Goal: Task Accomplishment & Management: Manage account settings

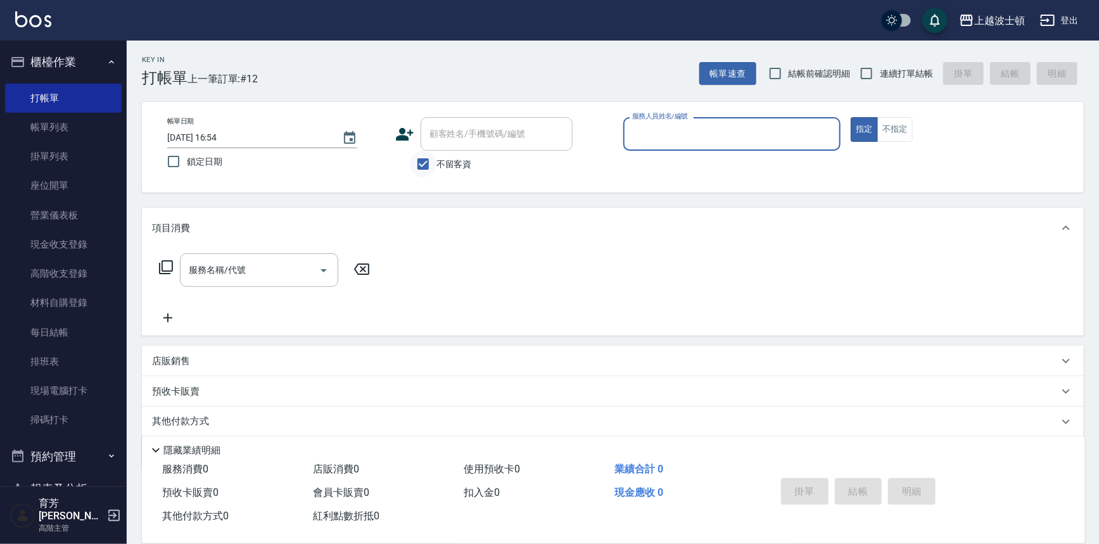
click at [433, 160] on input "不留客資" at bounding box center [423, 164] width 27 height 27
checkbox input "false"
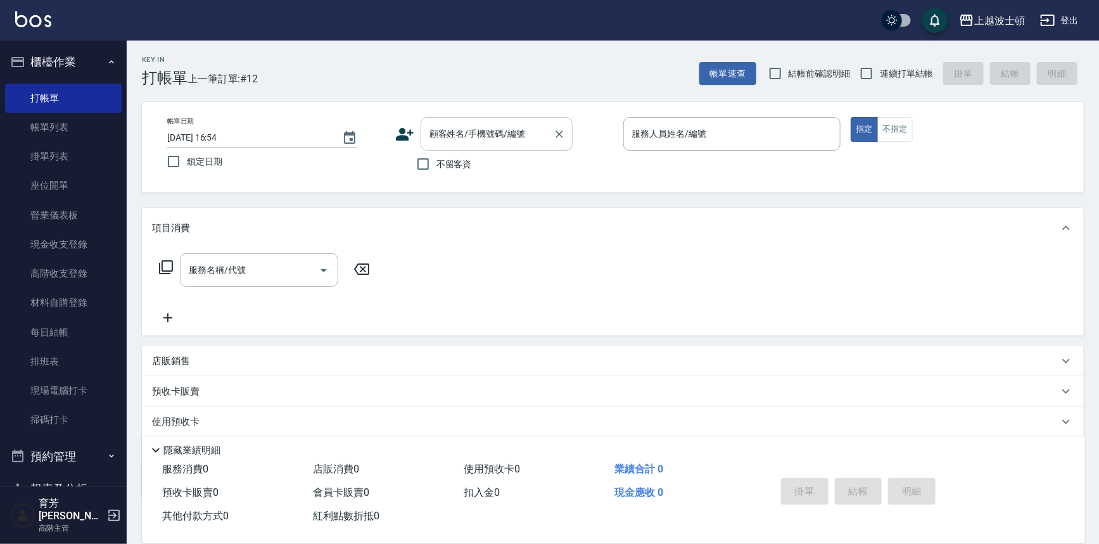
click at [442, 141] on input "顧客姓名/手機號碼/編號" at bounding box center [487, 134] width 122 height 22
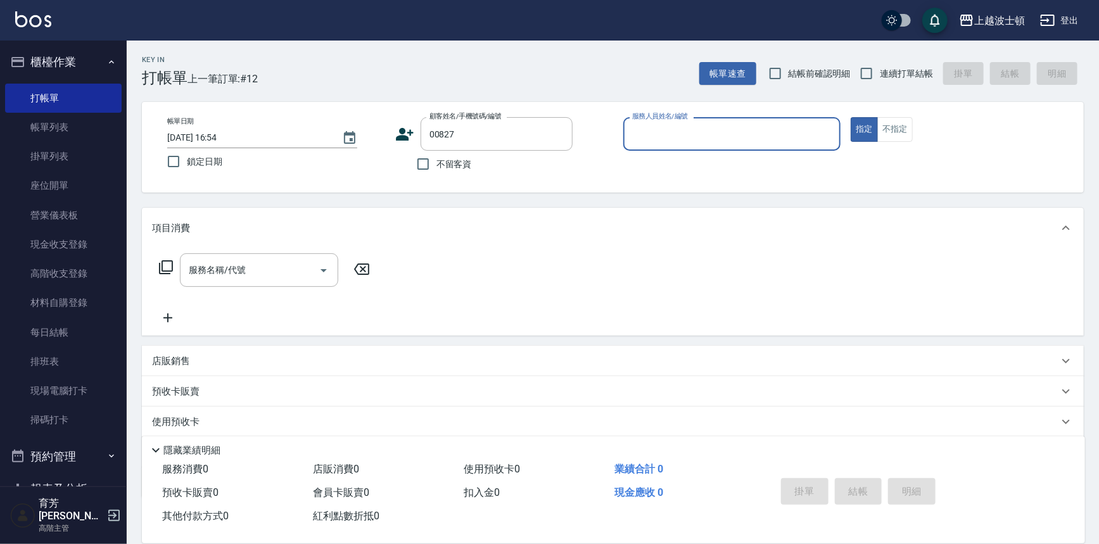
type input "[PERSON_NAME]/0931514391/00827"
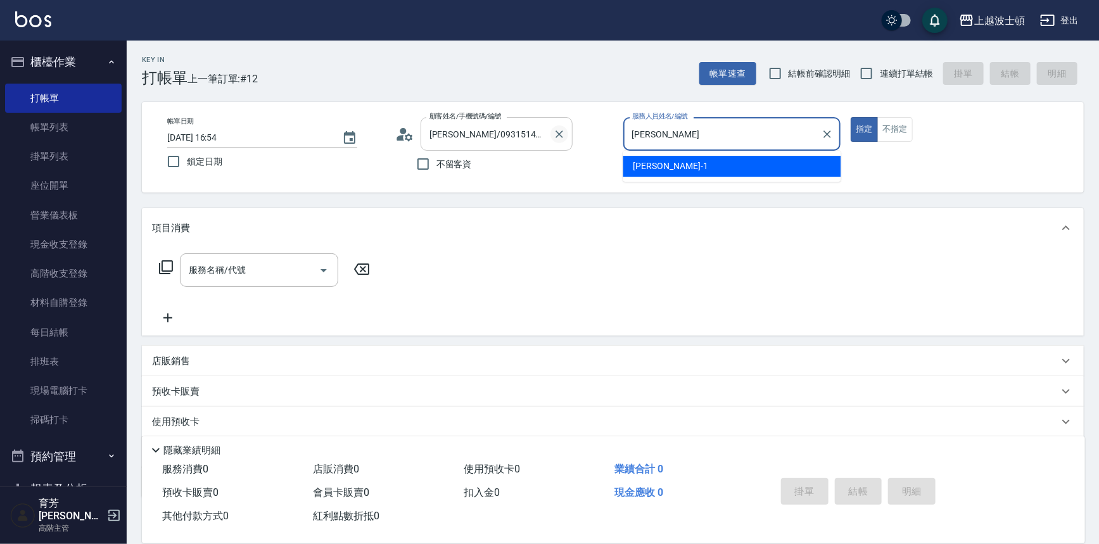
click at [557, 137] on icon "Clear" at bounding box center [559, 134] width 13 height 13
type input "[PERSON_NAME]"
type input "[PERSON_NAME]-1"
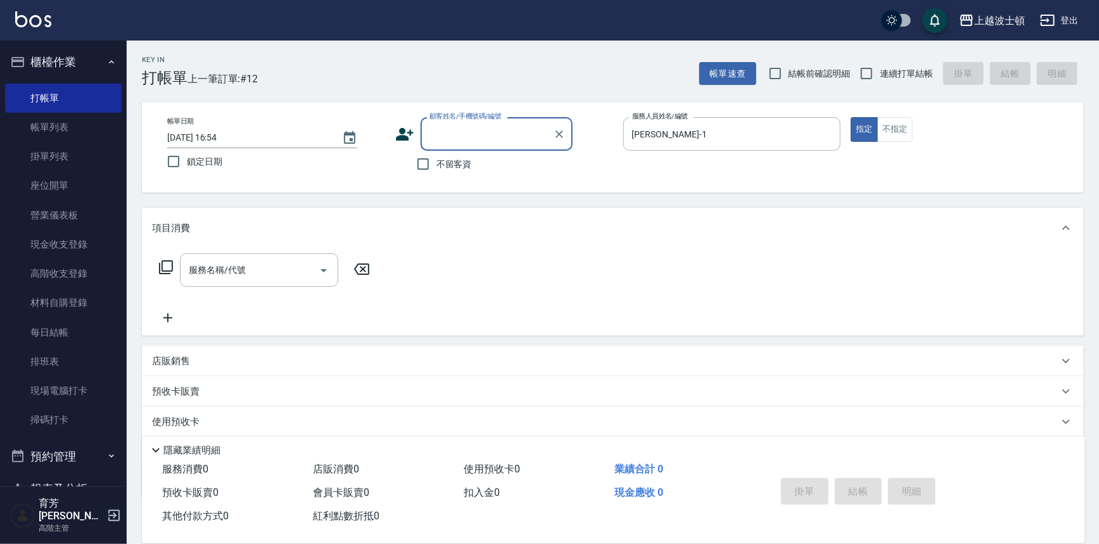
click at [522, 134] on input "顧客姓名/手機號碼/編號" at bounding box center [487, 134] width 122 height 22
type input "[PERSON_NAME]/0958080919/00826"
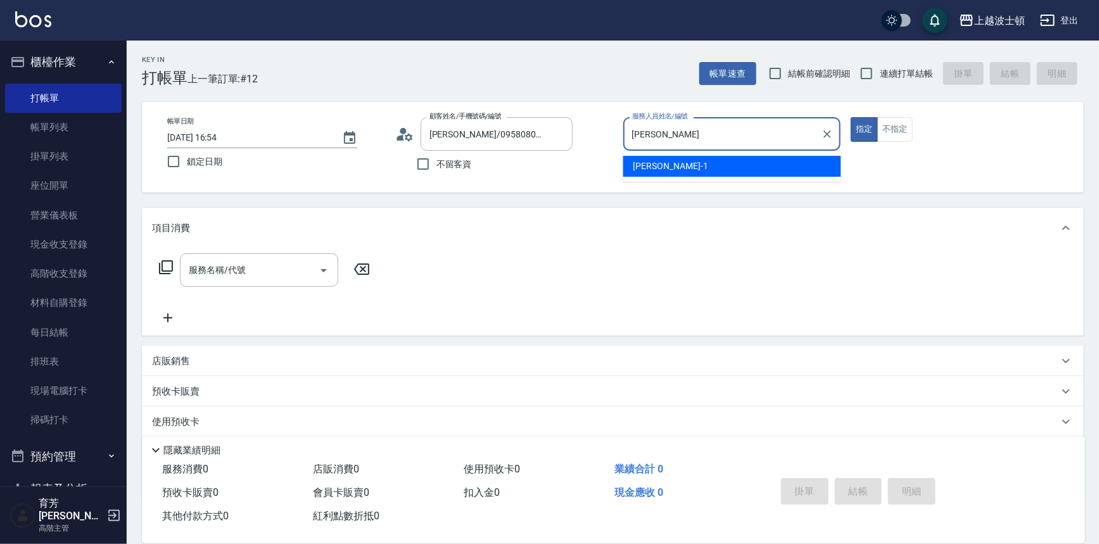
type input "麥"
type input "怡廷-41"
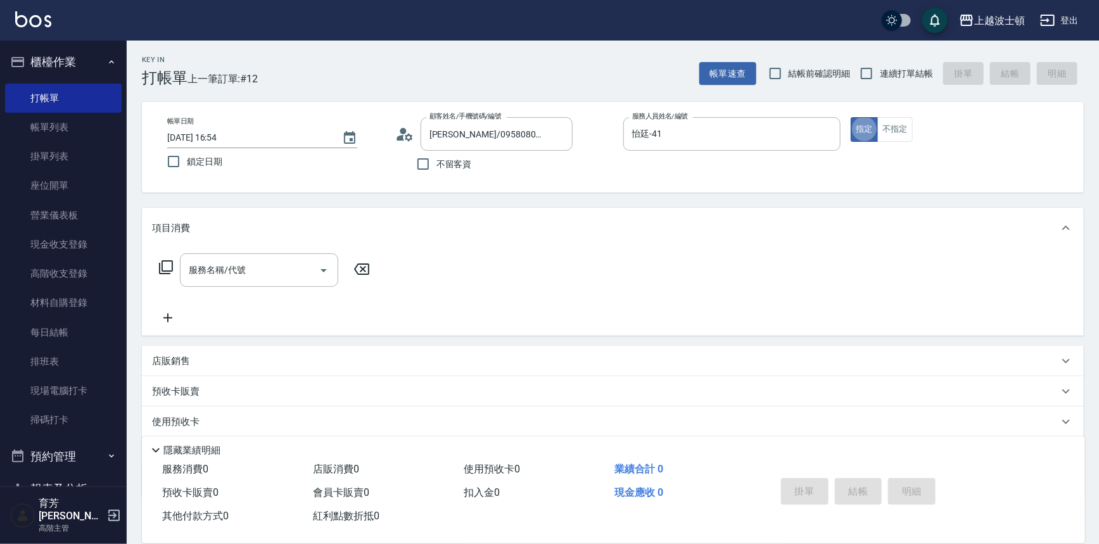
type button "true"
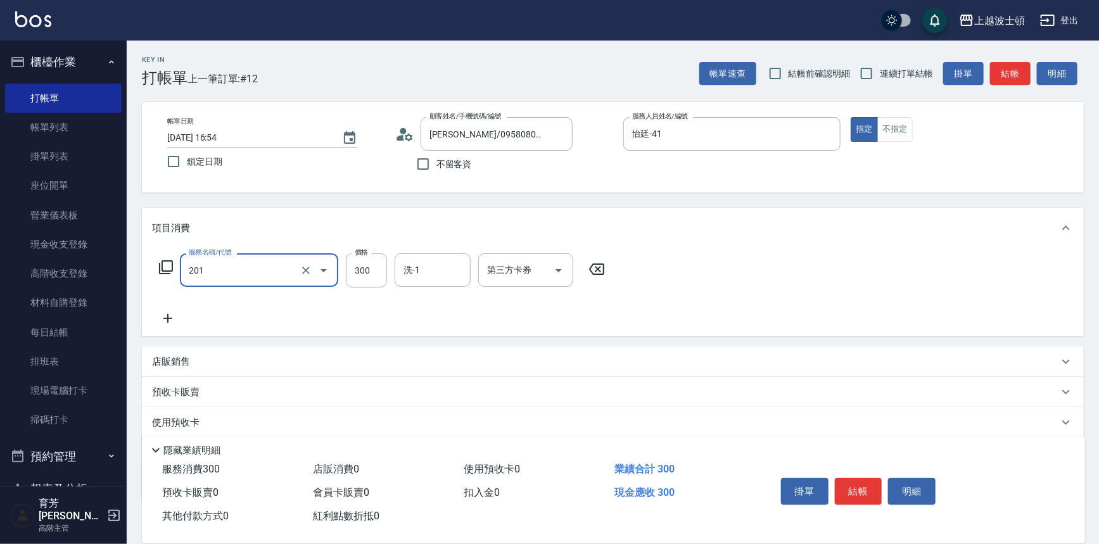
type input "洗髮(201)"
type input "270"
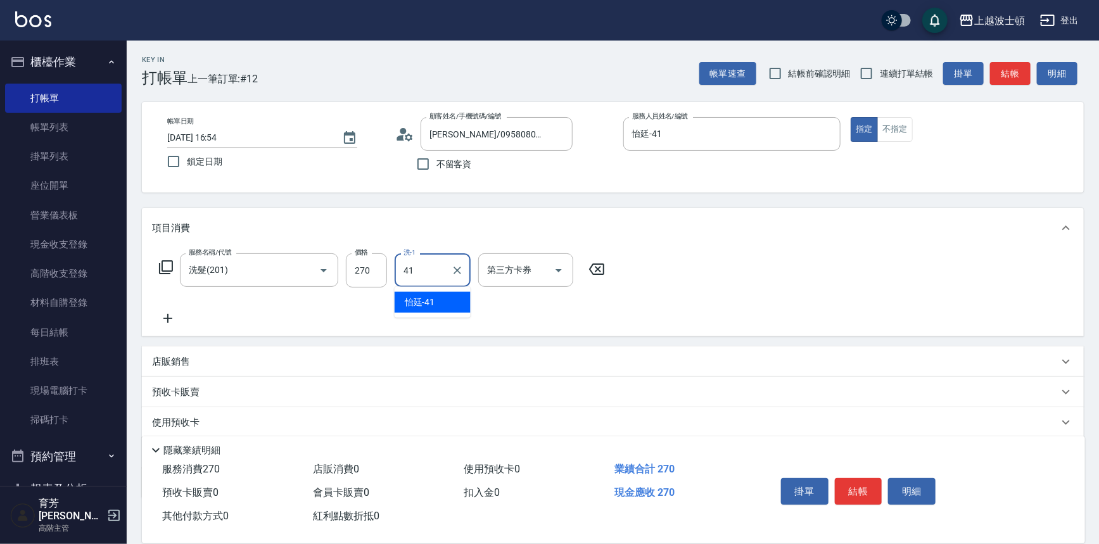
type input "怡廷-41"
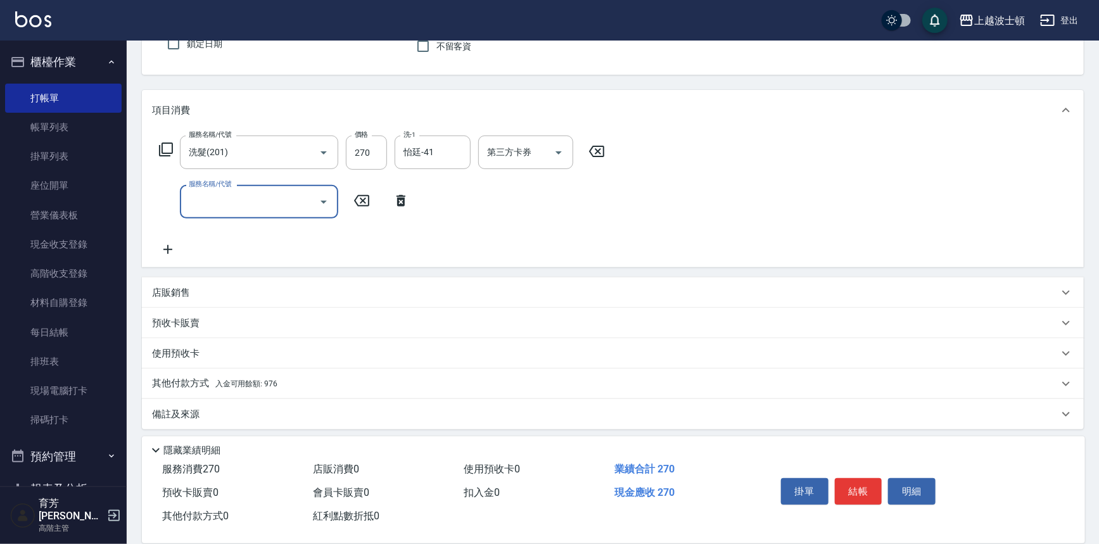
scroll to position [122, 0]
click at [326, 374] on div "其他付款方式 入金可用餘額: 976" at bounding box center [605, 380] width 907 height 14
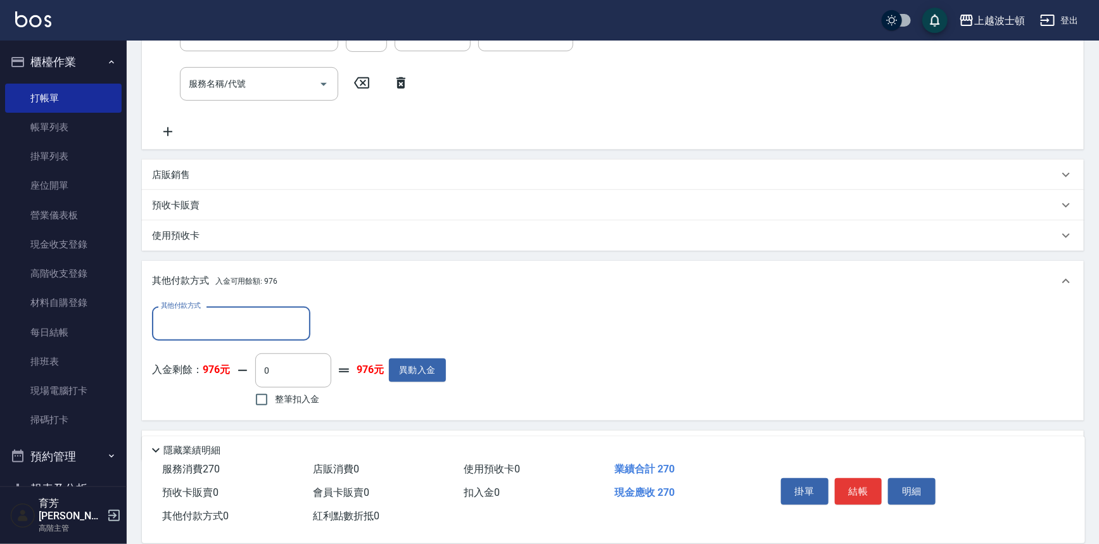
scroll to position [237, 0]
click at [282, 395] on span "整筆扣入金" at bounding box center [297, 398] width 44 height 13
click at [275, 395] on input "整筆扣入金" at bounding box center [261, 398] width 27 height 27
checkbox input "true"
type input "270"
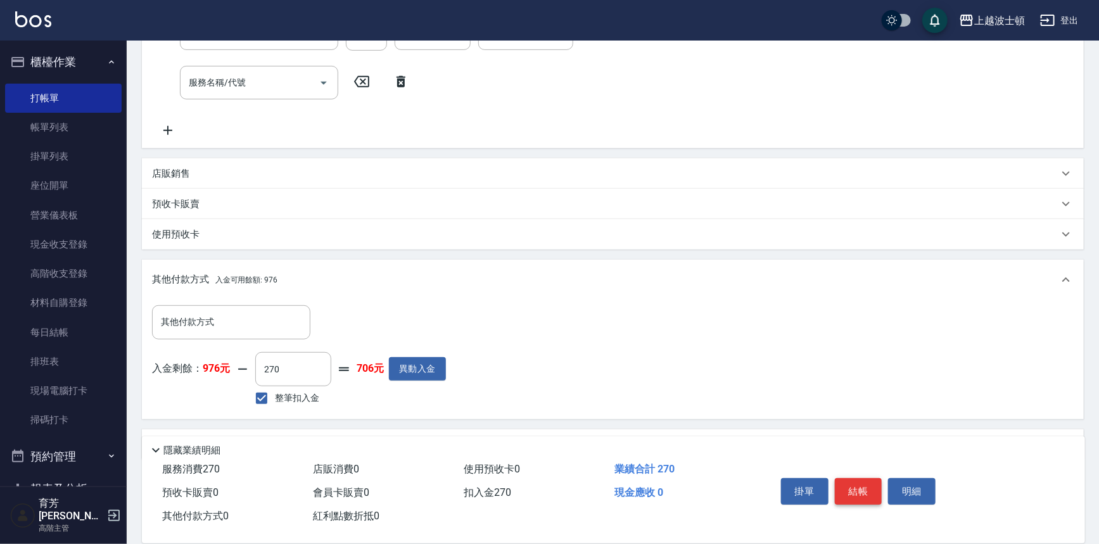
click at [850, 485] on button "結帳" at bounding box center [859, 491] width 48 height 27
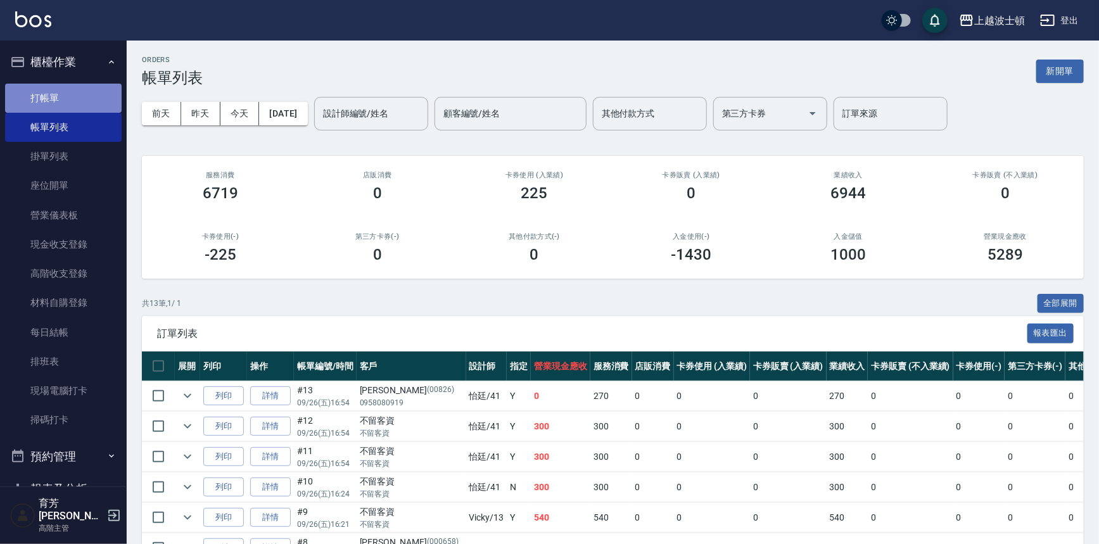
click at [89, 94] on link "打帳單" at bounding box center [63, 98] width 117 height 29
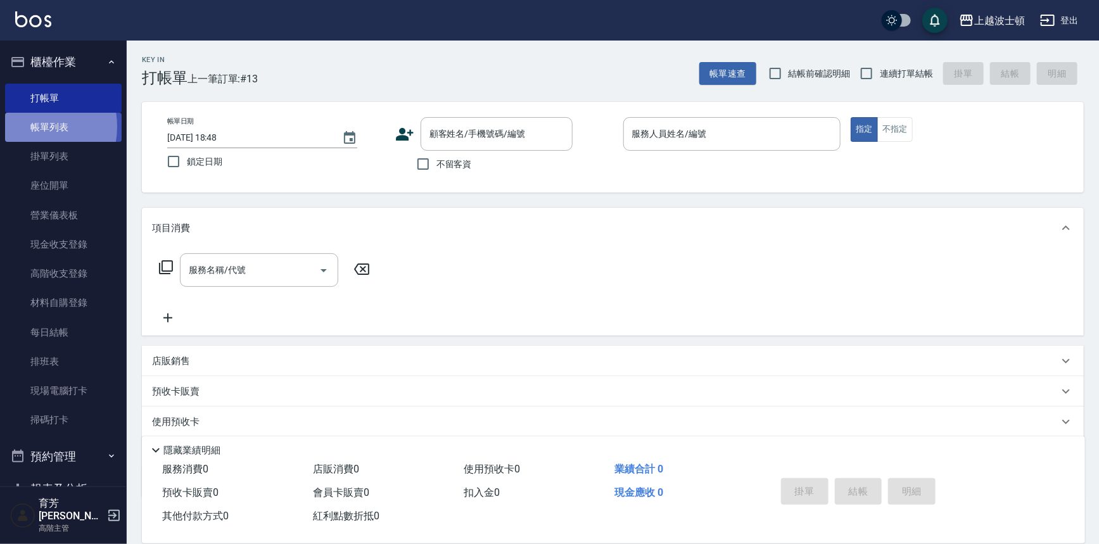
click at [25, 127] on link "帳單列表" at bounding box center [63, 127] width 117 height 29
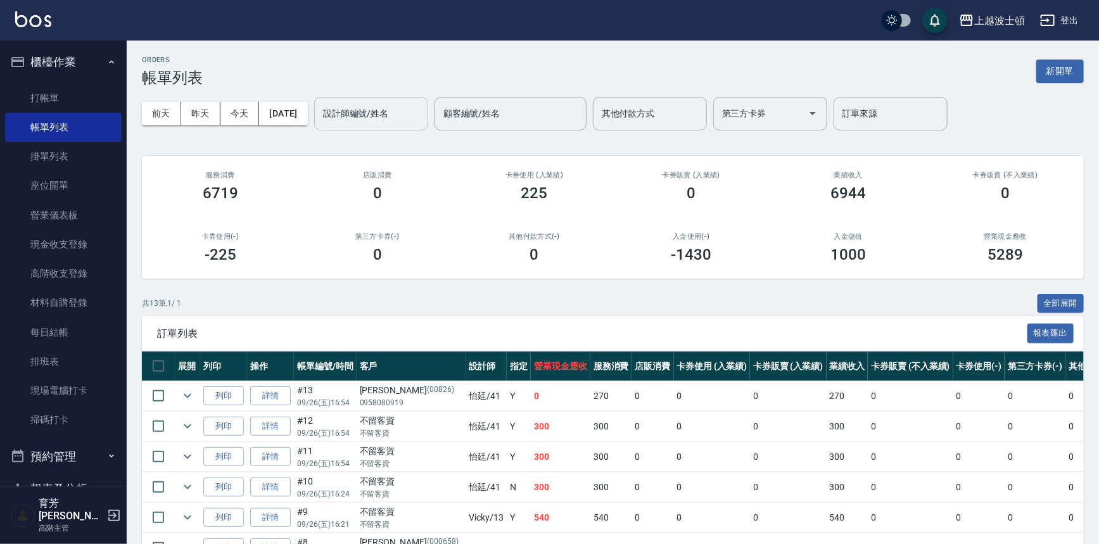
click at [409, 127] on div "設計師編號/姓名" at bounding box center [371, 114] width 114 height 34
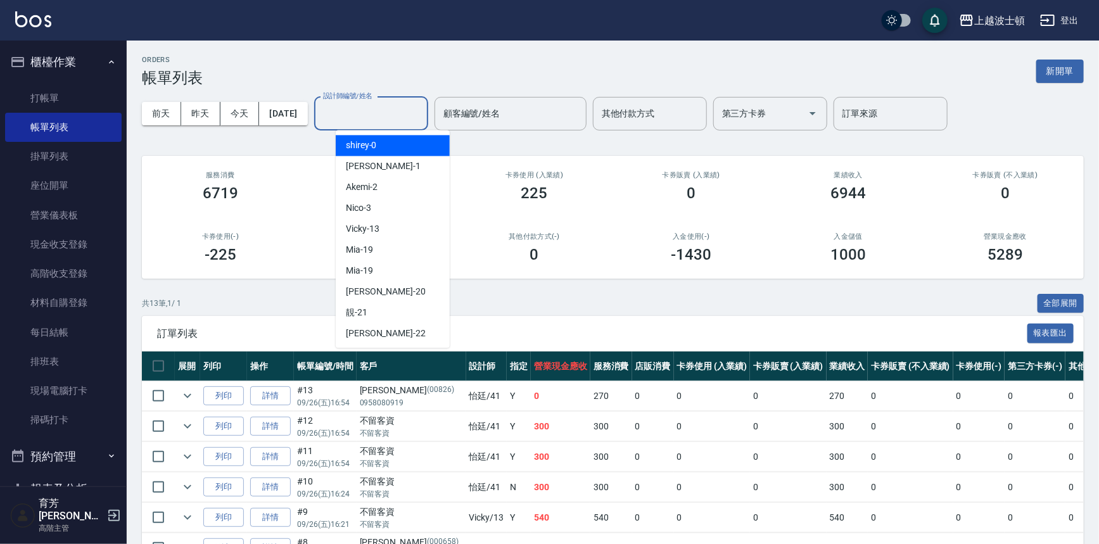
click at [406, 143] on div "shirey -0" at bounding box center [393, 145] width 114 height 21
type input "shirey-0"
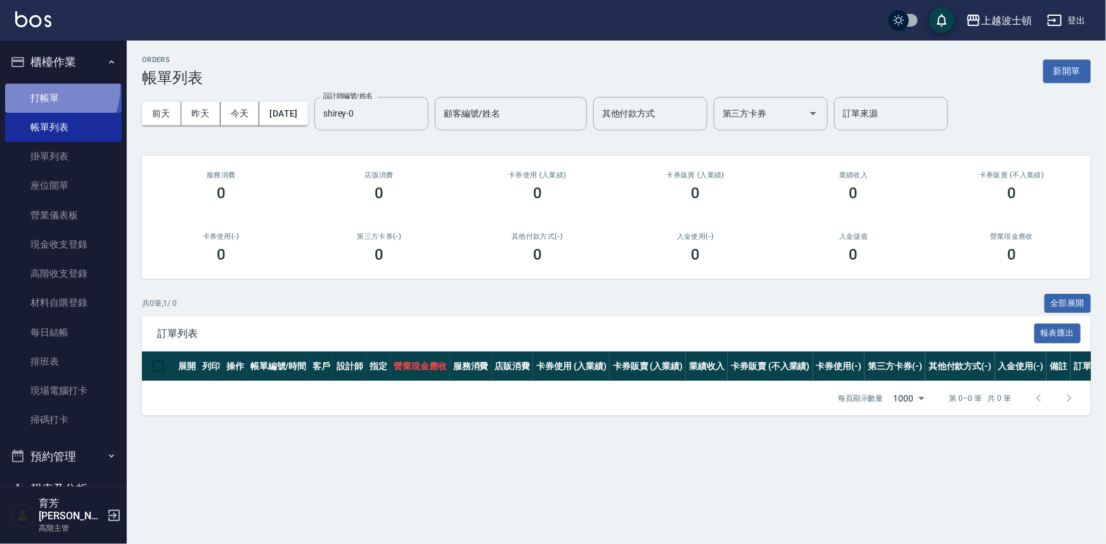
click at [44, 87] on link "打帳單" at bounding box center [63, 98] width 117 height 29
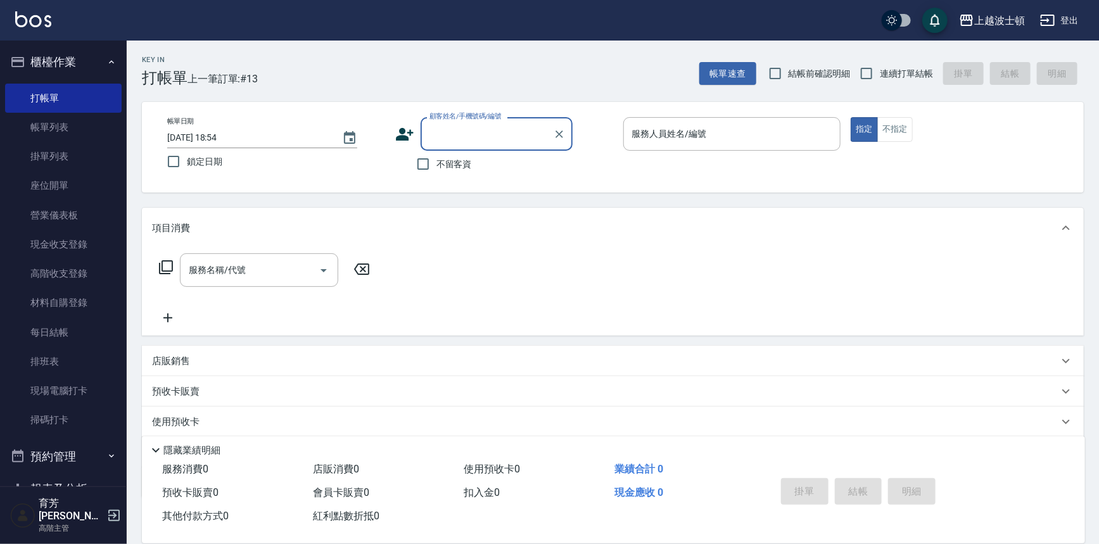
click at [497, 129] on input "顧客姓名/手機號碼/編號" at bounding box center [487, 134] width 122 height 22
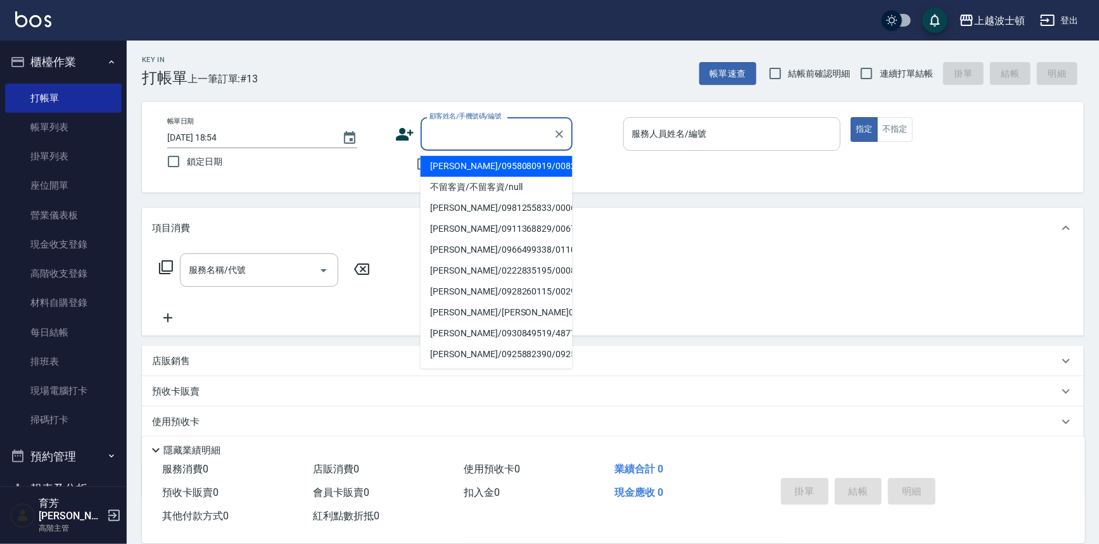
click at [630, 127] on input "服務人員姓名/編號" at bounding box center [732, 134] width 207 height 22
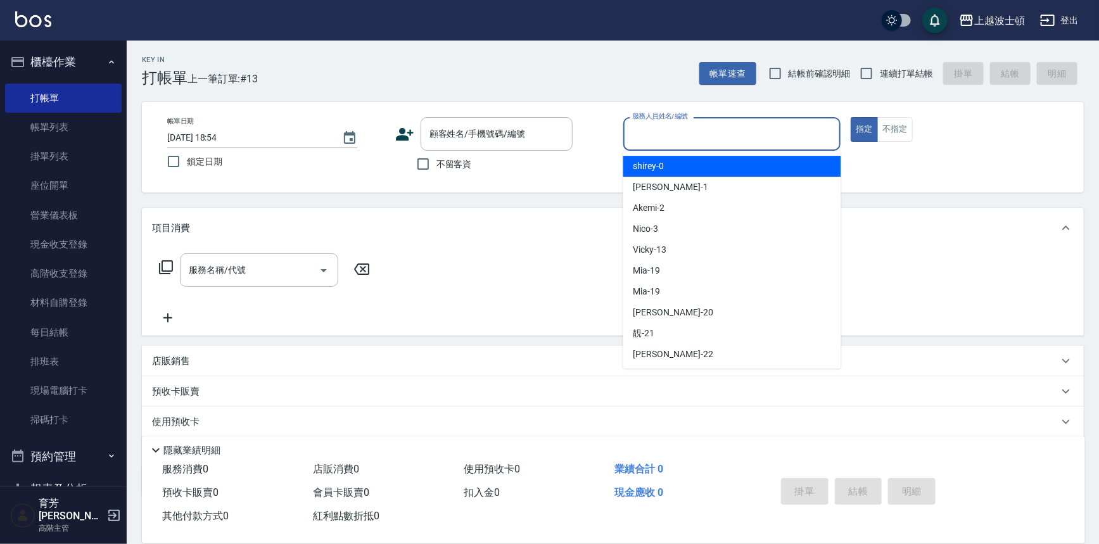
click at [655, 164] on span "shirey -0" at bounding box center [649, 166] width 31 height 13
type input "shirey-0"
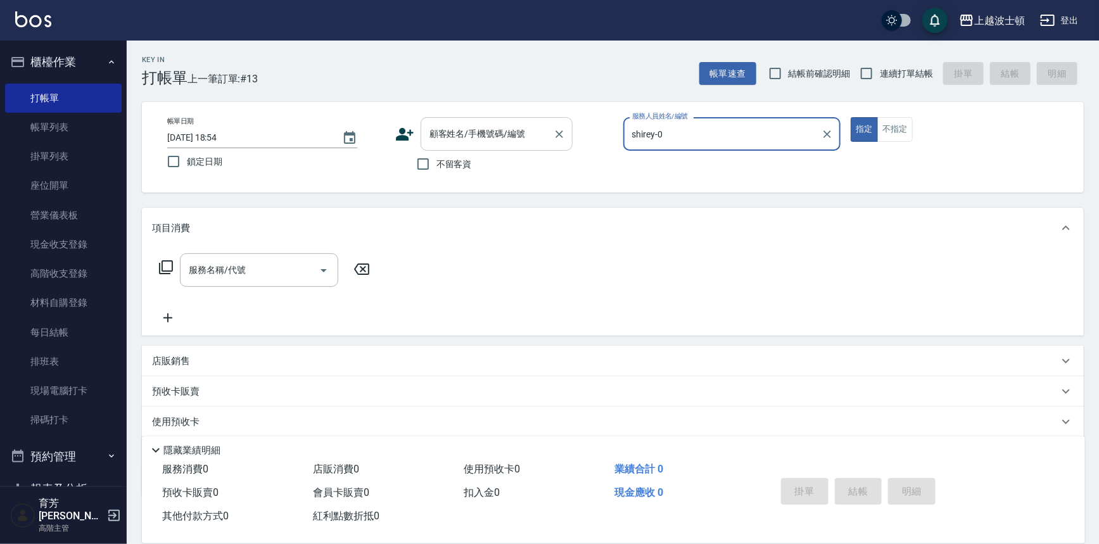
click at [488, 138] on input "顧客姓名/手機號碼/編號" at bounding box center [487, 134] width 122 height 22
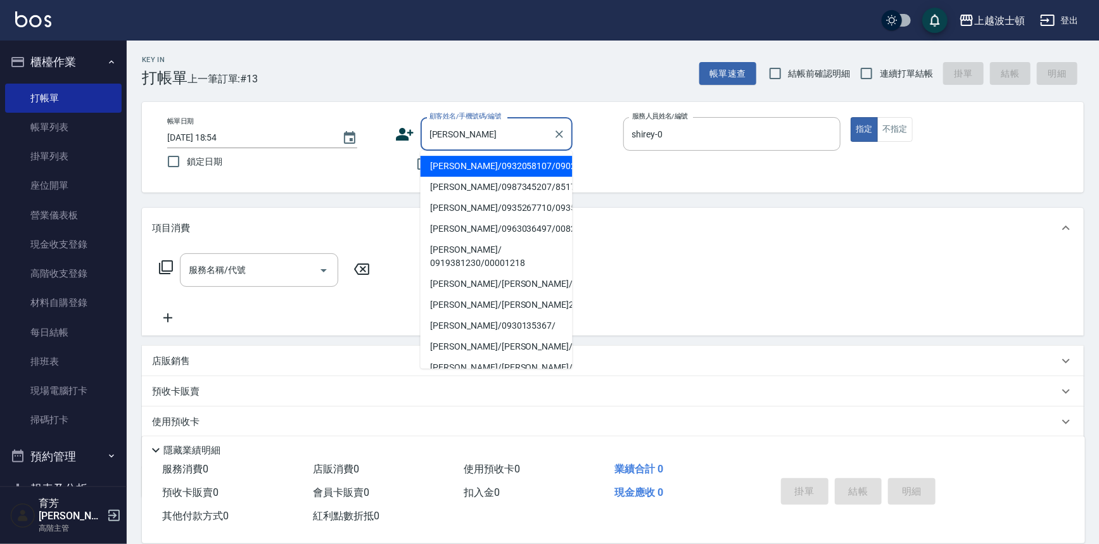
click at [475, 158] on li "[PERSON_NAME]/0932058107/090222" at bounding box center [497, 166] width 152 height 21
type input "[PERSON_NAME]/0932058107/090222"
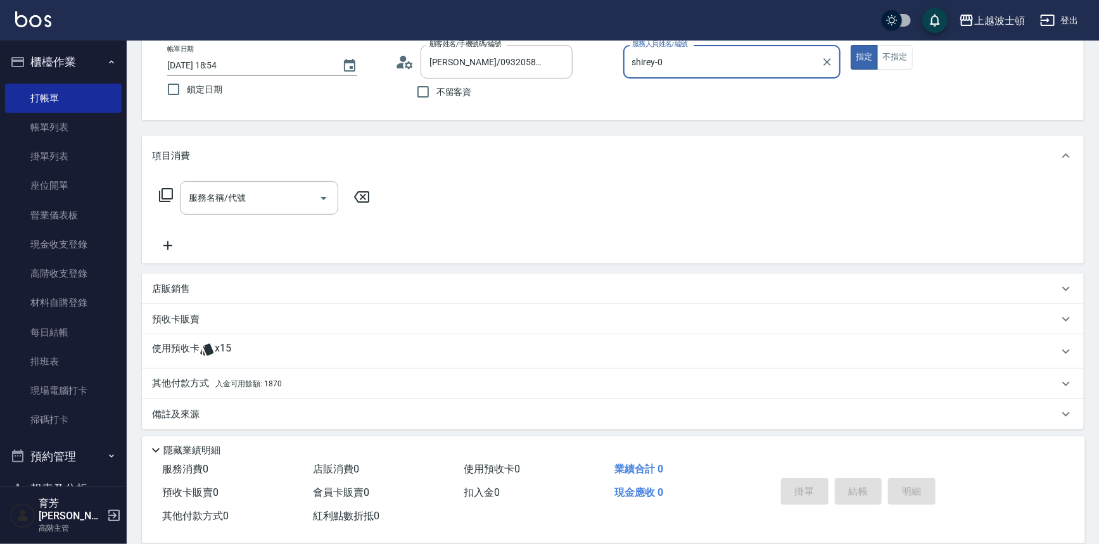
scroll to position [76, 0]
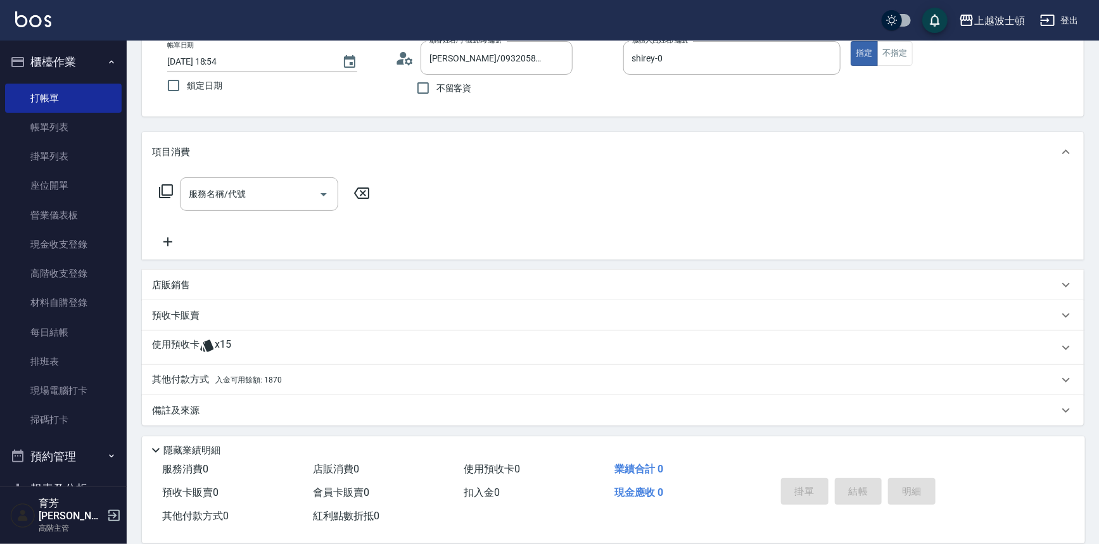
click at [208, 349] on icon at bounding box center [206, 346] width 13 height 12
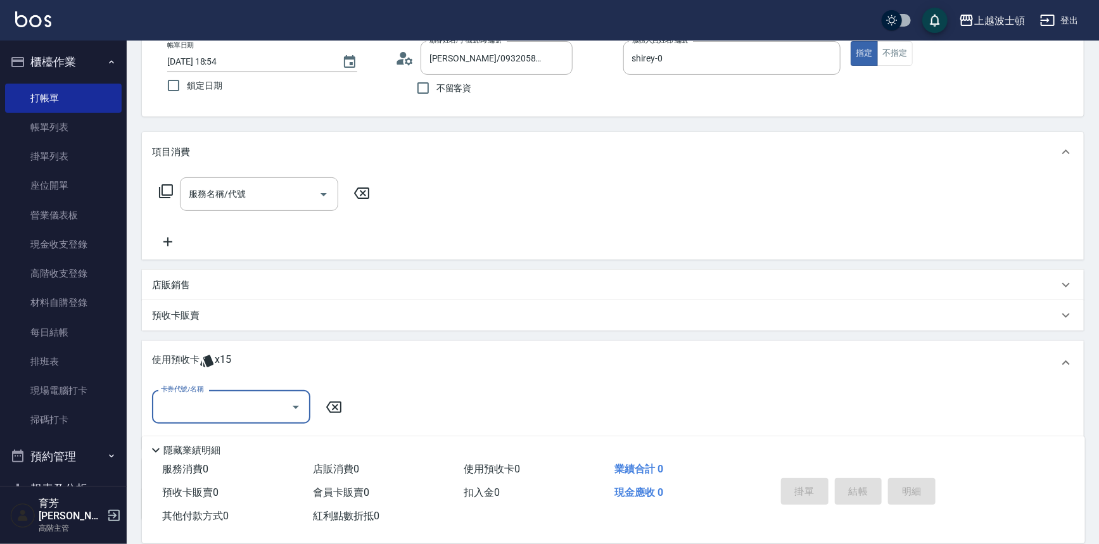
scroll to position [0, 0]
click at [288, 405] on icon "Open" at bounding box center [295, 407] width 15 height 15
click at [278, 439] on div "洗髮卷 剩餘15張" at bounding box center [231, 439] width 158 height 21
type input "洗髮卷"
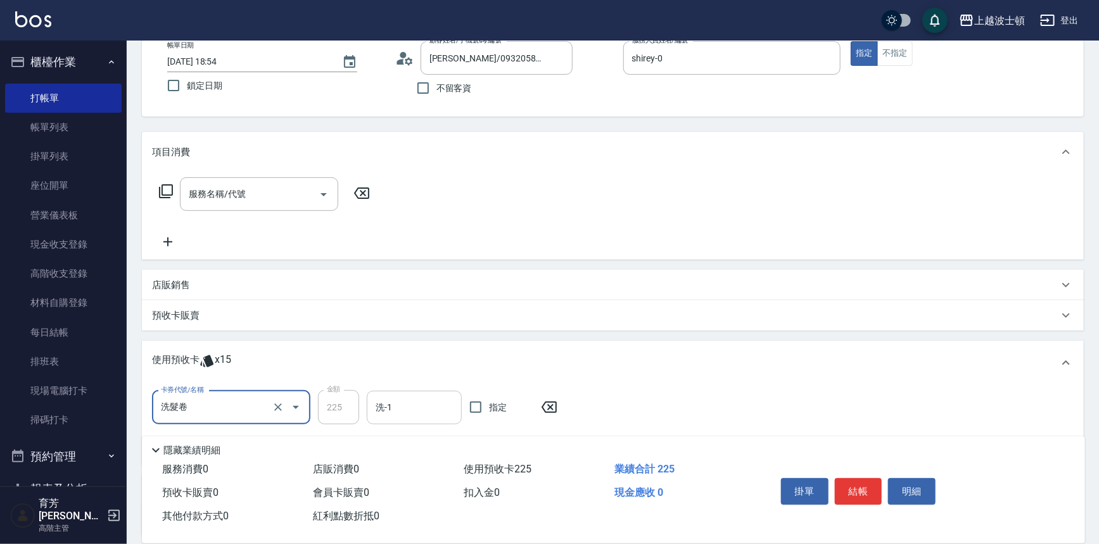
click at [458, 410] on div "洗-1" at bounding box center [414, 408] width 95 height 34
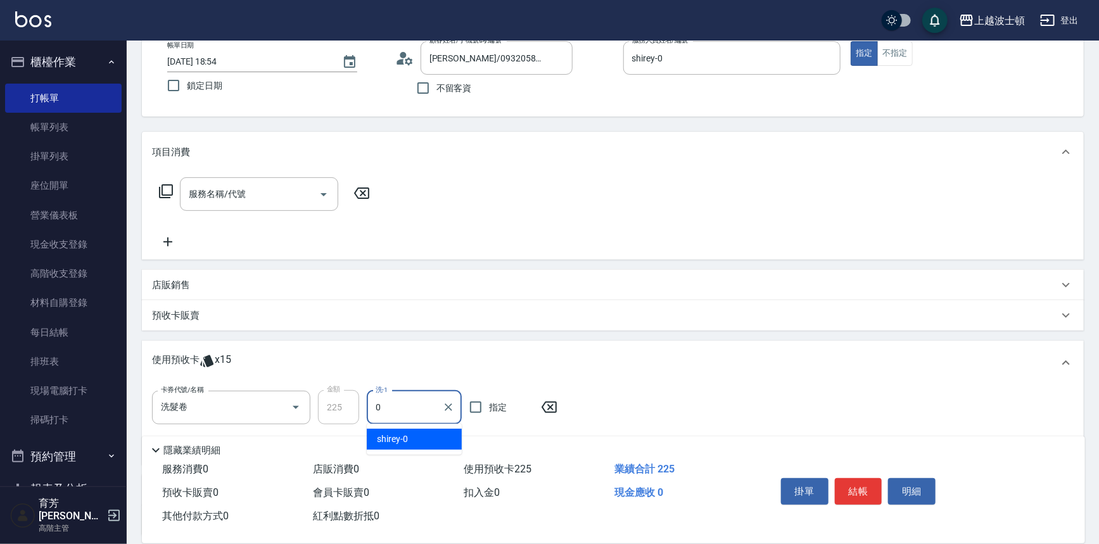
click at [435, 441] on div "shirey -0" at bounding box center [414, 439] width 95 height 21
type input "shirey-0"
click at [869, 496] on button "結帳" at bounding box center [859, 491] width 48 height 27
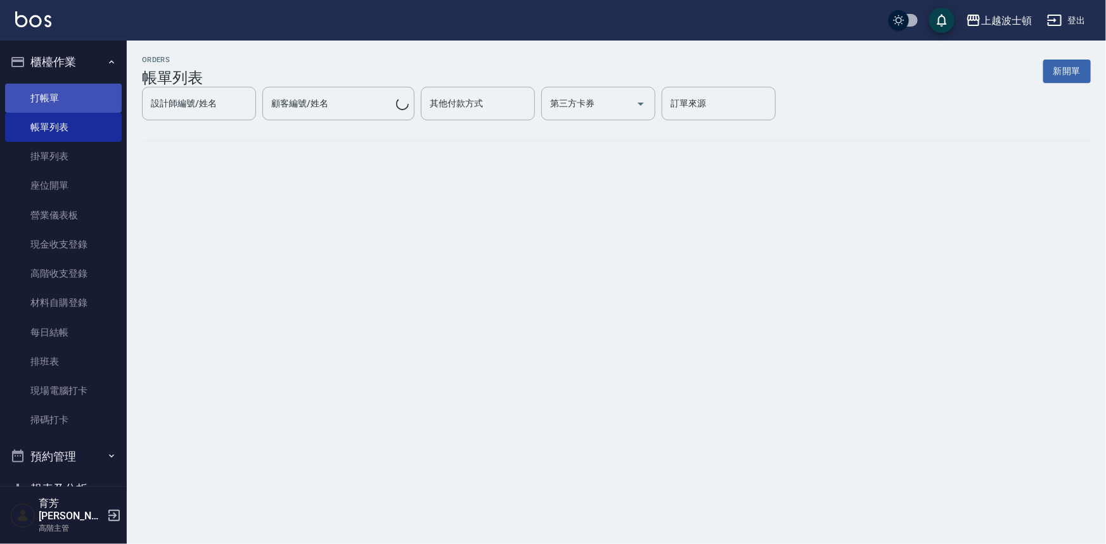
click at [35, 95] on link "打帳單" at bounding box center [63, 98] width 117 height 29
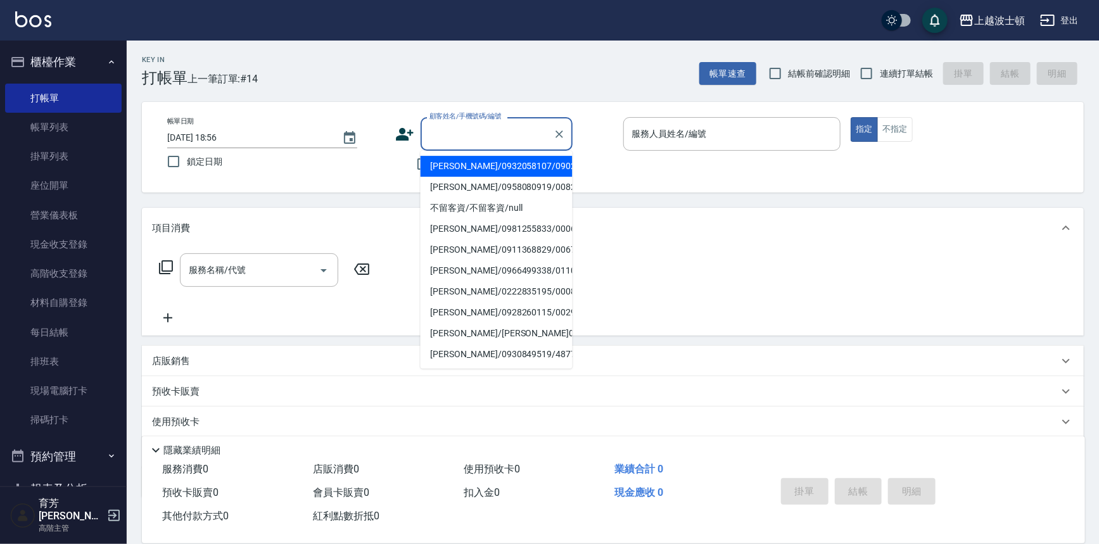
click at [494, 127] on input "顧客姓名/手機號碼/編號" at bounding box center [487, 134] width 122 height 22
click at [532, 170] on li "[PERSON_NAME]/0937988546/081661" at bounding box center [497, 166] width 152 height 21
type input "[PERSON_NAME]/0937988546/081661"
type input "shirey-0"
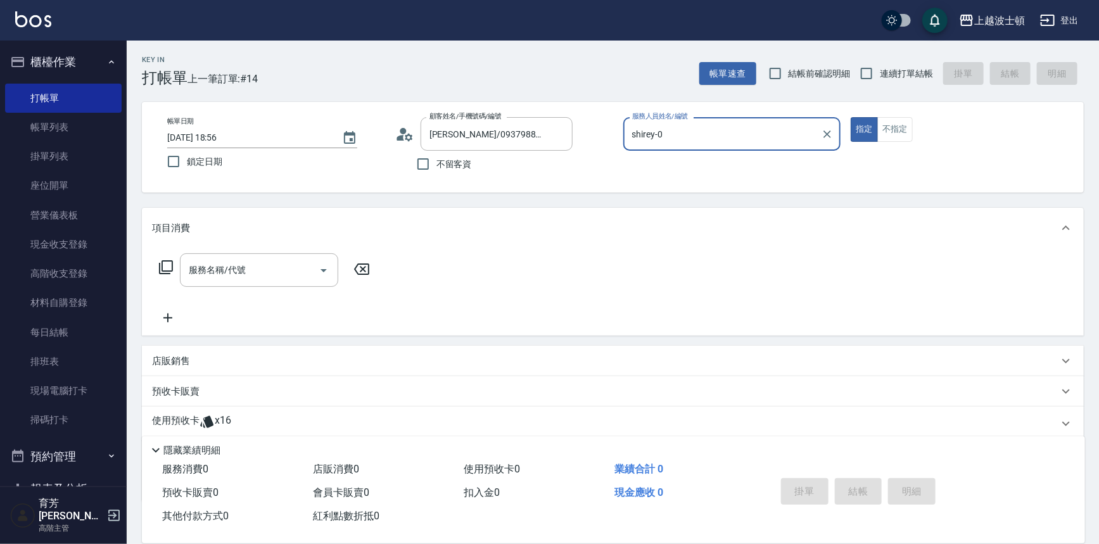
scroll to position [76, 0]
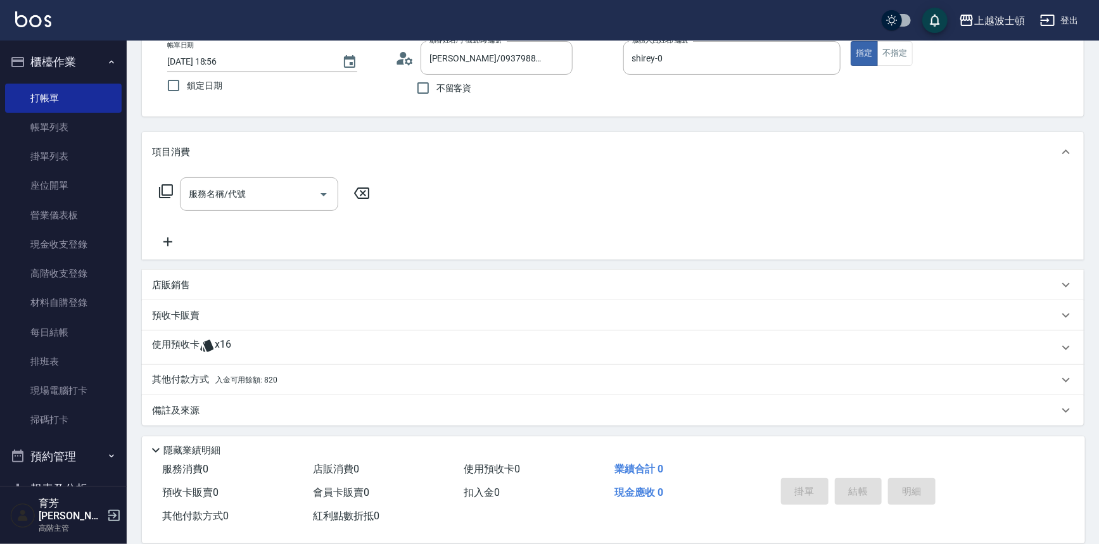
drag, startPoint x: 203, startPoint y: 345, endPoint x: 211, endPoint y: 348, distance: 8.6
click at [205, 345] on icon at bounding box center [207, 345] width 15 height 15
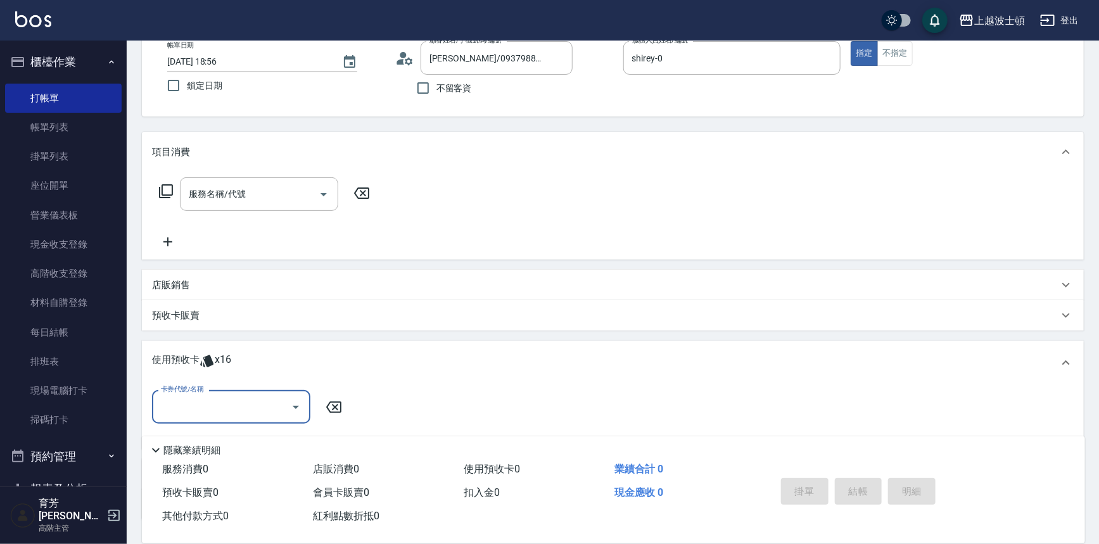
scroll to position [0, 0]
drag, startPoint x: 293, startPoint y: 401, endPoint x: 272, endPoint y: 413, distance: 24.5
click at [293, 401] on icon "Open" at bounding box center [295, 407] width 15 height 15
click at [252, 435] on div "洗髮卷 剩餘16張" at bounding box center [231, 439] width 158 height 21
type input "洗髮卷"
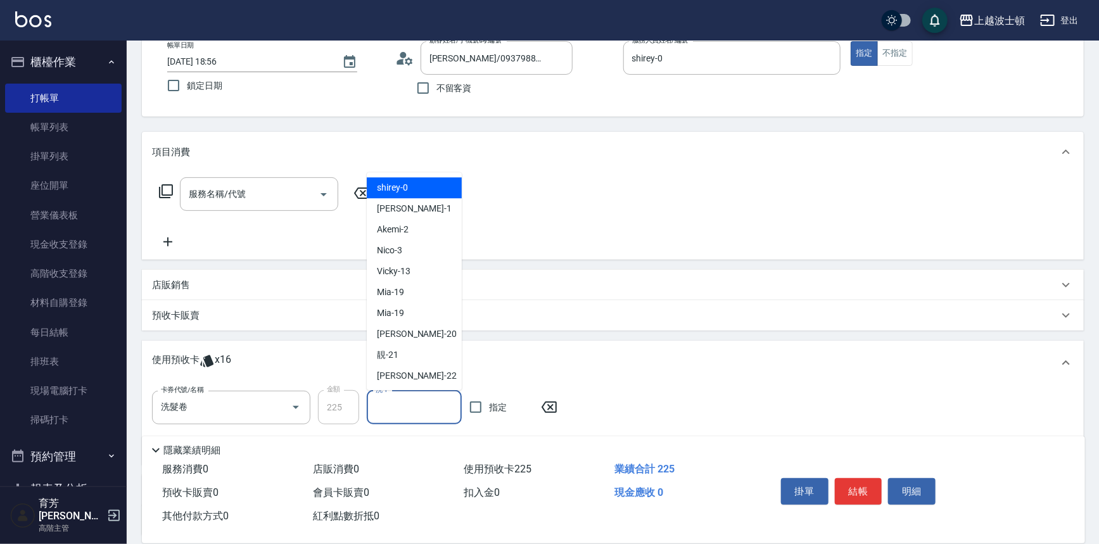
click at [396, 404] on input "洗-1" at bounding box center [415, 408] width 84 height 22
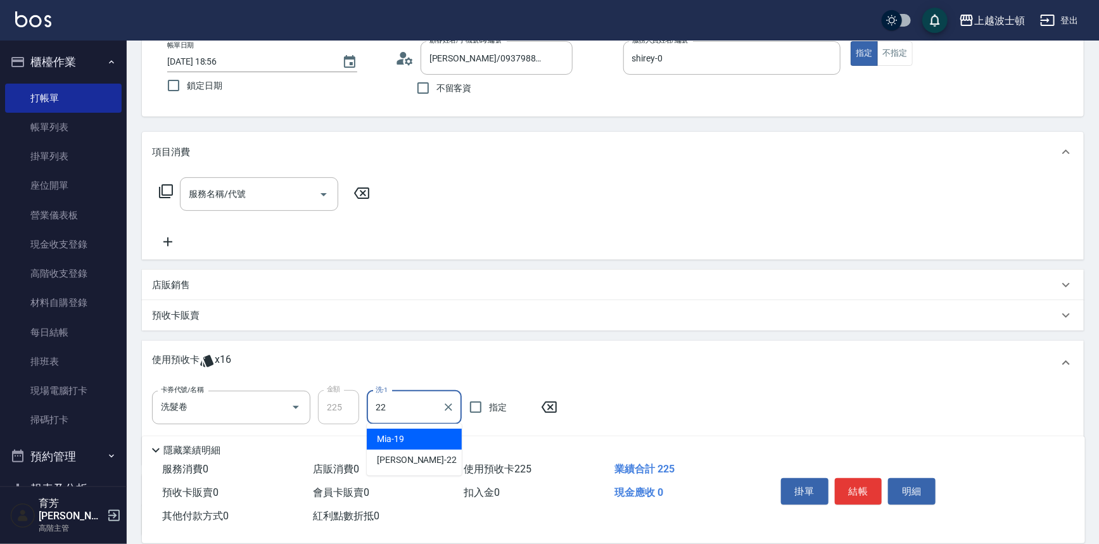
click at [414, 447] on div "Mia -19" at bounding box center [414, 439] width 95 height 21
type input "Mia-19"
click at [414, 447] on div "隱藏業績明細" at bounding box center [616, 450] width 937 height 15
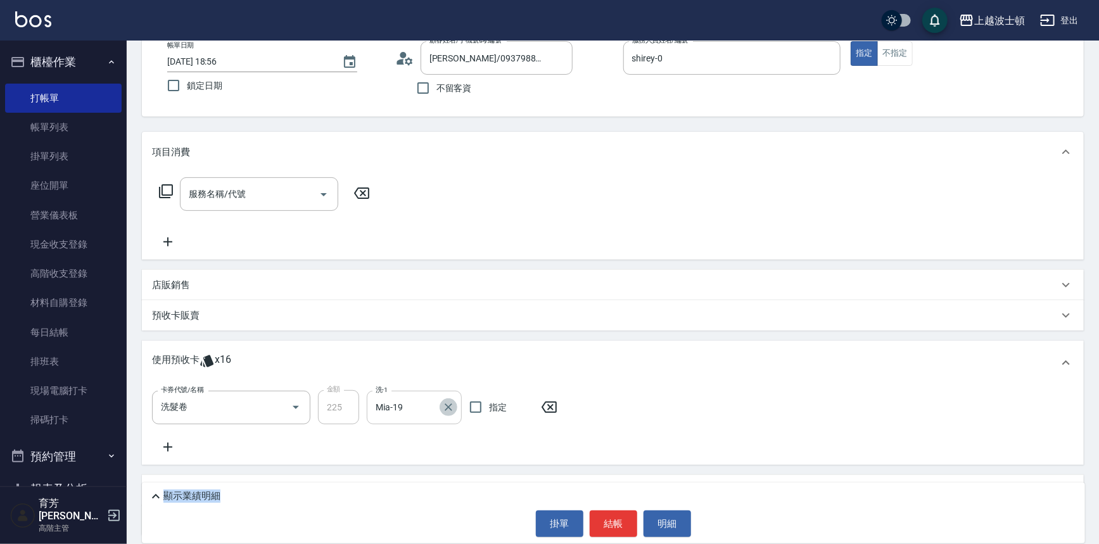
click at [445, 411] on icon "Clear" at bounding box center [448, 407] width 13 height 13
click at [420, 412] on input "洗-1" at bounding box center [415, 408] width 84 height 22
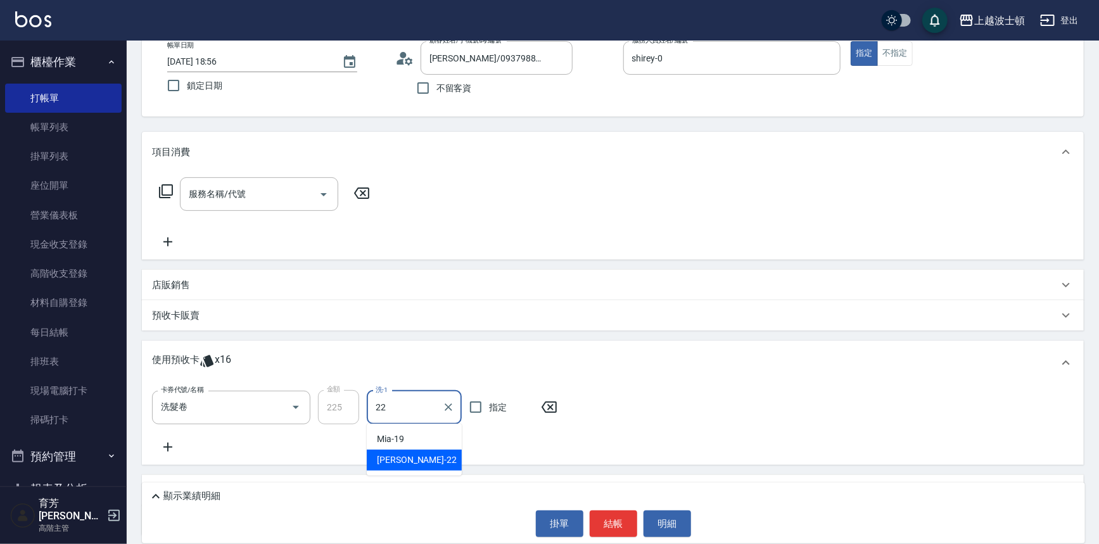
click at [428, 451] on div "[PERSON_NAME] -22" at bounding box center [414, 460] width 95 height 21
type input "[PERSON_NAME]-22"
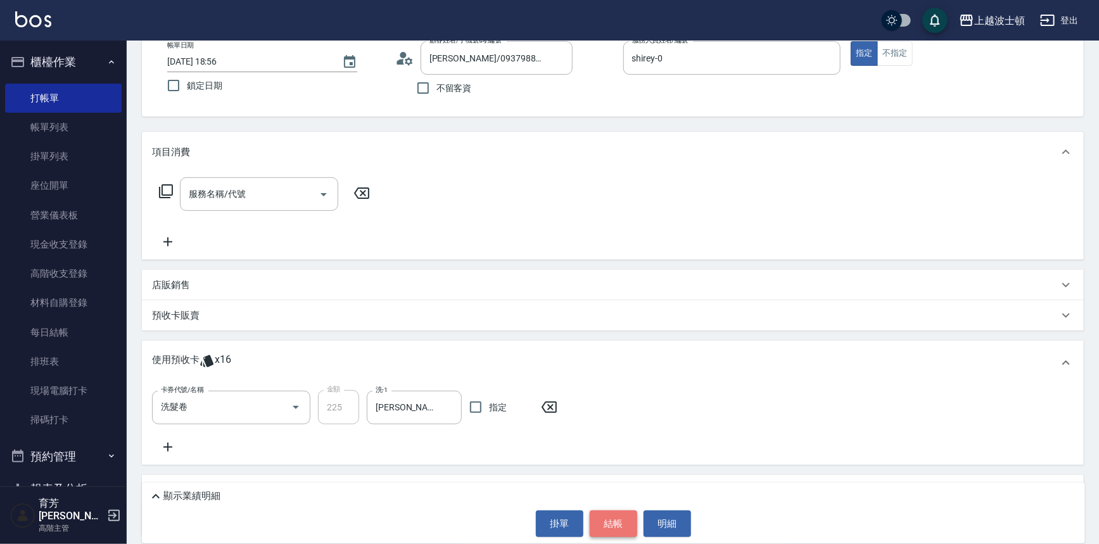
click at [610, 532] on button "結帳" at bounding box center [614, 524] width 48 height 27
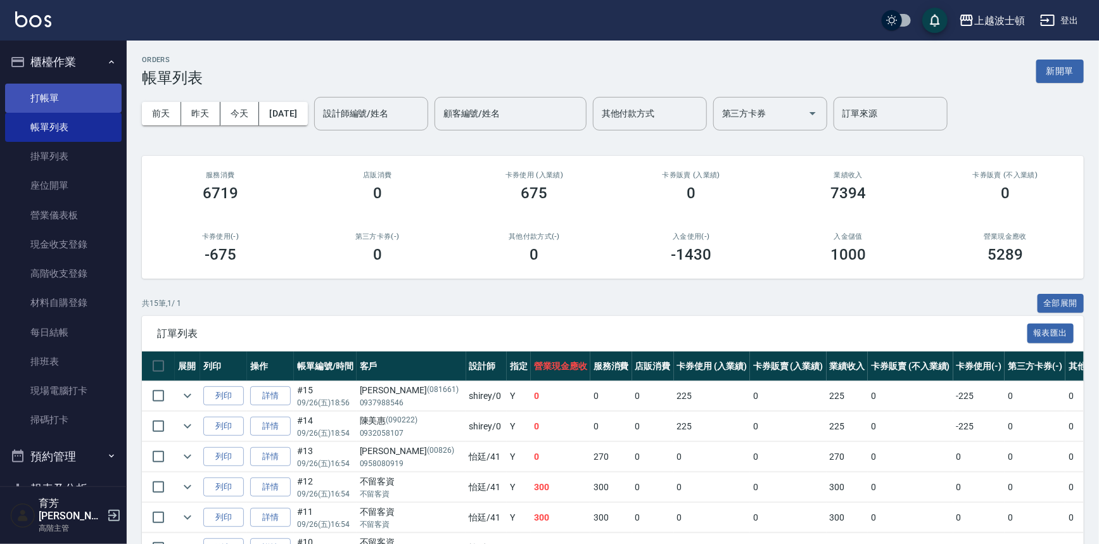
click at [39, 98] on link "打帳單" at bounding box center [63, 98] width 117 height 29
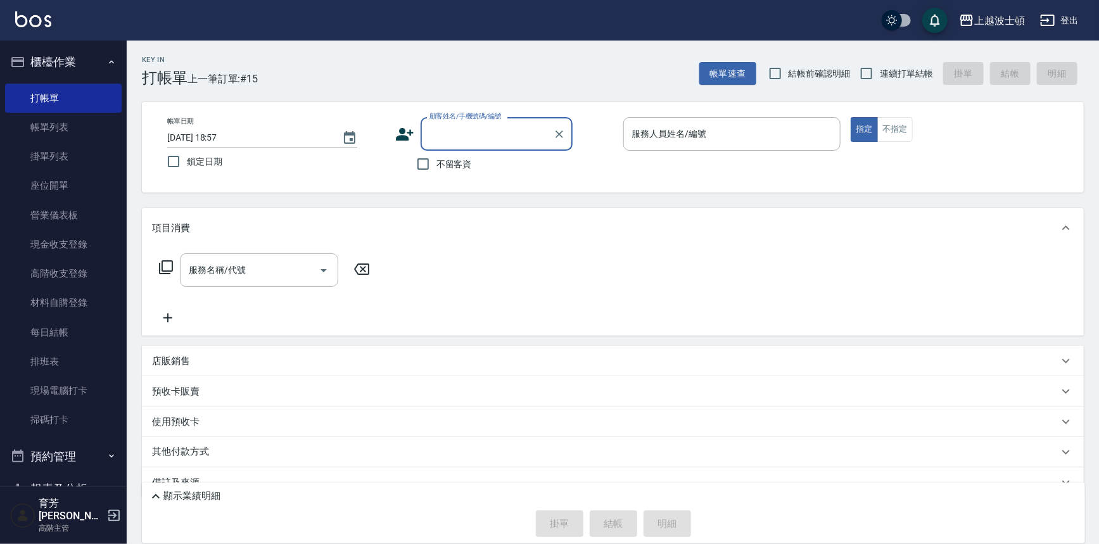
click at [456, 133] on input "顧客姓名/手機號碼/編號" at bounding box center [487, 134] width 122 height 22
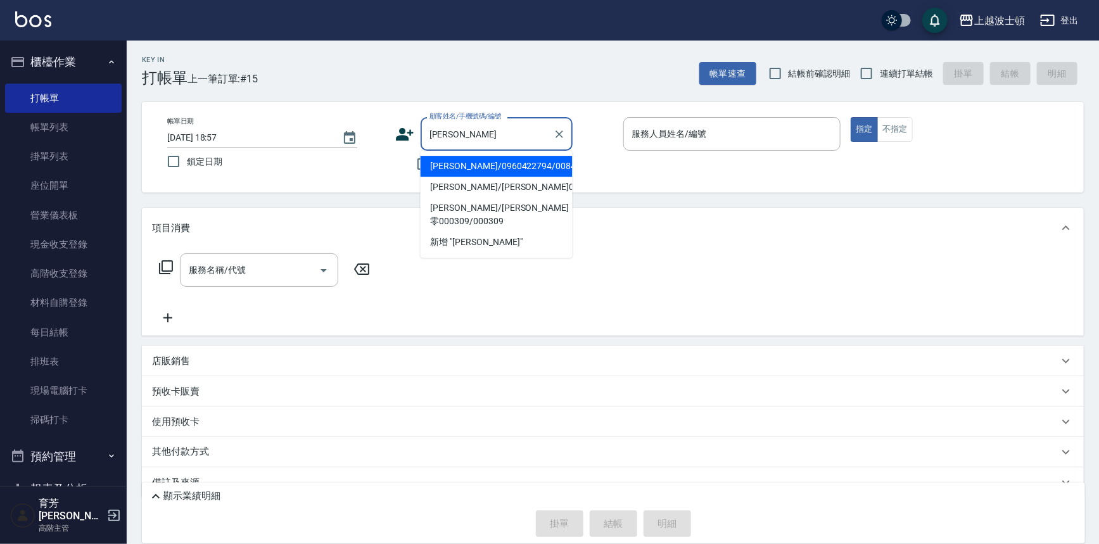
click at [473, 162] on li "[PERSON_NAME]/0960422794/00846" at bounding box center [497, 166] width 152 height 21
type input "[PERSON_NAME]/0960422794/00846"
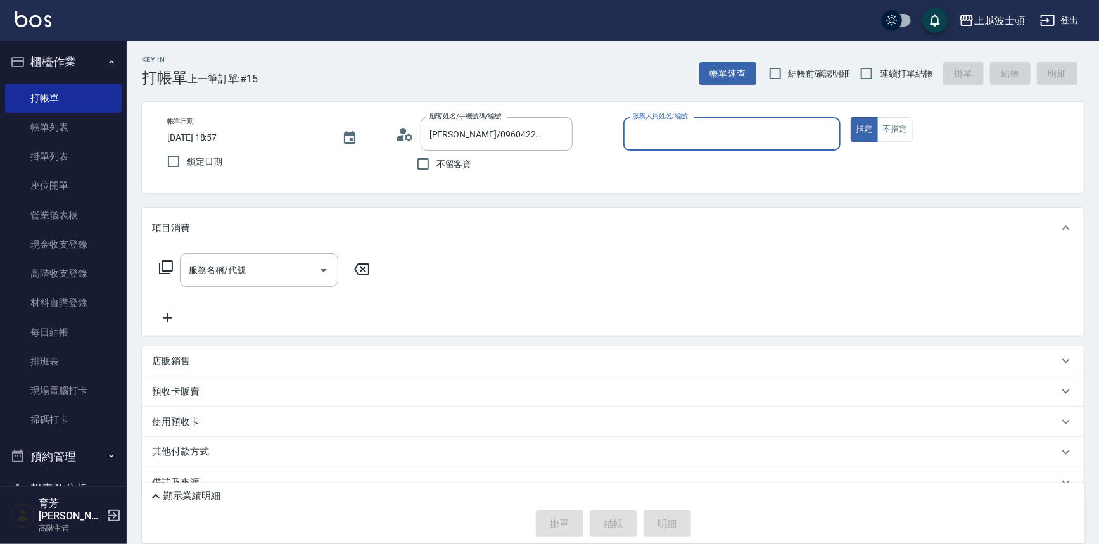
type input "shirey-0"
click at [170, 267] on icon at bounding box center [165, 267] width 15 height 15
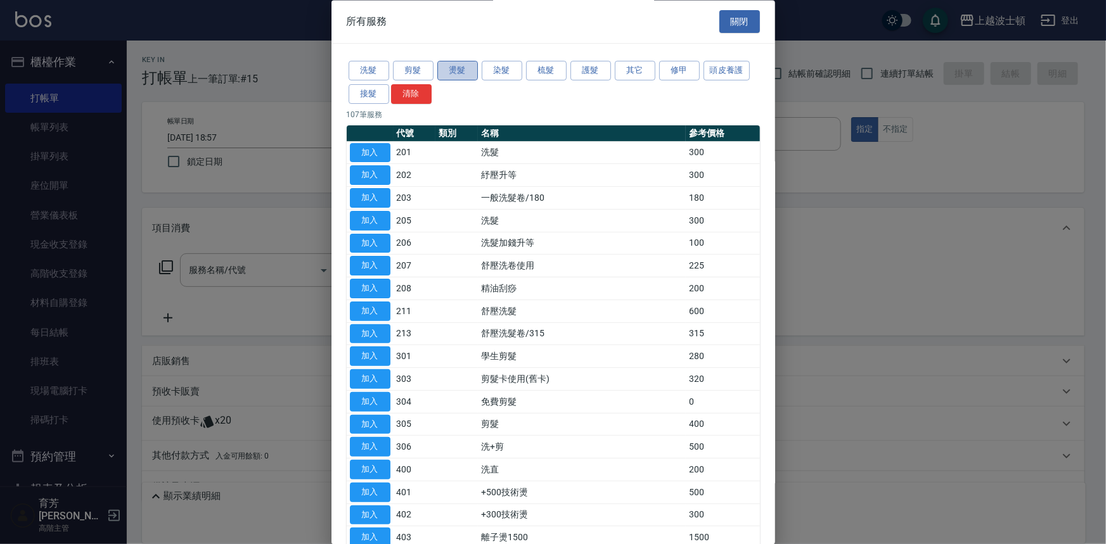
click at [463, 62] on button "燙髮" at bounding box center [457, 71] width 41 height 20
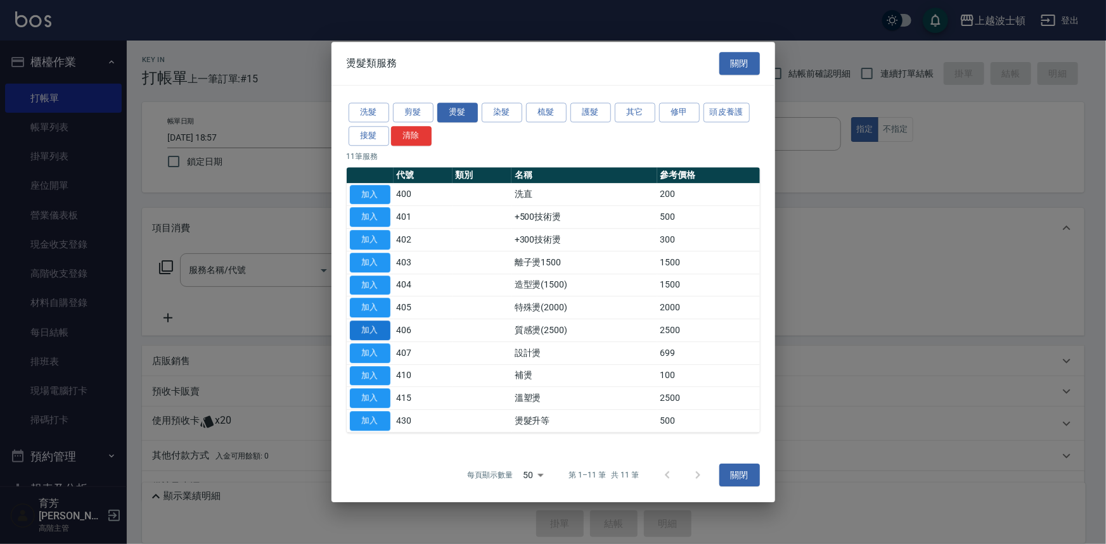
click at [375, 330] on button "加入" at bounding box center [370, 331] width 41 height 20
type input "質感燙(2500)(406)"
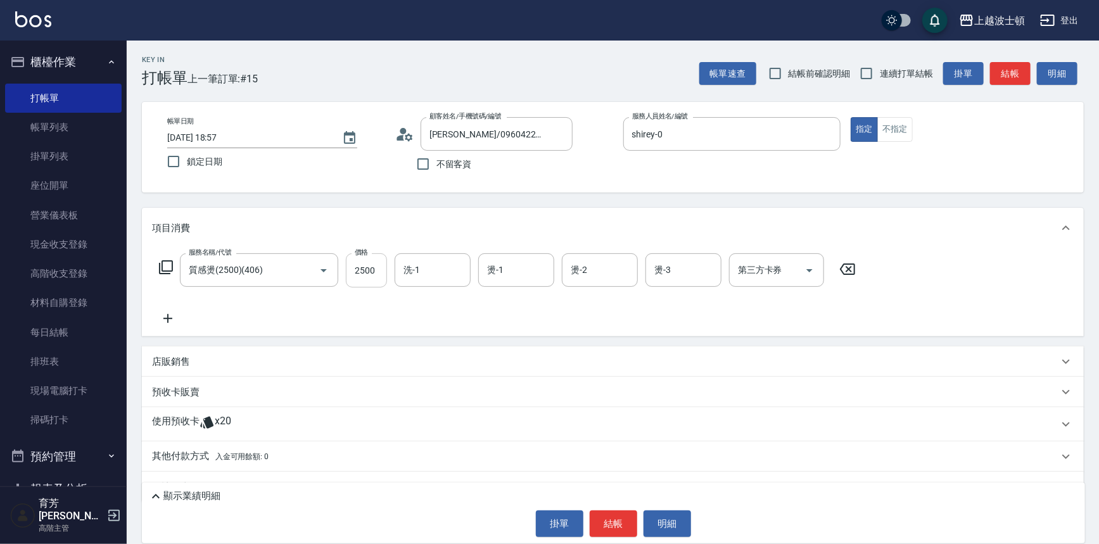
click at [376, 269] on input "2500" at bounding box center [366, 270] width 41 height 34
type input "2000"
click at [168, 263] on icon at bounding box center [165, 267] width 15 height 15
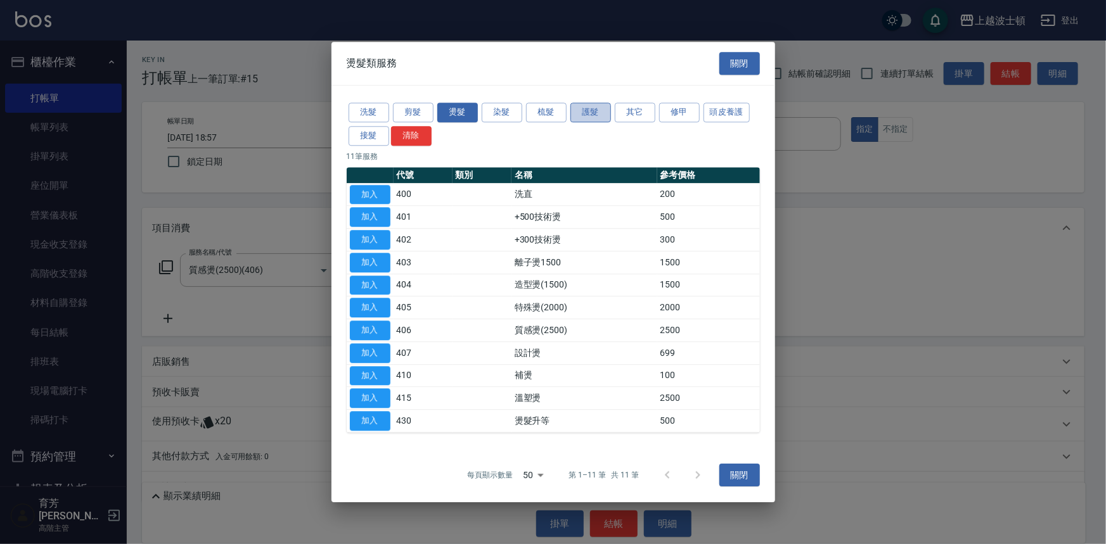
click at [581, 112] on button "護髮" at bounding box center [590, 113] width 41 height 20
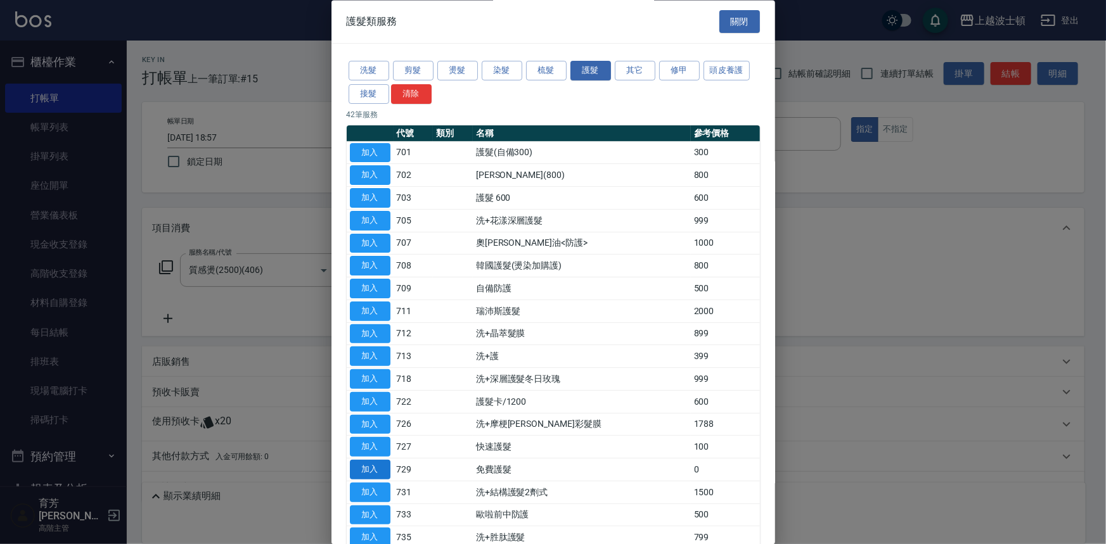
click at [367, 465] on button "加入" at bounding box center [370, 471] width 41 height 20
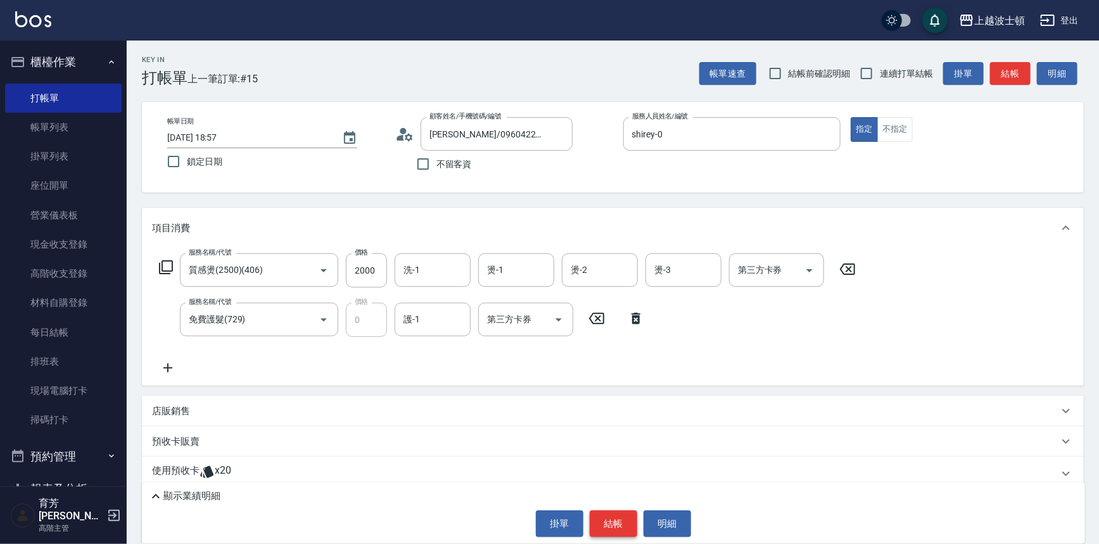
click at [624, 523] on button "結帳" at bounding box center [614, 524] width 48 height 27
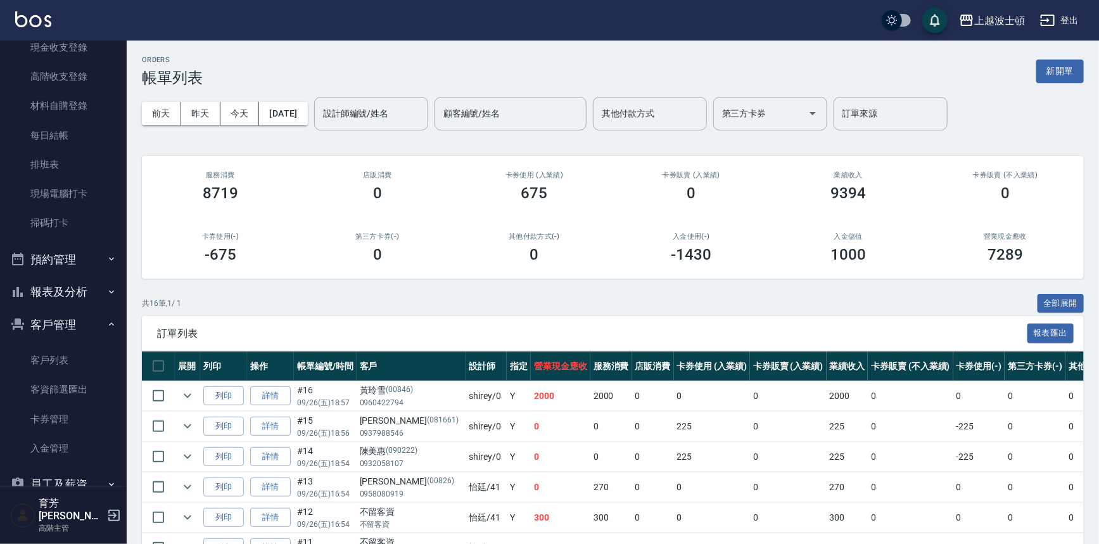
scroll to position [201, 0]
click at [91, 338] on ul "客戶列表 客資篩選匯出 卡券管理 入金管理" at bounding box center [63, 400] width 117 height 127
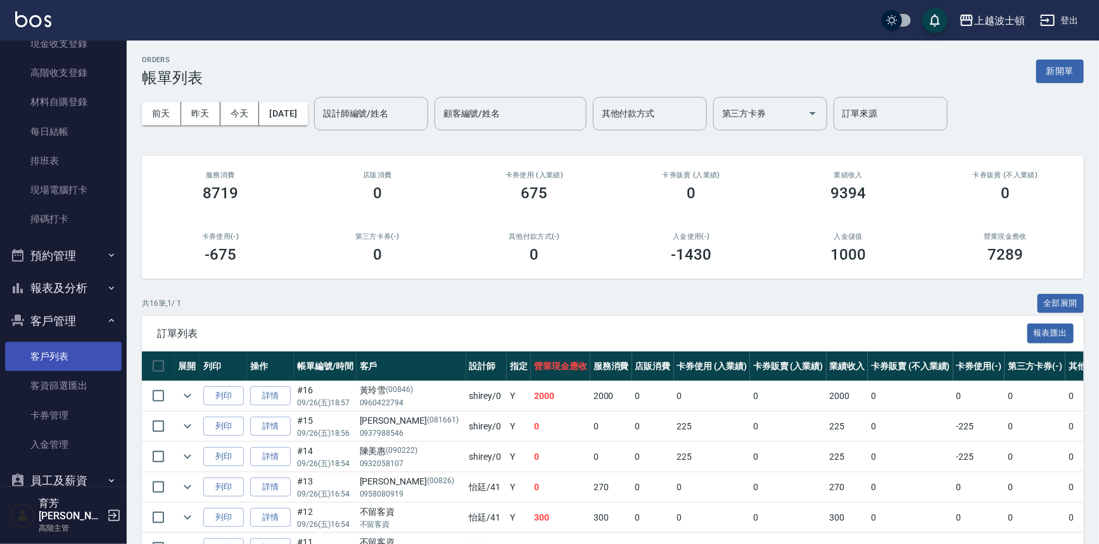
click at [51, 350] on link "客戶列表" at bounding box center [63, 356] width 117 height 29
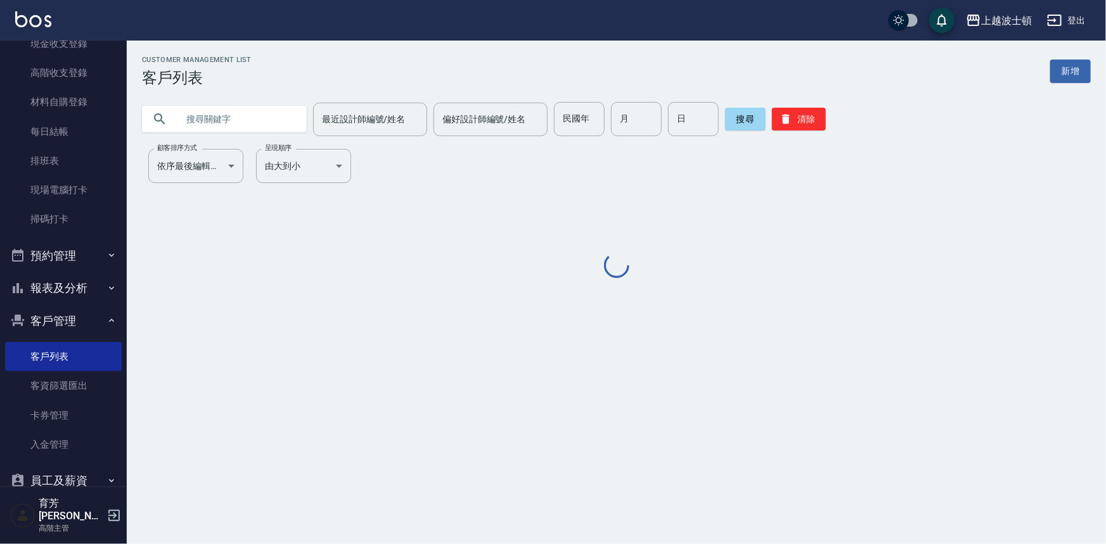
click at [209, 114] on input "text" at bounding box center [236, 119] width 119 height 34
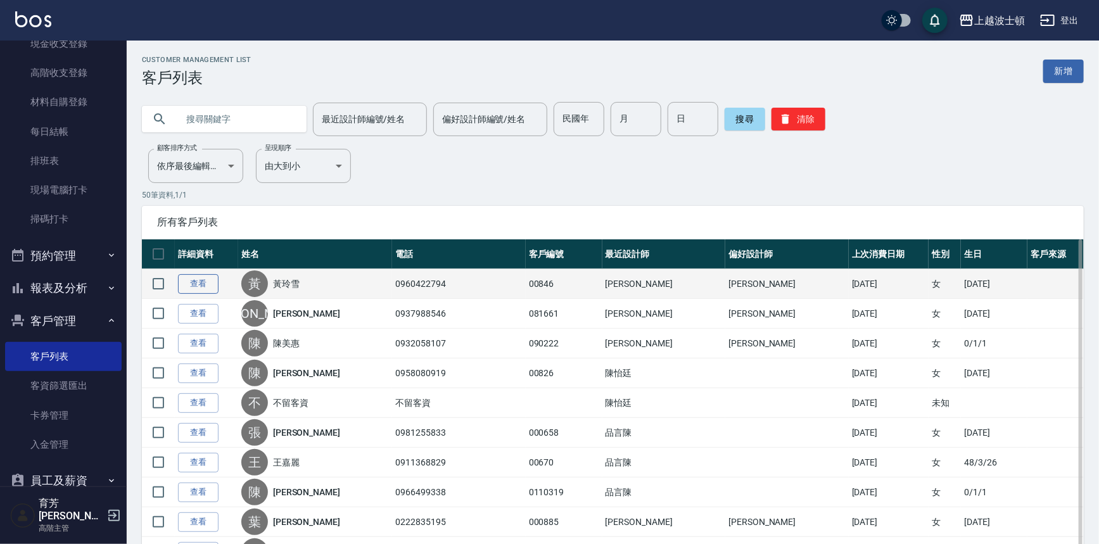
click at [209, 278] on link "查看" at bounding box center [198, 284] width 41 height 20
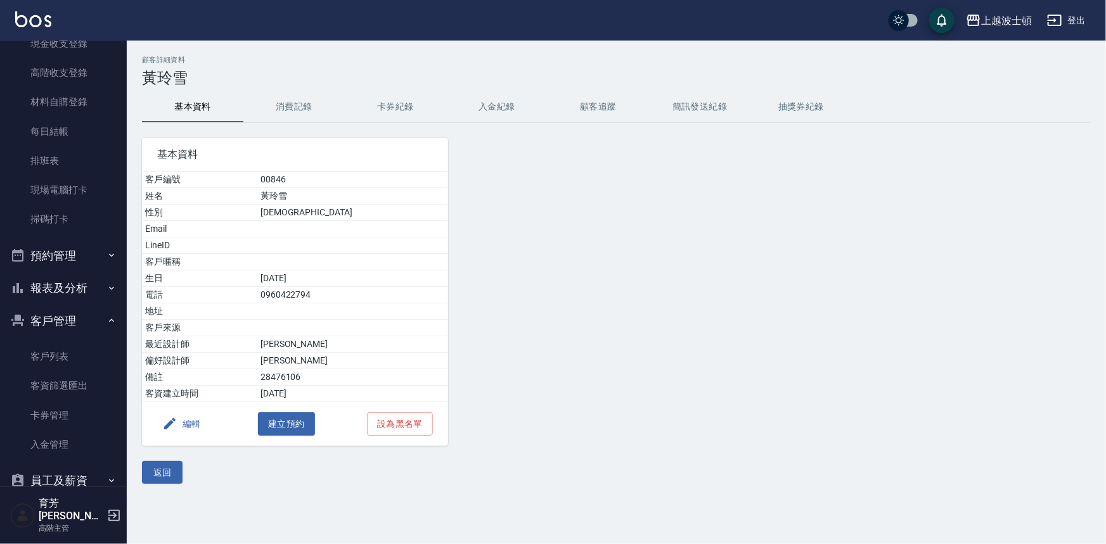
click at [283, 105] on button "消費記錄" at bounding box center [293, 107] width 101 height 30
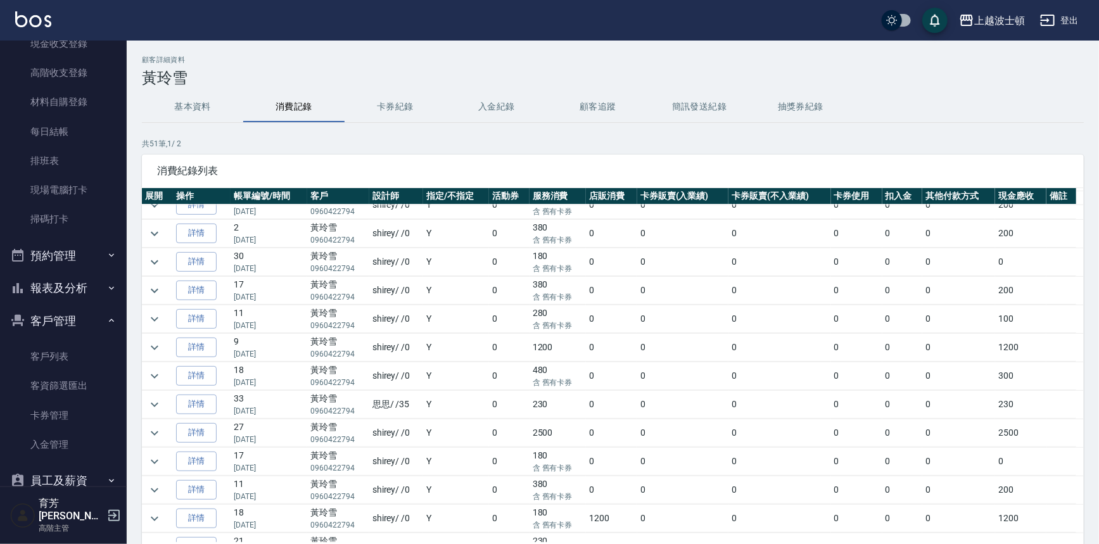
scroll to position [759, 0]
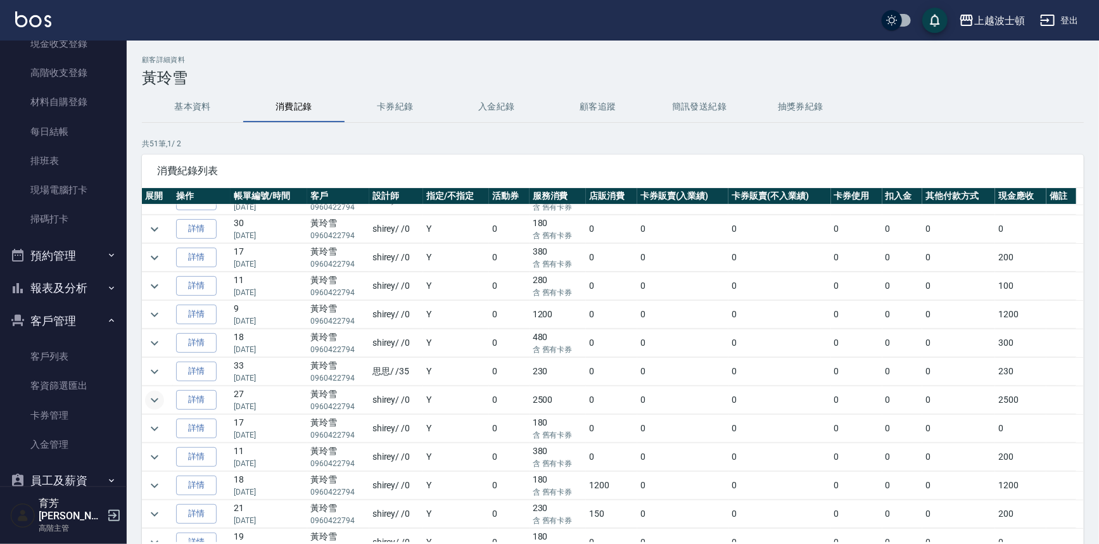
click at [151, 397] on icon "expand row" at bounding box center [154, 400] width 15 height 15
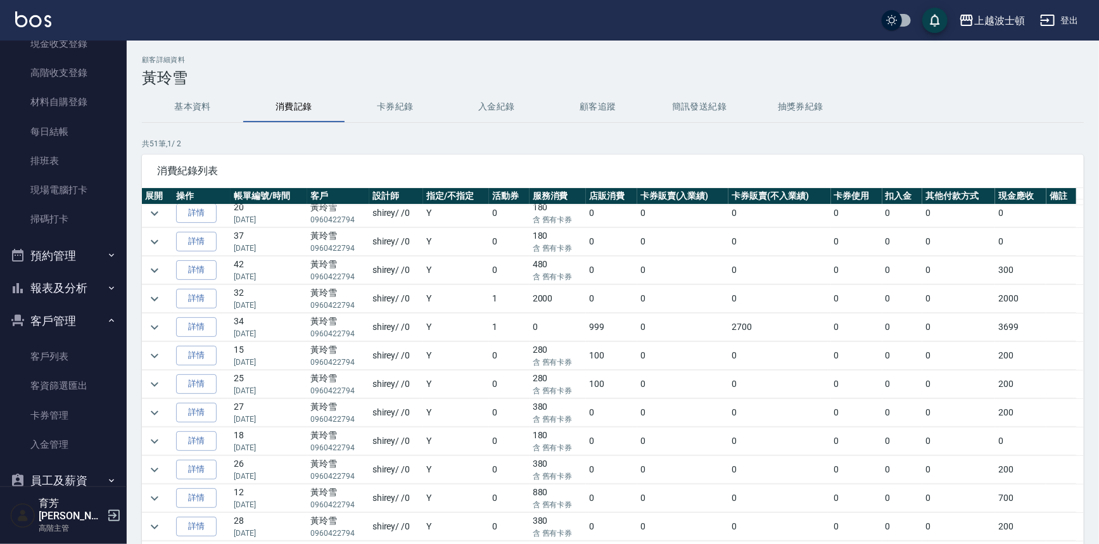
scroll to position [228, 0]
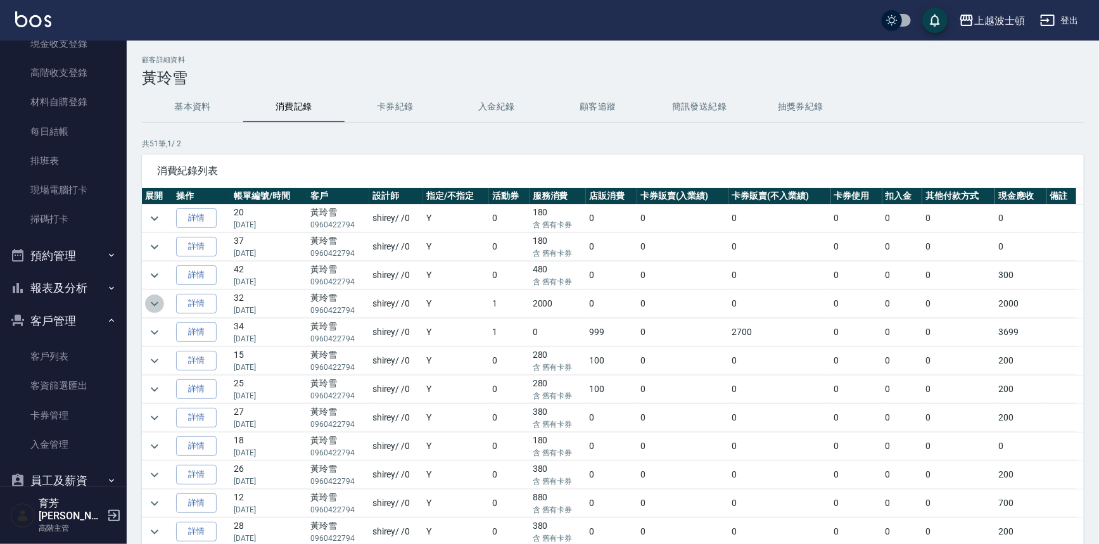
click at [148, 298] on button "expand row" at bounding box center [154, 304] width 19 height 19
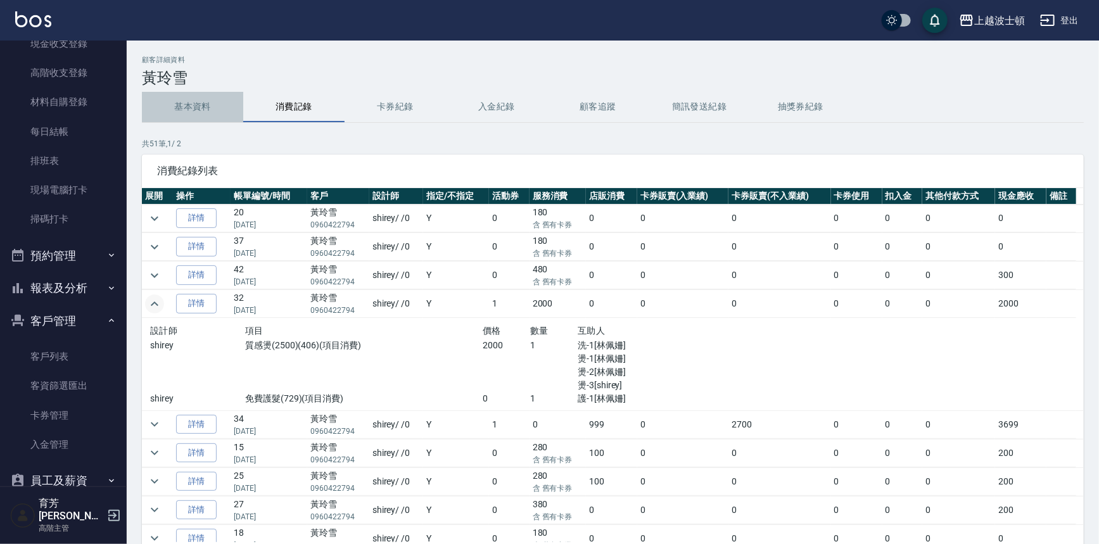
click at [202, 101] on button "基本資料" at bounding box center [192, 107] width 101 height 30
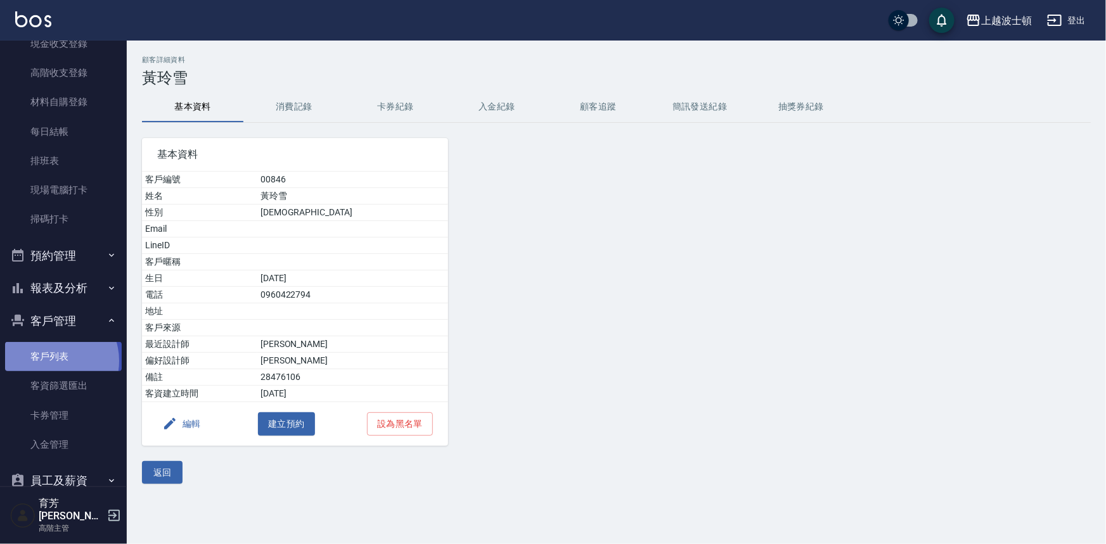
click at [51, 361] on link "客戶列表" at bounding box center [63, 356] width 117 height 29
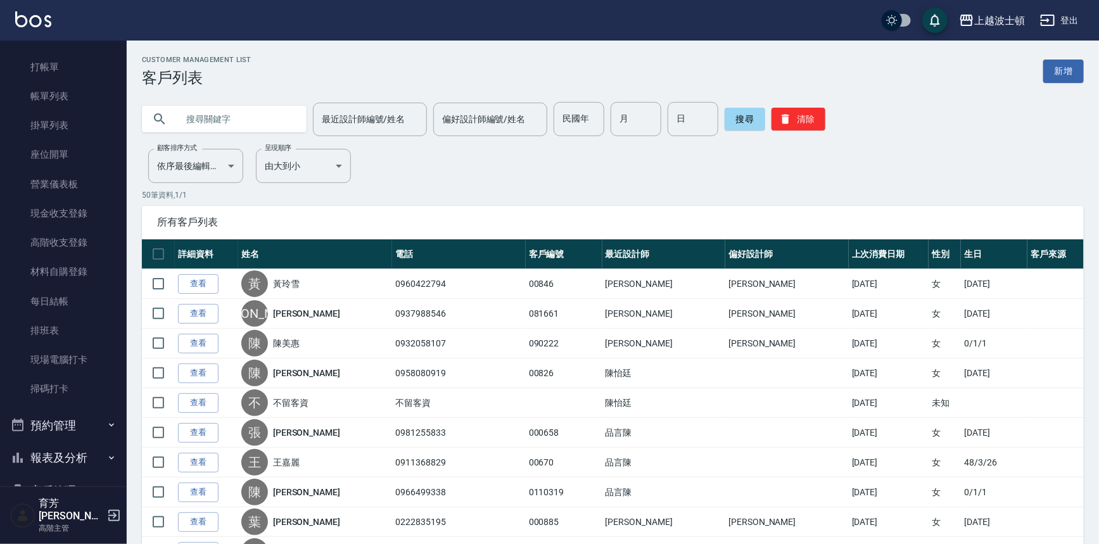
scroll to position [28, 0]
click at [99, 74] on link "打帳單" at bounding box center [63, 70] width 117 height 29
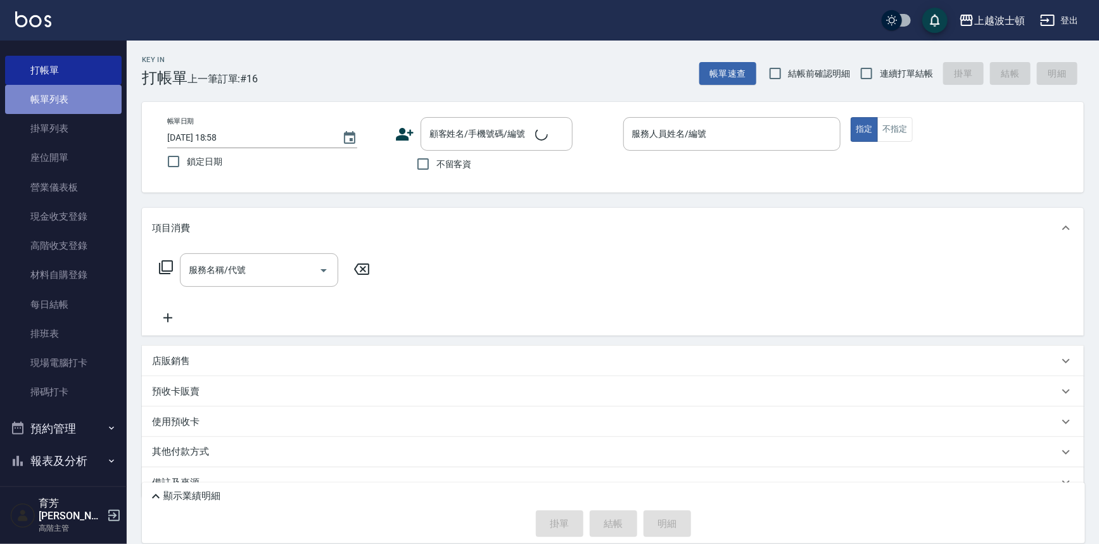
click at [89, 92] on link "帳單列表" at bounding box center [63, 99] width 117 height 29
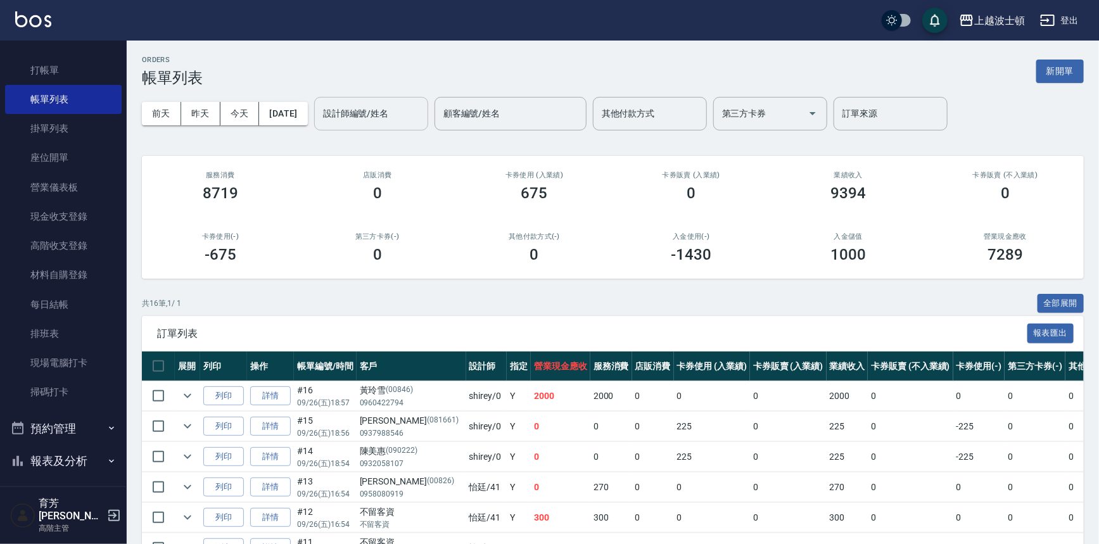
click at [390, 119] on input "設計師編號/姓名" at bounding box center [371, 114] width 103 height 22
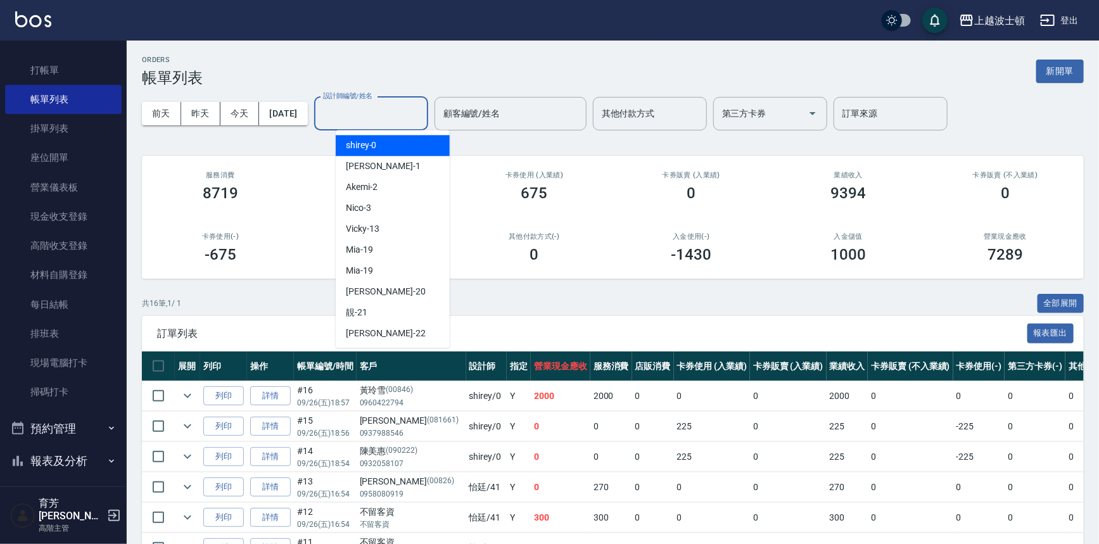
click at [387, 148] on div "shirey -0" at bounding box center [393, 145] width 114 height 21
type input "shirey-0"
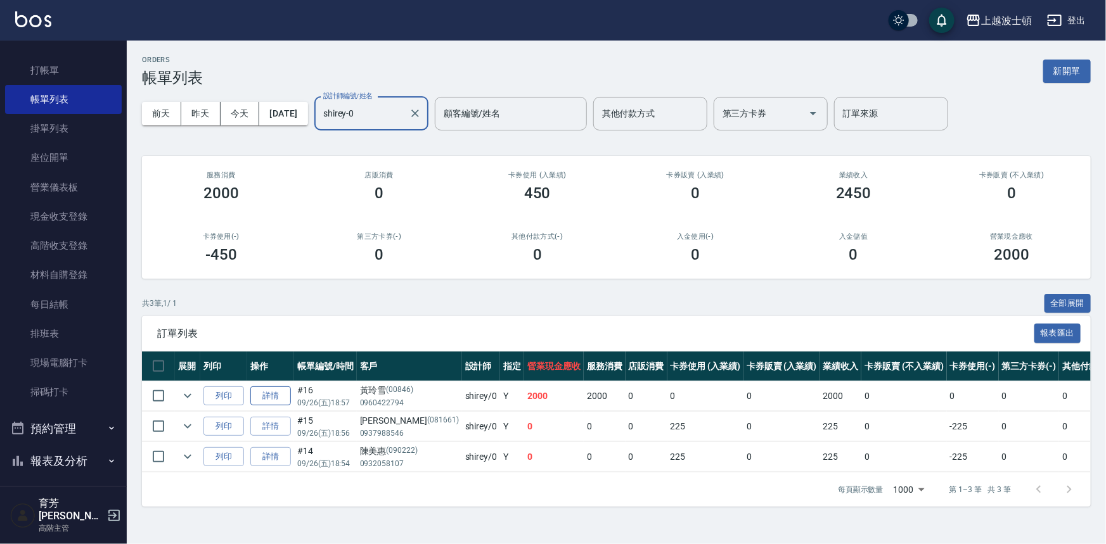
click at [274, 388] on link "詳情" at bounding box center [270, 397] width 41 height 20
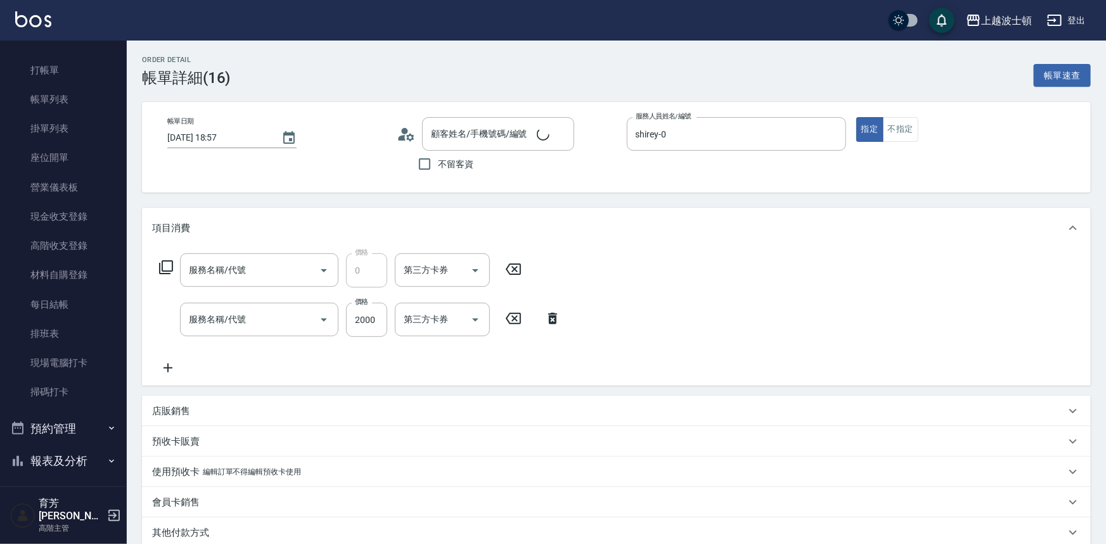
type input "[DATE] 18:57"
type input "shirey-0"
type input "免費護髮(729)"
type input "質感燙(2500)(406)"
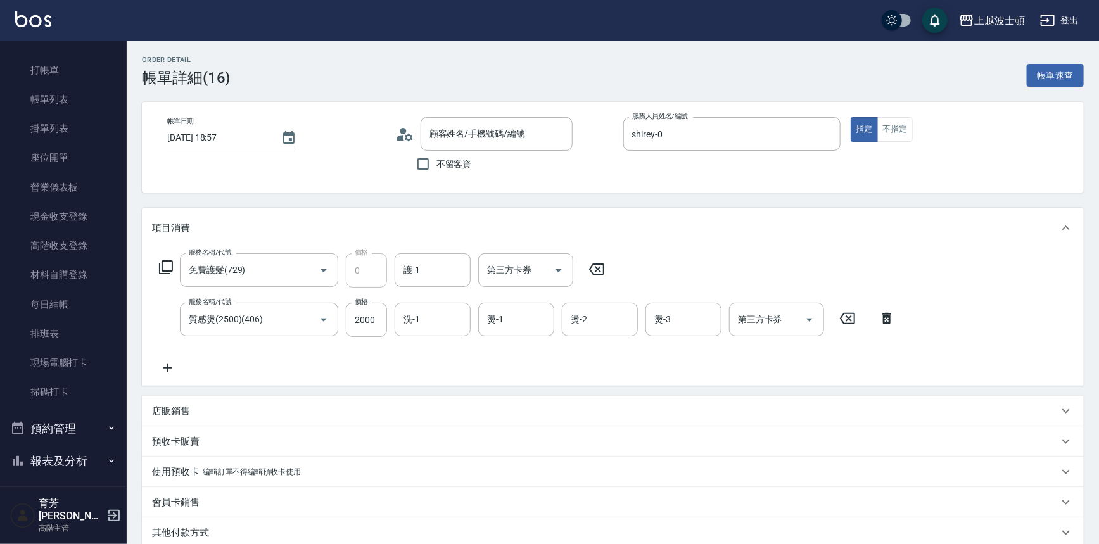
type input "[PERSON_NAME]/0960422794/00846"
click at [425, 272] on input "護-1" at bounding box center [433, 270] width 65 height 22
click at [428, 324] on span "[PERSON_NAME]-25" at bounding box center [445, 323] width 80 height 13
type input "[PERSON_NAME]-25"
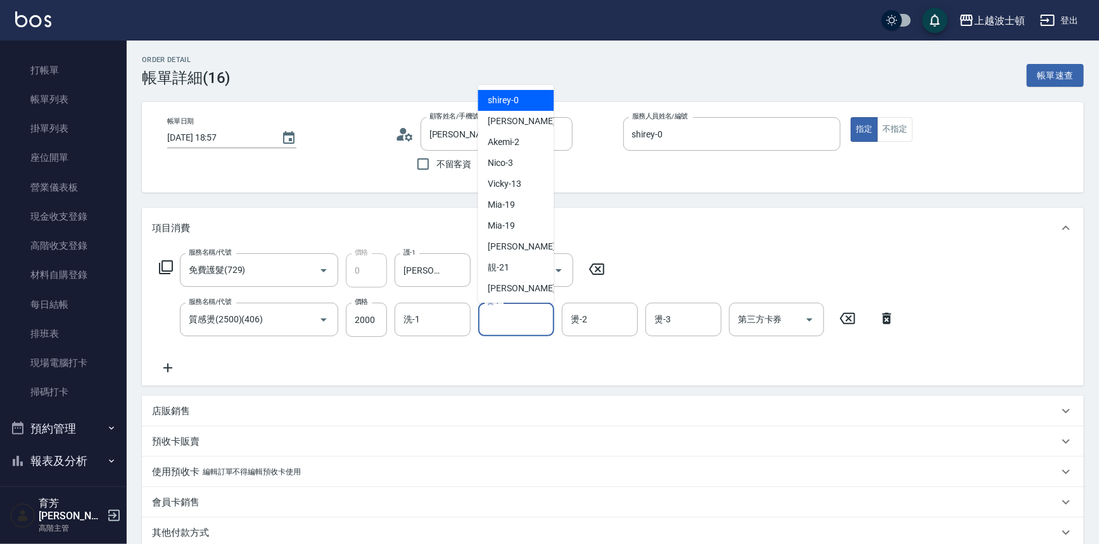
click at [509, 319] on input "燙-1" at bounding box center [516, 320] width 65 height 22
click at [431, 323] on input "洗-1" at bounding box center [433, 320] width 65 height 22
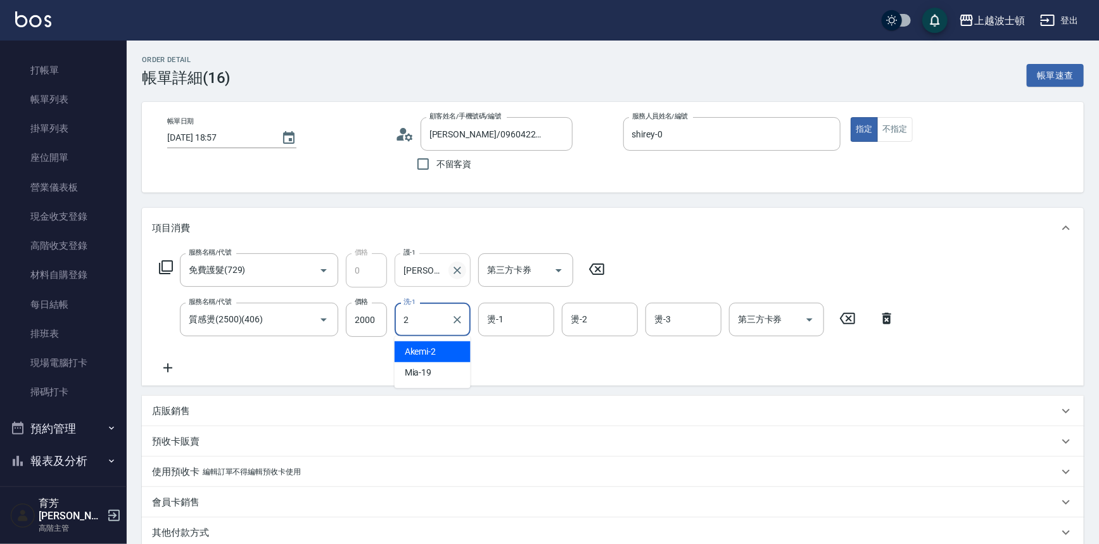
click at [459, 266] on icon "Clear" at bounding box center [457, 270] width 13 height 13
type input "2"
click at [442, 271] on input "護-1" at bounding box center [433, 270] width 65 height 22
type input "55"
click at [459, 269] on icon "Clear" at bounding box center [457, 270] width 13 height 13
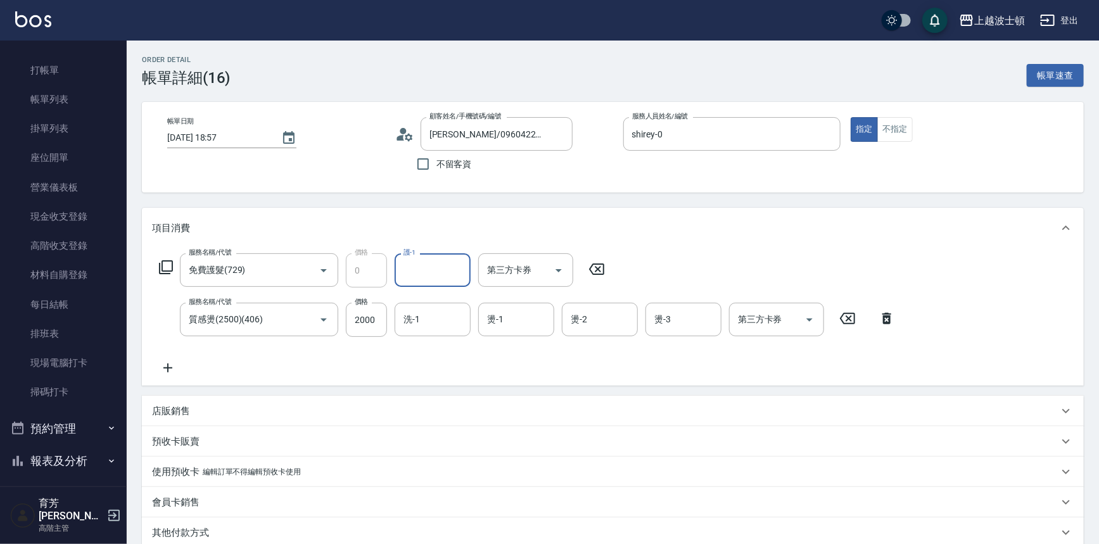
click at [428, 271] on input "護-1" at bounding box center [433, 270] width 65 height 22
click at [422, 301] on span "[PERSON_NAME] -22" at bounding box center [445, 302] width 80 height 13
type input "[PERSON_NAME]-22"
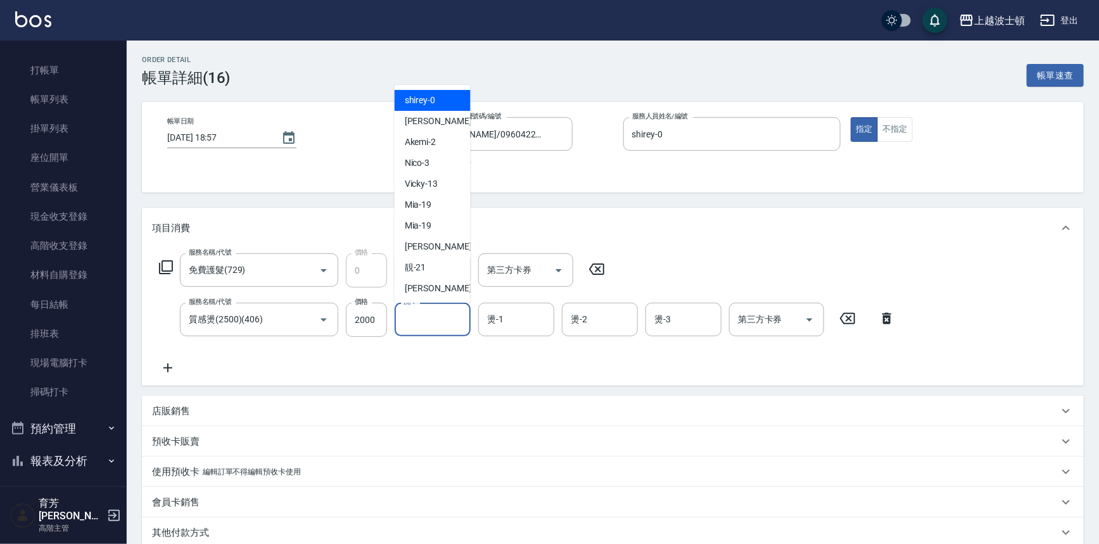
click at [438, 327] on input "洗-1" at bounding box center [433, 320] width 65 height 22
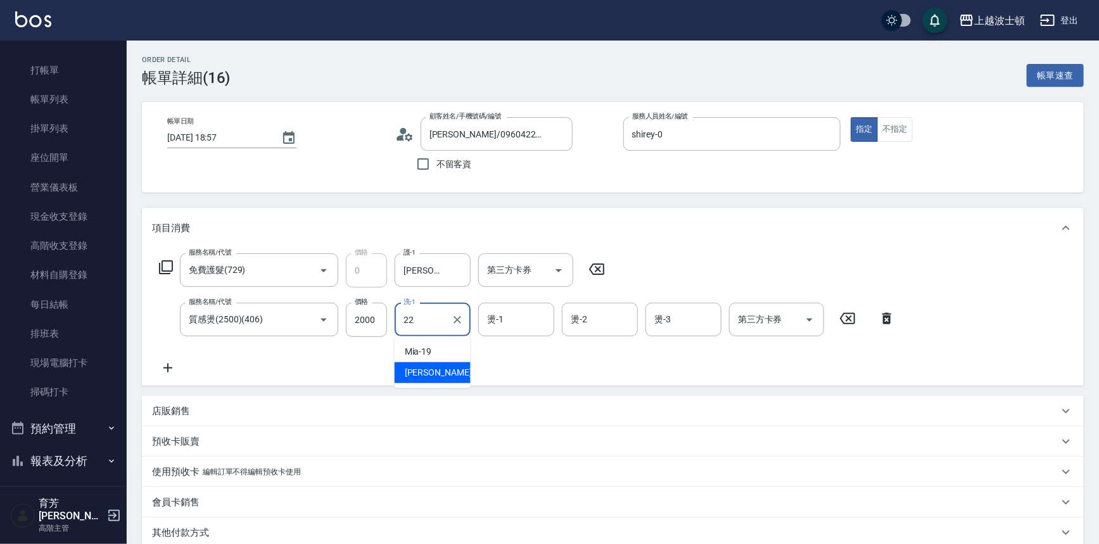
click at [447, 370] on div "[PERSON_NAME] -22" at bounding box center [433, 372] width 76 height 21
click at [520, 332] on div "燙-1" at bounding box center [516, 320] width 76 height 34
type input "[PERSON_NAME]-22"
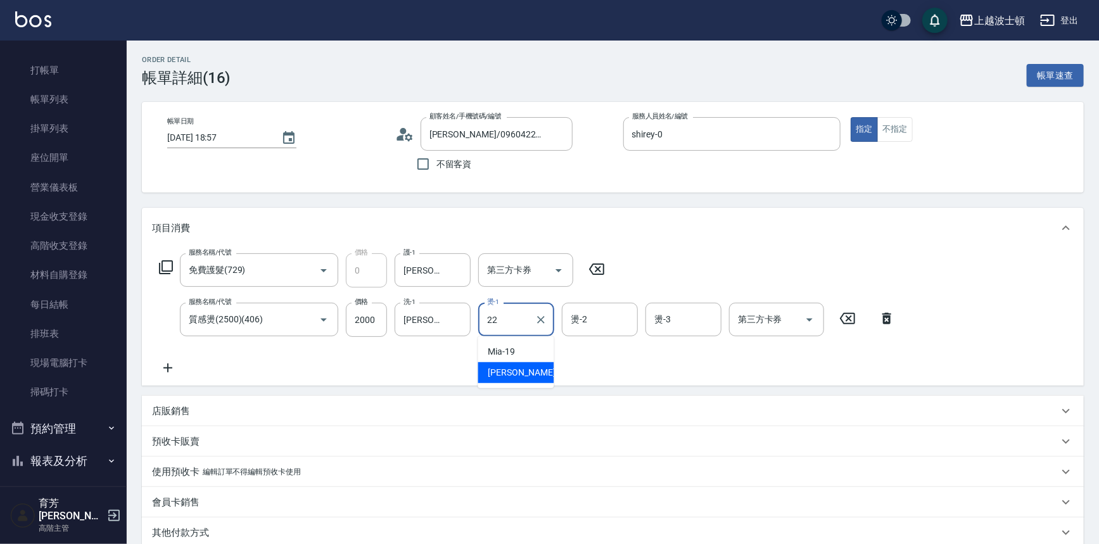
click at [516, 362] on div "[PERSON_NAME] -22" at bounding box center [516, 372] width 76 height 21
type input "[PERSON_NAME]-22"
click at [516, 362] on div "服務名稱/代號 免費護髮(729) 服務名稱/代號 價格 0 價格 護-1 雅如-22 護-1 第三方卡券 第三方卡券 服務名稱/代號 質感燙(2500)(4…" at bounding box center [527, 314] width 751 height 122
click at [608, 321] on input "燙-2" at bounding box center [600, 320] width 65 height 22
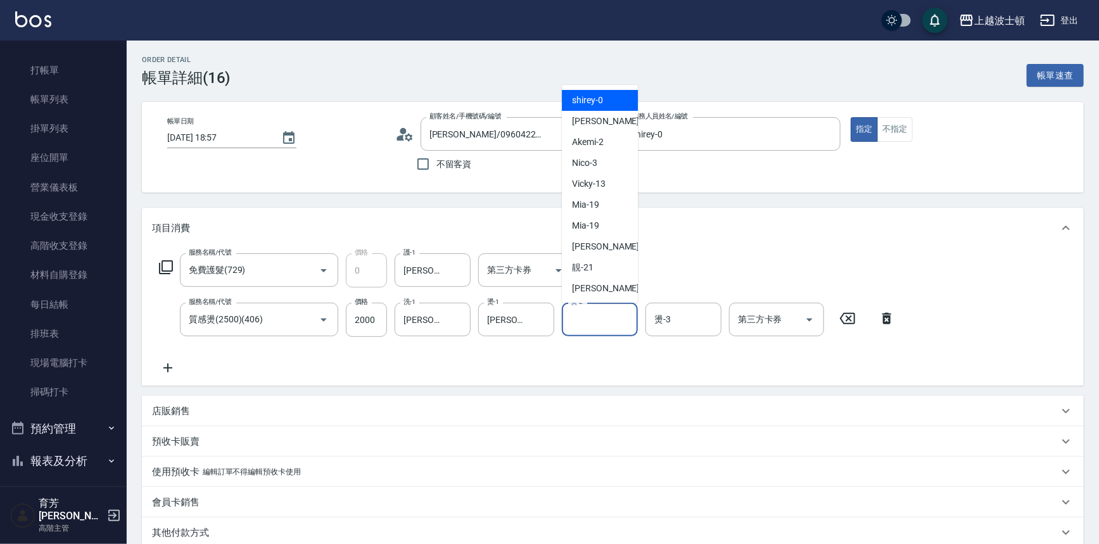
click at [620, 96] on div "shirey -0" at bounding box center [600, 100] width 76 height 21
type input "shirey-0"
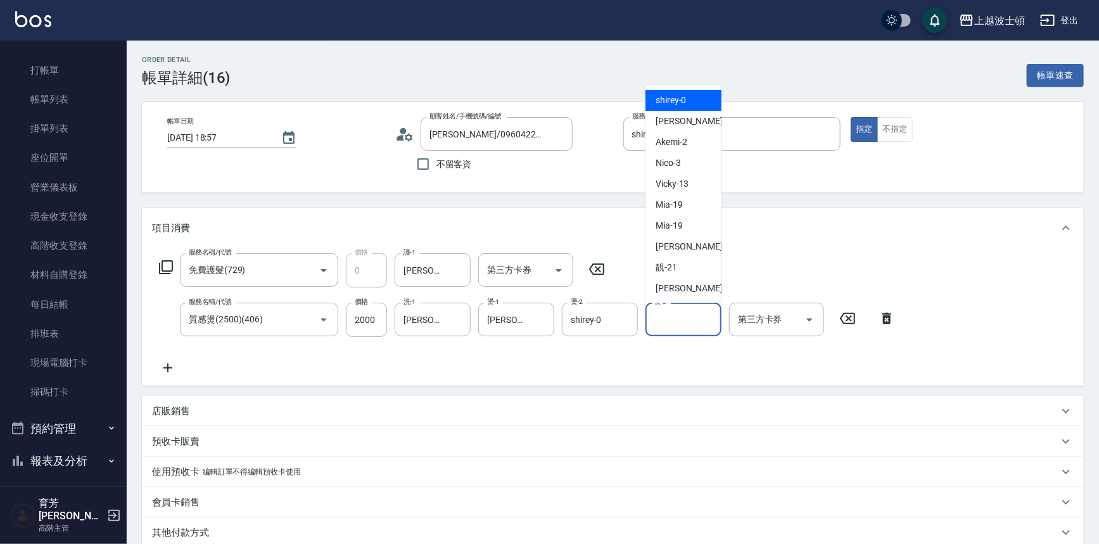
click at [686, 327] on input "燙-3" at bounding box center [683, 320] width 65 height 22
click at [685, 103] on span "shirey -0" at bounding box center [671, 100] width 31 height 13
type input "shirey-0"
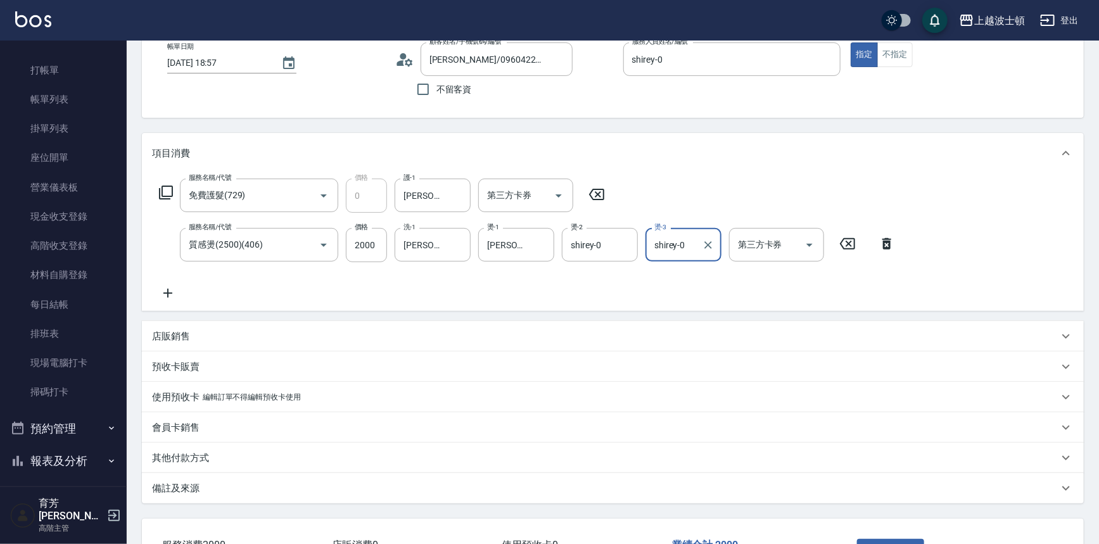
scroll to position [169, 0]
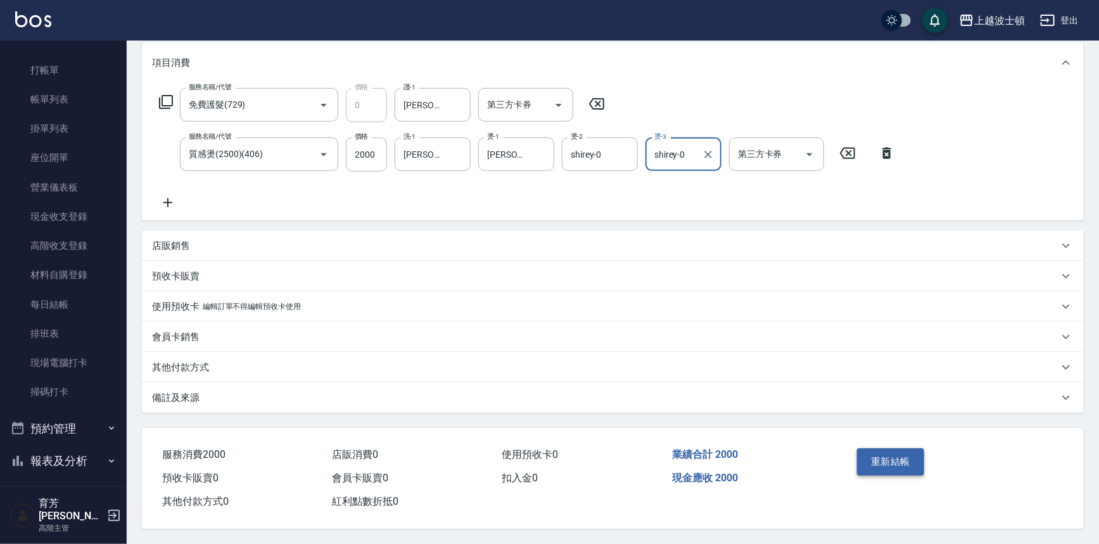
click at [873, 449] on button "重新結帳" at bounding box center [890, 462] width 67 height 27
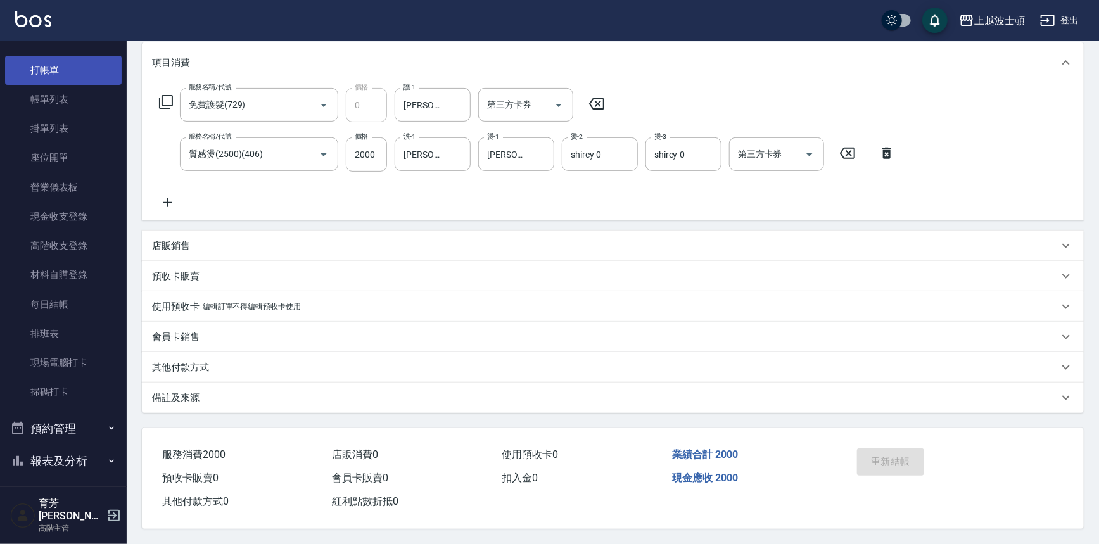
click at [61, 70] on link "打帳單" at bounding box center [63, 70] width 117 height 29
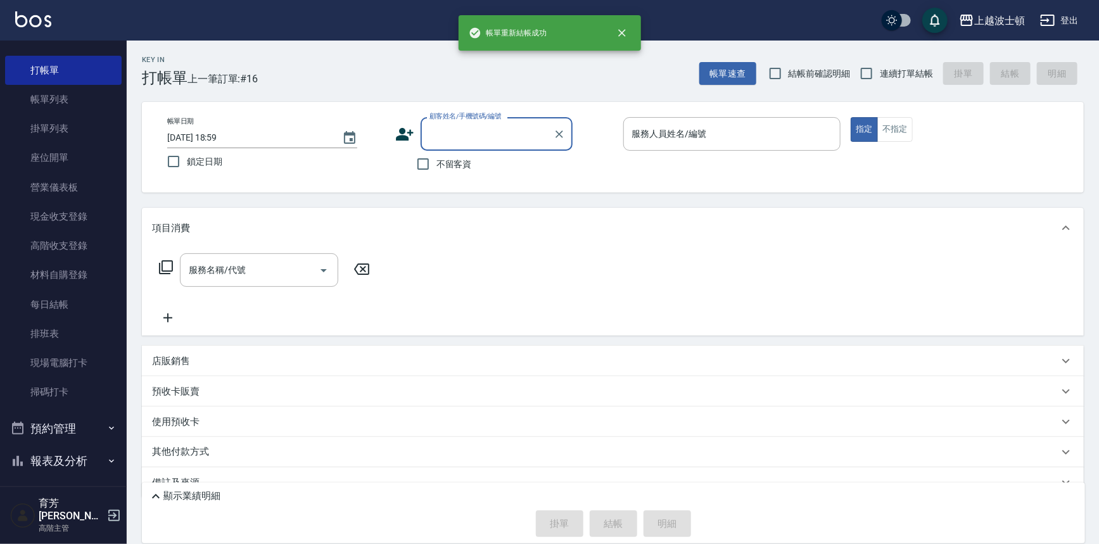
click at [457, 138] on input "顧客姓名/手機號碼/編號" at bounding box center [487, 134] width 122 height 22
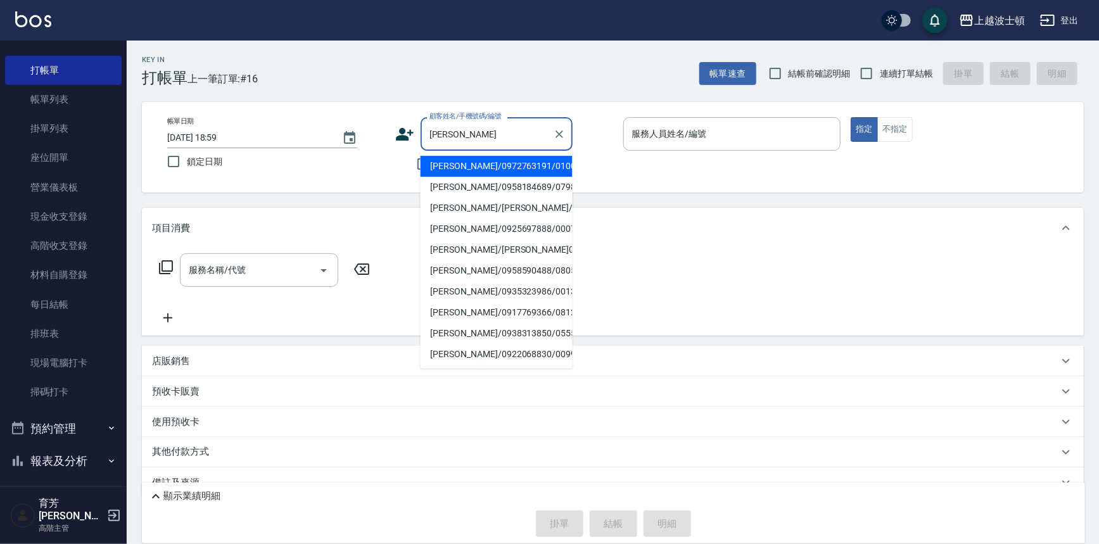
click at [502, 162] on li "[PERSON_NAME]/0972763191/0100101" at bounding box center [497, 166] width 152 height 21
type input "[PERSON_NAME]/0972763191/0100101"
type input "shirey-0"
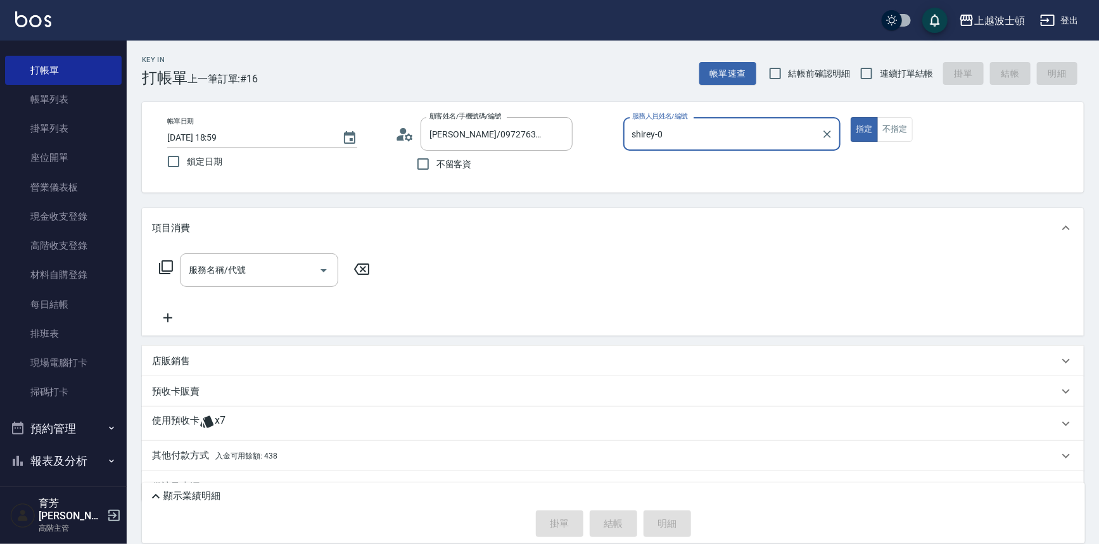
click at [167, 269] on icon at bounding box center [165, 267] width 15 height 15
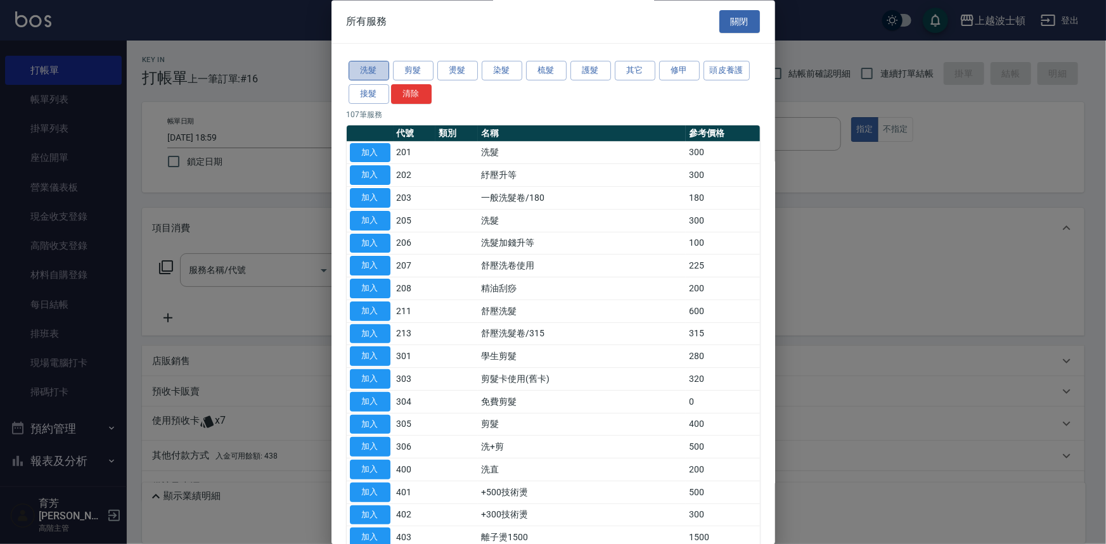
click at [378, 76] on button "洗髮" at bounding box center [369, 71] width 41 height 20
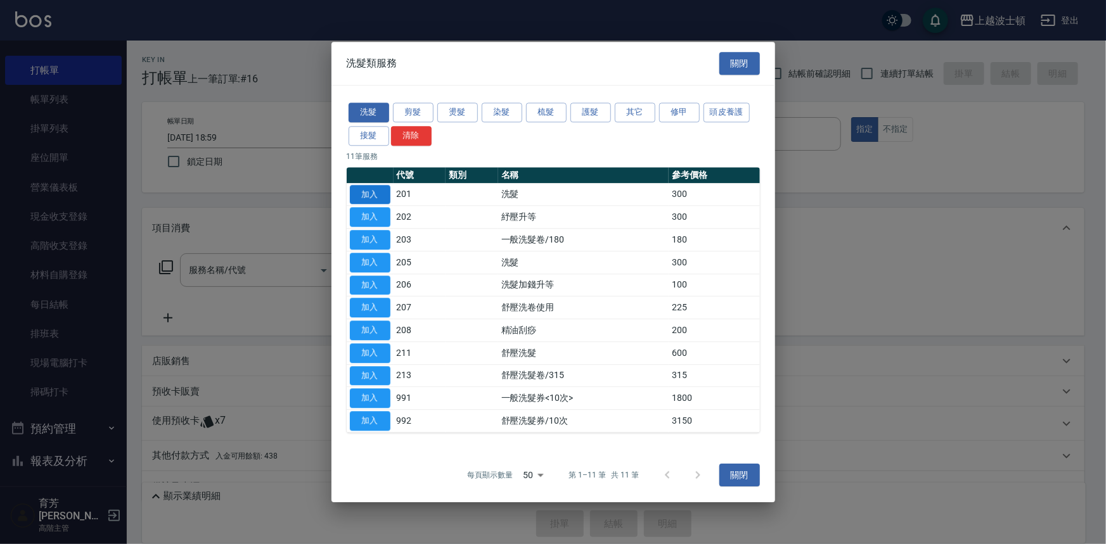
click at [383, 198] on button "加入" at bounding box center [370, 195] width 41 height 20
type input "洗髮(201)"
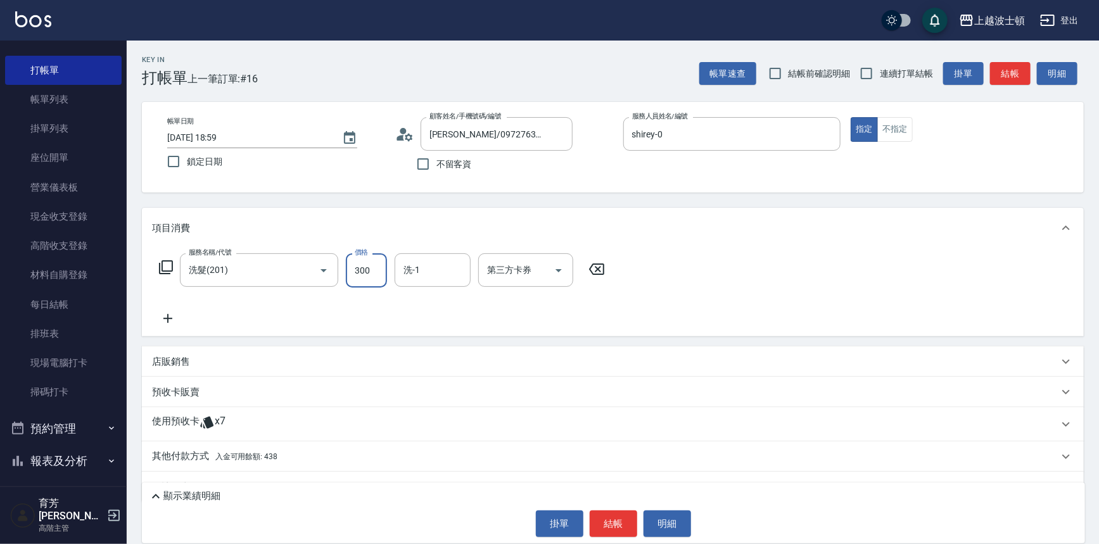
click at [386, 266] on input "300" at bounding box center [366, 270] width 41 height 34
type input "270"
click at [435, 266] on input "洗-1" at bounding box center [433, 270] width 65 height 22
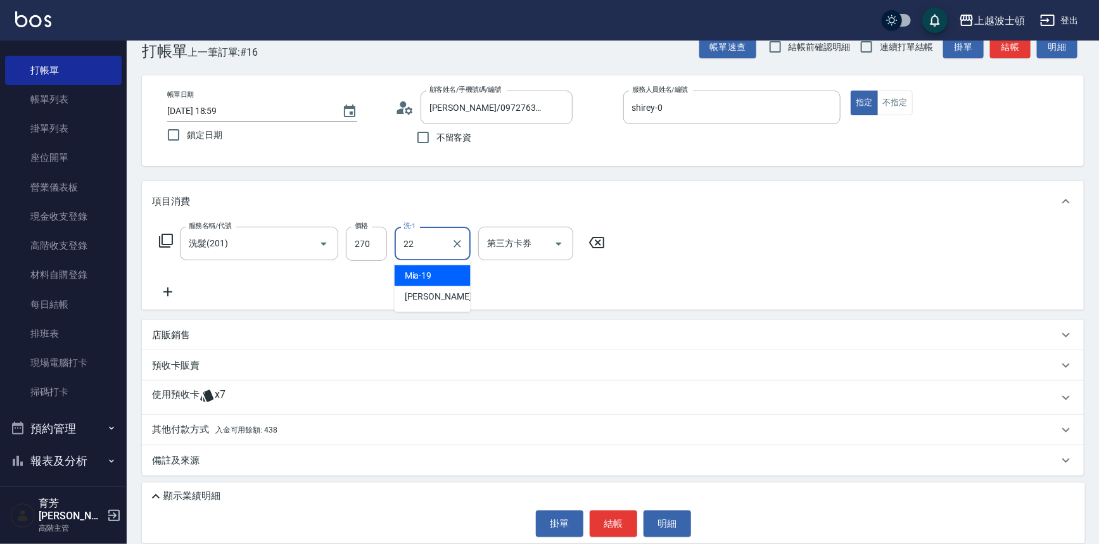
scroll to position [27, 0]
click at [423, 295] on span "[PERSON_NAME] -22" at bounding box center [445, 296] width 80 height 13
type input "[PERSON_NAME]-22"
click at [221, 390] on span "x7" at bounding box center [220, 397] width 11 height 19
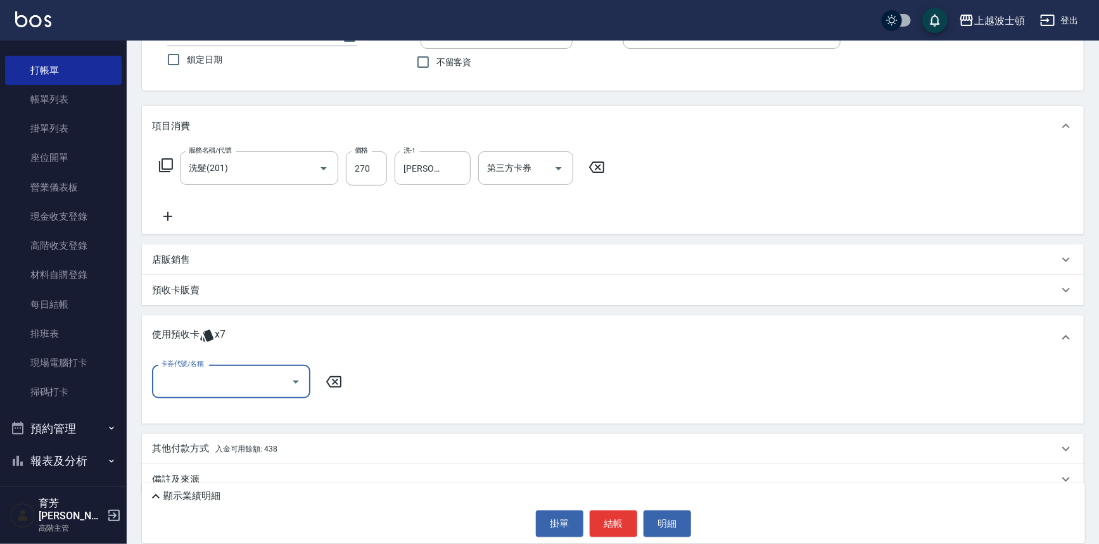
scroll to position [122, 0]
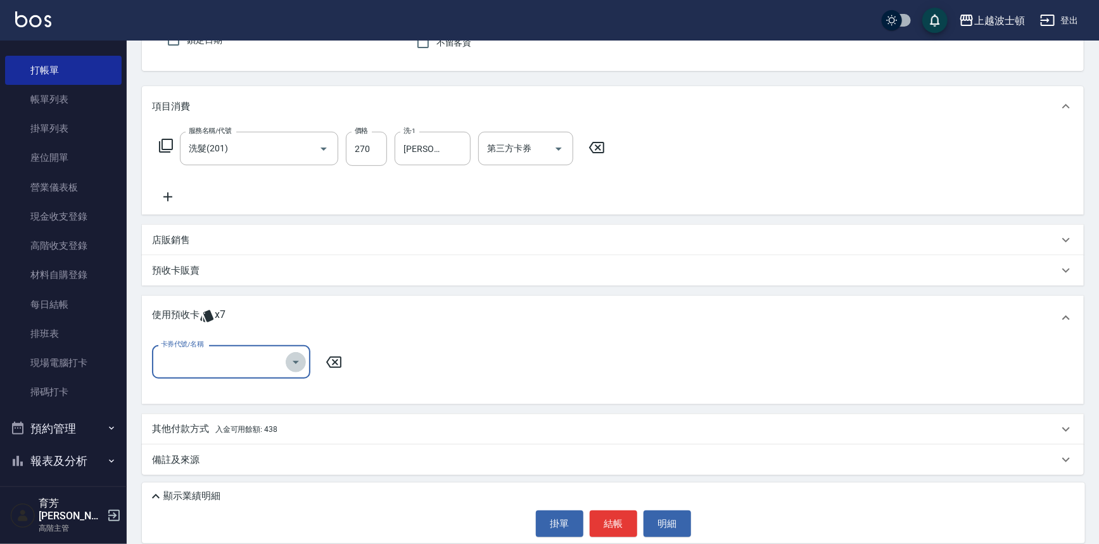
click at [300, 359] on icon "Open" at bounding box center [295, 362] width 15 height 15
click at [285, 391] on div "剪髮卡 剩餘7張" at bounding box center [231, 394] width 158 height 21
type input "剪髮卡"
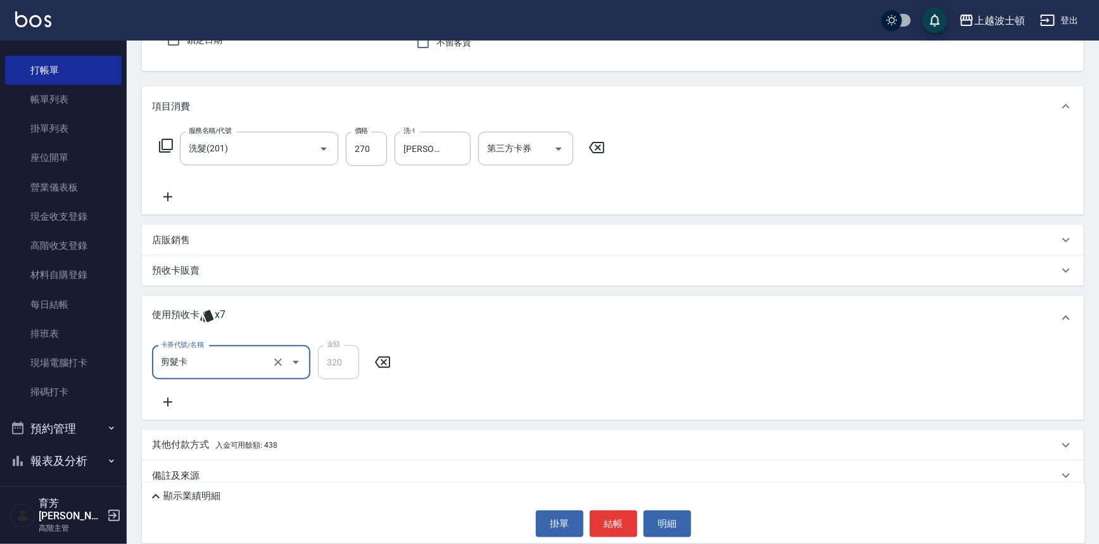
scroll to position [138, 0]
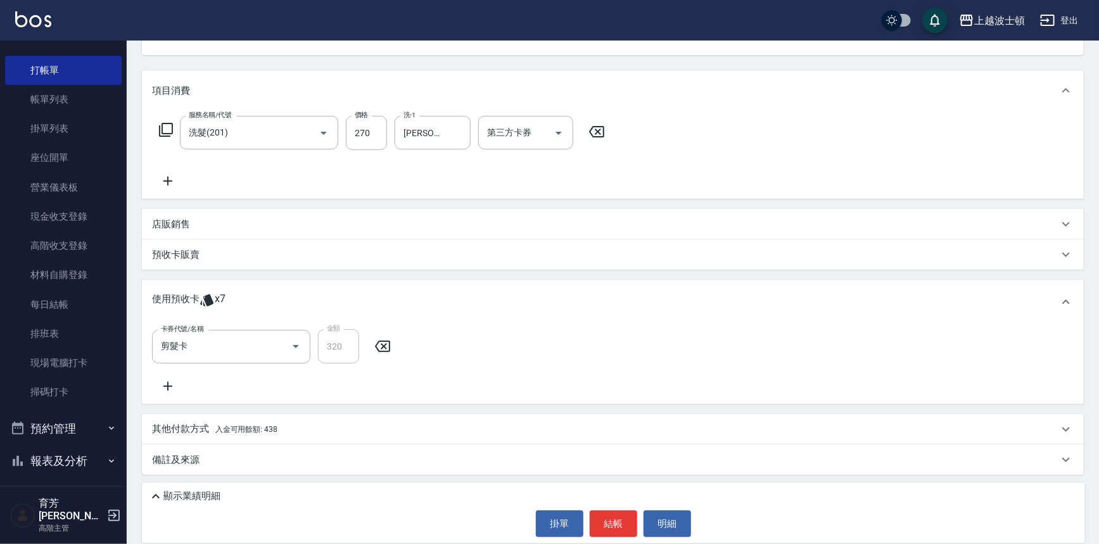
click at [260, 433] on span "入金可用餘額: 438" at bounding box center [246, 429] width 62 height 9
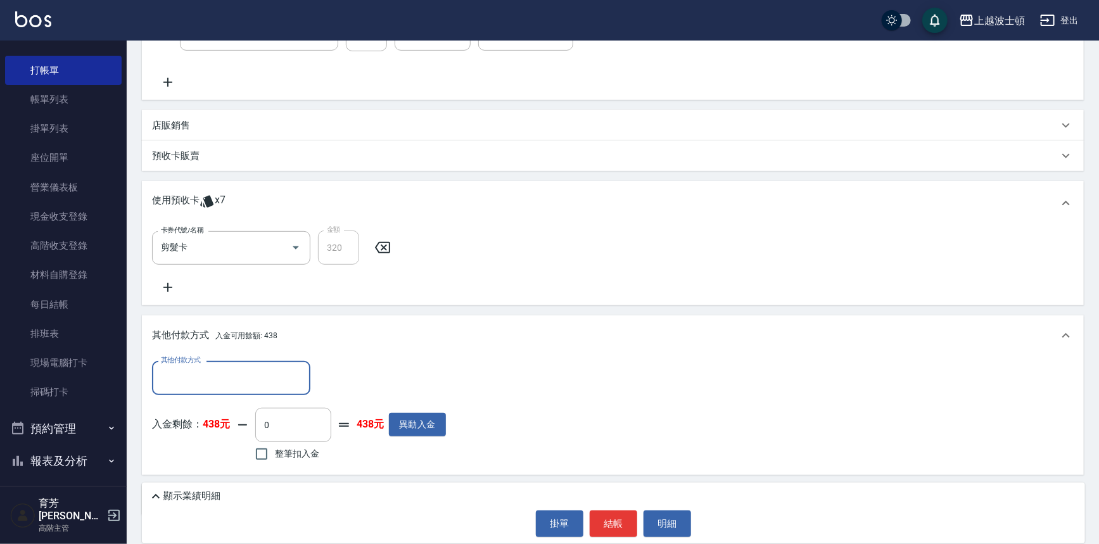
scroll to position [276, 0]
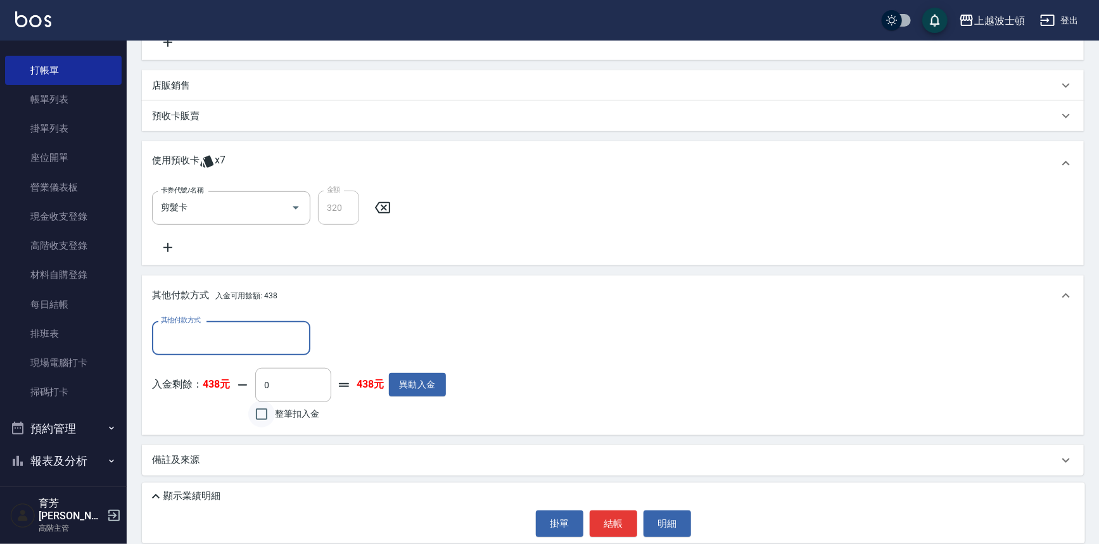
click at [261, 416] on input "整筆扣入金" at bounding box center [261, 414] width 27 height 27
checkbox input "true"
type input "270"
click at [601, 522] on button "結帳" at bounding box center [614, 524] width 48 height 27
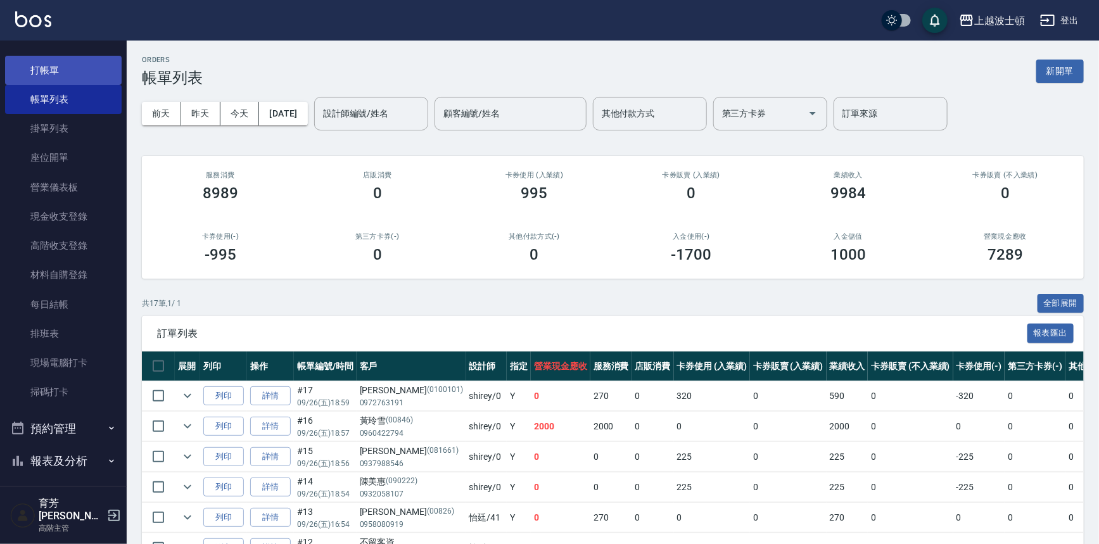
click at [42, 66] on link "打帳單" at bounding box center [63, 70] width 117 height 29
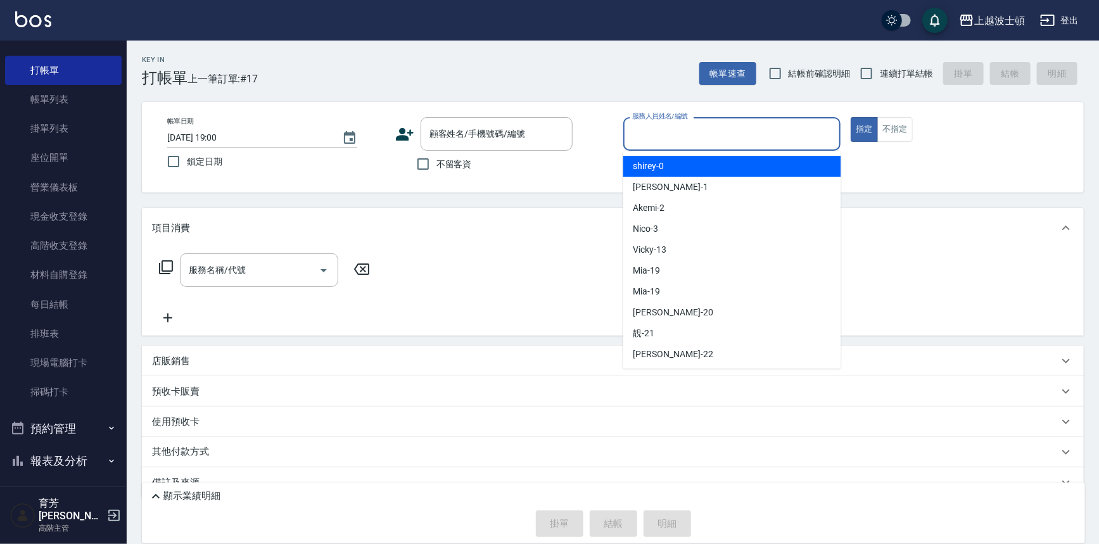
click at [779, 142] on input "服務人員姓名/編號" at bounding box center [732, 134] width 207 height 22
click at [771, 168] on div "shirey -0" at bounding box center [733, 166] width 218 height 21
type input "shirey-0"
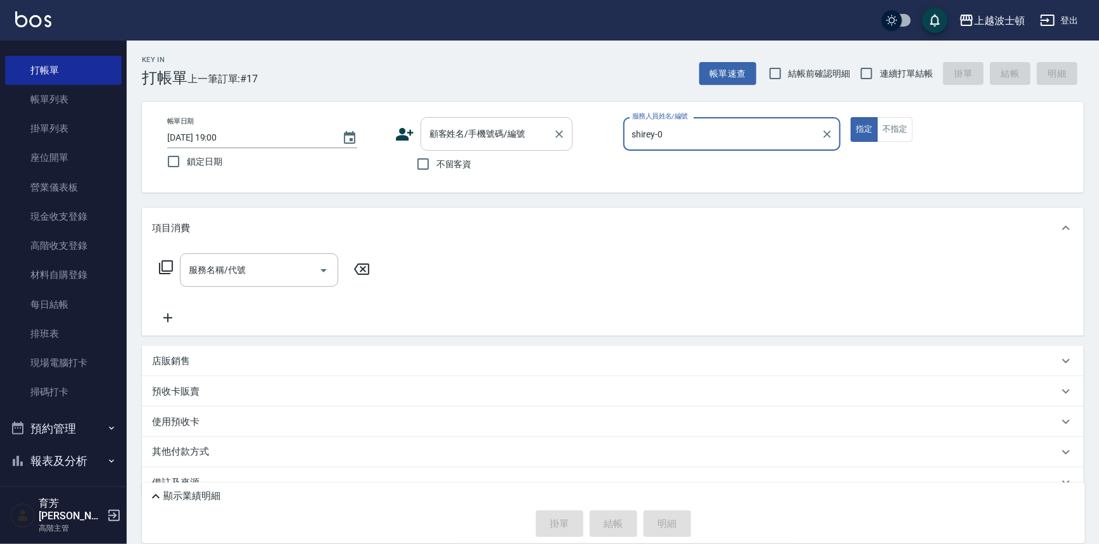
click at [465, 148] on div "顧客姓名/手機號碼/編號" at bounding box center [497, 134] width 152 height 34
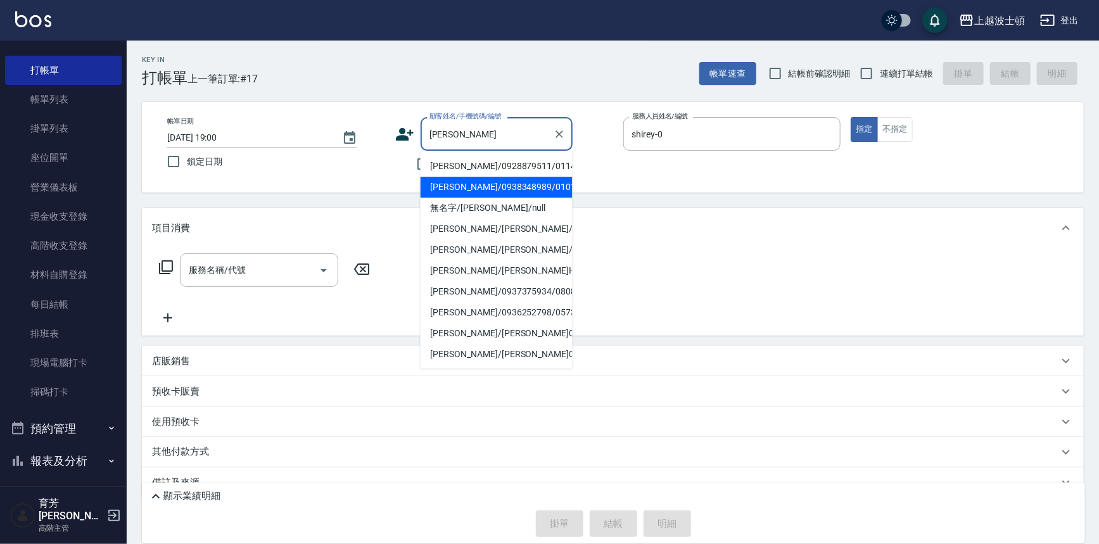
click at [490, 187] on li "[PERSON_NAME]/0938348989/0101310" at bounding box center [497, 187] width 152 height 21
type input "[PERSON_NAME]/0938348989/0101310"
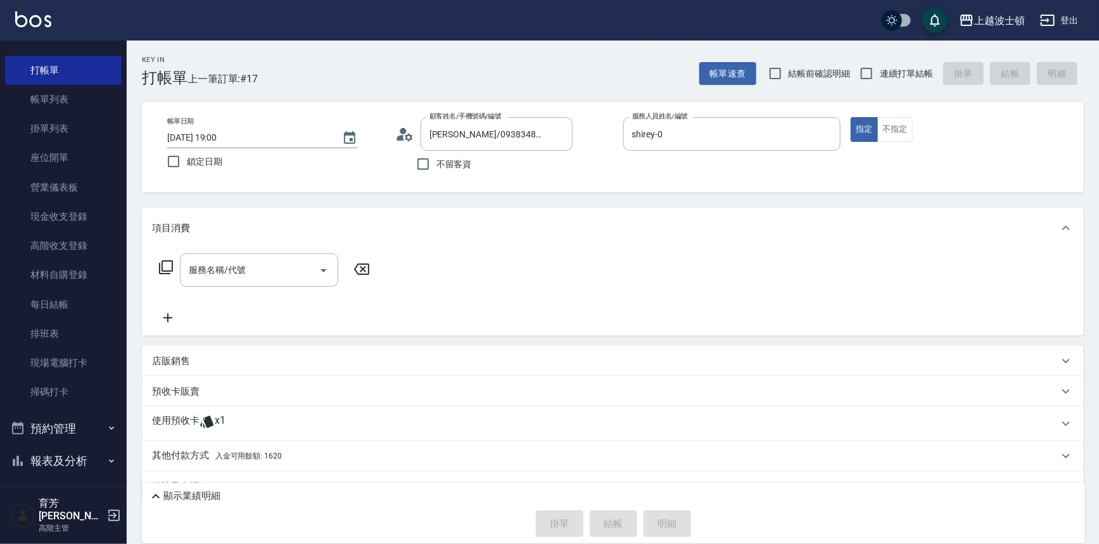
click at [165, 266] on icon at bounding box center [165, 267] width 15 height 15
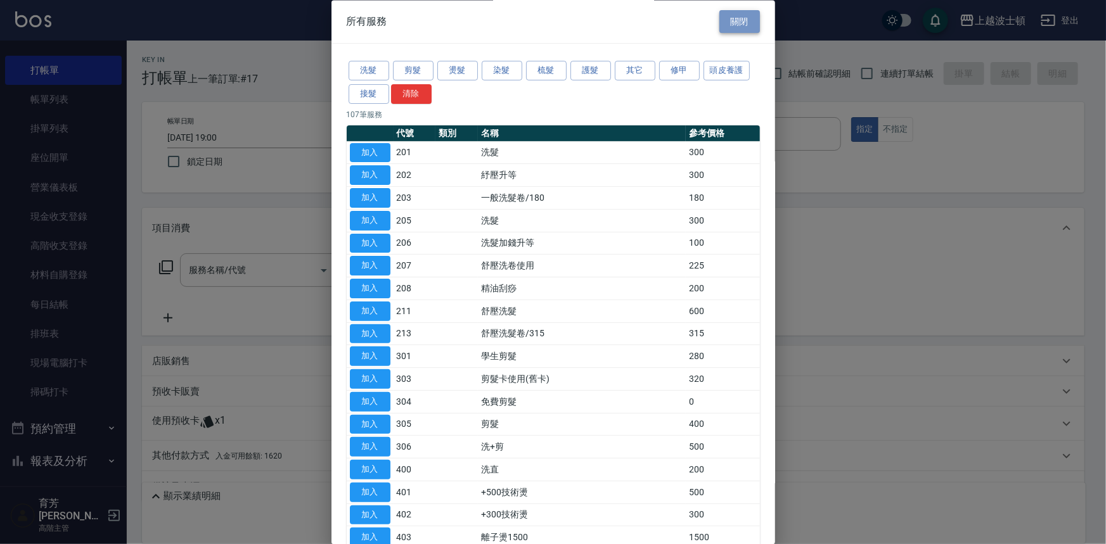
click at [721, 22] on button "關閉" at bounding box center [739, 21] width 41 height 23
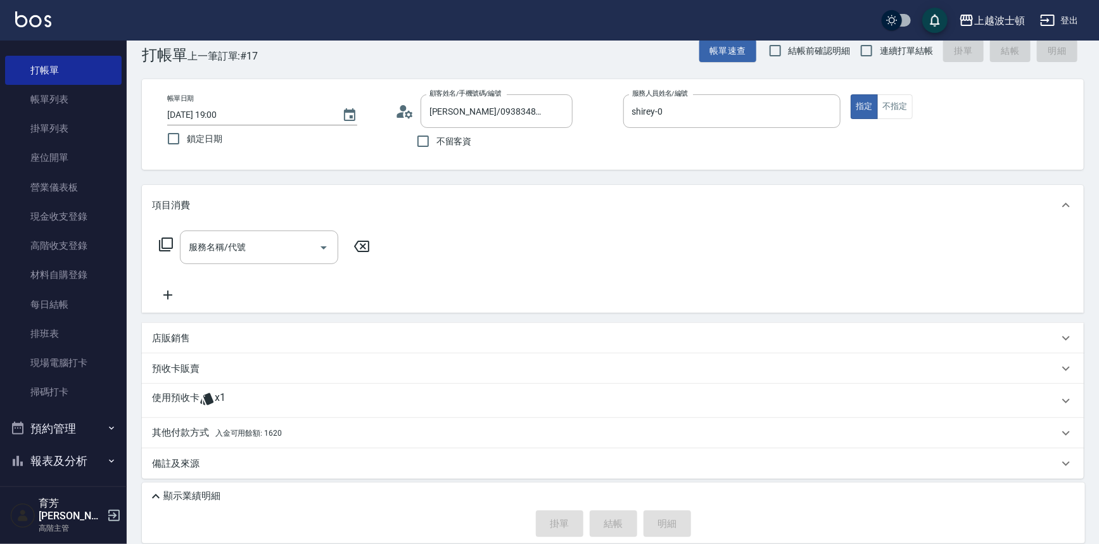
scroll to position [27, 0]
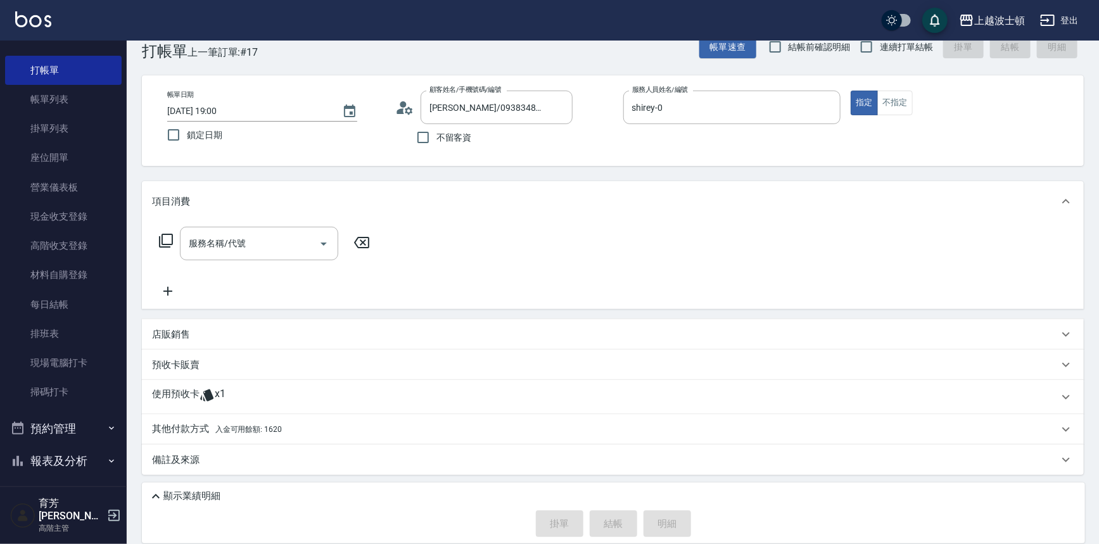
click at [169, 242] on icon at bounding box center [165, 240] width 15 height 15
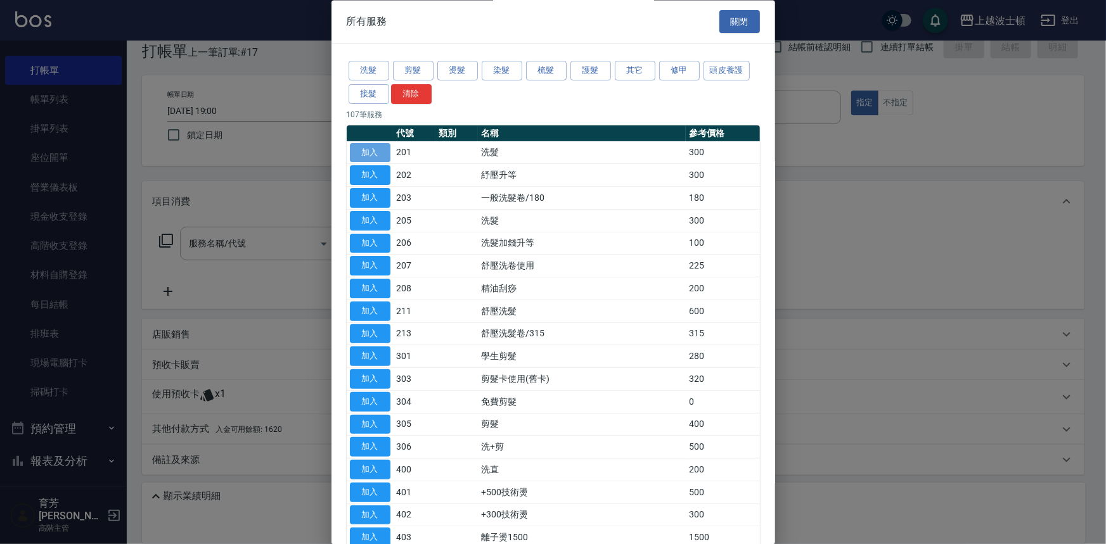
click at [380, 153] on button "加入" at bounding box center [370, 153] width 41 height 20
type input "洗髮(201)"
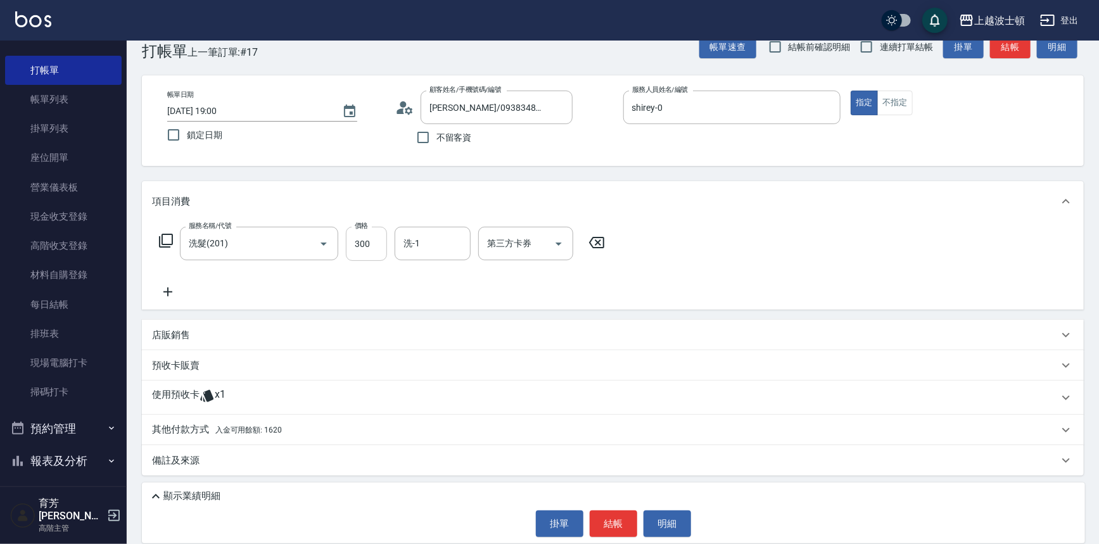
click at [378, 249] on input "300" at bounding box center [366, 244] width 41 height 34
type input "270"
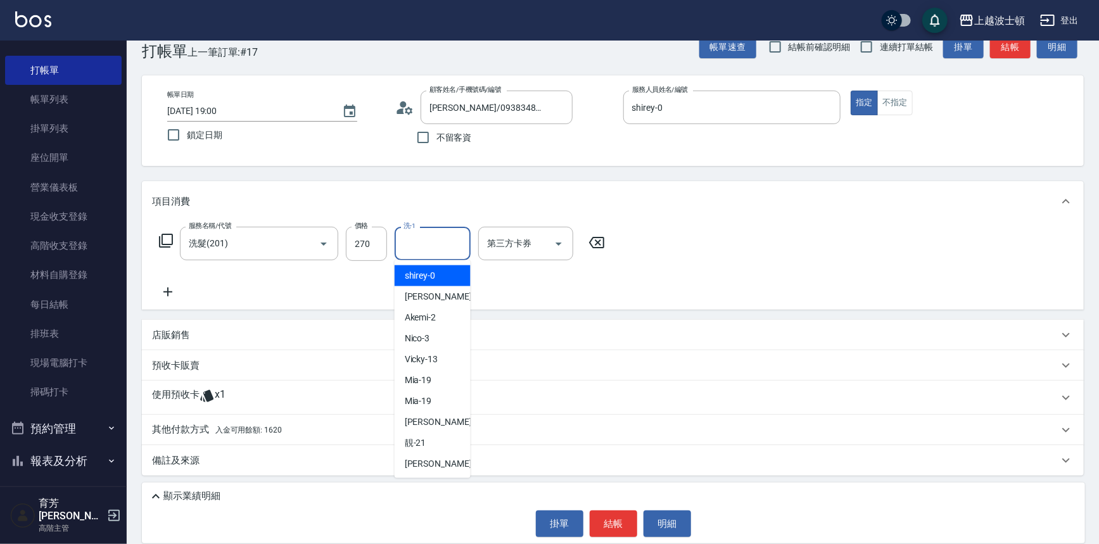
click at [440, 234] on input "洗-1" at bounding box center [433, 244] width 65 height 22
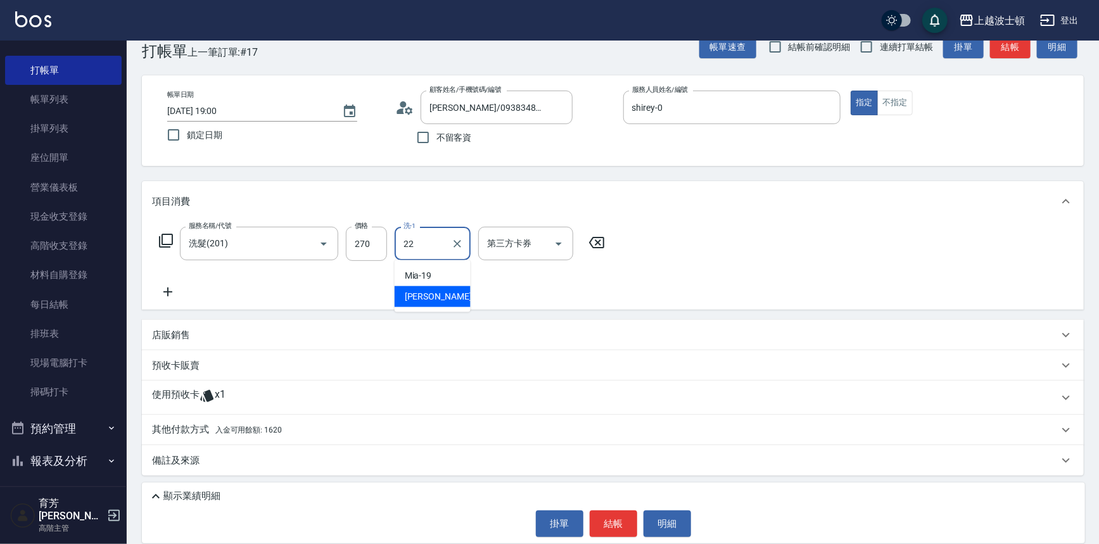
click at [437, 292] on div "[PERSON_NAME] -22" at bounding box center [433, 296] width 76 height 21
type input "[PERSON_NAME]-22"
click at [266, 442] on div "其他付款方式 入金可用餘額: 1620" at bounding box center [613, 429] width 942 height 30
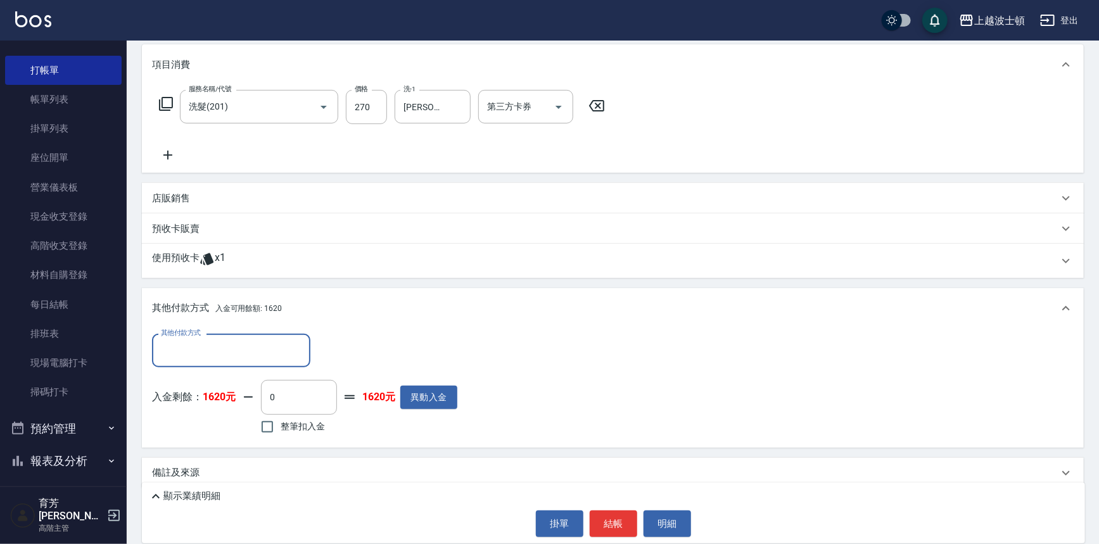
scroll to position [169, 0]
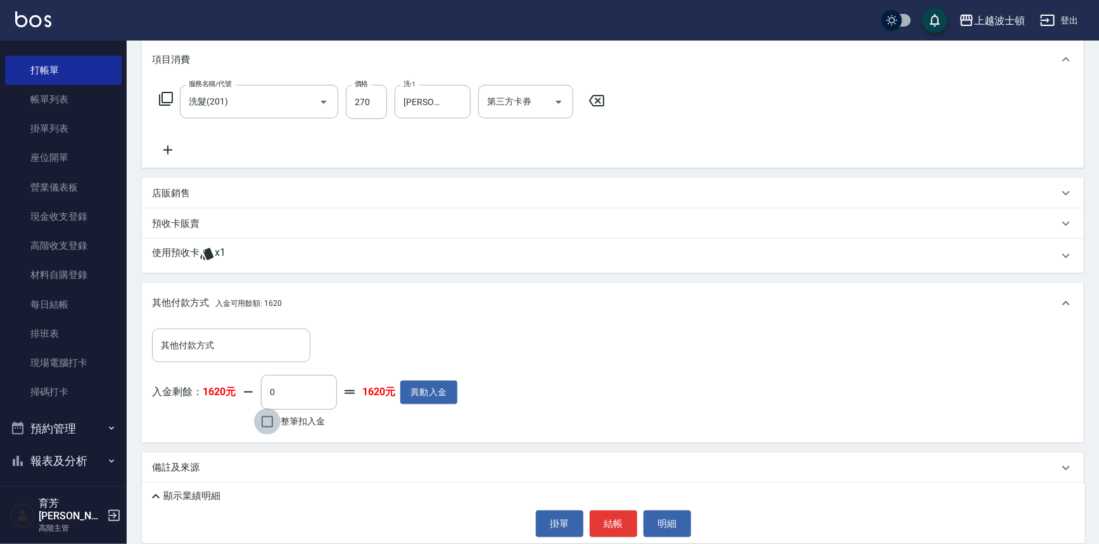
click at [264, 418] on input "整筆扣入金" at bounding box center [267, 422] width 27 height 27
checkbox input "true"
type input "270"
click at [614, 527] on button "結帳" at bounding box center [614, 524] width 48 height 27
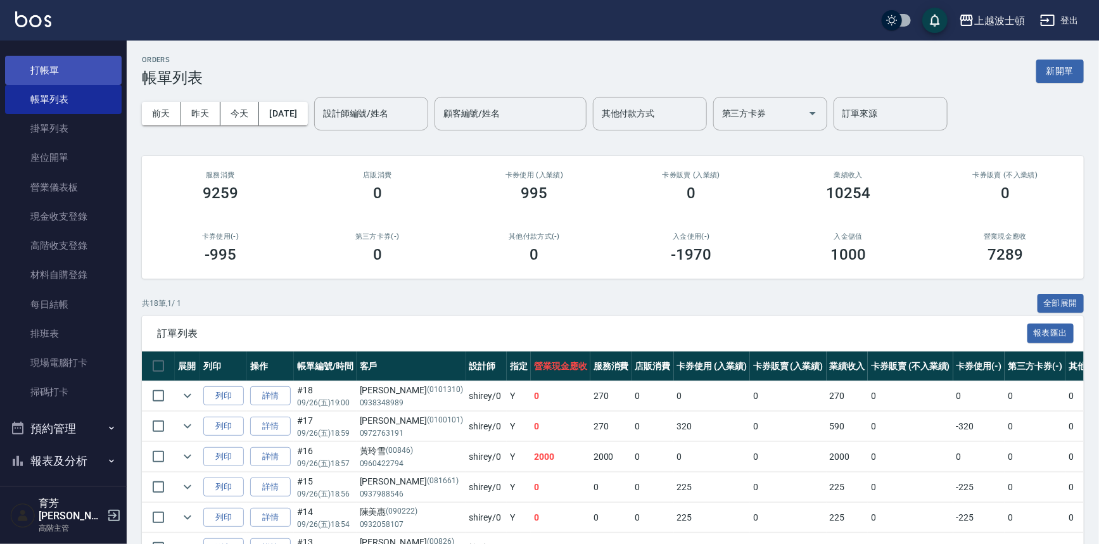
click at [41, 68] on link "打帳單" at bounding box center [63, 70] width 117 height 29
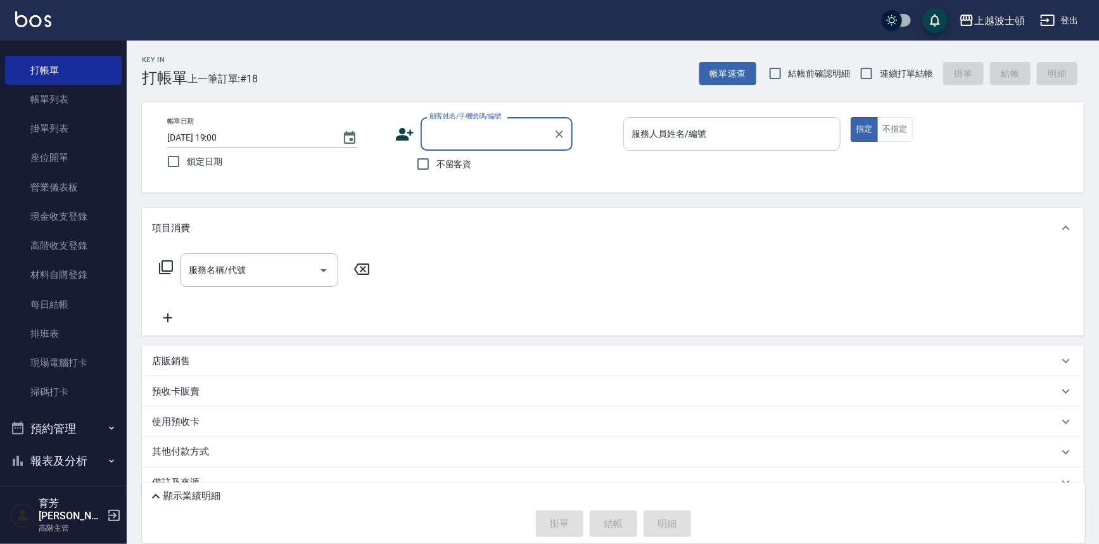
click at [760, 134] on input "服務人員姓名/編號" at bounding box center [732, 134] width 207 height 22
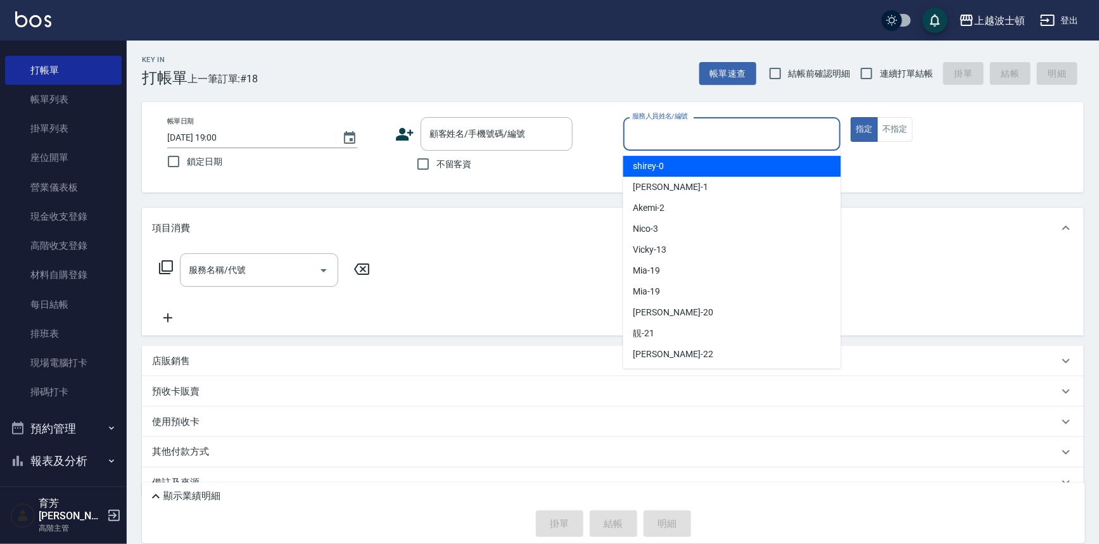
click at [766, 162] on div "shirey -0" at bounding box center [733, 166] width 218 height 21
type input "shirey-0"
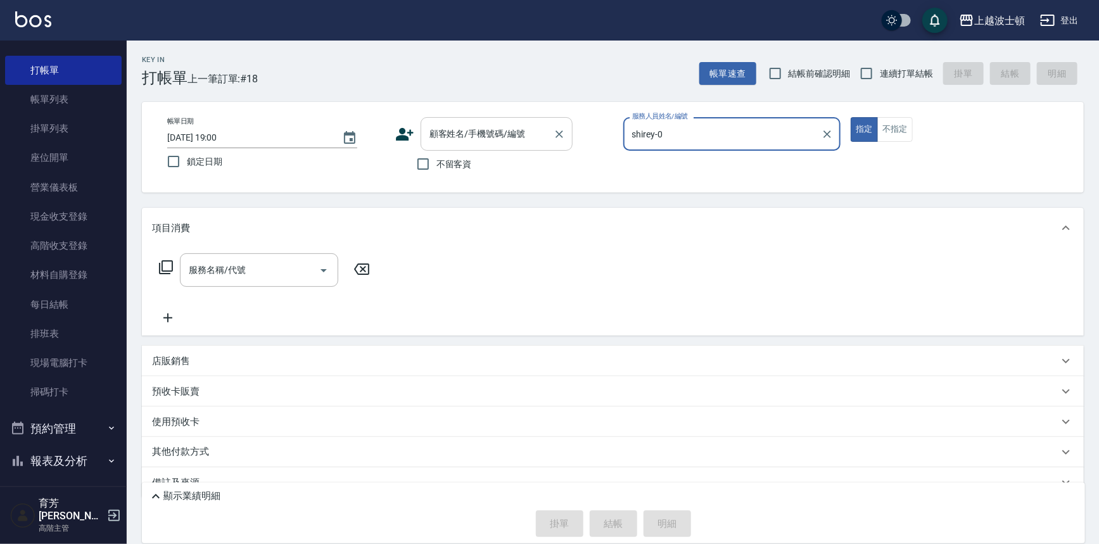
click at [495, 136] on input "顧客姓名/手機號碼/編號" at bounding box center [487, 134] width 122 height 22
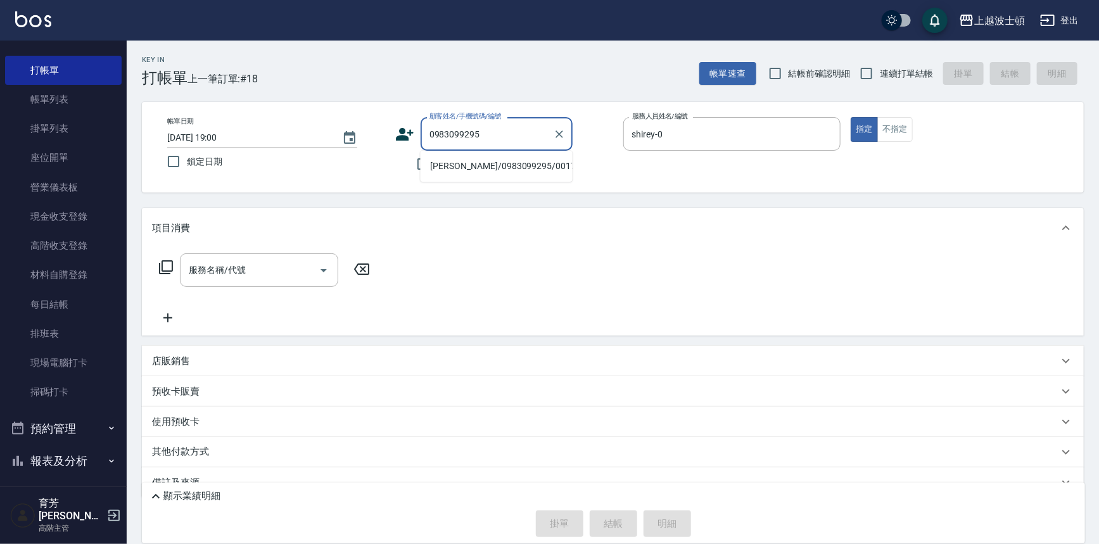
scroll to position [23, 0]
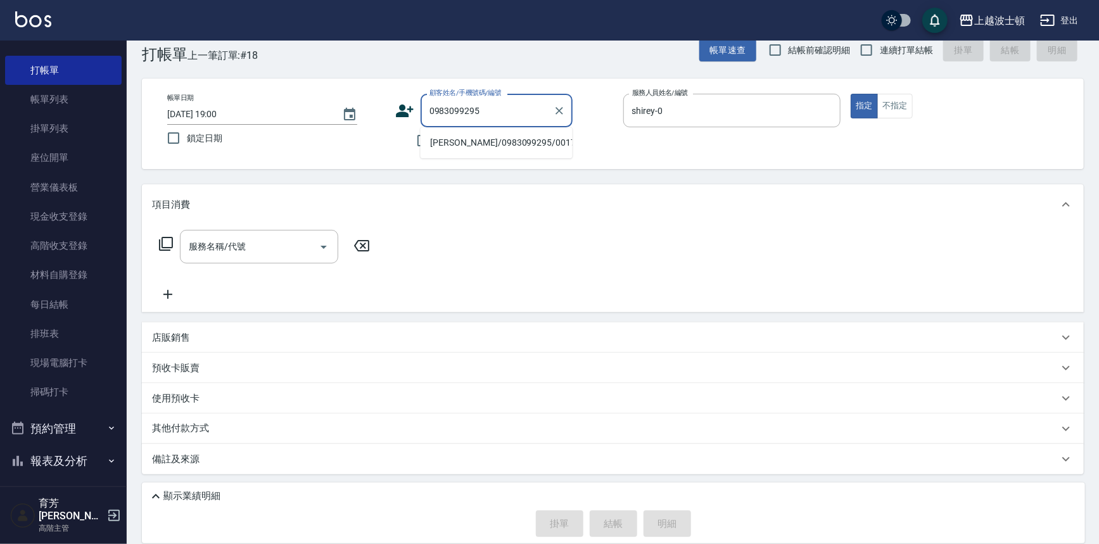
type input "0983099295"
click at [170, 243] on icon at bounding box center [165, 243] width 15 height 15
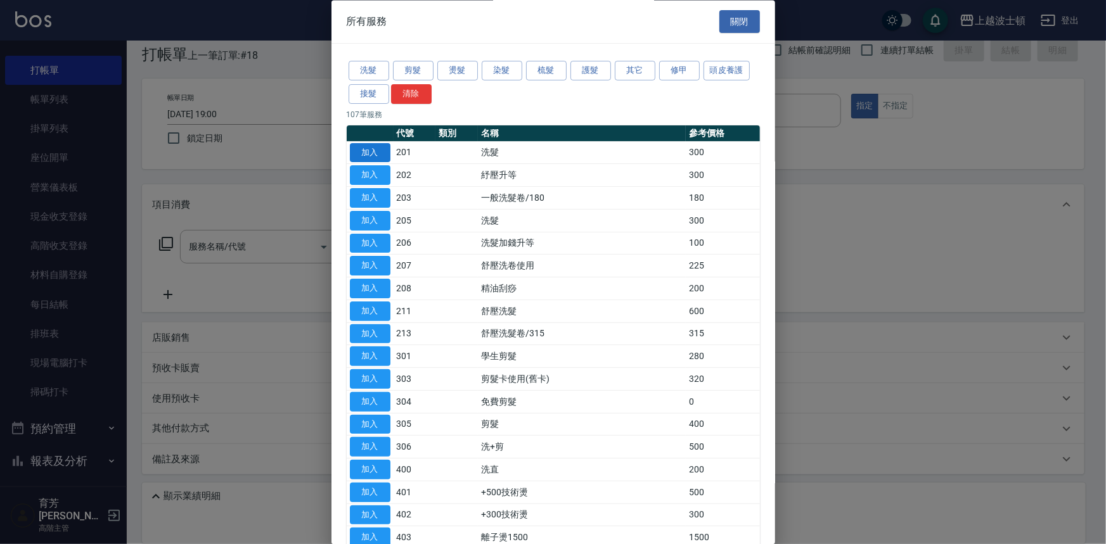
click at [373, 151] on button "加入" at bounding box center [370, 153] width 41 height 20
type input "洗髮(201)"
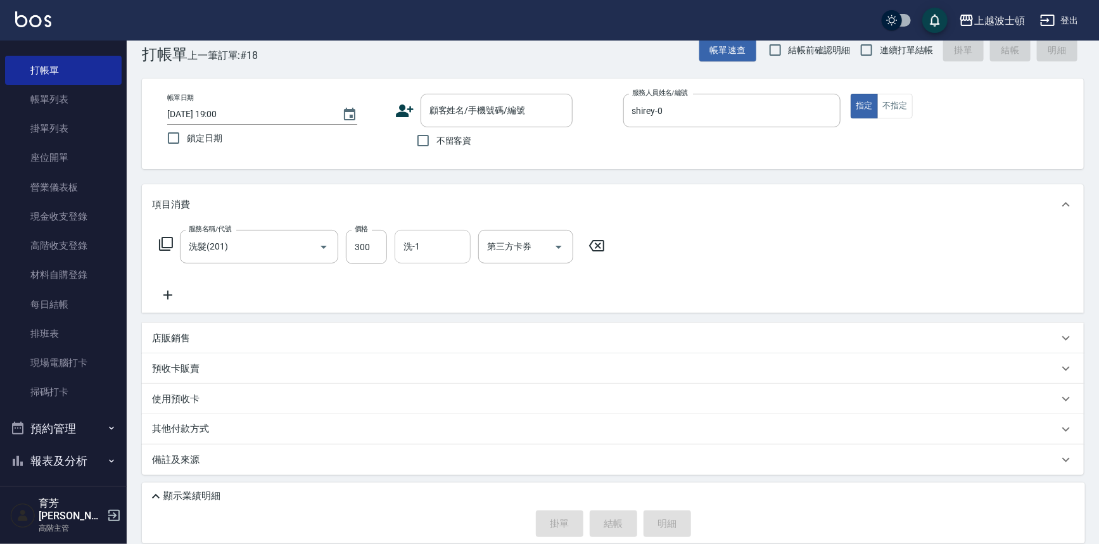
click at [421, 241] on input "洗-1" at bounding box center [433, 247] width 65 height 22
click at [428, 295] on span "[PERSON_NAME] -22" at bounding box center [445, 299] width 80 height 13
type input "[PERSON_NAME]-22"
click at [172, 240] on icon at bounding box center [166, 244] width 14 height 14
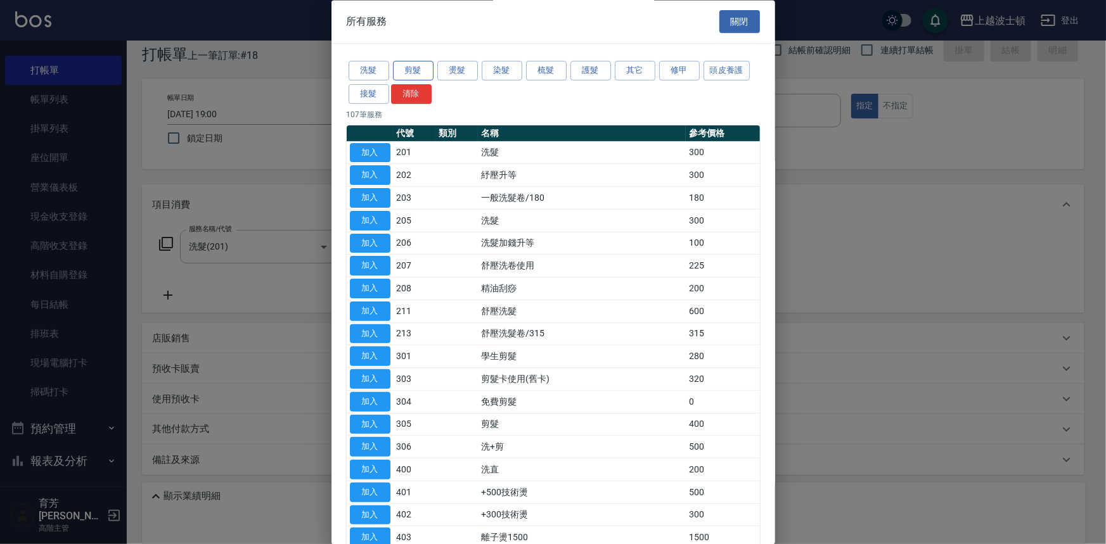
click at [431, 69] on button "剪髮" at bounding box center [413, 71] width 41 height 20
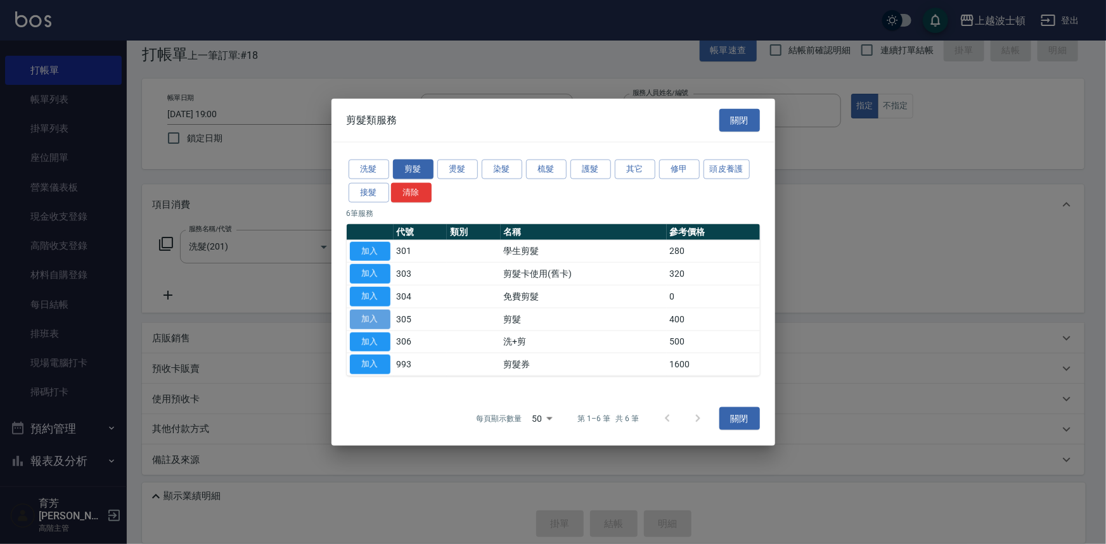
click at [380, 316] on button "加入" at bounding box center [370, 319] width 41 height 20
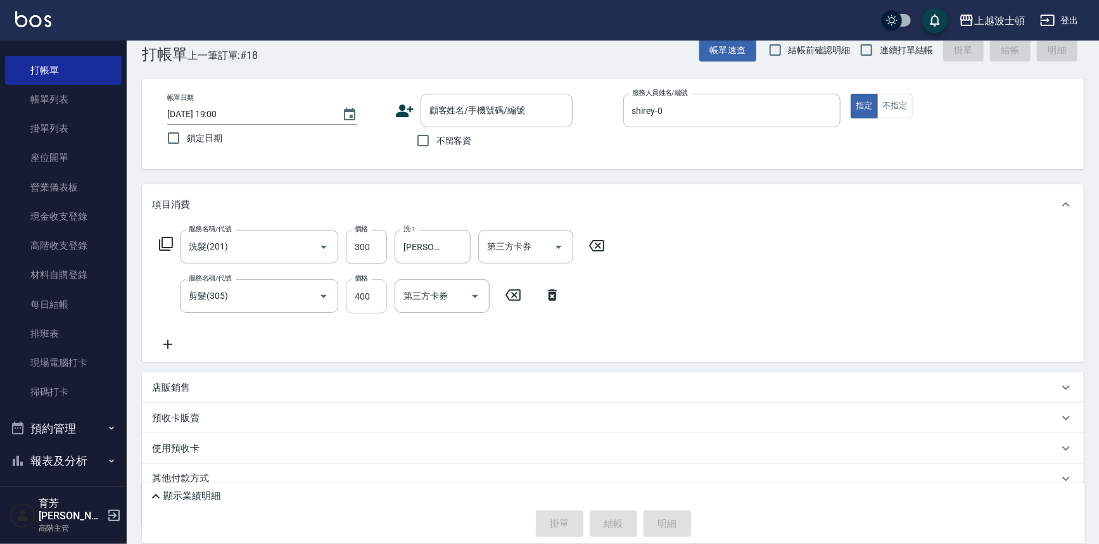
click at [376, 309] on input "400" at bounding box center [366, 296] width 41 height 34
type input "350"
click at [165, 246] on icon at bounding box center [165, 243] width 15 height 15
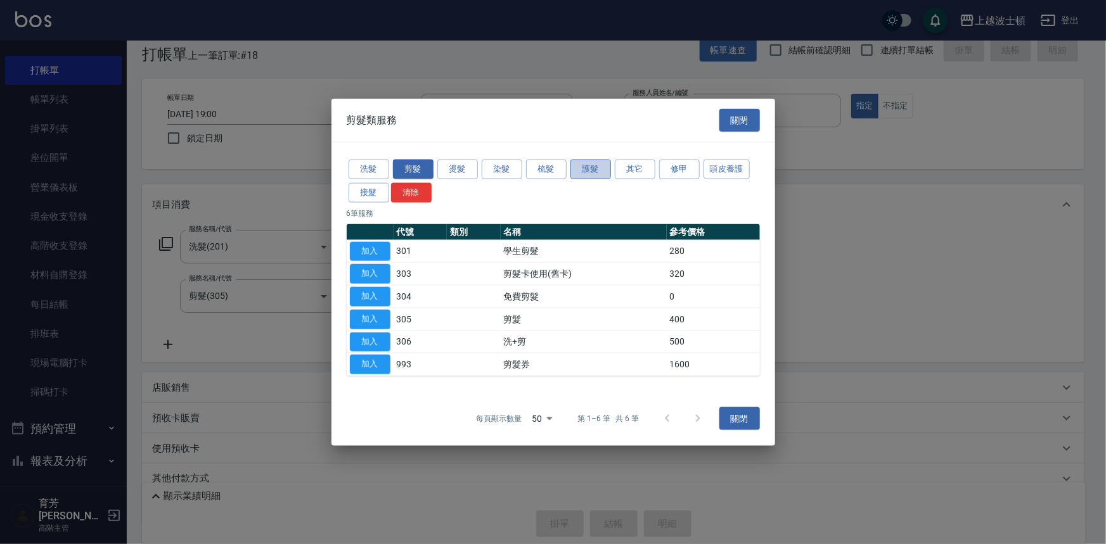
drag, startPoint x: 589, startPoint y: 171, endPoint x: 658, endPoint y: 190, distance: 72.3
click at [589, 170] on button "護髮" at bounding box center [590, 170] width 41 height 20
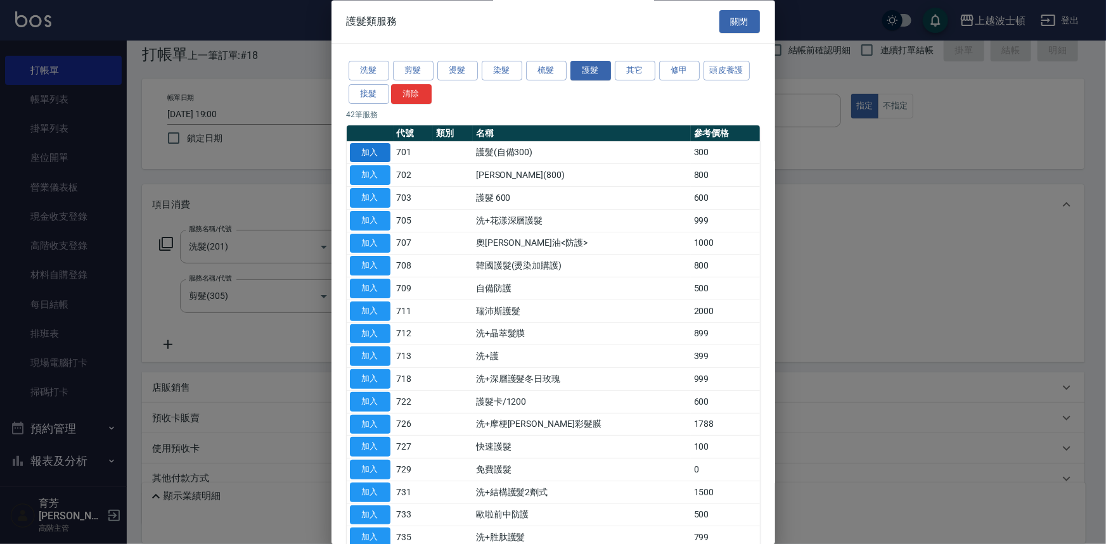
click at [369, 150] on button "加入" at bounding box center [370, 153] width 41 height 20
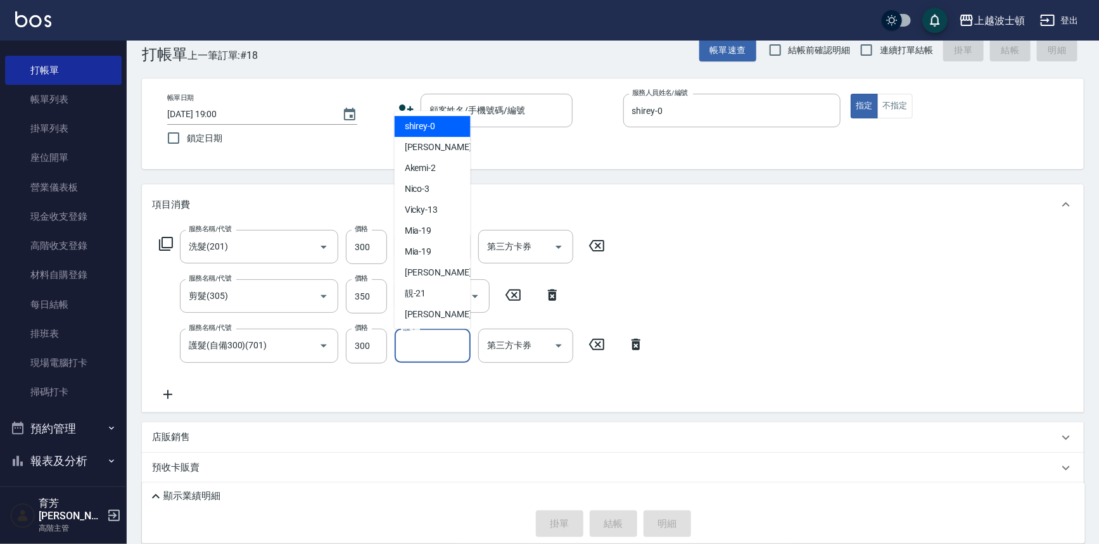
click at [450, 347] on input "護-1" at bounding box center [433, 346] width 65 height 22
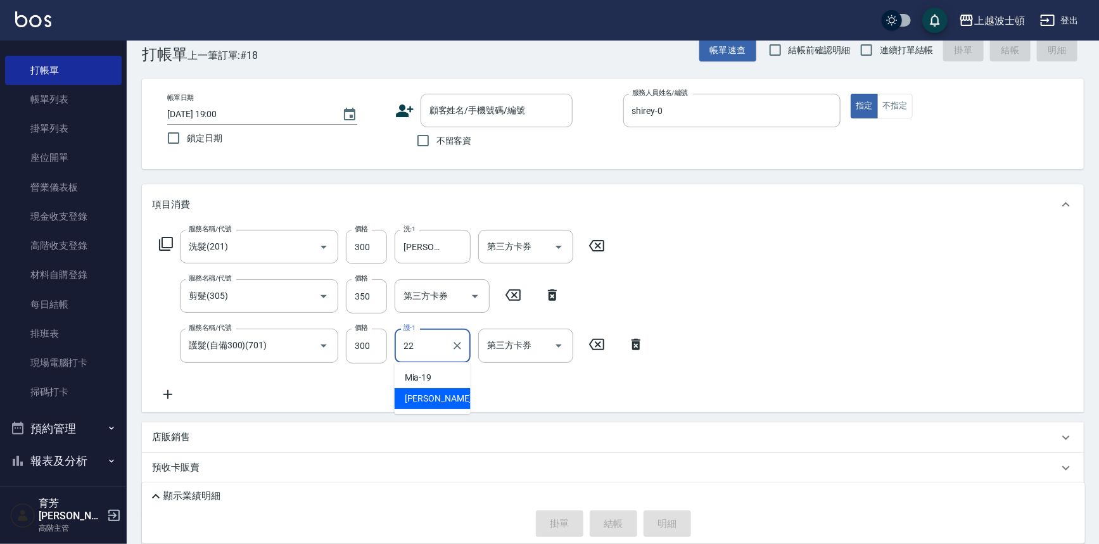
click at [437, 394] on div "[PERSON_NAME] -22" at bounding box center [433, 398] width 76 height 21
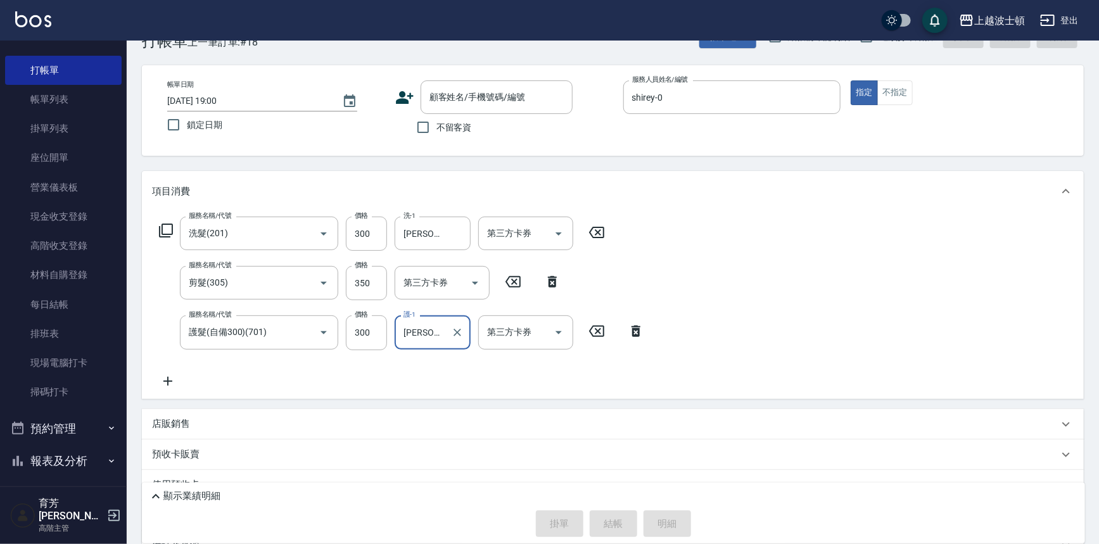
scroll to position [11, 0]
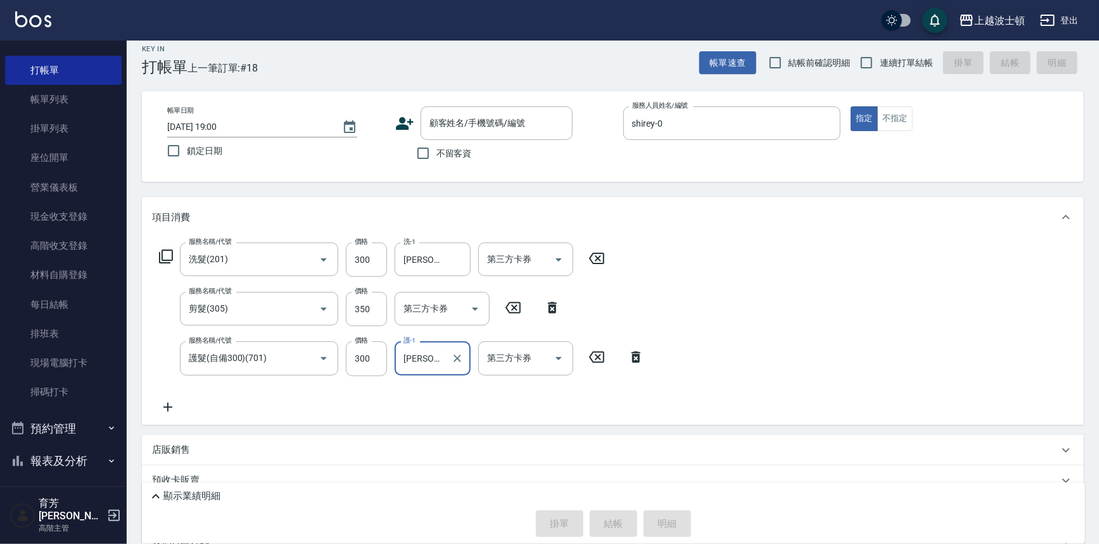
type input "[PERSON_NAME]-22"
click at [445, 157] on span "不留客資" at bounding box center [454, 153] width 35 height 13
click at [437, 157] on input "不留客資" at bounding box center [423, 153] width 27 height 27
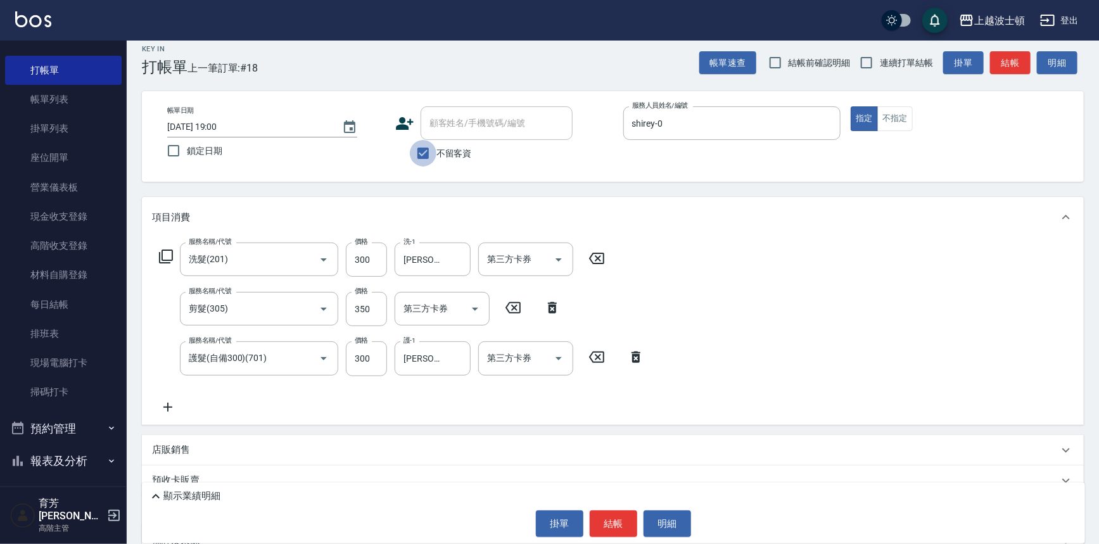
click at [424, 148] on input "不留客資" at bounding box center [423, 153] width 27 height 27
checkbox input "false"
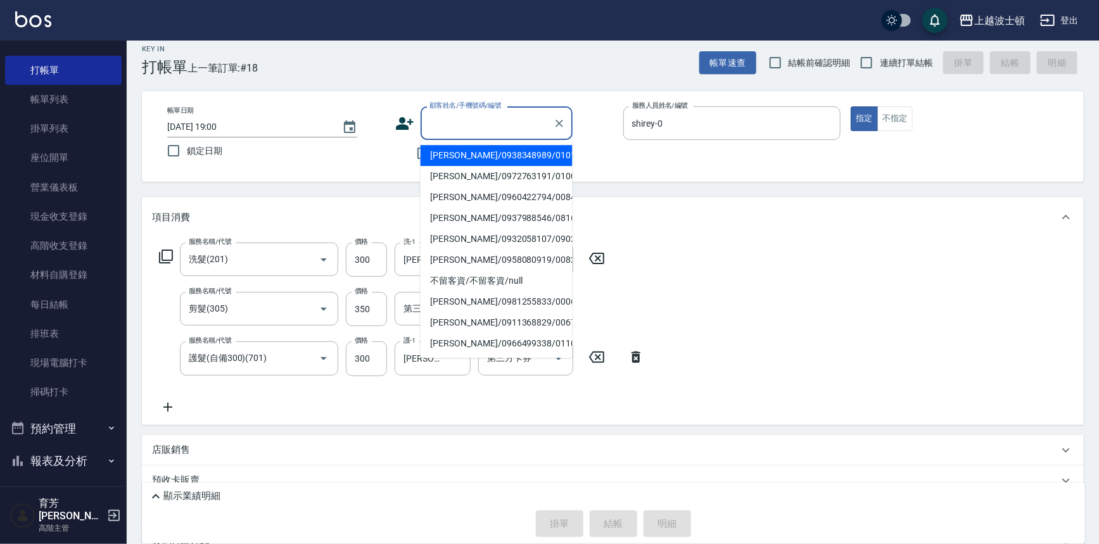
click at [445, 128] on input "顧客姓名/手機號碼/編號" at bounding box center [487, 123] width 122 height 22
click at [500, 221] on li "[PERSON_NAME]/0983099295/001710" at bounding box center [497, 218] width 152 height 21
type input "[PERSON_NAME]/0983099295/001710"
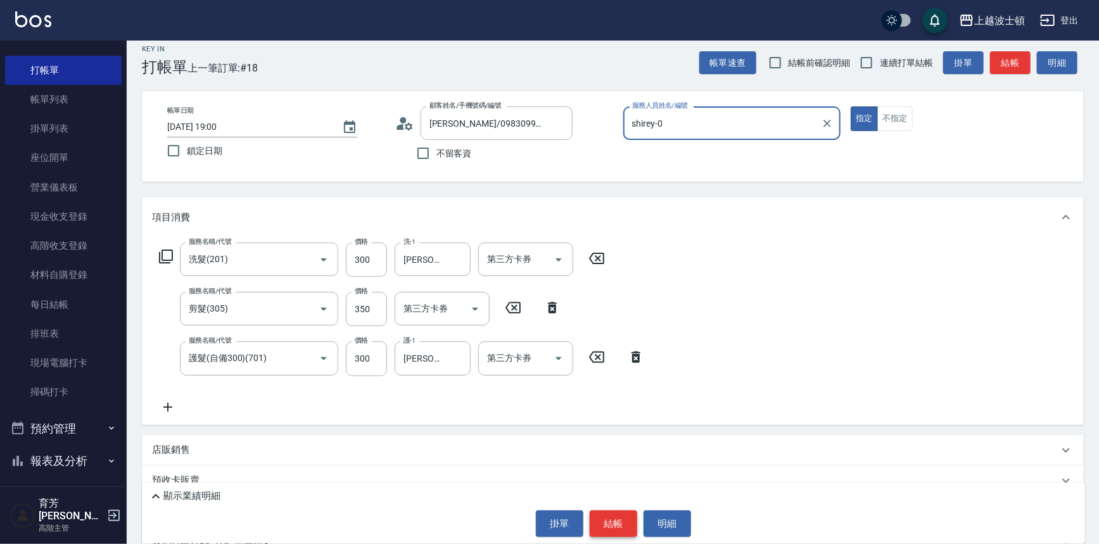
click at [608, 527] on button "結帳" at bounding box center [614, 524] width 48 height 27
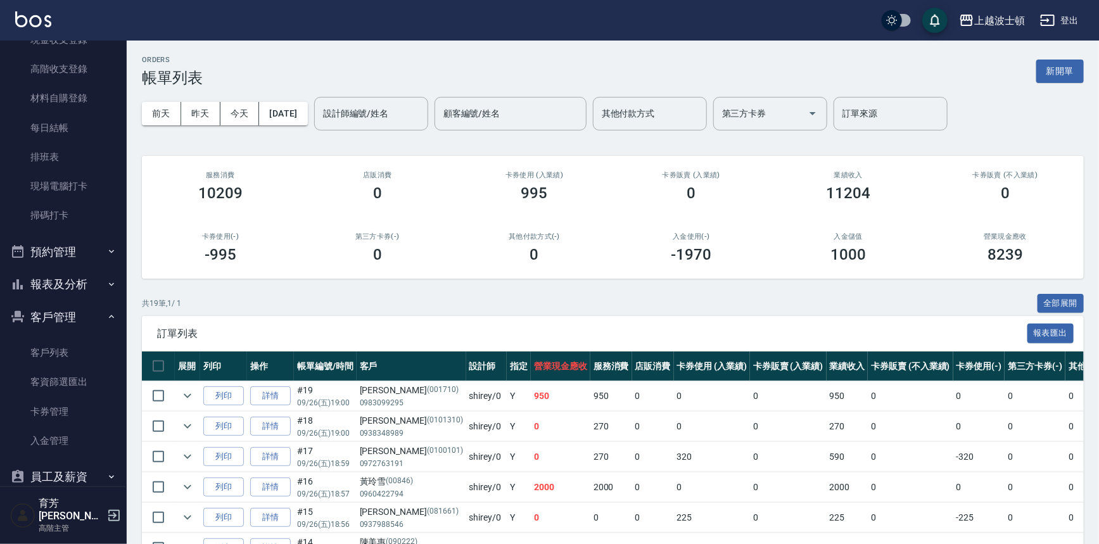
scroll to position [206, 0]
drag, startPoint x: 77, startPoint y: 345, endPoint x: 101, endPoint y: 322, distance: 33.6
click at [77, 345] on link "客戶列表" at bounding box center [63, 351] width 117 height 29
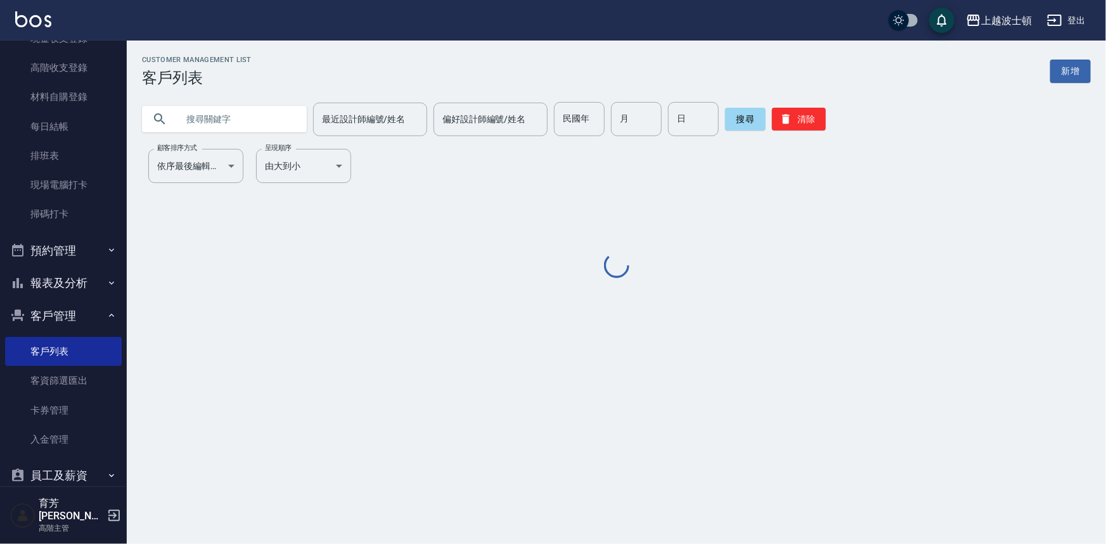
drag, startPoint x: 277, startPoint y: 110, endPoint x: 418, endPoint y: 108, distance: 140.7
click at [278, 109] on input "text" at bounding box center [236, 119] width 119 height 34
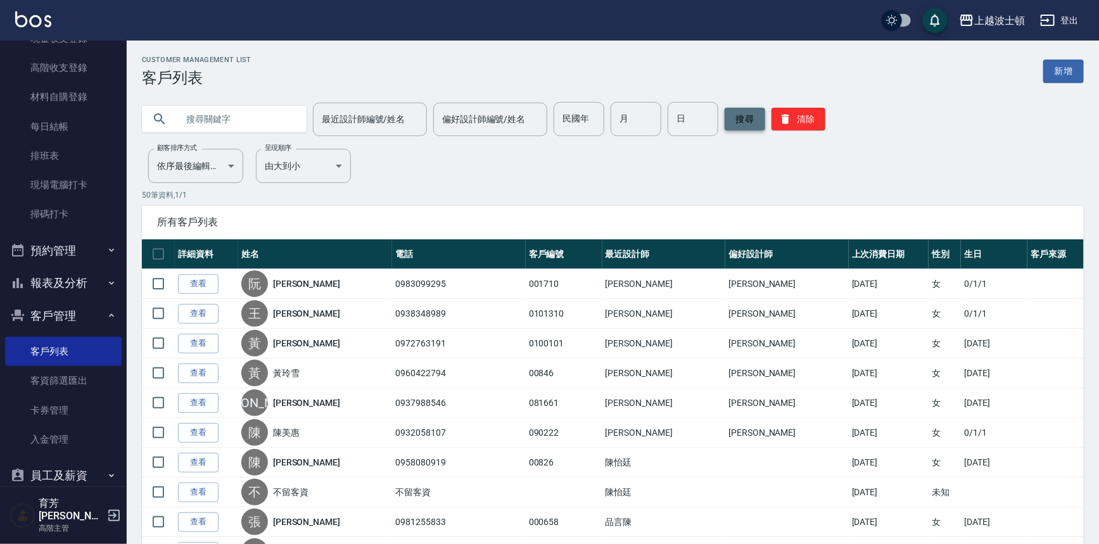
click at [748, 127] on button "搜尋" at bounding box center [745, 119] width 41 height 23
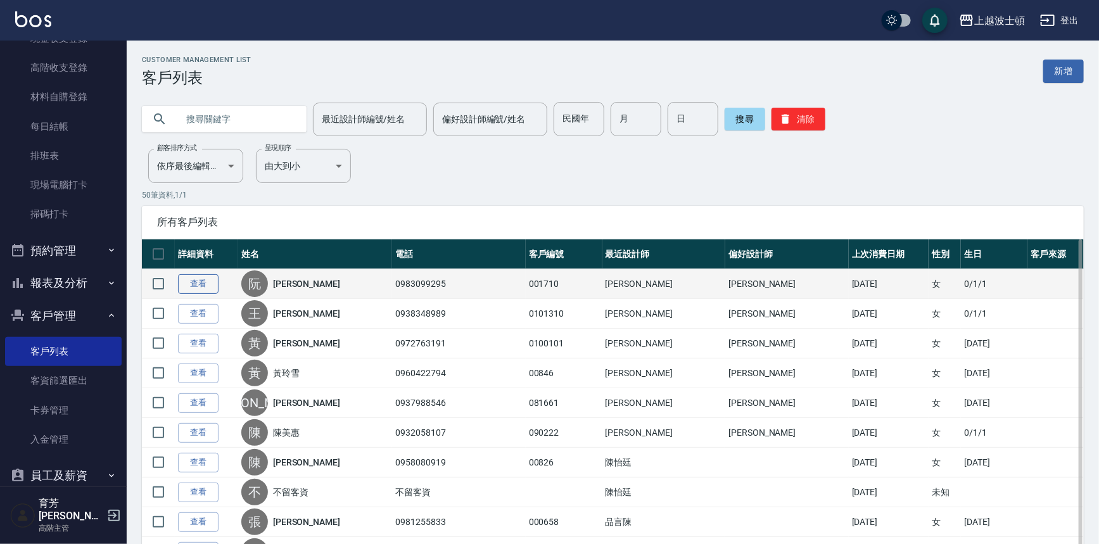
click at [200, 283] on link "查看" at bounding box center [198, 284] width 41 height 20
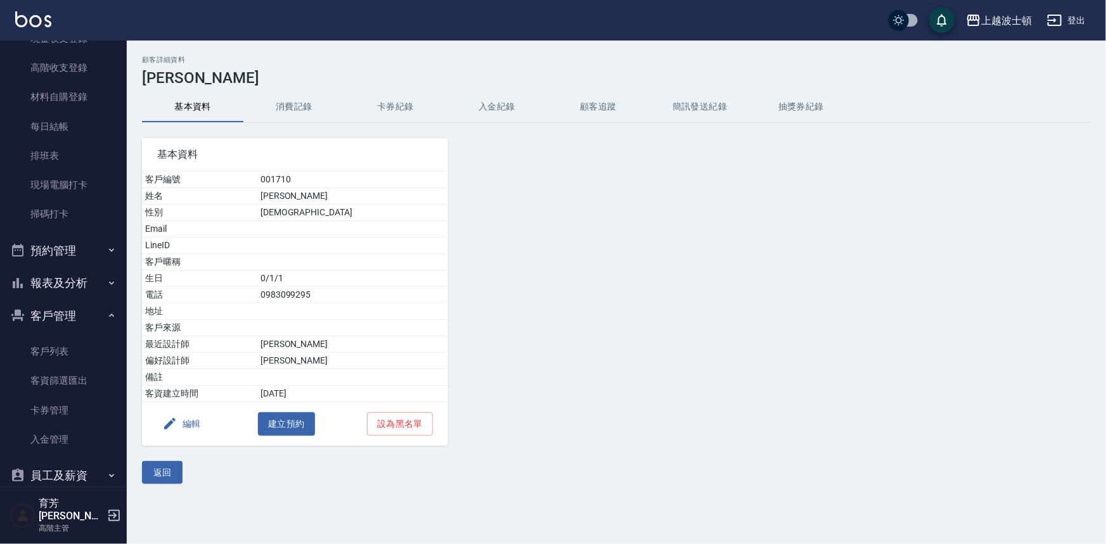
click at [292, 99] on button "消費記錄" at bounding box center [293, 107] width 101 height 30
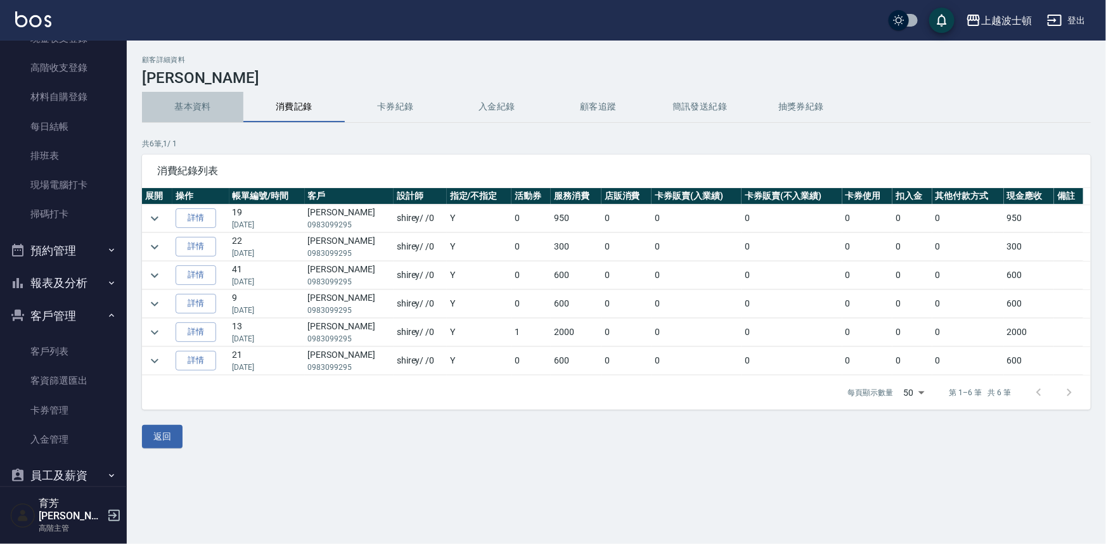
click at [189, 106] on button "基本資料" at bounding box center [192, 107] width 101 height 30
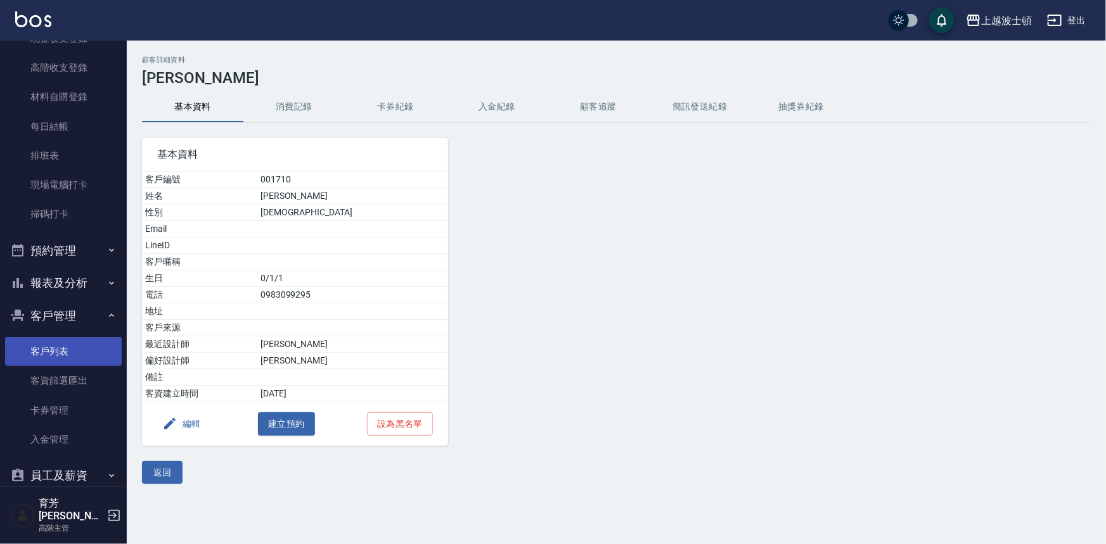
click at [61, 354] on link "客戶列表" at bounding box center [63, 351] width 117 height 29
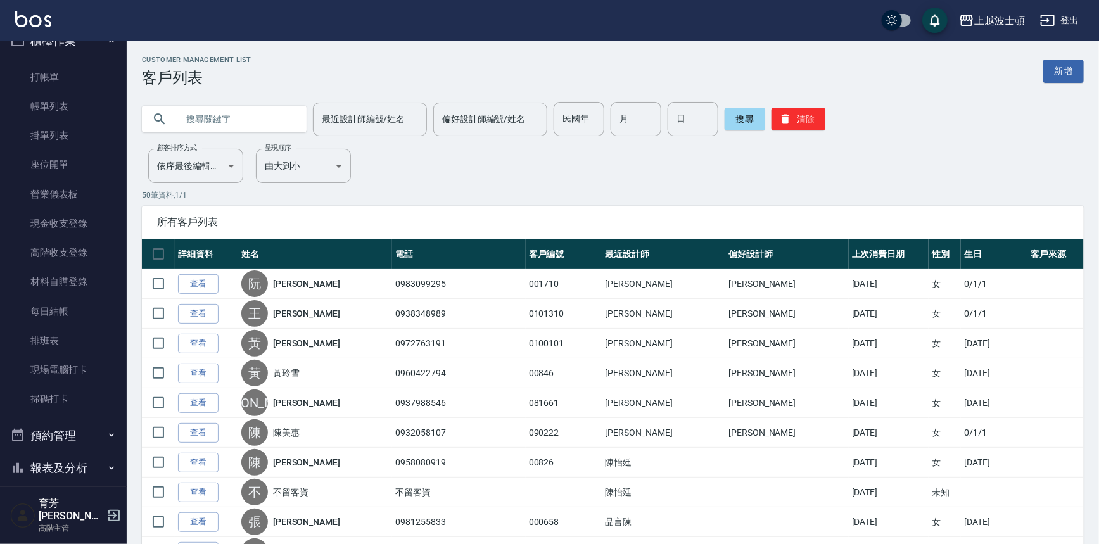
scroll to position [11, 0]
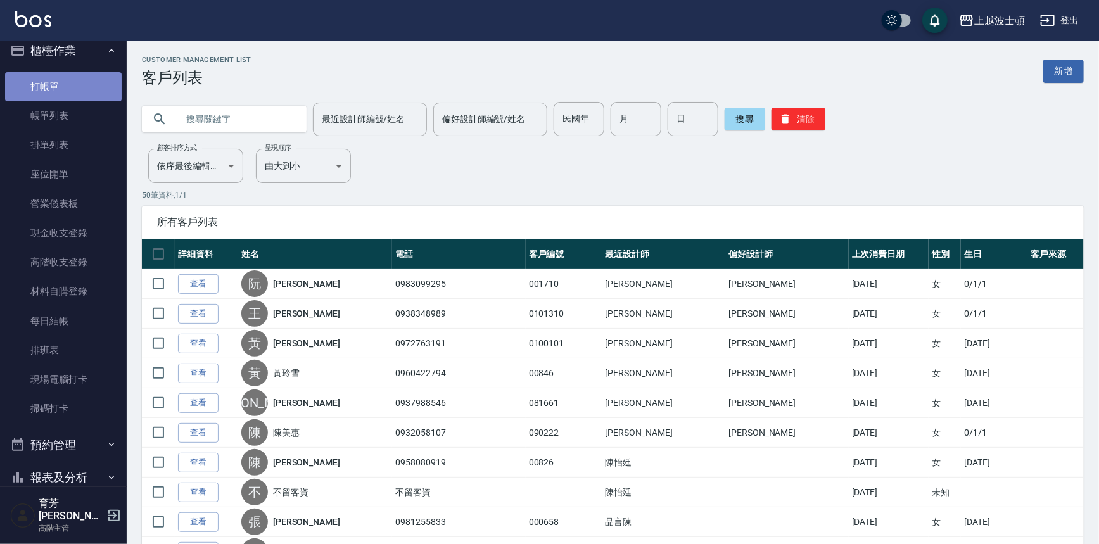
click at [75, 93] on link "打帳單" at bounding box center [63, 86] width 117 height 29
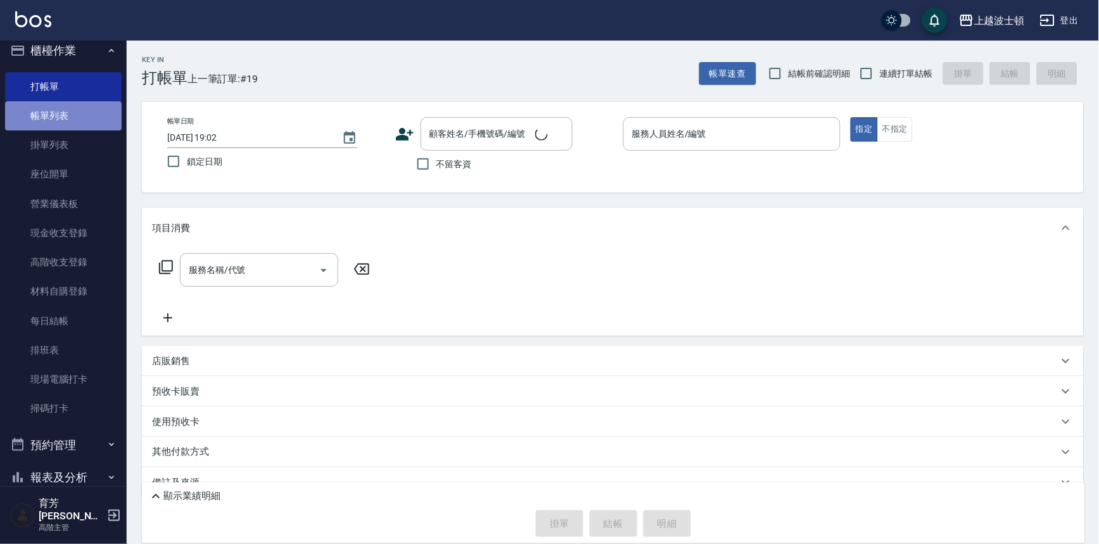
click at [75, 111] on link "帳單列表" at bounding box center [63, 115] width 117 height 29
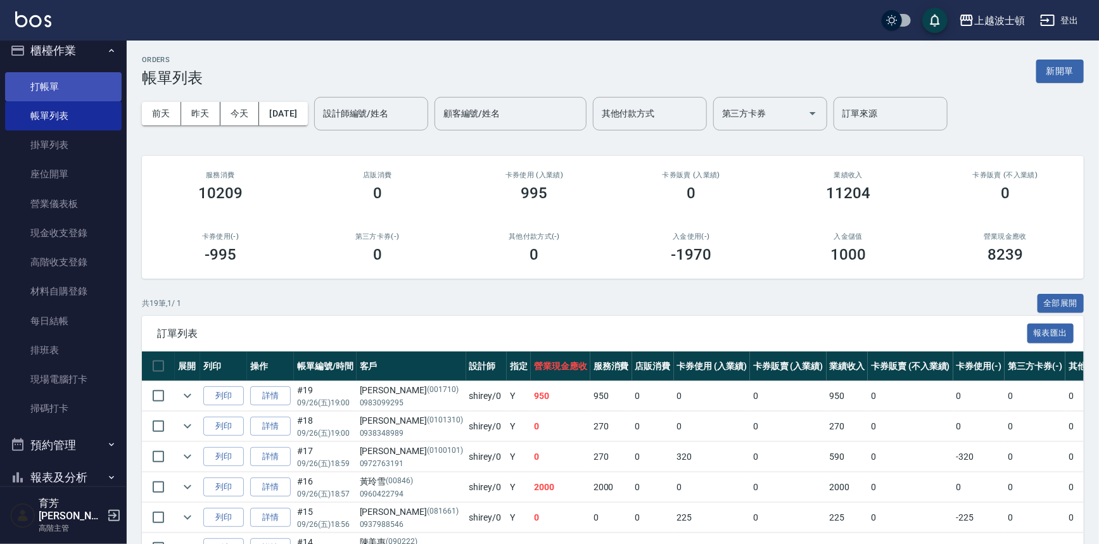
click at [64, 91] on link "打帳單" at bounding box center [63, 86] width 117 height 29
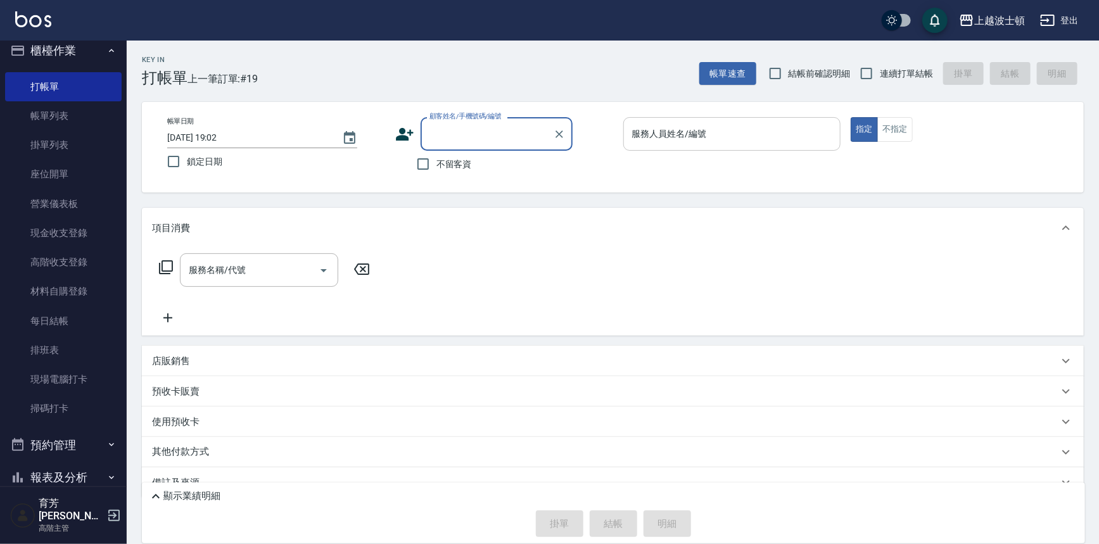
click at [679, 135] on input "服務人員姓名/編號" at bounding box center [732, 134] width 207 height 22
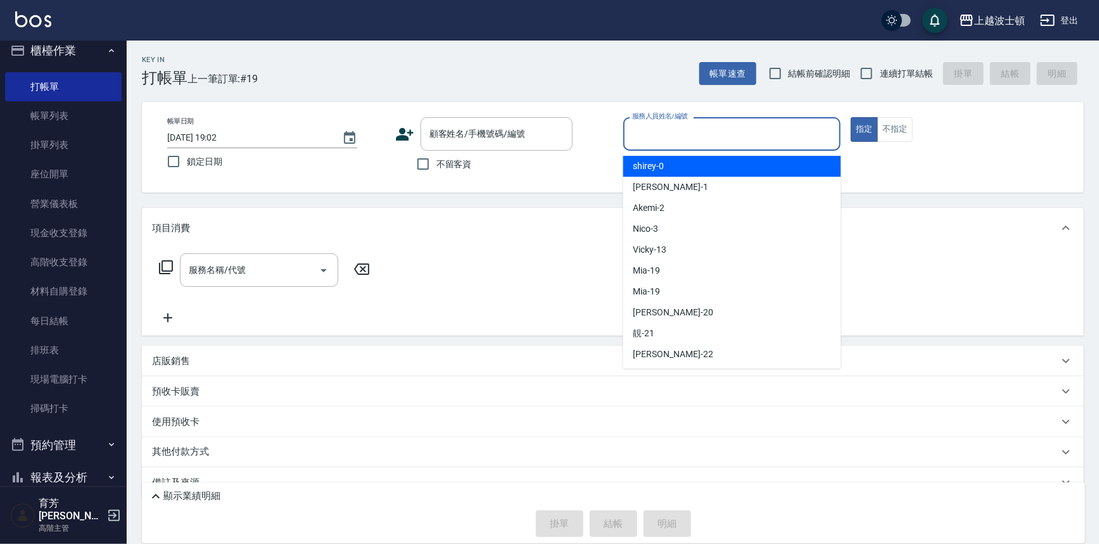
click at [681, 165] on div "shirey -0" at bounding box center [733, 166] width 218 height 21
type input "shirey-0"
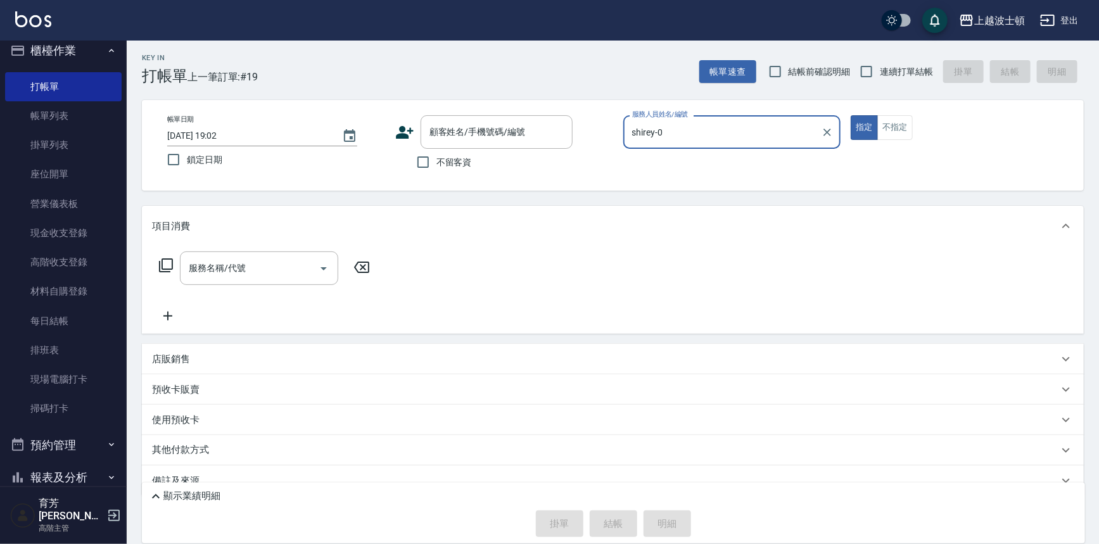
scroll to position [1, 0]
click at [447, 140] on input "顧客姓名/手機號碼/編號" at bounding box center [487, 133] width 122 height 22
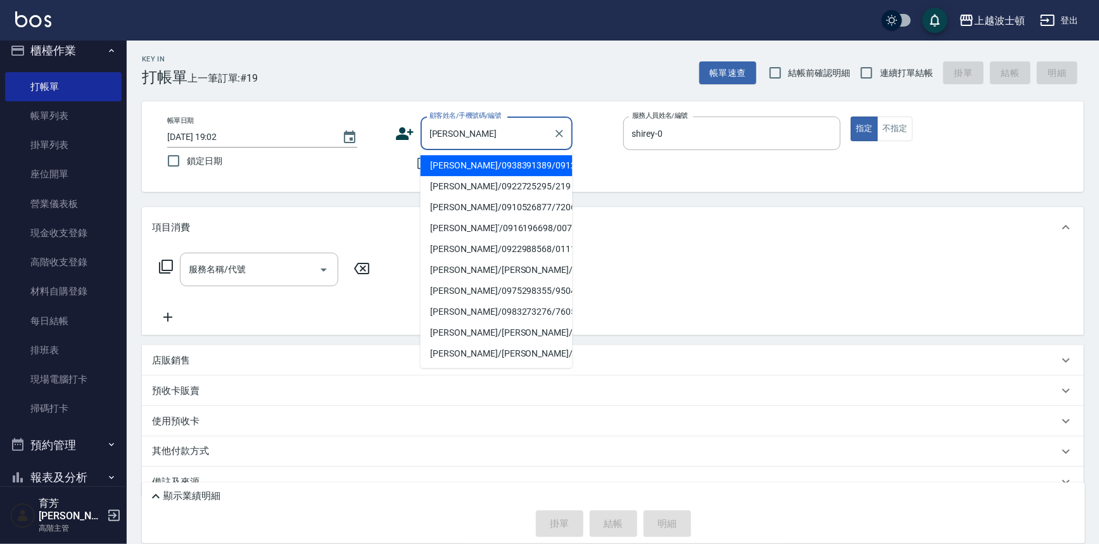
click at [473, 184] on li "[PERSON_NAME]/0922725295/219" at bounding box center [497, 186] width 152 height 21
type input "[PERSON_NAME]/0922725295/219"
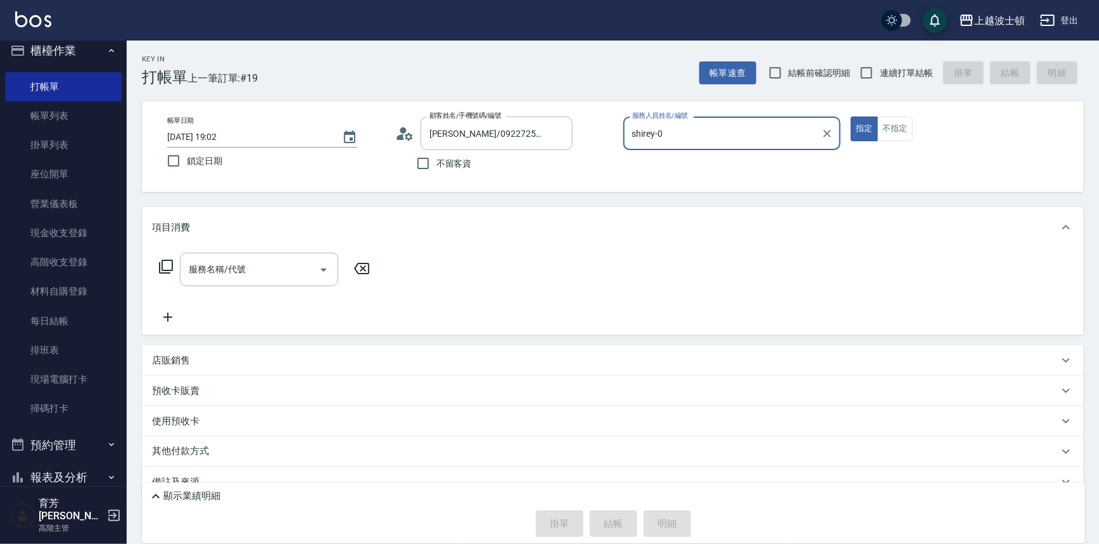
type input "Vicky-13"
click at [565, 131] on icon "Clear" at bounding box center [559, 133] width 13 height 13
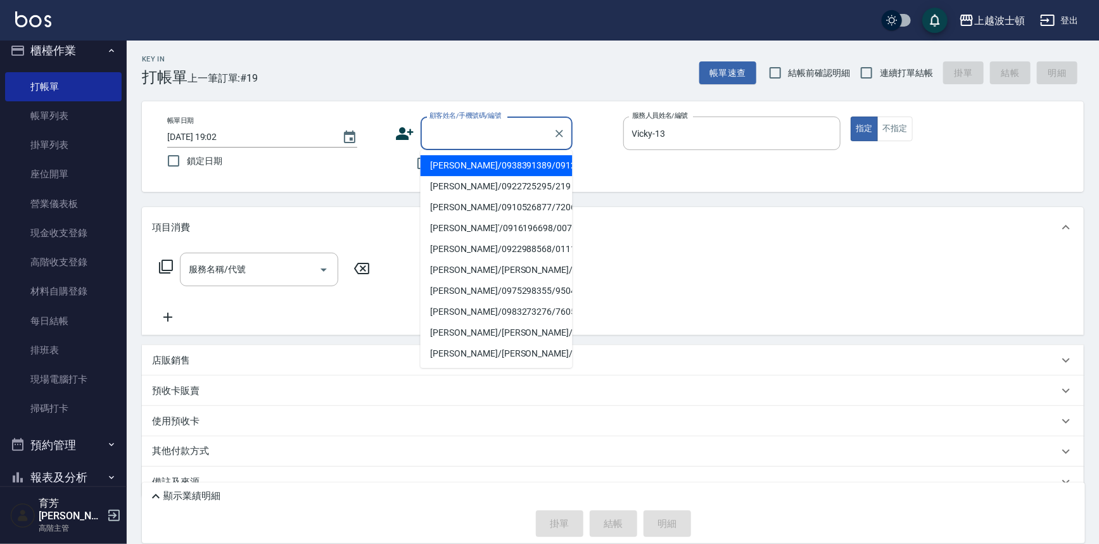
click at [517, 135] on input "顧客姓名/手機號碼/編號" at bounding box center [487, 133] width 122 height 22
click at [506, 144] on div "顧客姓名/手機號碼/編號" at bounding box center [497, 134] width 152 height 34
click at [491, 165] on li "[PERSON_NAME]/0938391389/091219" at bounding box center [497, 165] width 152 height 21
type input "[PERSON_NAME]/0938391389/091219"
type input "shirey-0"
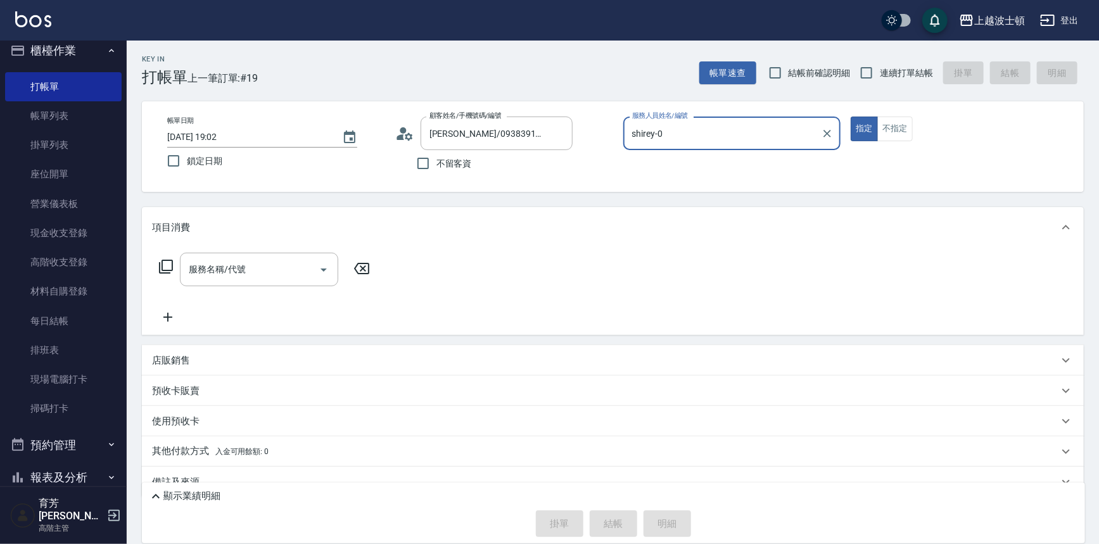
scroll to position [23, 0]
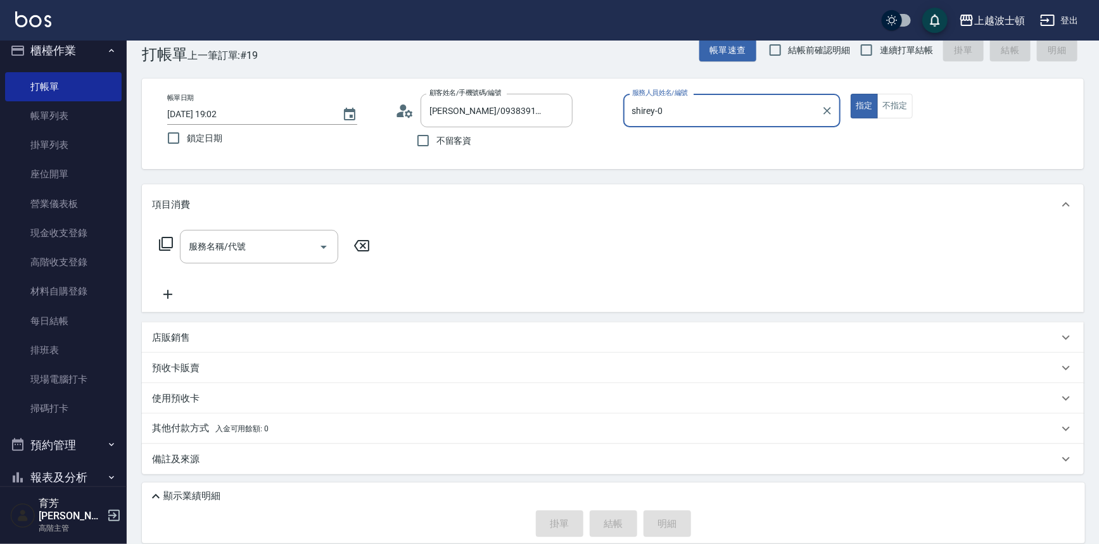
click at [164, 239] on icon at bounding box center [165, 243] width 15 height 15
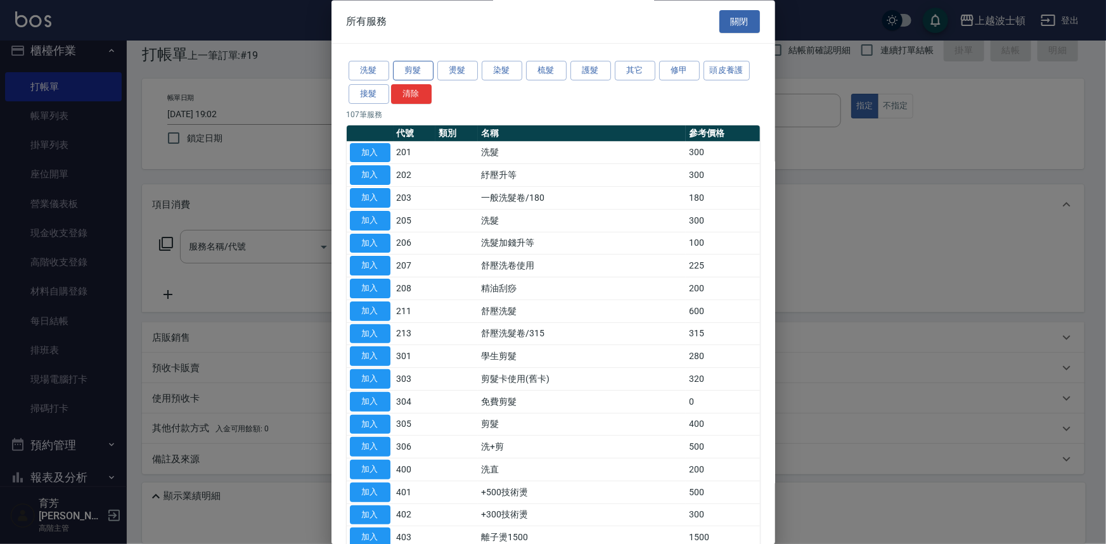
click at [407, 71] on button "剪髮" at bounding box center [413, 71] width 41 height 20
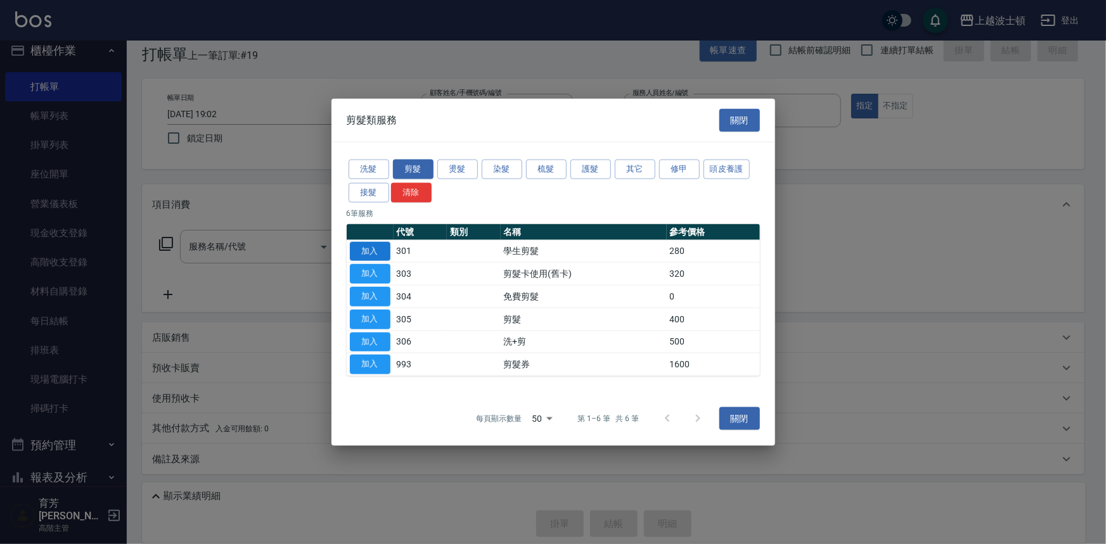
click at [384, 242] on button "加入" at bounding box center [370, 251] width 41 height 20
type input "學生剪髮(301)"
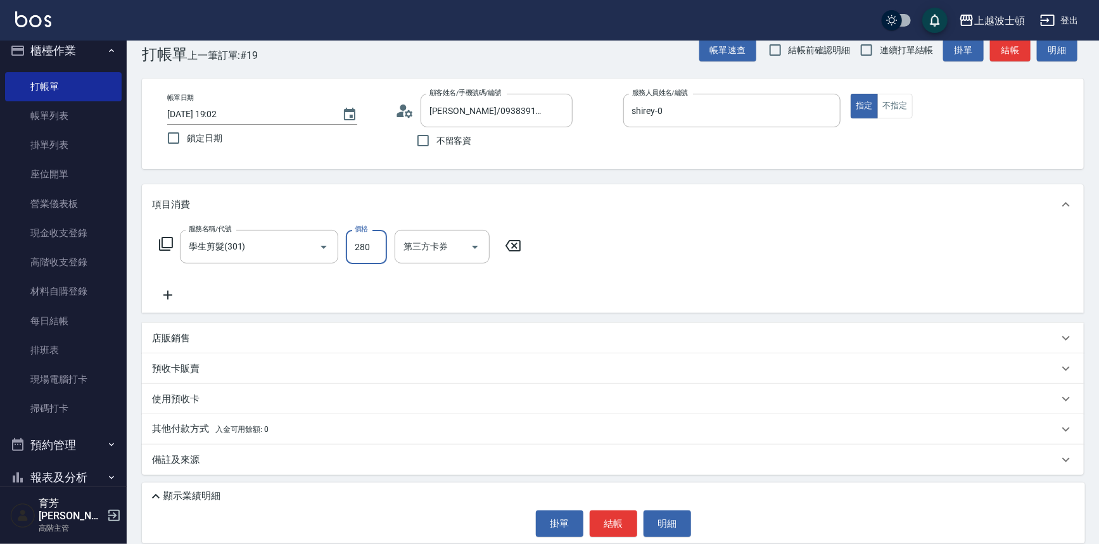
click at [369, 248] on input "280" at bounding box center [366, 247] width 41 height 34
type input "250"
click at [610, 522] on button "結帳" at bounding box center [614, 524] width 48 height 27
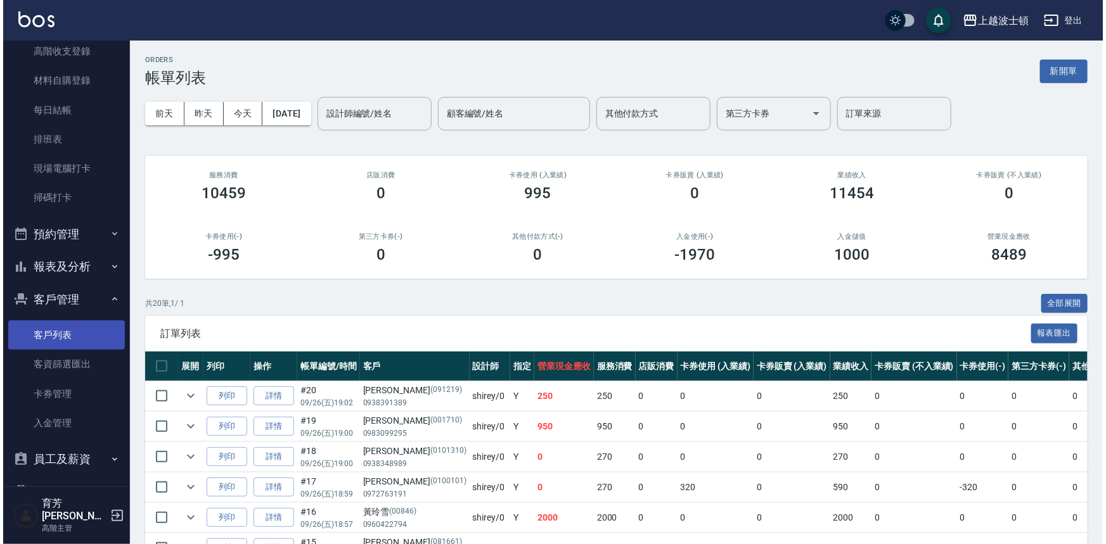
scroll to position [247, 0]
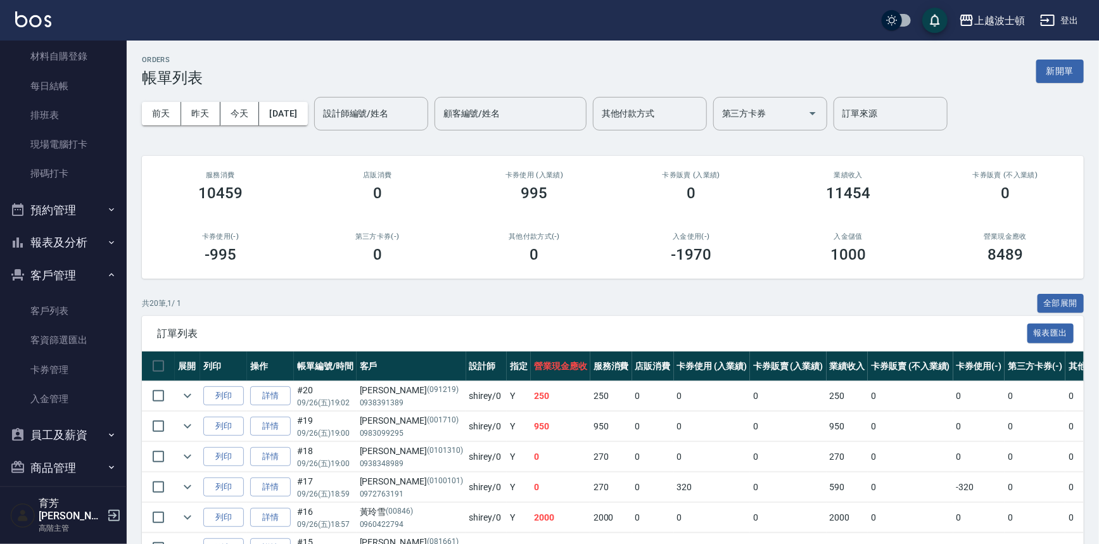
drag, startPoint x: 75, startPoint y: 308, endPoint x: 89, endPoint y: 279, distance: 32.0
click at [76, 307] on link "客戶列表" at bounding box center [63, 311] width 117 height 29
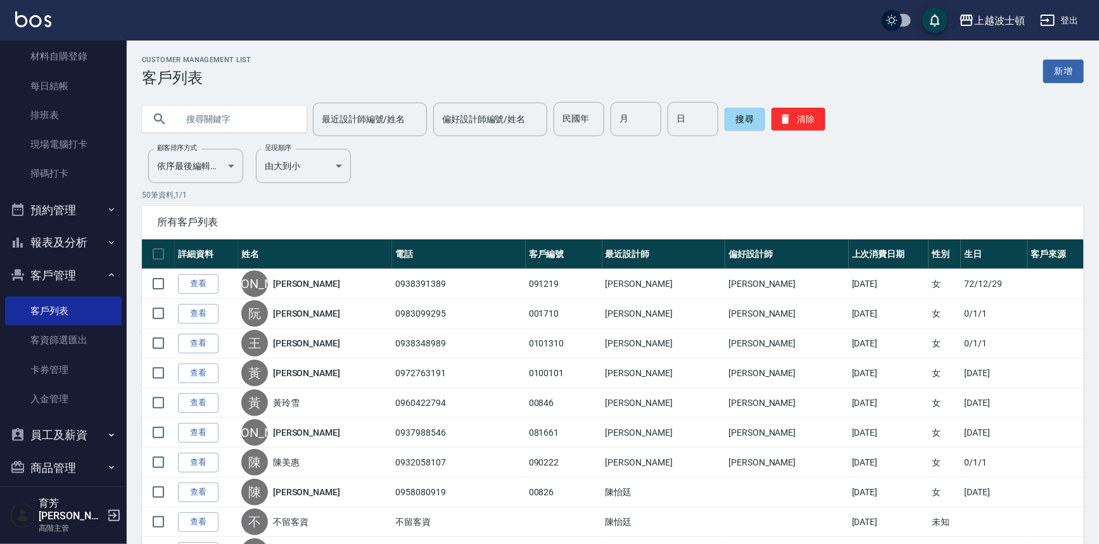
click at [201, 115] on input "text" at bounding box center [236, 119] width 119 height 34
click at [200, 281] on link "查看" at bounding box center [198, 284] width 41 height 20
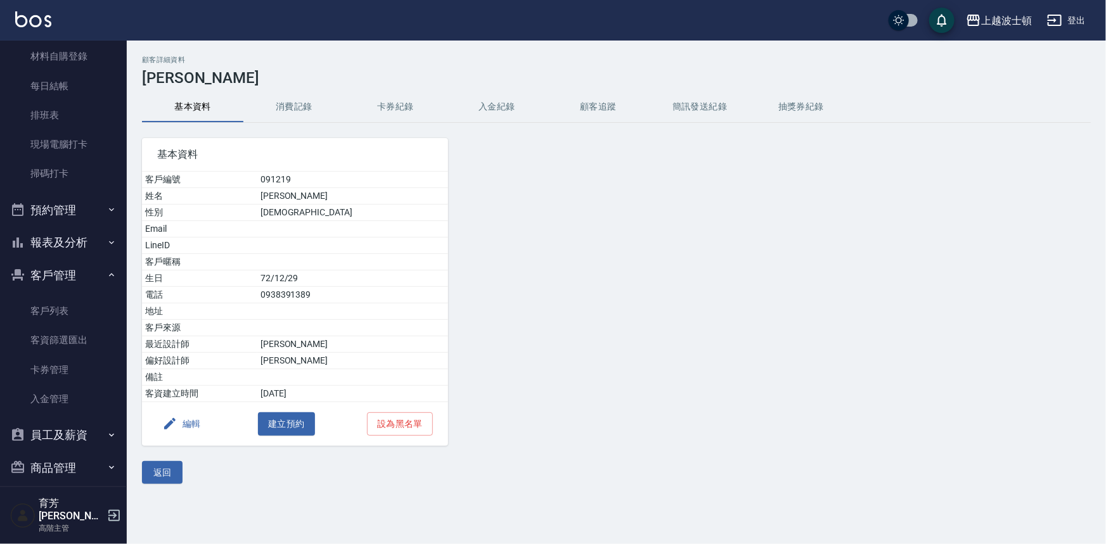
click at [307, 91] on div "顧客詳細資料 [PERSON_NAME]資料 消費記錄 卡券紀錄 入金紀錄 顧客追蹤 簡訊發送紀錄 抽獎券紀錄 基本資料 客戶編號 091219 姓名 [PE…" at bounding box center [616, 270] width 979 height 428
click at [305, 98] on button "消費記錄" at bounding box center [293, 107] width 101 height 30
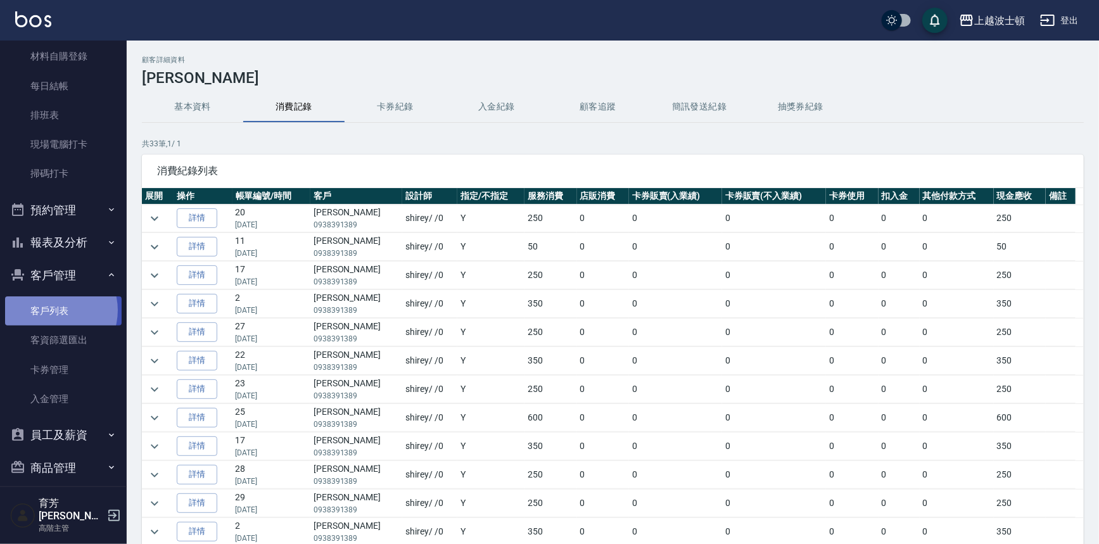
click at [53, 311] on link "客戶列表" at bounding box center [63, 311] width 117 height 29
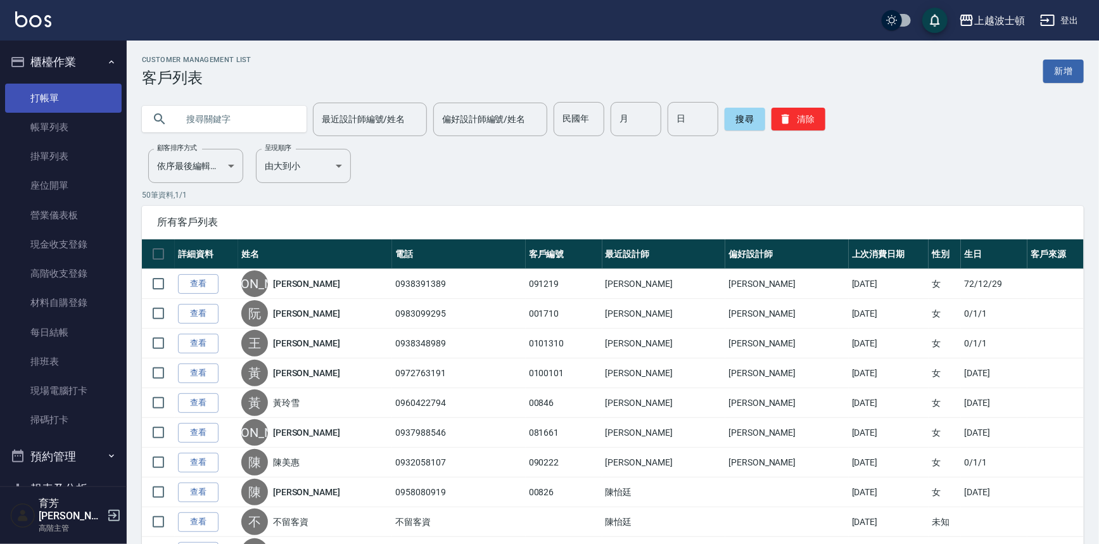
click at [81, 89] on link "打帳單" at bounding box center [63, 98] width 117 height 29
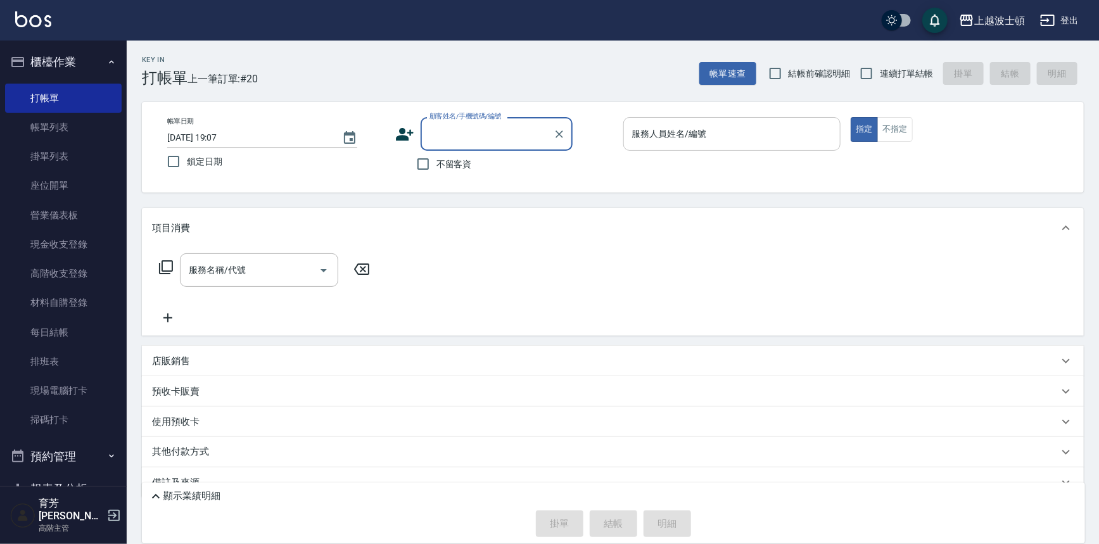
click at [728, 141] on input "服務人員姓名/編號" at bounding box center [732, 134] width 207 height 22
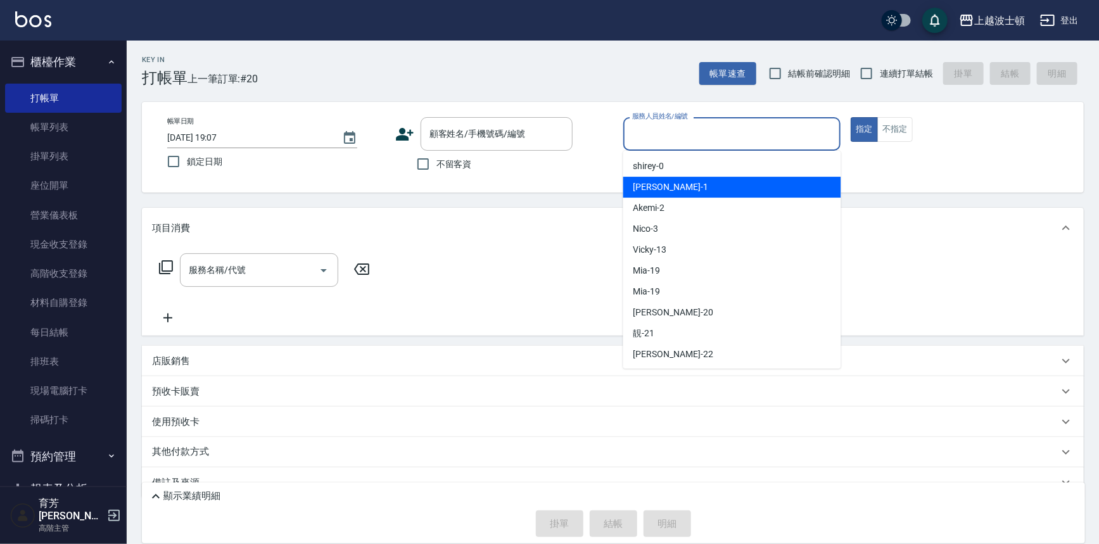
click at [733, 177] on div "[PERSON_NAME] -1" at bounding box center [733, 187] width 218 height 21
type input "[PERSON_NAME]-1"
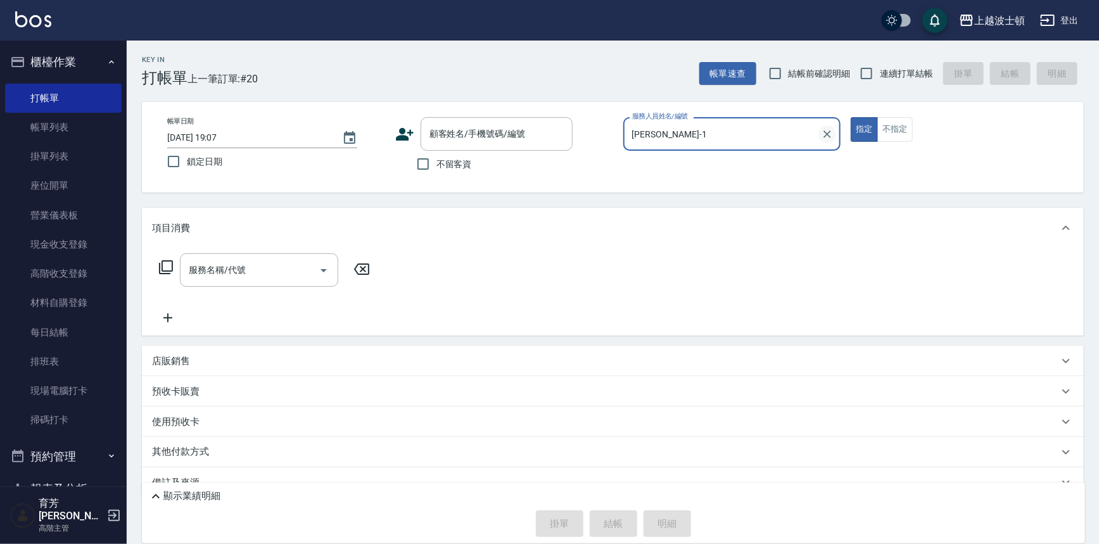
click at [826, 132] on icon "Clear" at bounding box center [828, 135] width 8 height 8
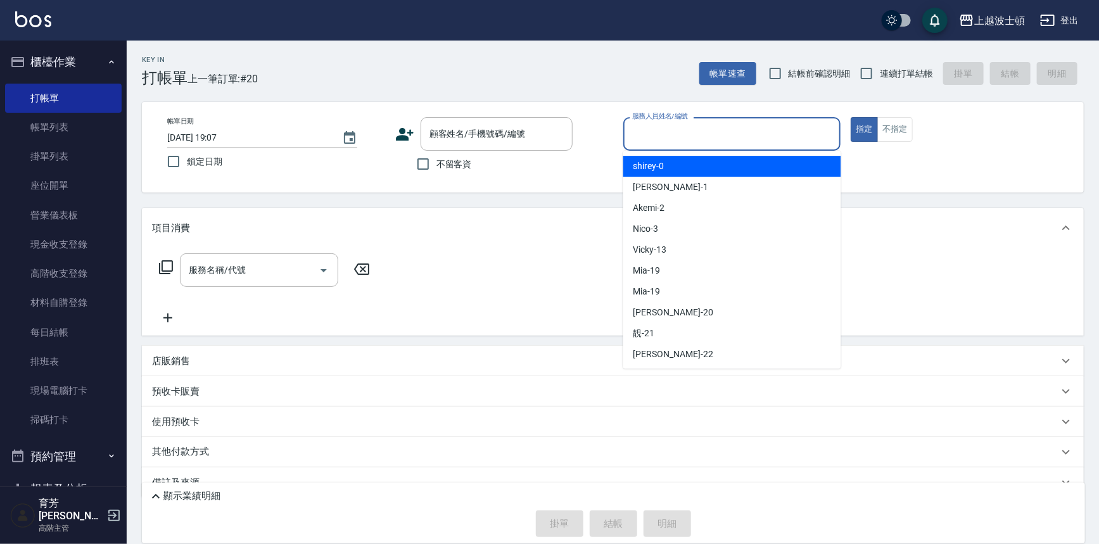
click at [735, 137] on input "服務人員姓名/編號" at bounding box center [732, 134] width 207 height 22
click at [721, 162] on div "shirey -0" at bounding box center [733, 166] width 218 height 21
type input "shirey-0"
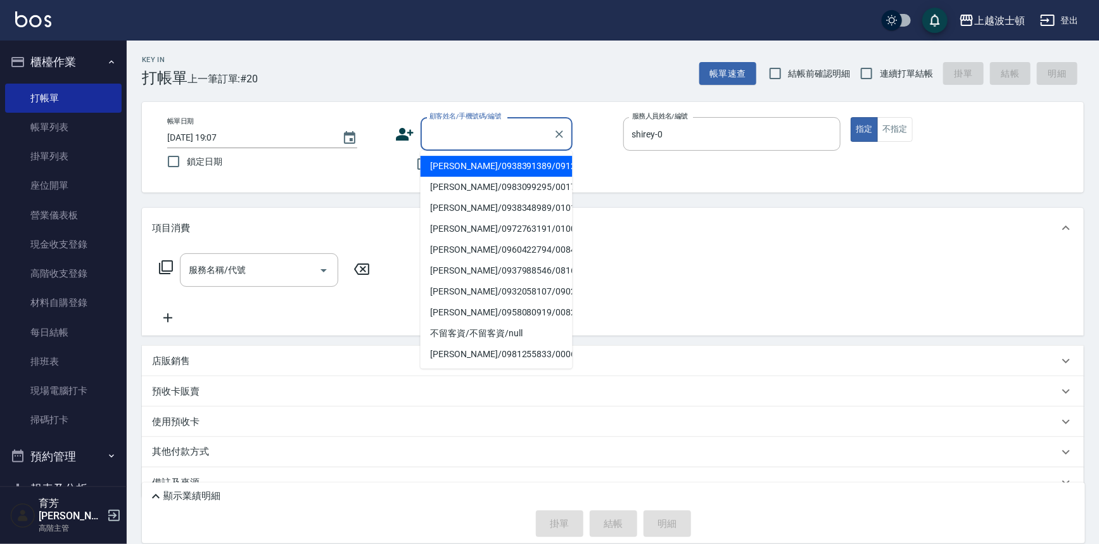
click at [473, 130] on input "顧客姓名/手機號碼/編號" at bounding box center [487, 134] width 122 height 22
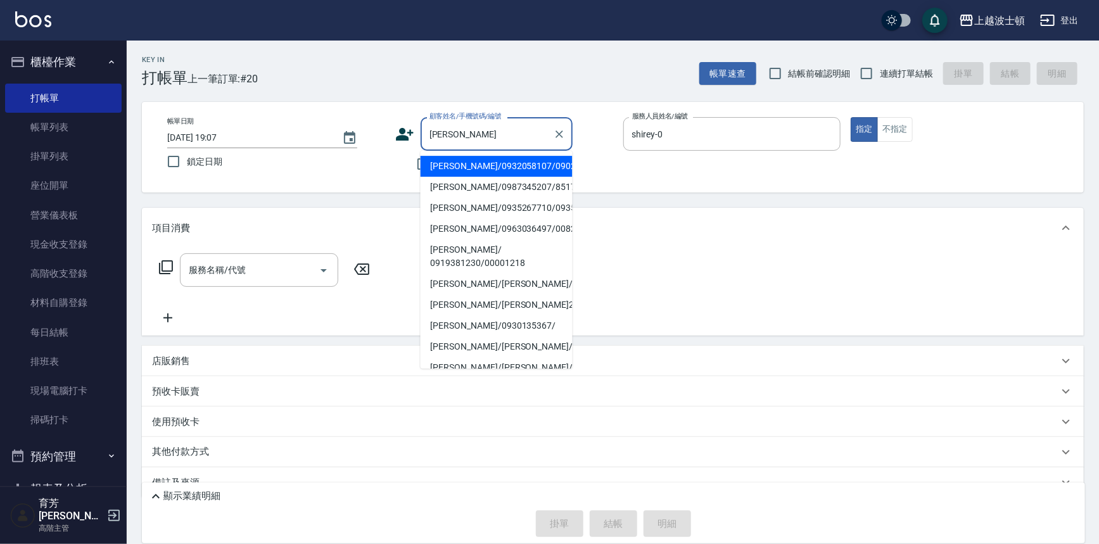
click at [499, 222] on li "[PERSON_NAME]/0963036497/00823" at bounding box center [497, 229] width 152 height 21
type input "[PERSON_NAME]/0963036497/00823"
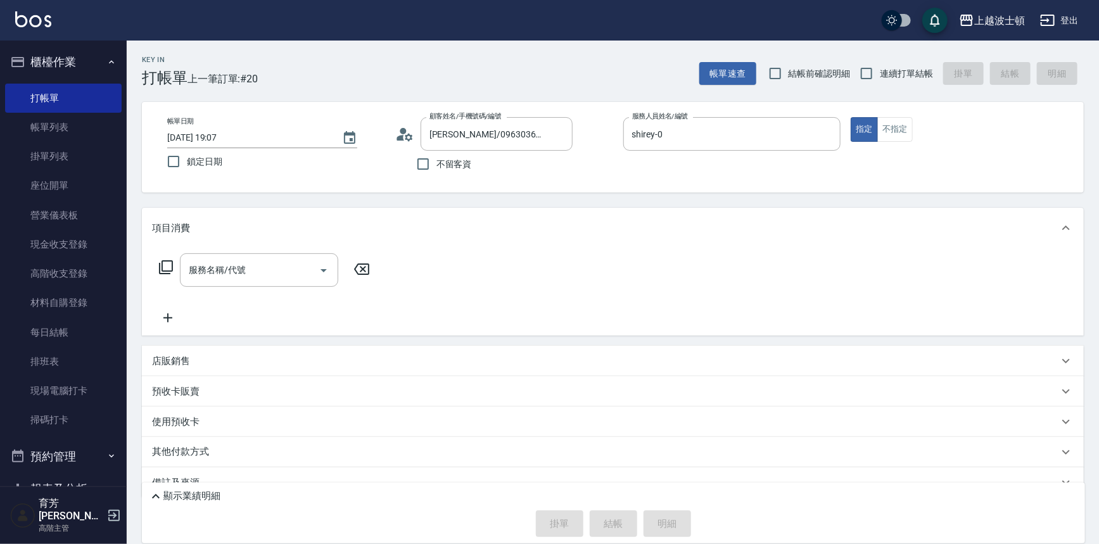
click at [499, 222] on div "項目消費" at bounding box center [605, 228] width 907 height 13
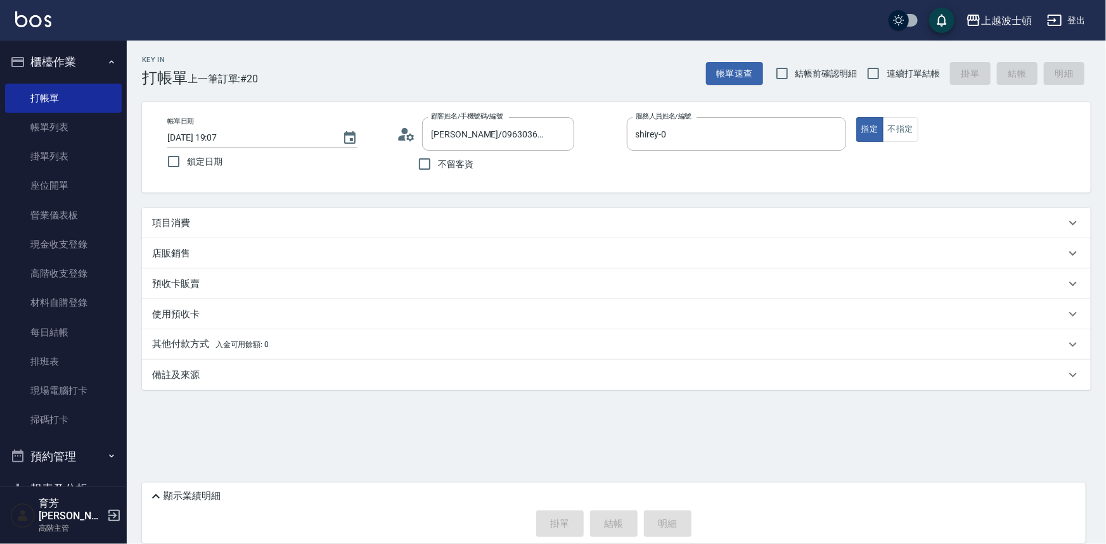
click at [177, 233] on div "項目消費" at bounding box center [616, 223] width 949 height 30
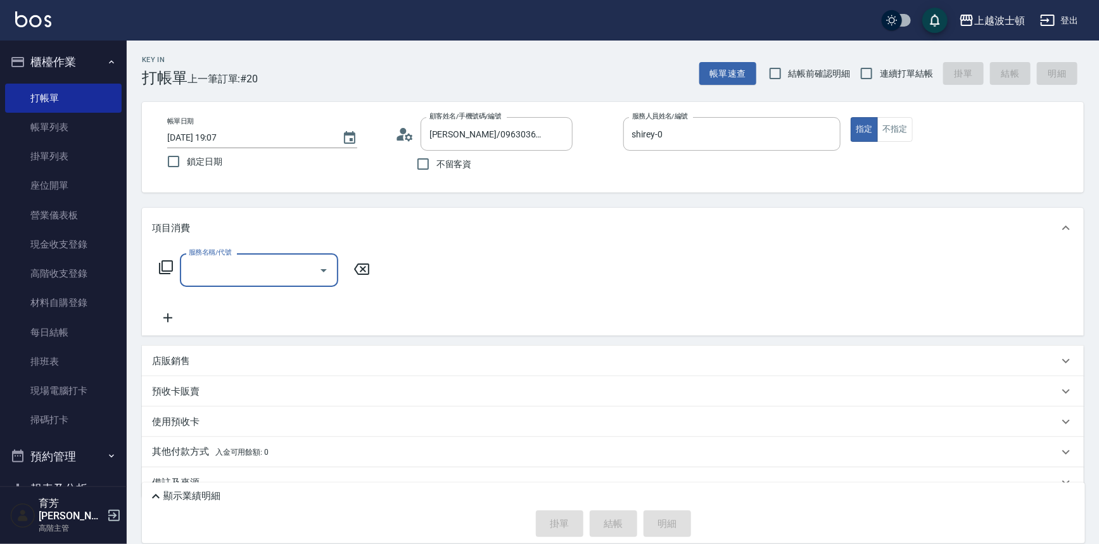
click at [165, 264] on icon at bounding box center [165, 267] width 15 height 15
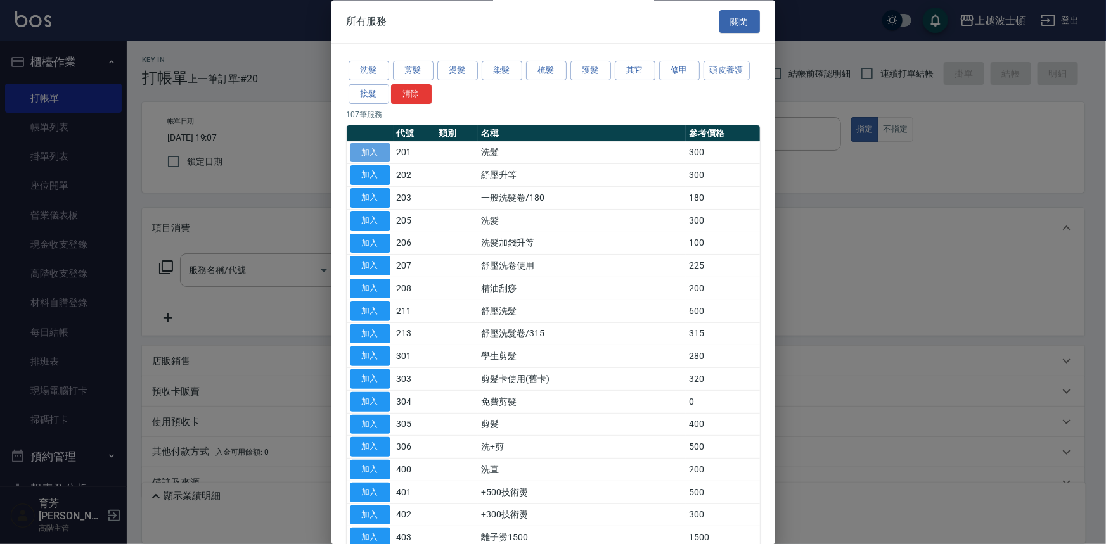
click at [376, 144] on button "加入" at bounding box center [370, 153] width 41 height 20
type input "洗髮(201)"
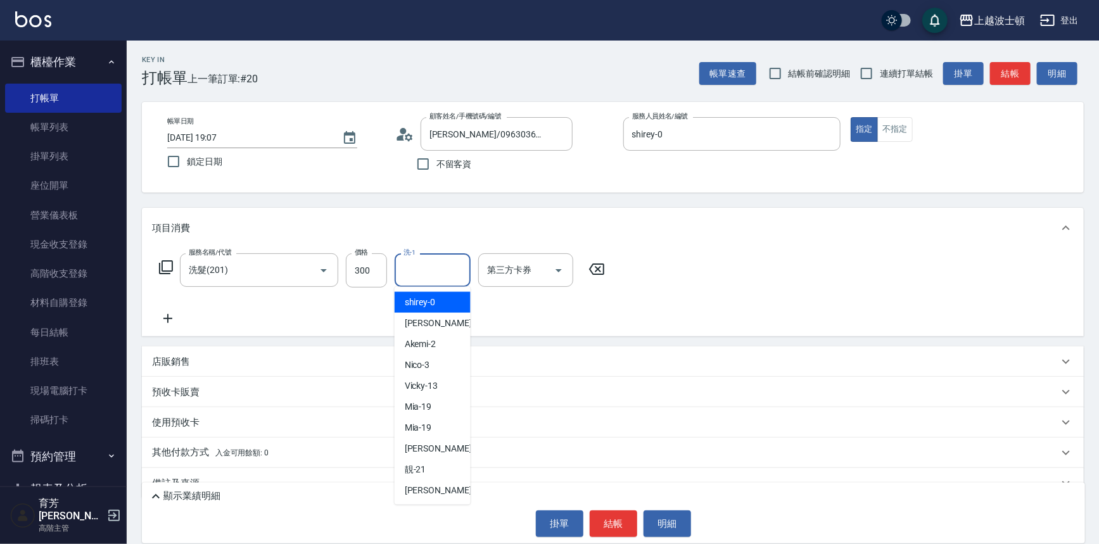
click at [428, 266] on input "洗-1" at bounding box center [433, 270] width 65 height 22
click at [431, 298] on span "shirey -0" at bounding box center [420, 302] width 31 height 13
type input "shirey-0"
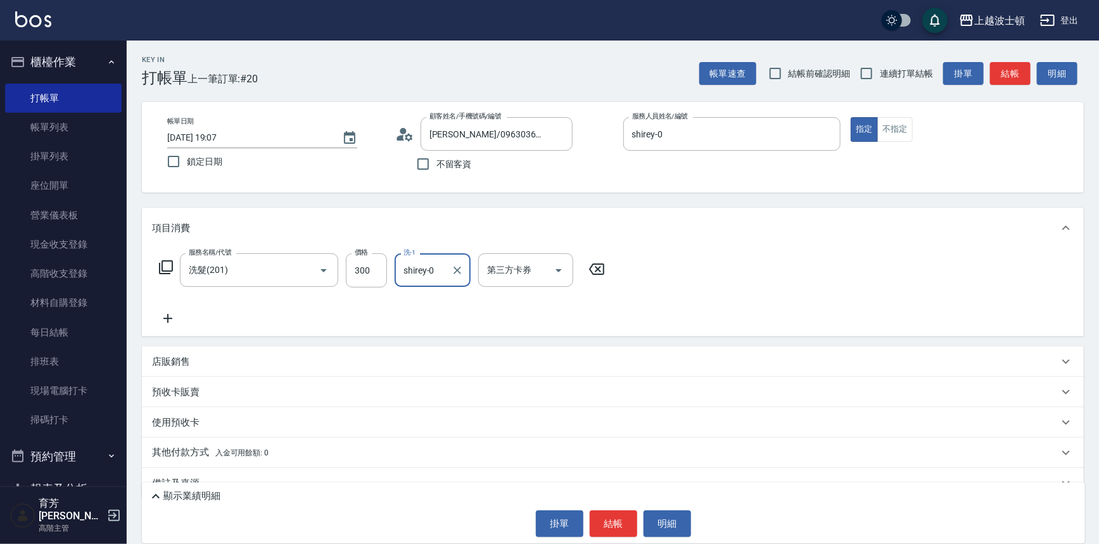
click at [168, 264] on icon at bounding box center [165, 267] width 15 height 15
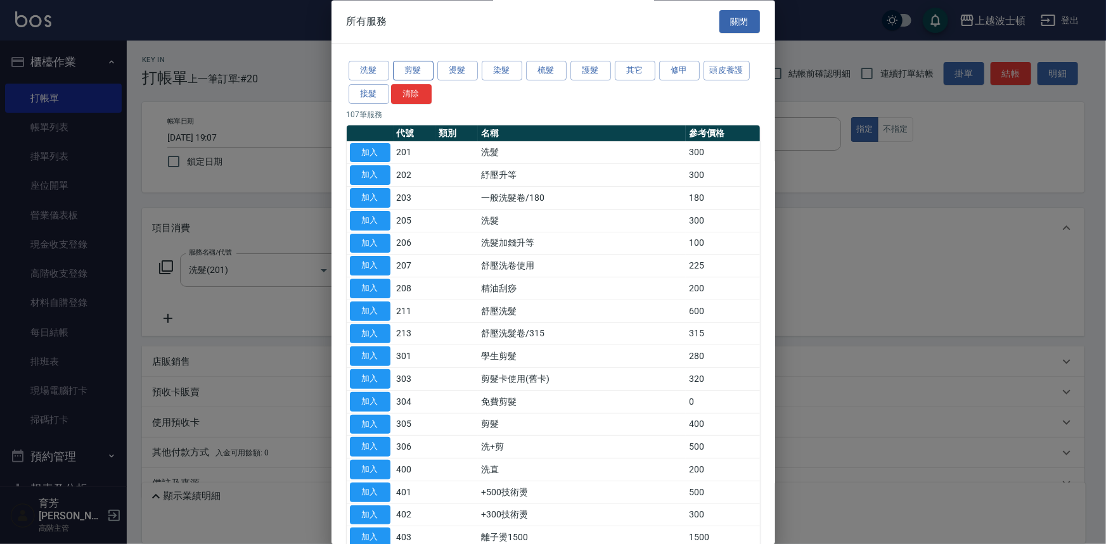
click at [406, 69] on button "剪髮" at bounding box center [413, 71] width 41 height 20
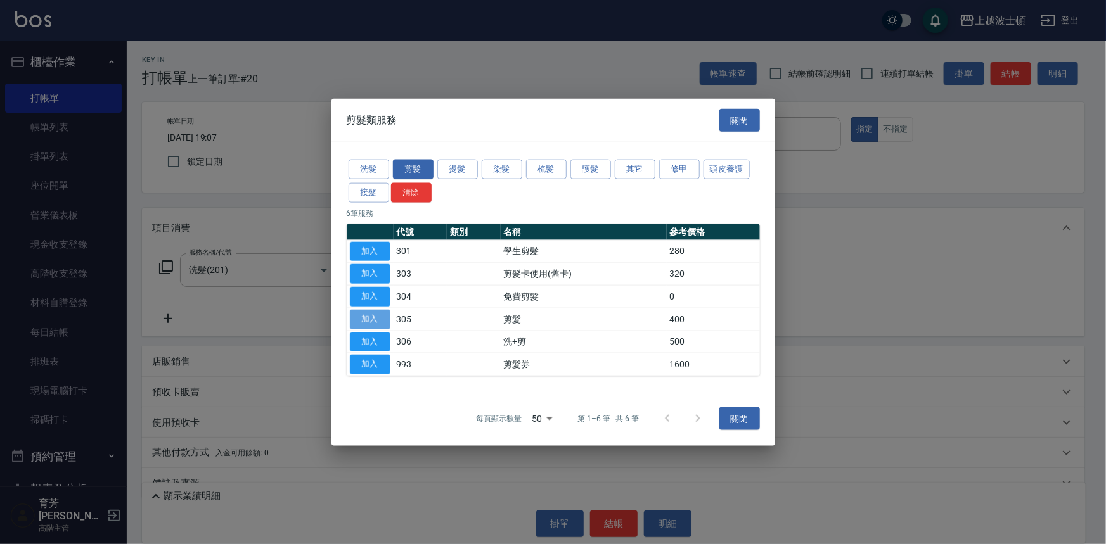
click at [371, 318] on button "加入" at bounding box center [370, 319] width 41 height 20
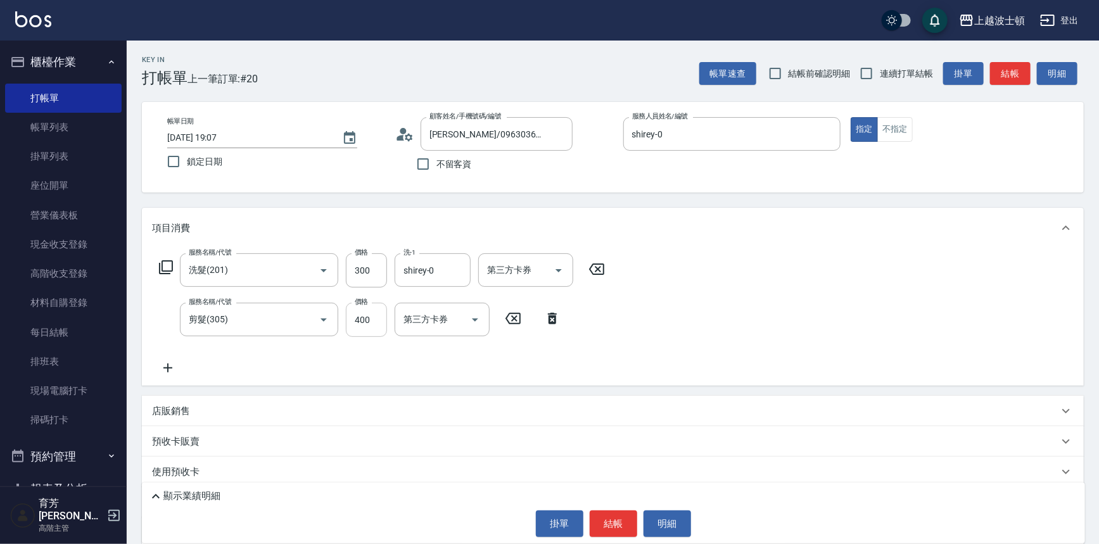
click at [376, 312] on input "400" at bounding box center [366, 320] width 41 height 34
type input "300"
click at [374, 266] on input "300" at bounding box center [366, 270] width 41 height 34
click at [467, 268] on div "shirey-0 洗-1" at bounding box center [433, 270] width 76 height 34
type input "270"
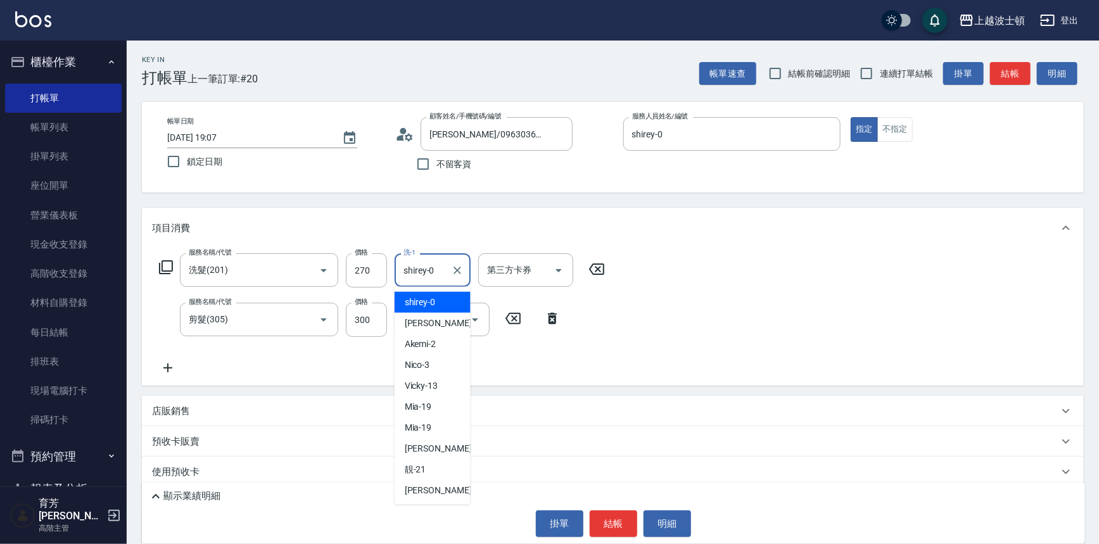
click at [455, 271] on icon "Clear" at bounding box center [457, 270] width 13 height 13
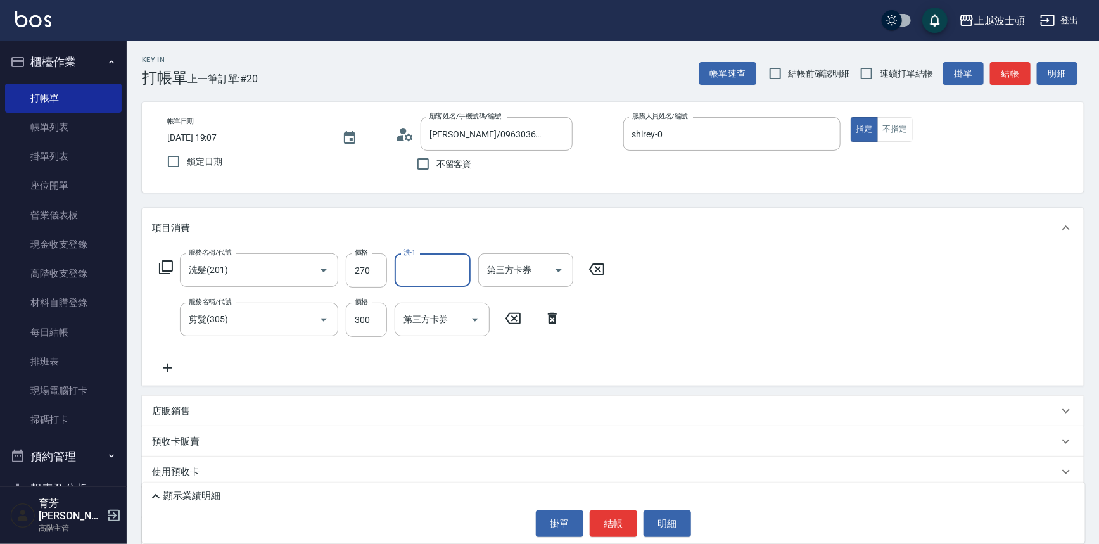
click at [433, 271] on input "洗-1" at bounding box center [433, 270] width 65 height 22
drag, startPoint x: 441, startPoint y: 301, endPoint x: 450, endPoint y: 304, distance: 9.2
click at [441, 300] on div "[PERSON_NAME] -22" at bounding box center [433, 302] width 76 height 21
type input "[PERSON_NAME]-22"
click at [617, 520] on button "結帳" at bounding box center [614, 524] width 48 height 27
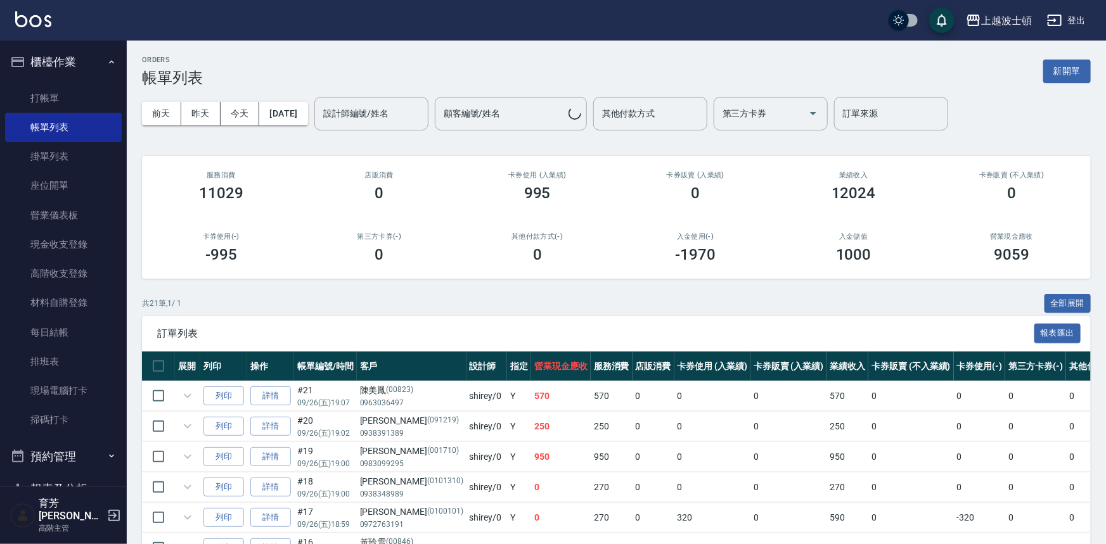
drag, startPoint x: 1101, startPoint y: 254, endPoint x: 1087, endPoint y: 401, distance: 147.7
click at [1087, 401] on div "ORDERS 帳單列表 新開單 [DATE] [DATE] [DATE] [DATE] 設計師編號/姓名 設計師編號/姓名 顧客編號/姓名 顧客編號/姓名 其…" at bounding box center [553, 535] width 1106 height 1070
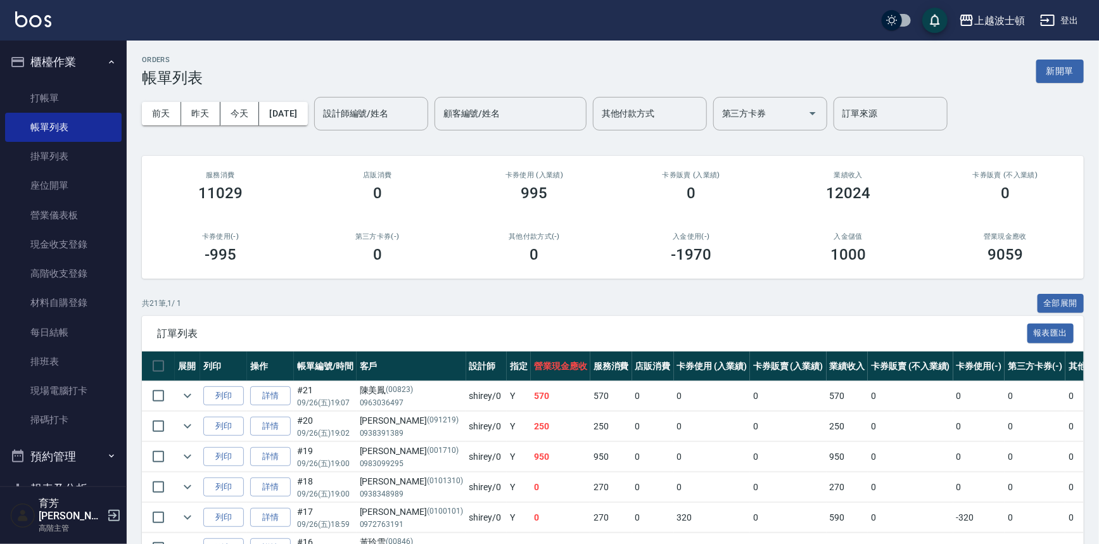
click at [1066, 134] on div "[DATE] [DATE] [DATE] [DATE] 設計師編號/姓名 設計師編號/姓名 顧客編號/姓名 顧客編號/姓名 其他付款方式 其他付款方式 第三方…" at bounding box center [613, 114] width 942 height 54
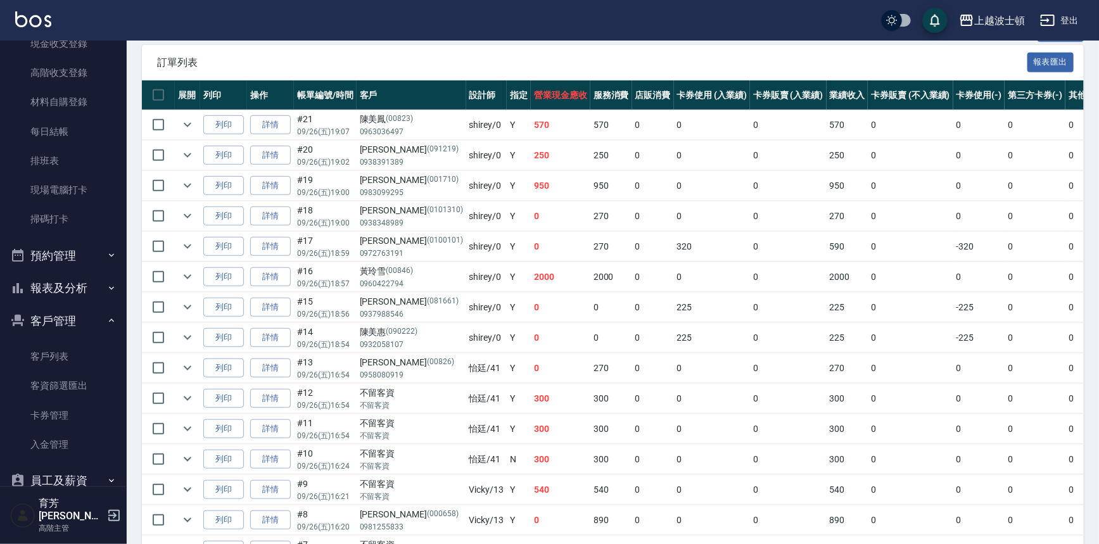
scroll to position [217, 0]
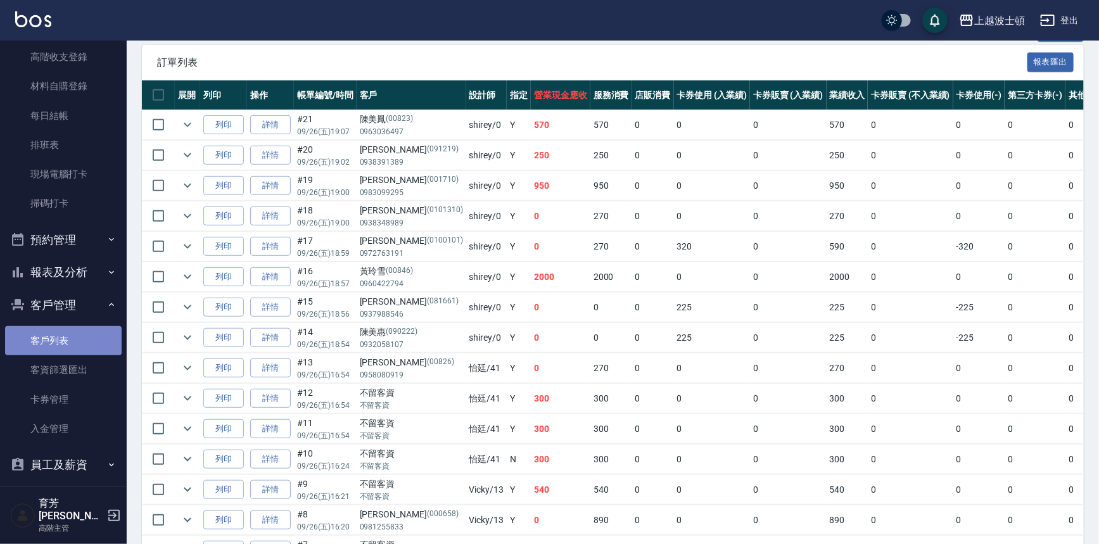
click at [70, 332] on link "客戶列表" at bounding box center [63, 340] width 117 height 29
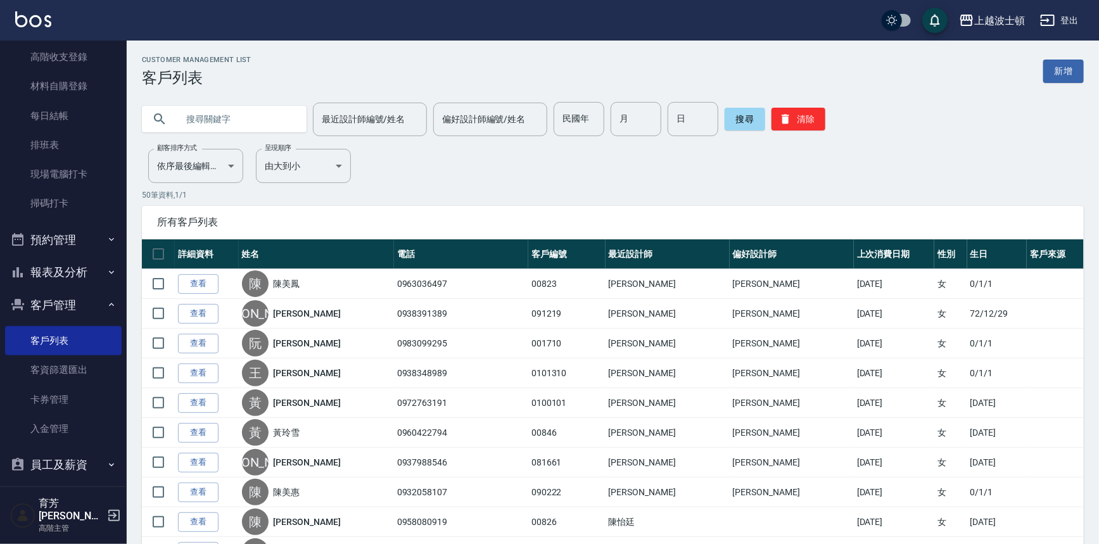
click at [268, 115] on input "text" at bounding box center [236, 119] width 119 height 34
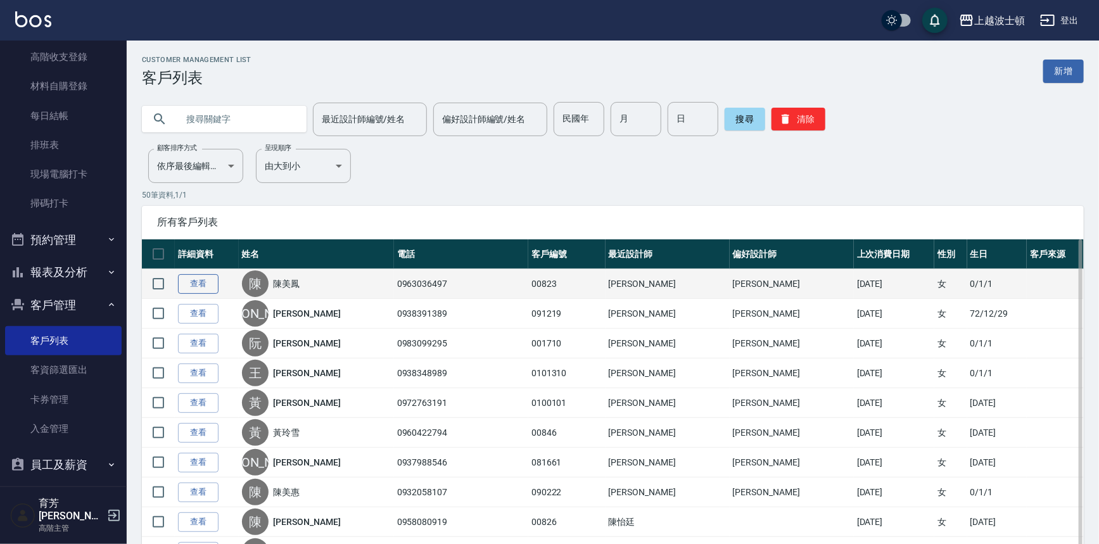
click at [207, 282] on link "查看" at bounding box center [198, 284] width 41 height 20
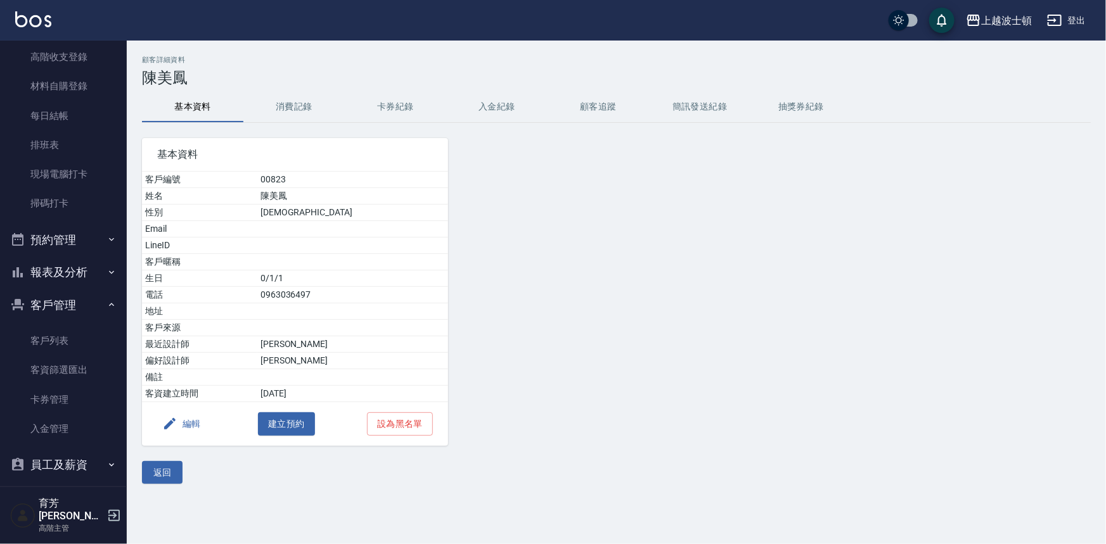
click at [293, 103] on button "消費記錄" at bounding box center [293, 107] width 101 height 30
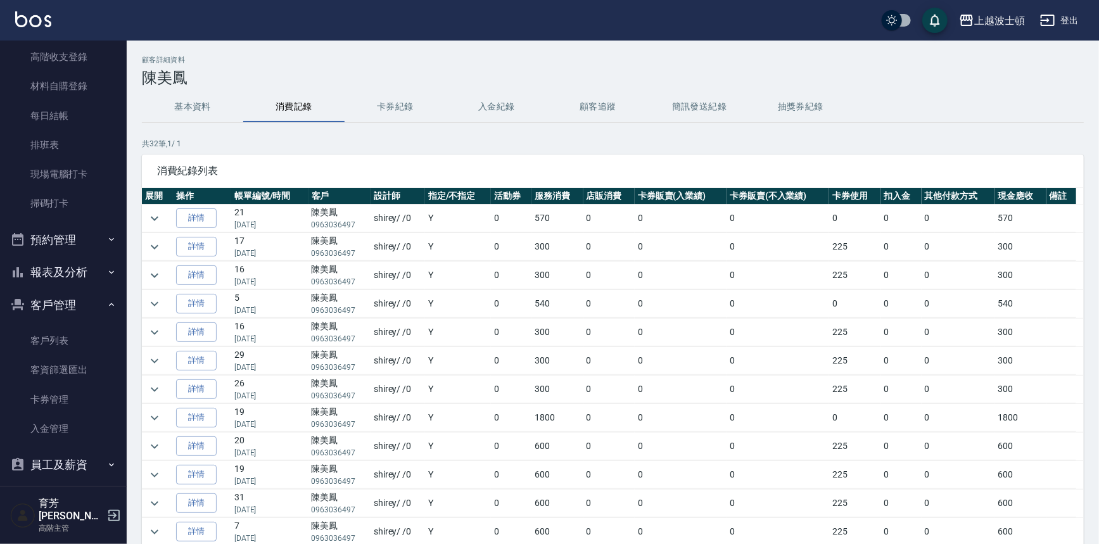
click at [167, 305] on td at bounding box center [157, 304] width 31 height 28
click at [153, 302] on icon "expand row" at bounding box center [154, 304] width 15 height 15
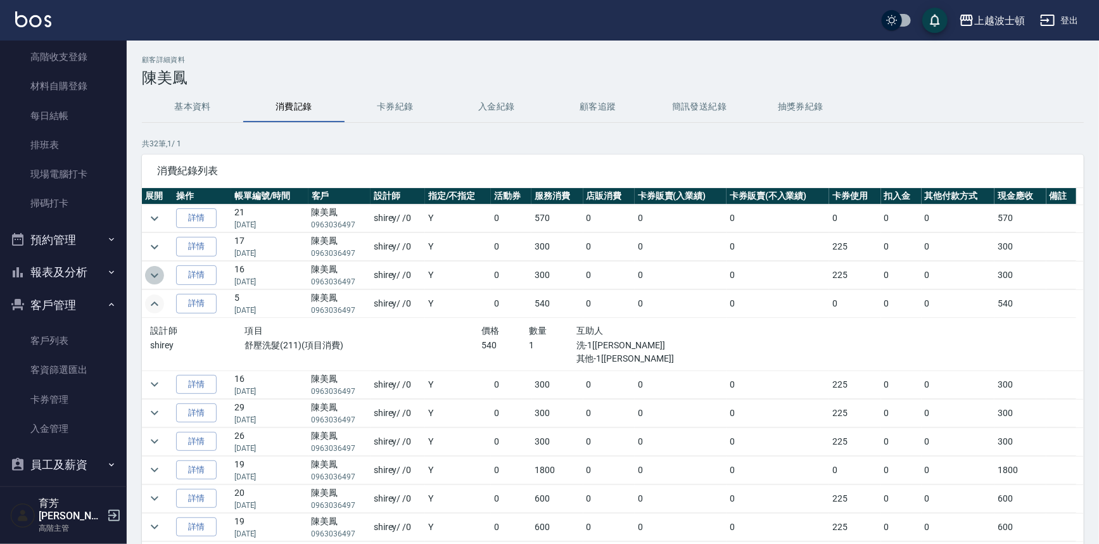
click at [158, 274] on icon "expand row" at bounding box center [154, 275] width 15 height 15
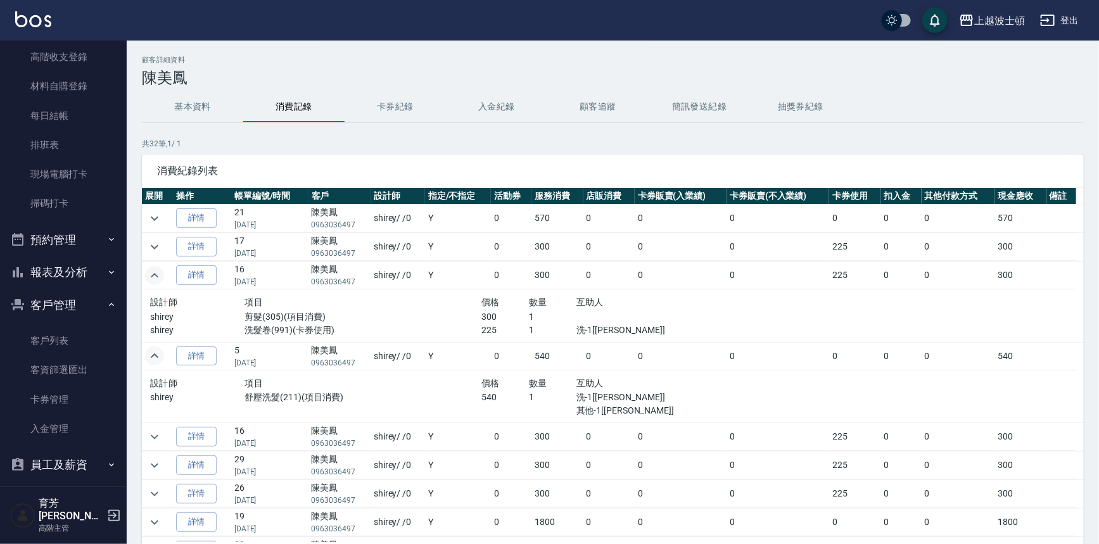
drag, startPoint x: 1085, startPoint y: 218, endPoint x: 1080, endPoint y: 268, distance: 50.3
click at [1080, 268] on div "顧客詳細資料 [PERSON_NAME] 基本資料 消費記錄 卡券紀錄 入金紀錄 顧客追蹤 簡訊發送紀錄 抽獎券紀錄 共 32 筆, 1 / 1 消費紀錄列表…" at bounding box center [613, 336] width 973 height 560
click at [944, 132] on div "顧客詳細資料 [PERSON_NAME] 基本資料 消費記錄 卡券紀錄 入金紀錄 顧客追蹤 簡訊發送紀錄 抽獎券紀錄 共 32 筆, 1 / 1 消費紀錄列表…" at bounding box center [613, 336] width 973 height 560
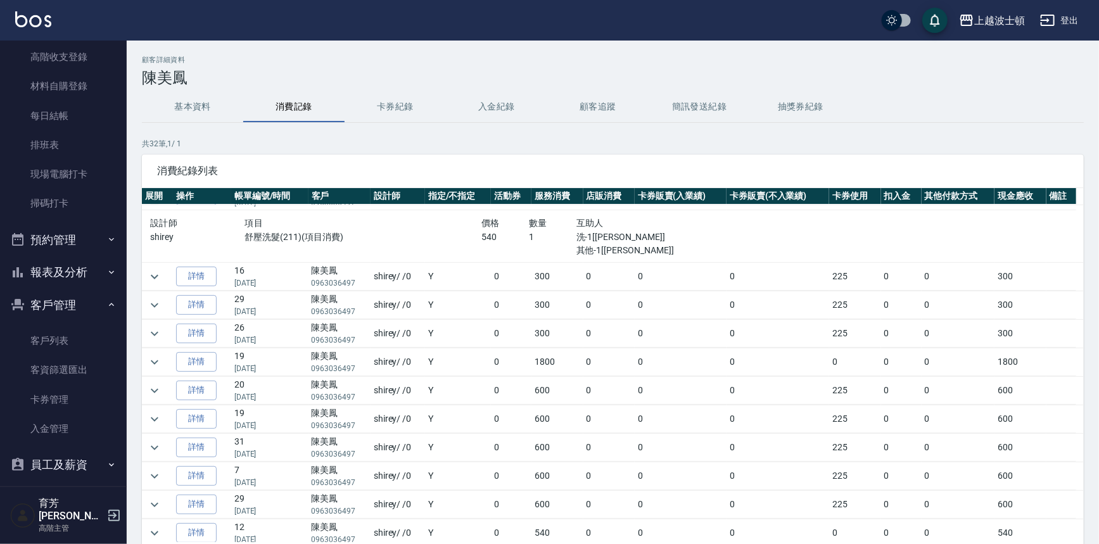
scroll to position [163, 0]
click at [151, 273] on icon "expand row" at bounding box center [154, 273] width 15 height 15
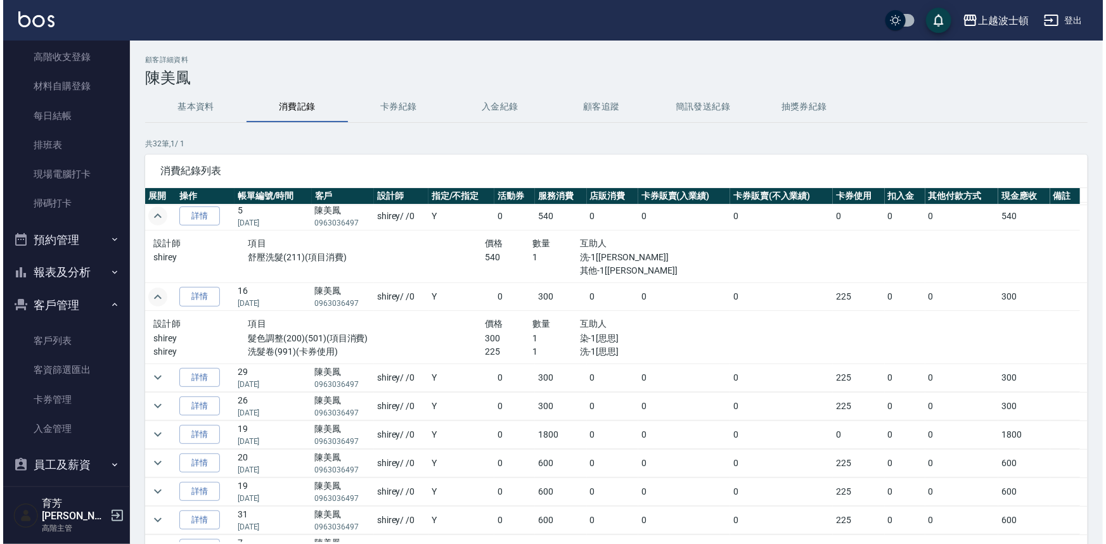
scroll to position [143, 0]
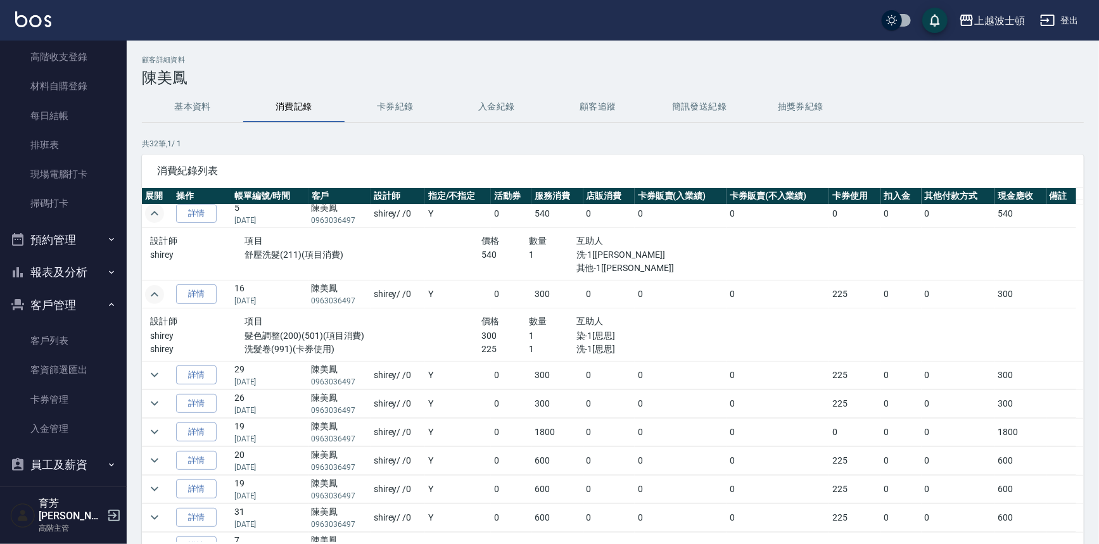
click at [190, 113] on button "基本資料" at bounding box center [192, 107] width 101 height 30
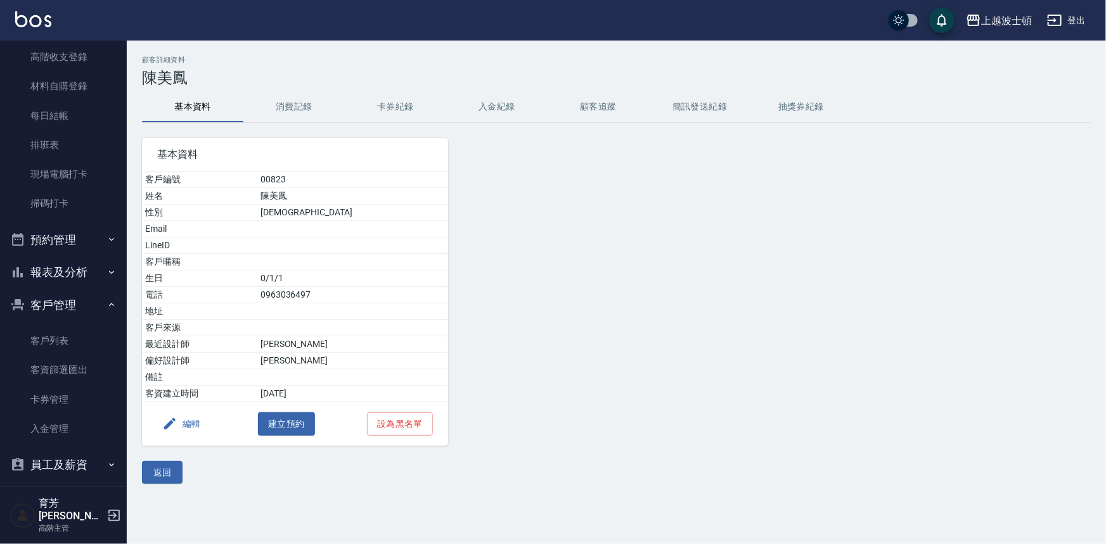
drag, startPoint x: 117, startPoint y: 175, endPoint x: 121, endPoint y: 160, distance: 15.7
click at [121, 160] on nav "櫃檯作業 打帳單 帳單列表 掛單列表 座位開單 營業儀表板 現金收支登錄 高階收支登錄 材料自購登錄 每日結帳 排班表 現場電腦打卡 掃碼打卡 預約管理 預約…" at bounding box center [63, 264] width 127 height 446
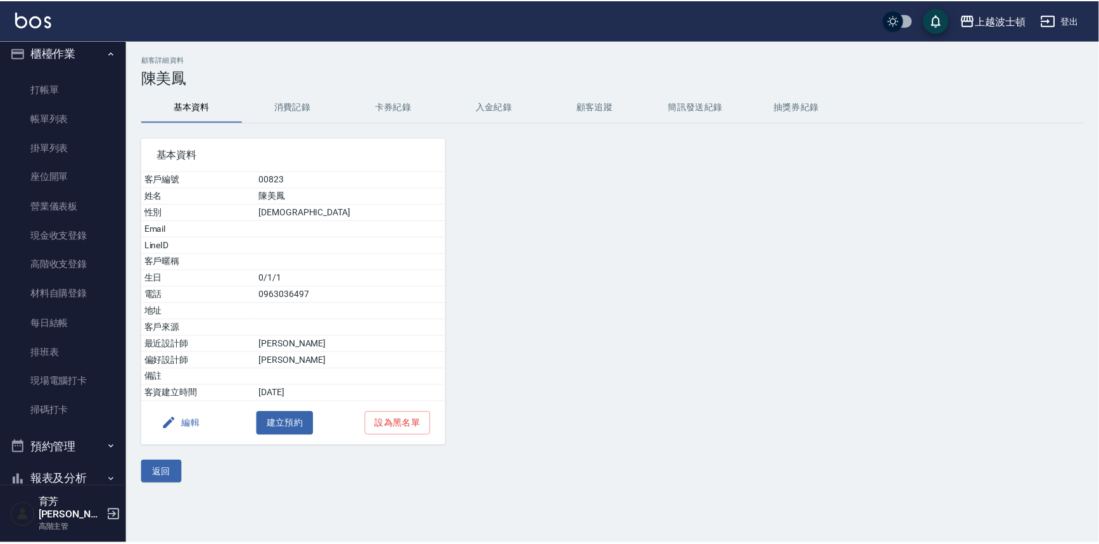
scroll to position [3, 0]
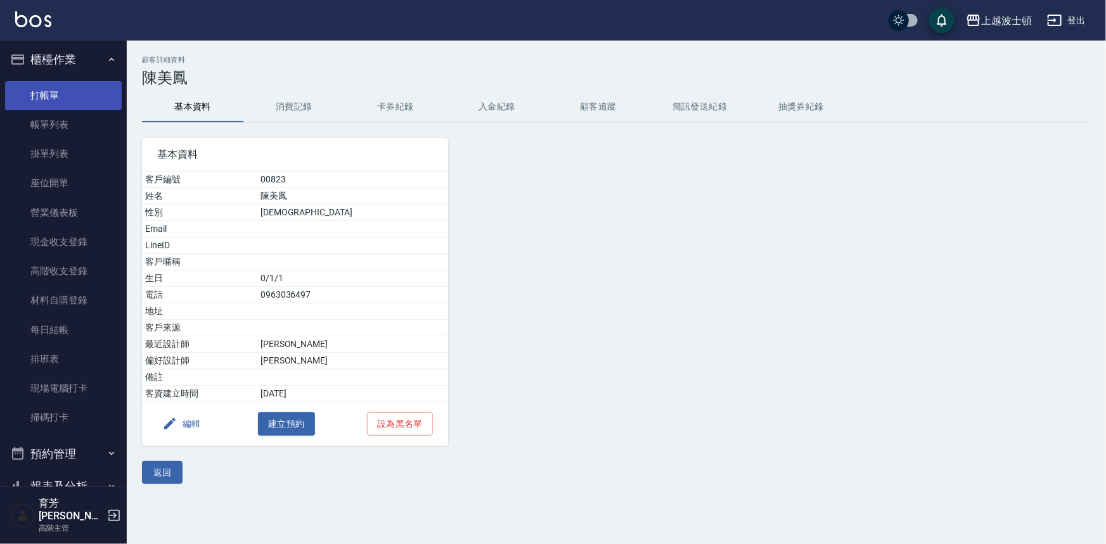
click at [67, 84] on link "打帳單" at bounding box center [63, 95] width 117 height 29
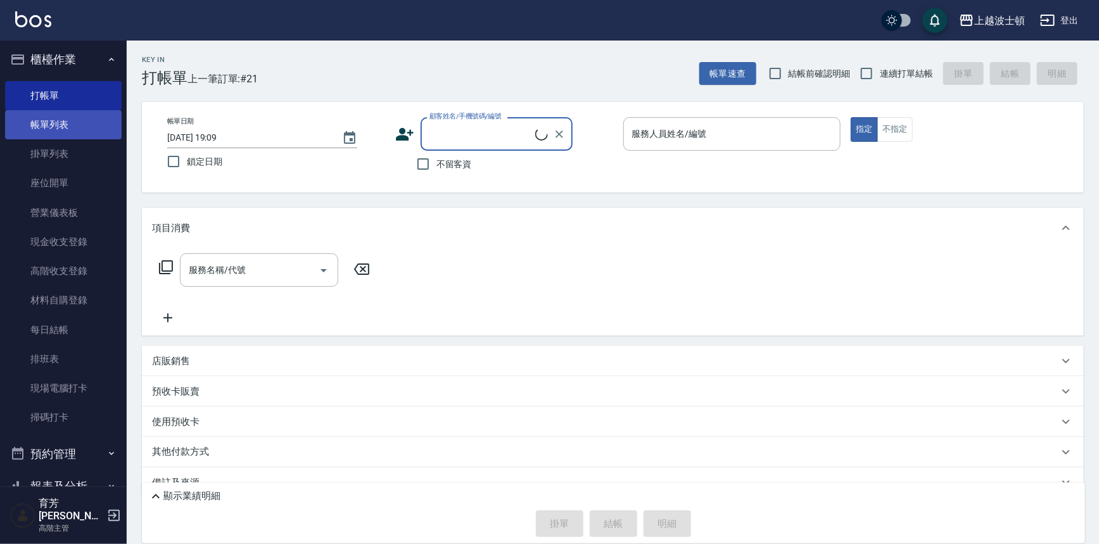
click at [83, 127] on link "帳單列表" at bounding box center [63, 124] width 117 height 29
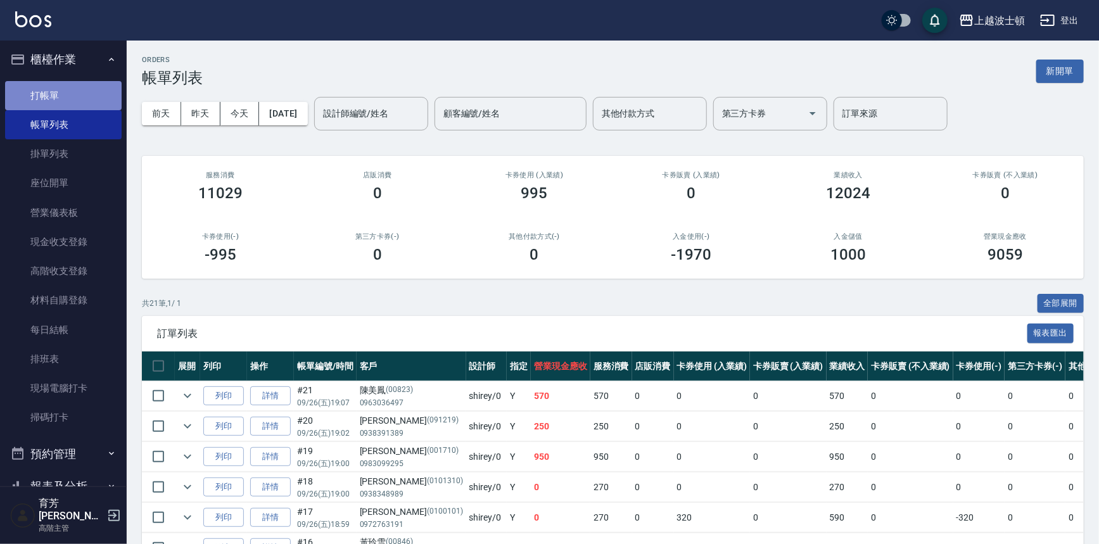
click at [66, 86] on link "打帳單" at bounding box center [63, 95] width 117 height 29
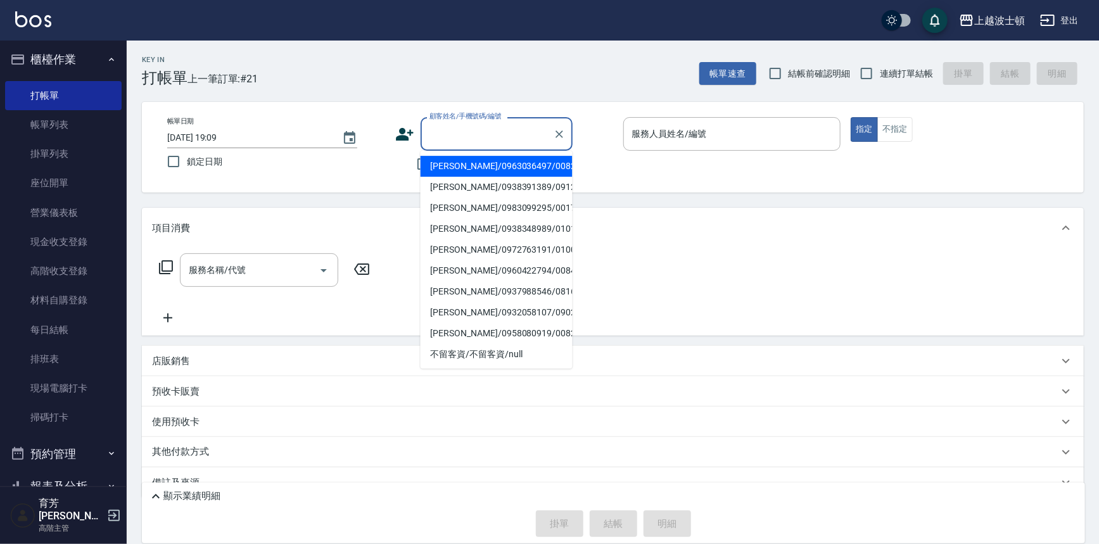
click at [461, 137] on input "顧客姓名/手機號碼/編號" at bounding box center [487, 134] width 122 height 22
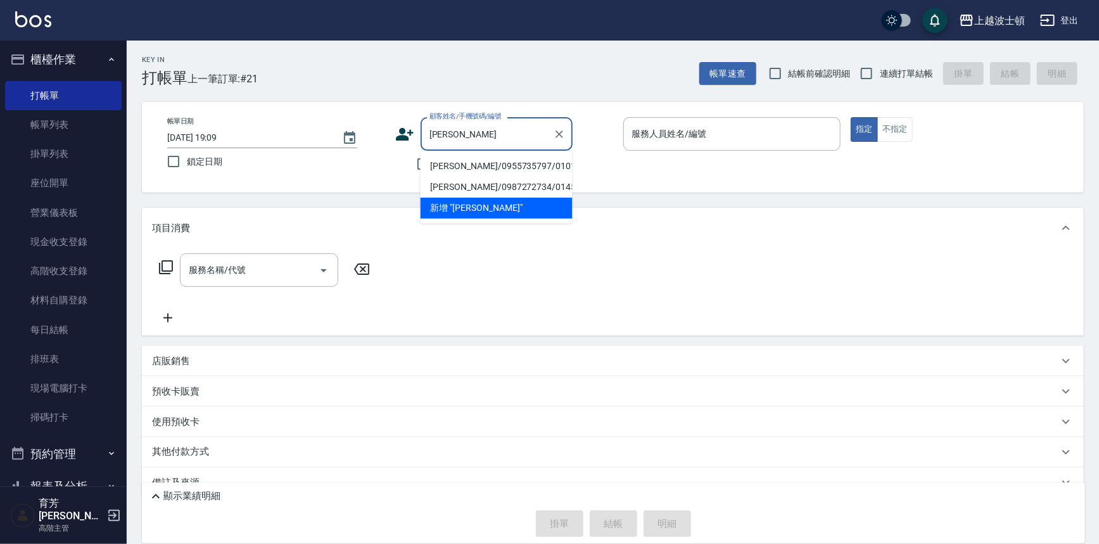
click at [498, 165] on li "[PERSON_NAME]/0955735797/010130" at bounding box center [497, 166] width 152 height 21
type input "[PERSON_NAME]/0955735797/010130"
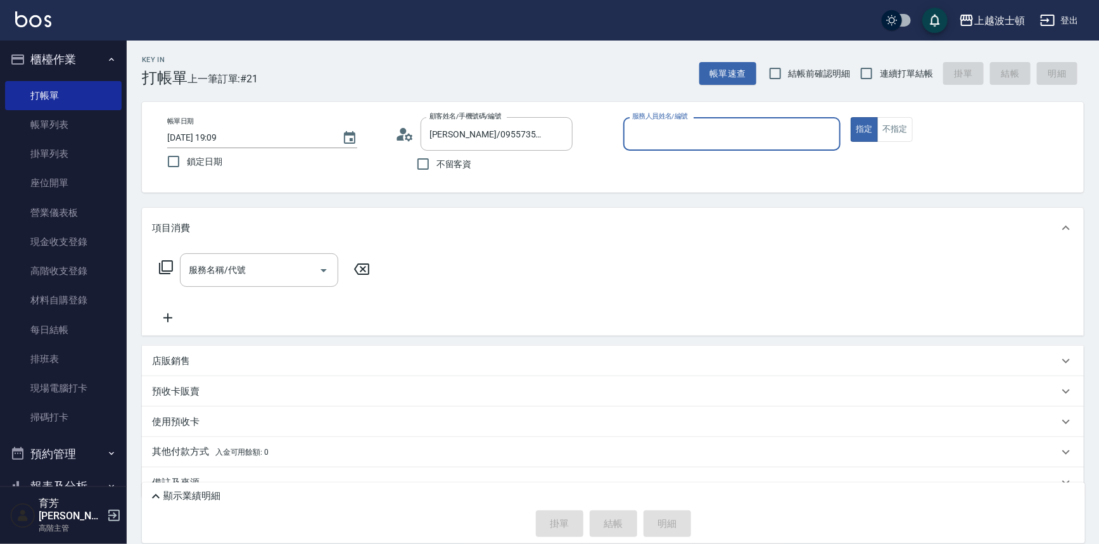
type input "shirey-0"
click at [695, 139] on input "shirey-0" at bounding box center [723, 134] width 188 height 22
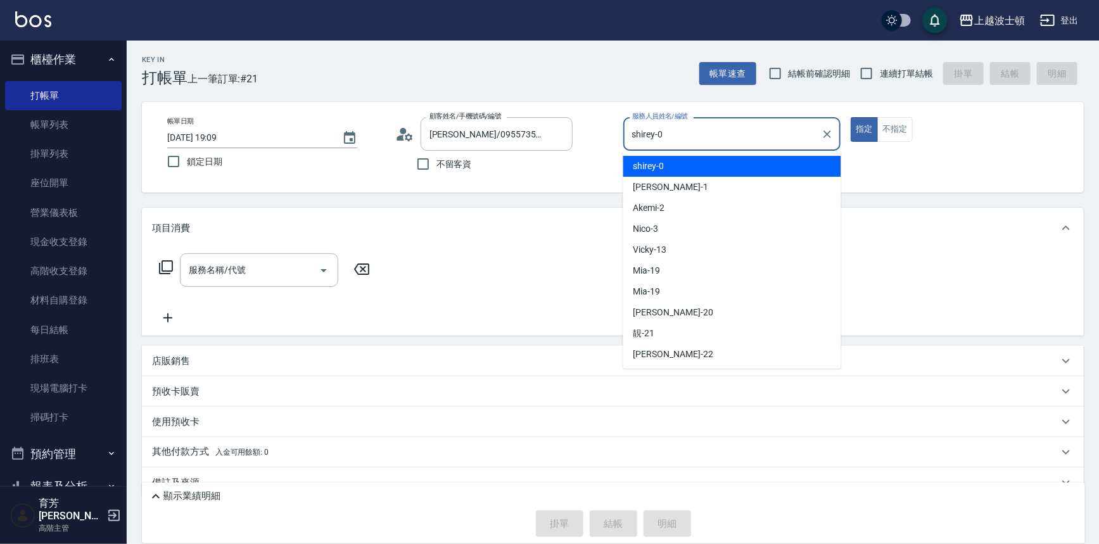
click at [700, 169] on div "shirey -0" at bounding box center [733, 166] width 218 height 21
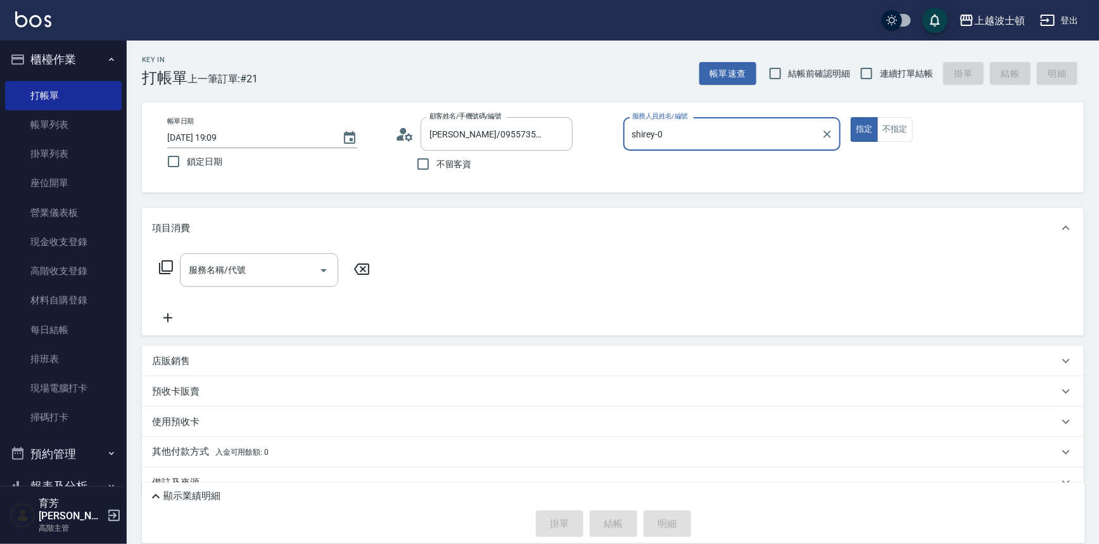
click at [170, 267] on icon at bounding box center [165, 267] width 15 height 15
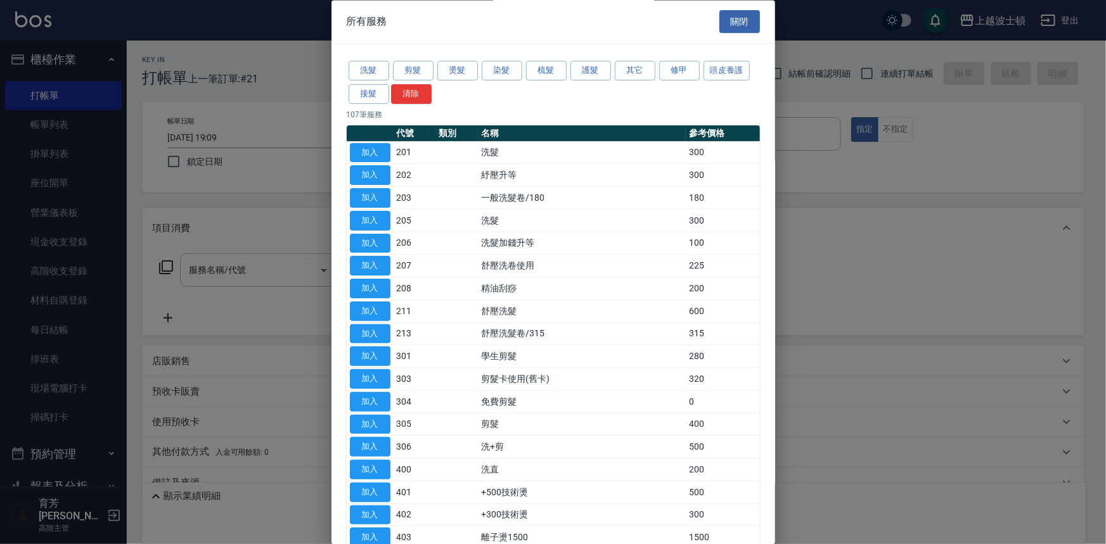
drag, startPoint x: 373, startPoint y: 154, endPoint x: 381, endPoint y: 175, distance: 22.7
click at [373, 154] on button "加入" at bounding box center [370, 153] width 41 height 20
type input "洗髮(201)"
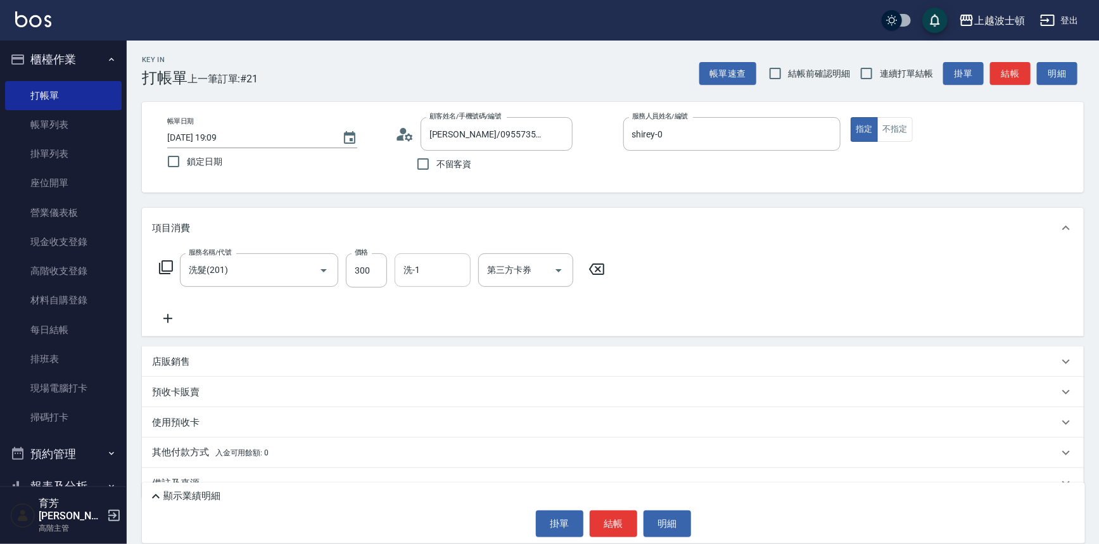
click at [449, 276] on input "洗-1" at bounding box center [433, 270] width 65 height 22
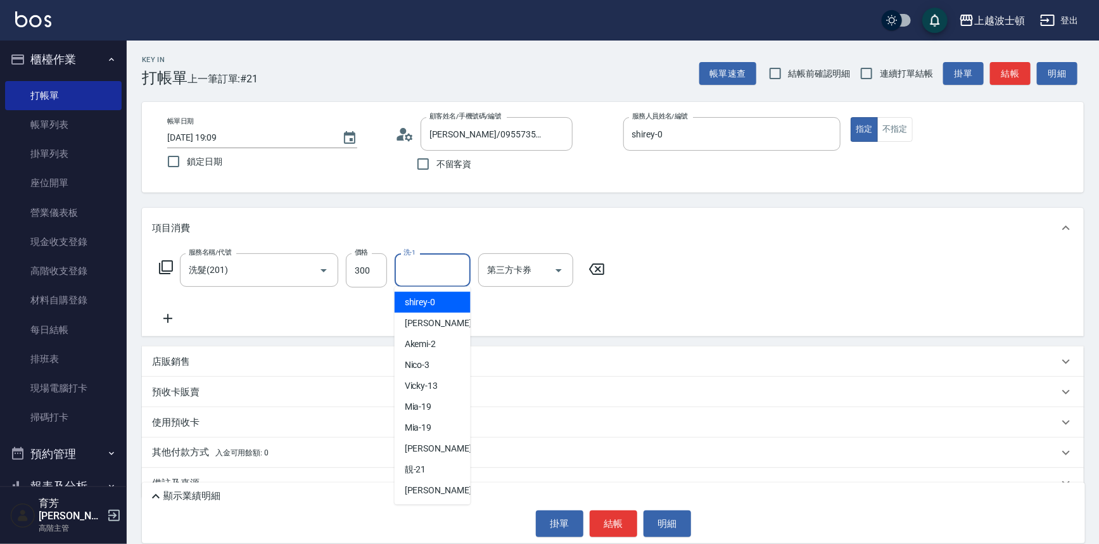
click at [452, 300] on div "shirey -0" at bounding box center [433, 302] width 76 height 21
type input "shirey-0"
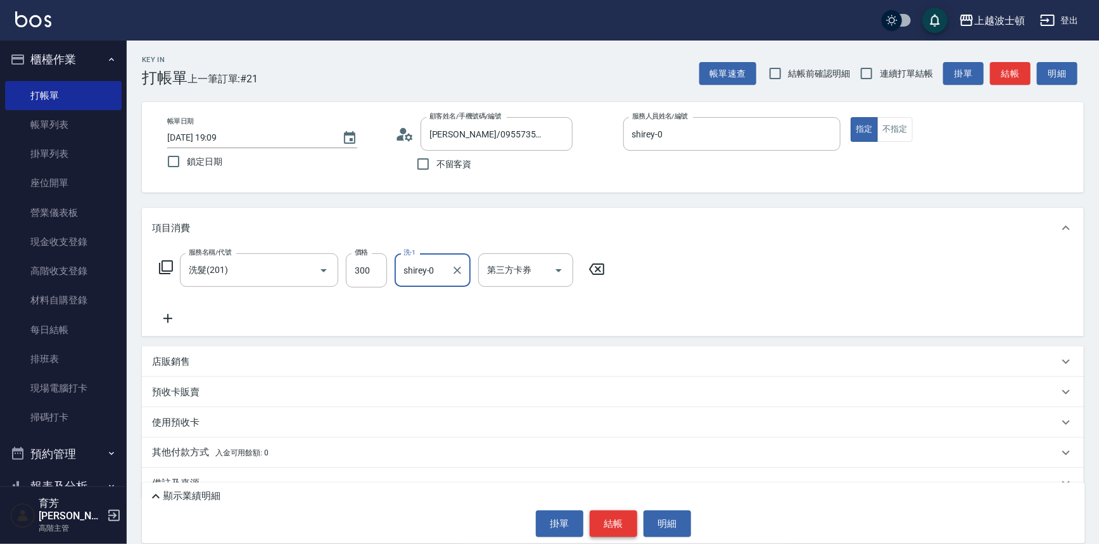
click at [617, 531] on button "結帳" at bounding box center [614, 524] width 48 height 27
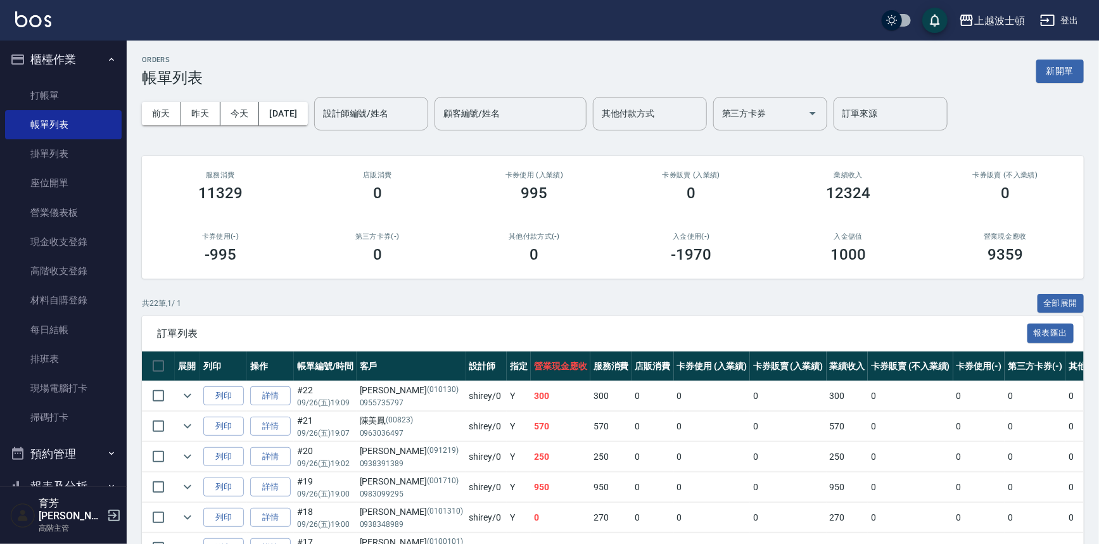
drag, startPoint x: 1103, startPoint y: 213, endPoint x: 909, endPoint y: 250, distance: 197.5
click at [1099, 250] on html "上越波士頓 登出 櫃檯作業 打帳單 帳單列表 掛單列表 座位開單 營業儀表板 現金收支登錄 高階收支登錄 材料自購登錄 每日結帳 排班表 現場電腦打卡 掃碼打…" at bounding box center [549, 550] width 1099 height 1100
click at [406, 114] on input "設計師編號/姓名" at bounding box center [371, 114] width 103 height 22
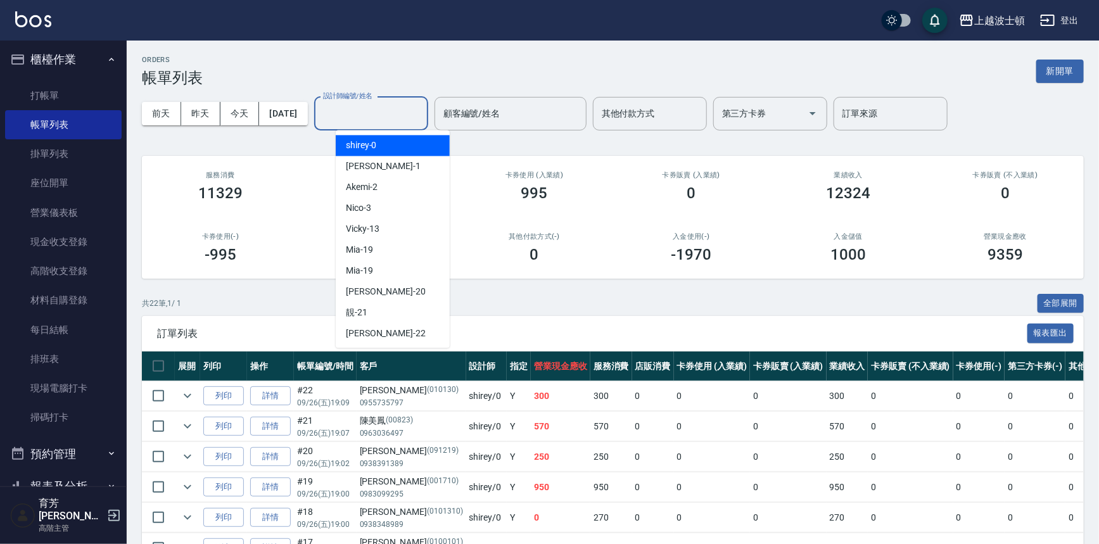
click at [400, 148] on div "shirey -0" at bounding box center [393, 145] width 114 height 21
type input "shirey-0"
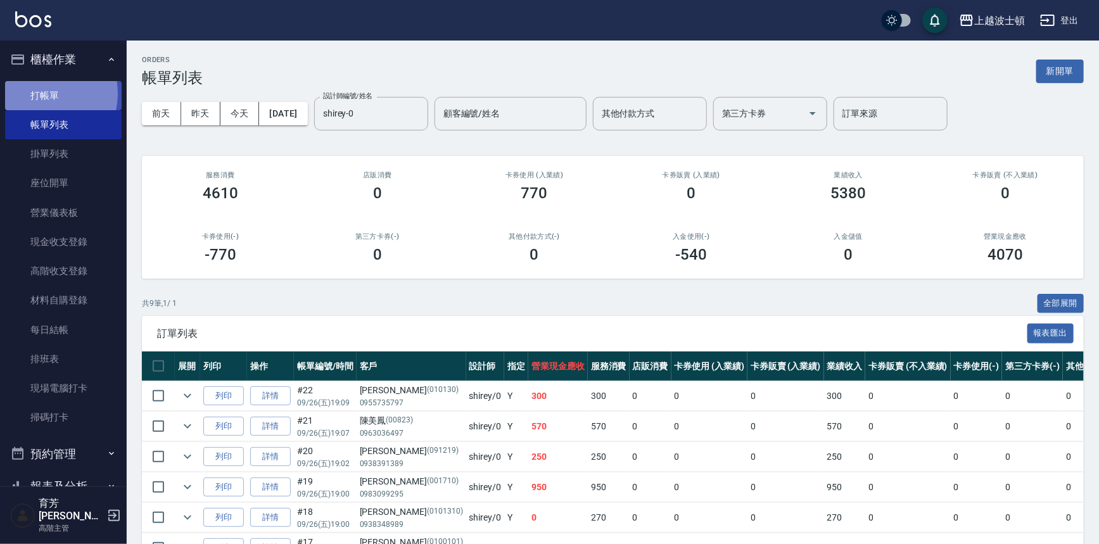
click at [41, 93] on link "打帳單" at bounding box center [63, 95] width 117 height 29
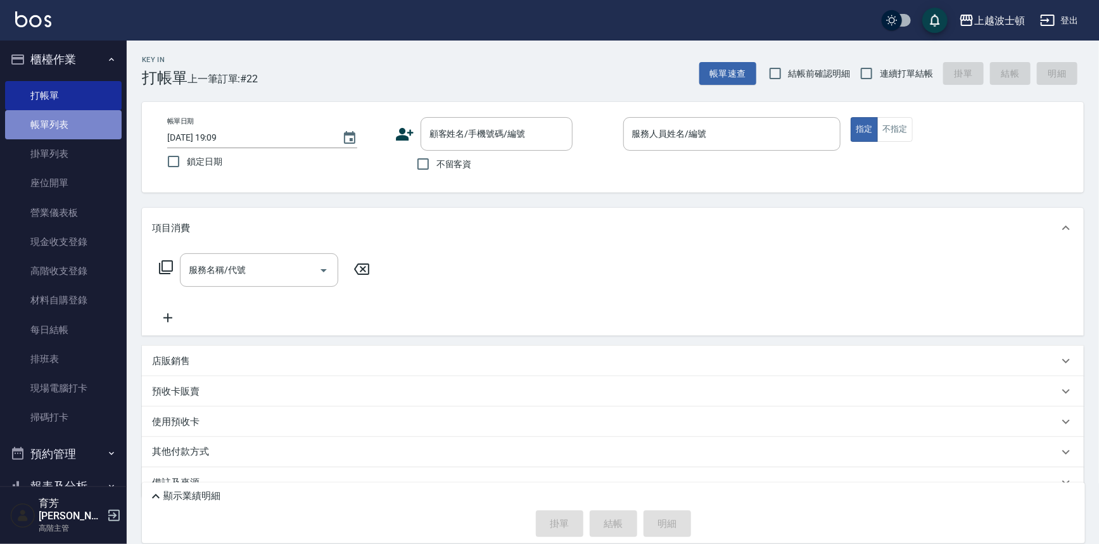
click at [76, 122] on link "帳單列表" at bounding box center [63, 124] width 117 height 29
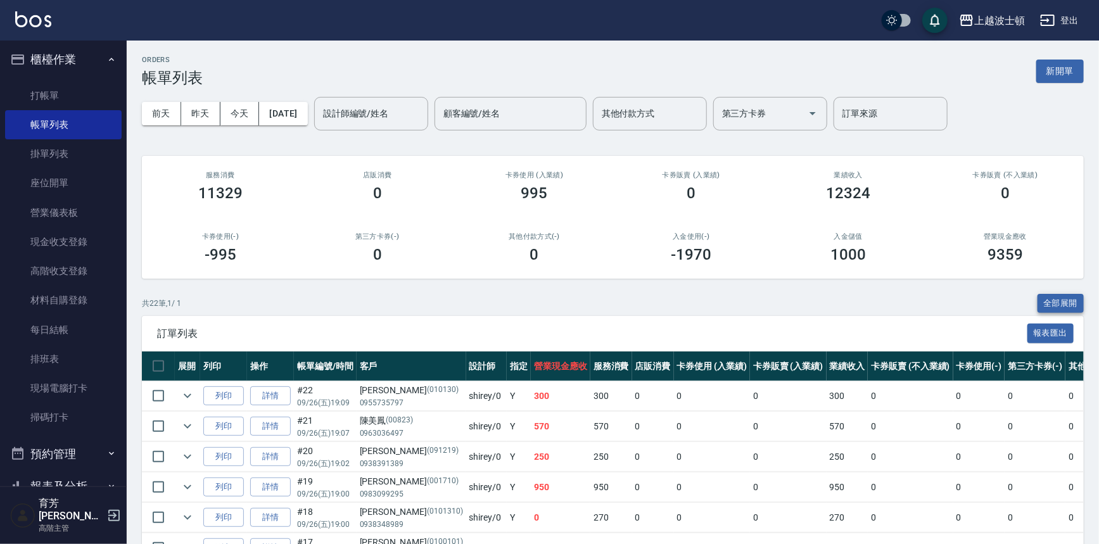
click at [1051, 301] on button "全部展開" at bounding box center [1061, 304] width 47 height 20
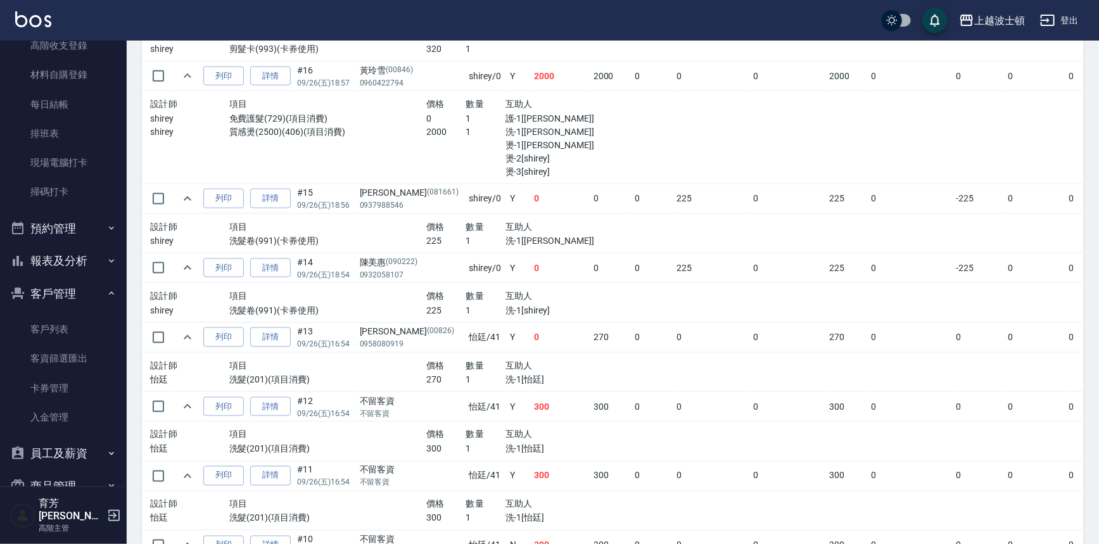
scroll to position [231, 0]
click at [114, 258] on button "報表及分析" at bounding box center [63, 257] width 117 height 33
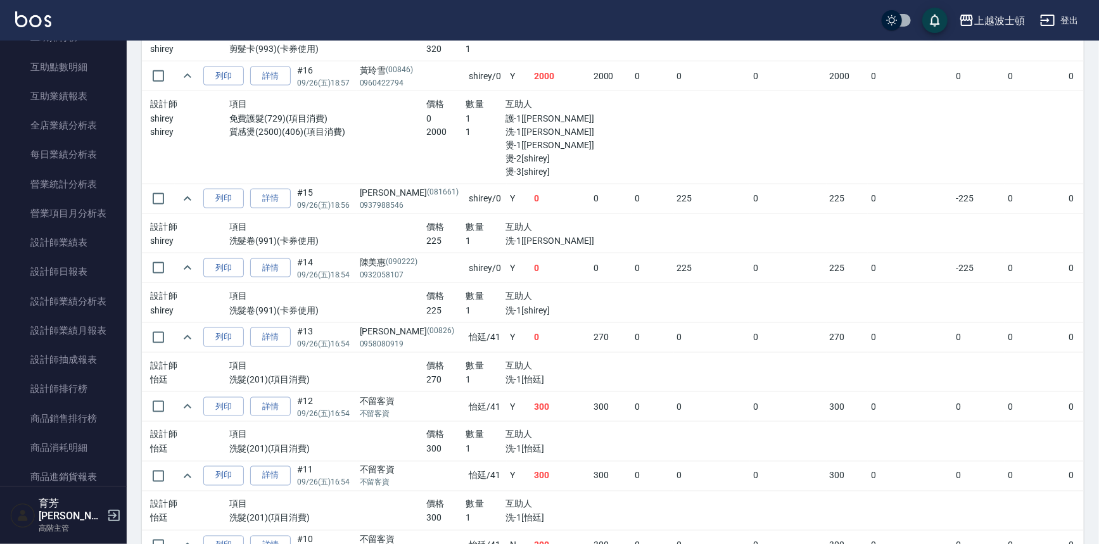
scroll to position [698, 0]
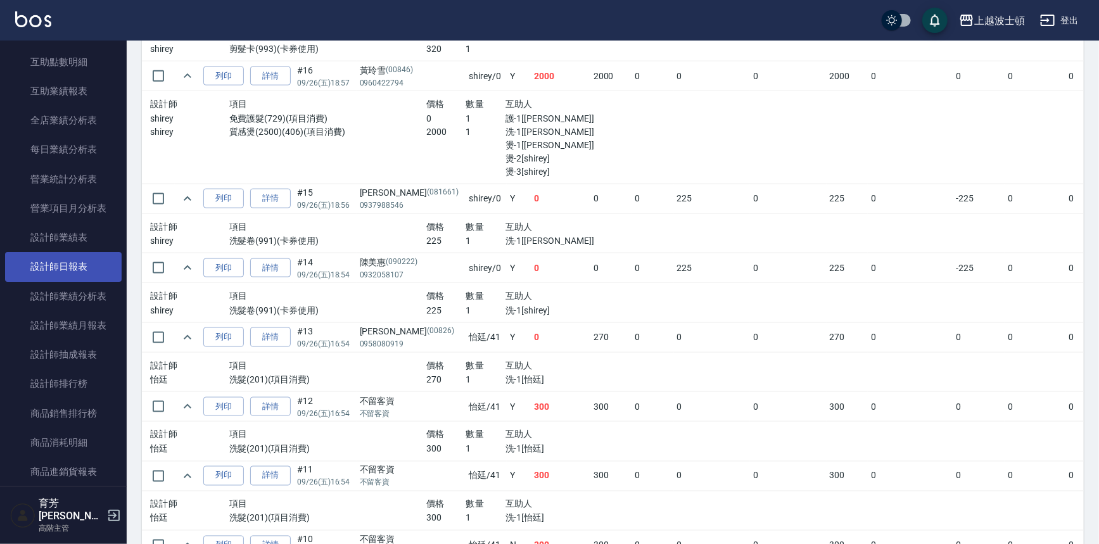
click at [95, 264] on link "設計師日報表" at bounding box center [63, 266] width 117 height 29
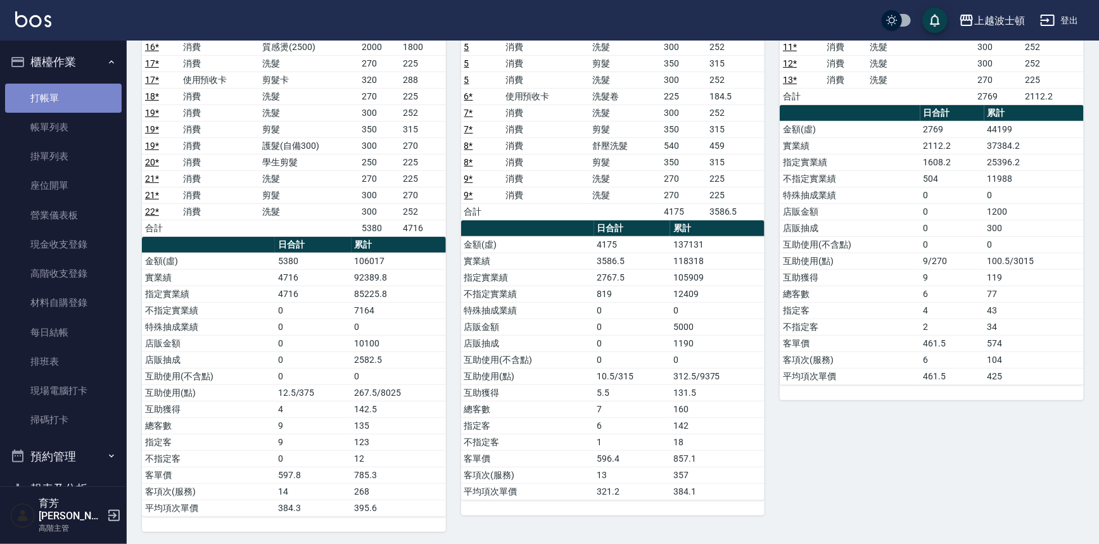
click at [82, 89] on link "打帳單" at bounding box center [63, 98] width 117 height 29
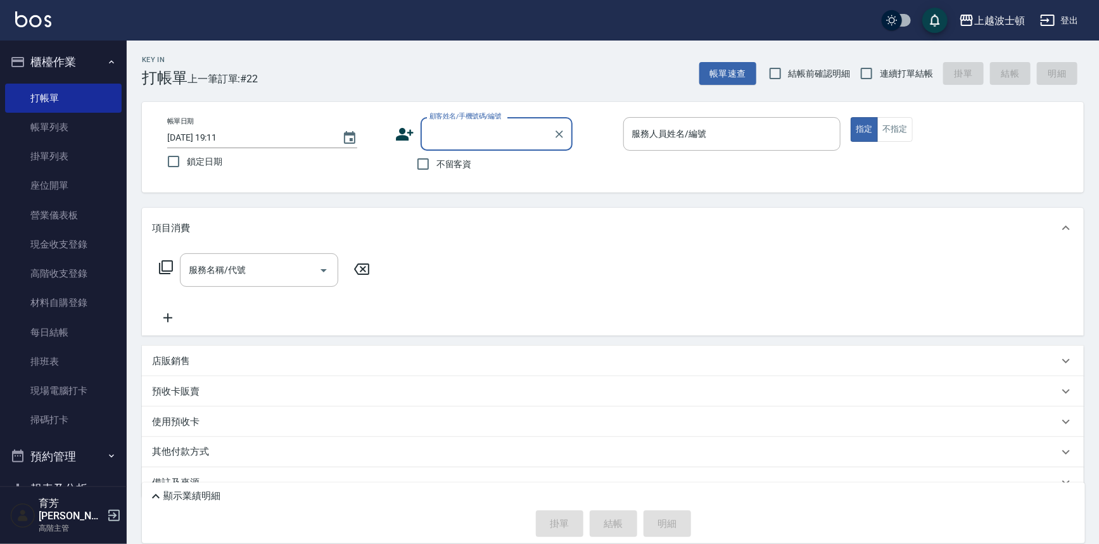
click at [437, 138] on input "顧客姓名/手機號碼/編號" at bounding box center [487, 134] width 122 height 22
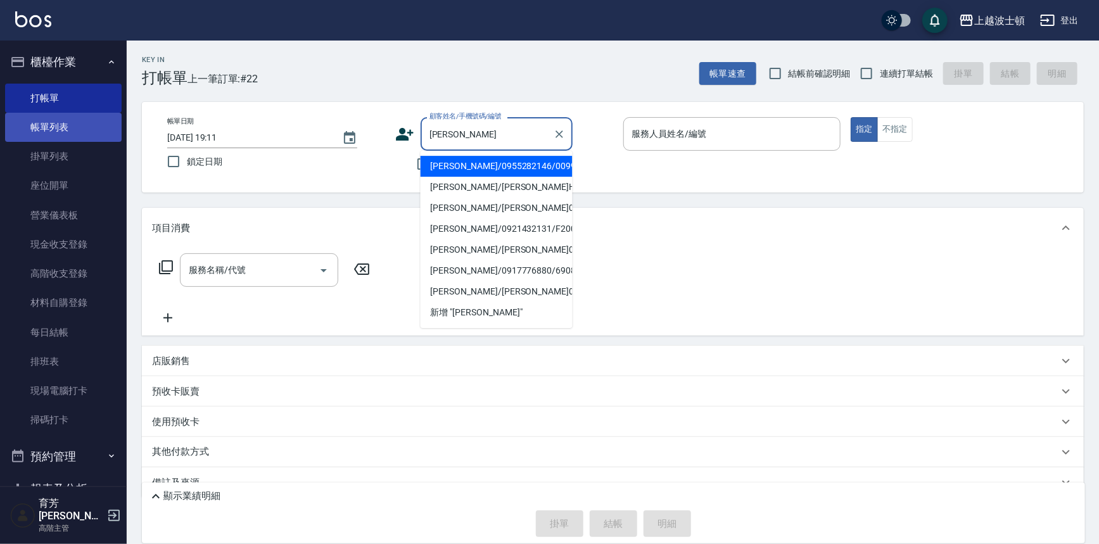
type input "[PERSON_NAME]"
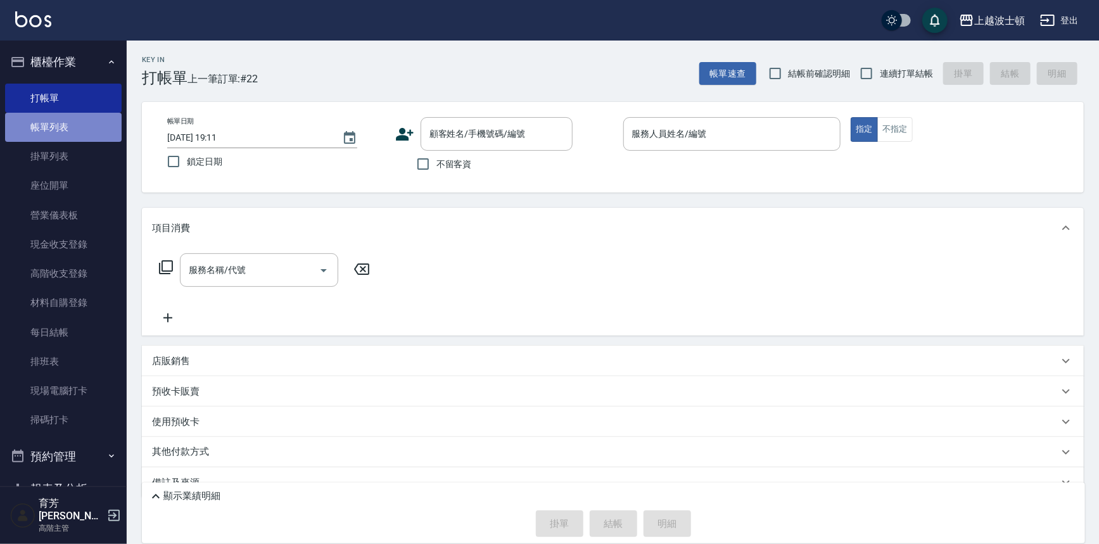
click at [85, 127] on link "帳單列表" at bounding box center [63, 127] width 117 height 29
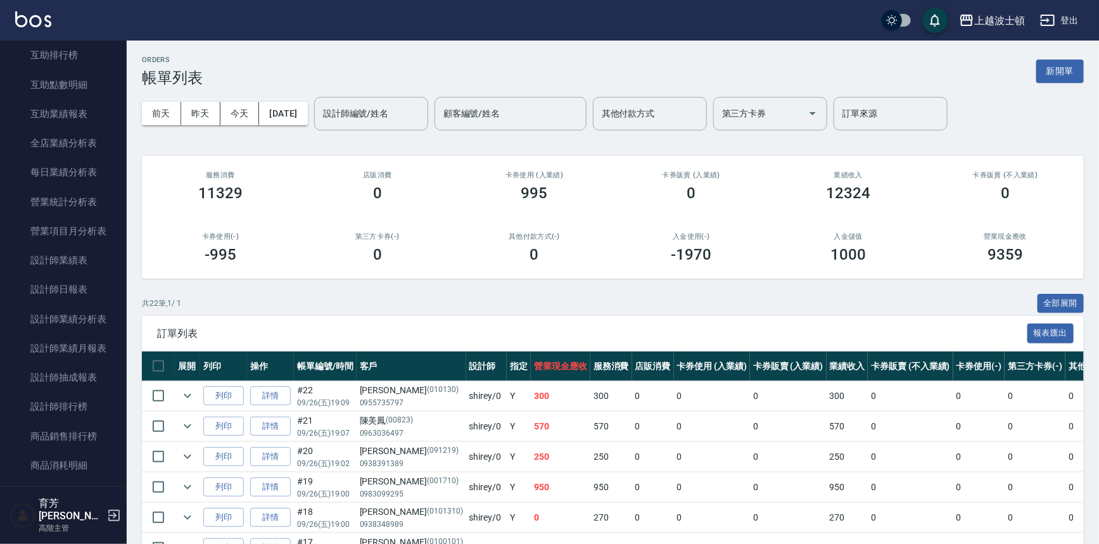
scroll to position [679, 0]
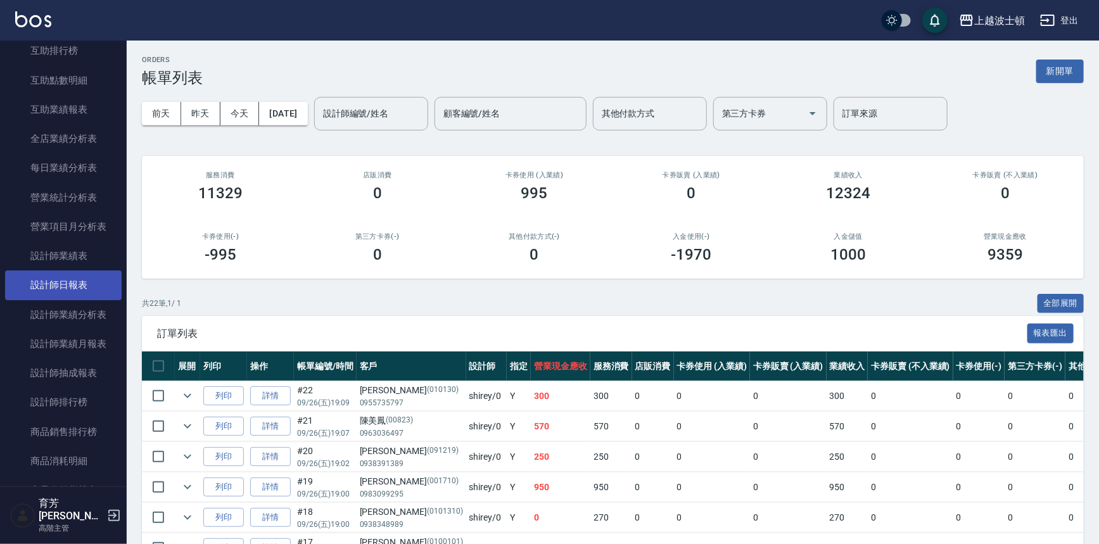
click at [96, 288] on link "設計師日報表" at bounding box center [63, 285] width 117 height 29
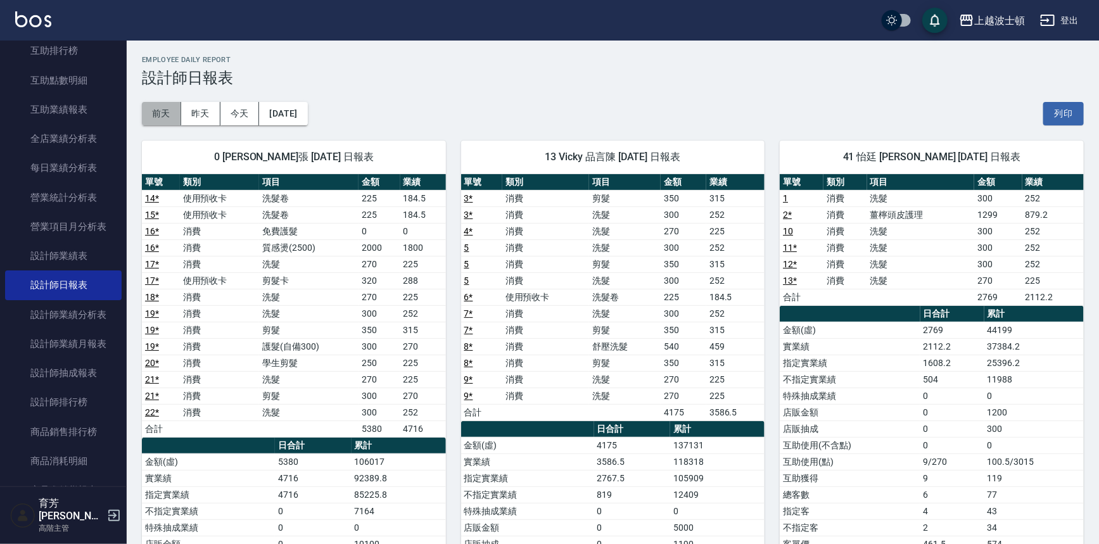
click at [158, 111] on button "前天" at bounding box center [161, 113] width 39 height 23
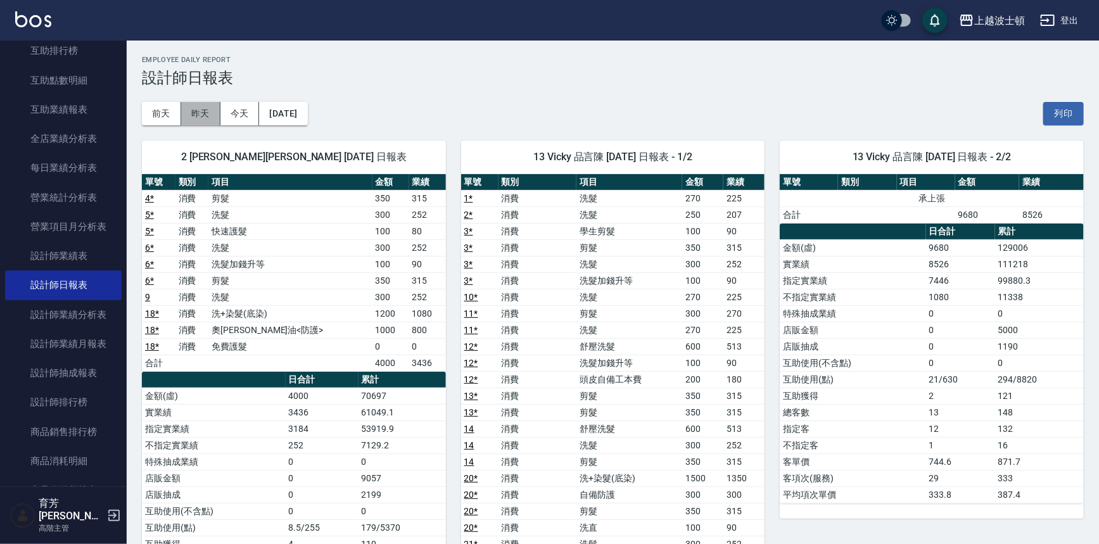
click at [193, 113] on button "昨天" at bounding box center [200, 113] width 39 height 23
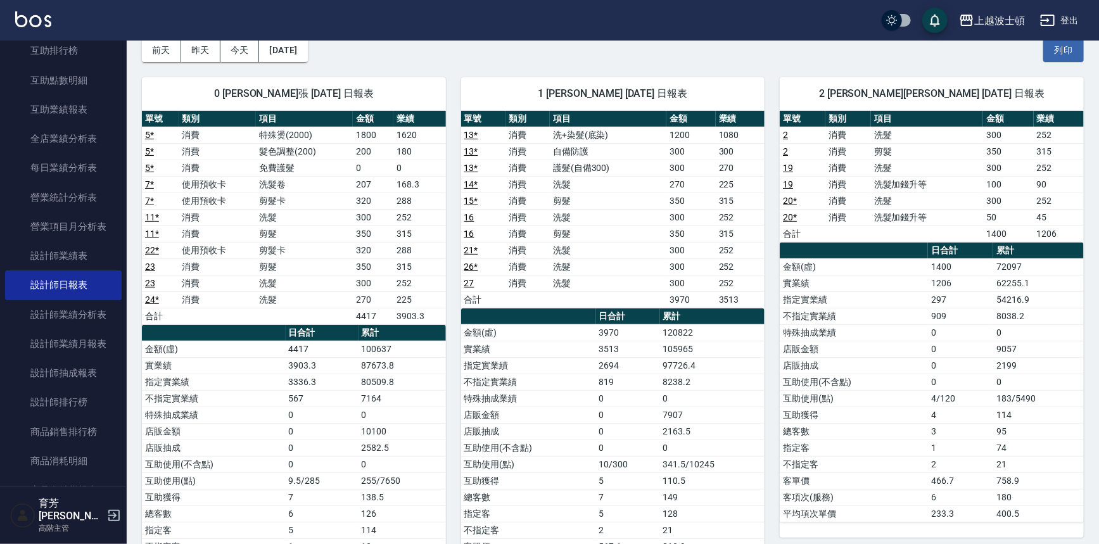
scroll to position [70, 0]
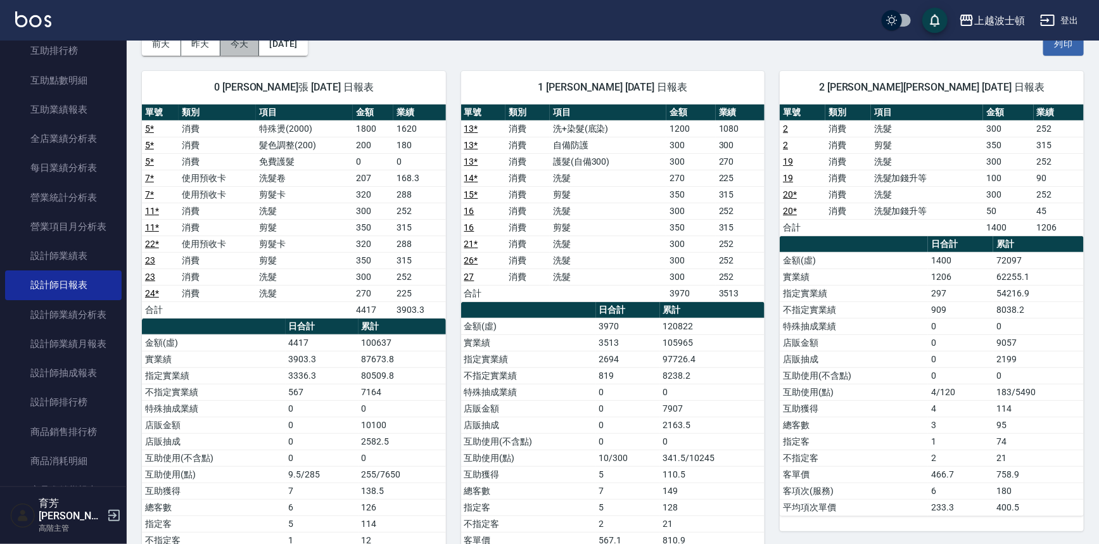
drag, startPoint x: 232, startPoint y: 43, endPoint x: 241, endPoint y: 50, distance: 11.3
click at [233, 44] on button "今天" at bounding box center [240, 43] width 39 height 23
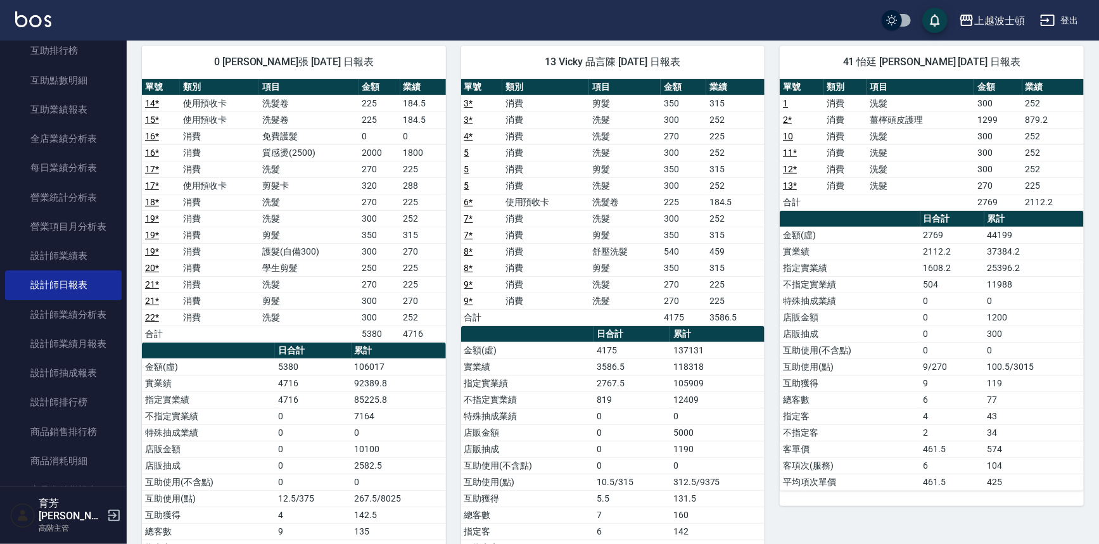
scroll to position [97, 0]
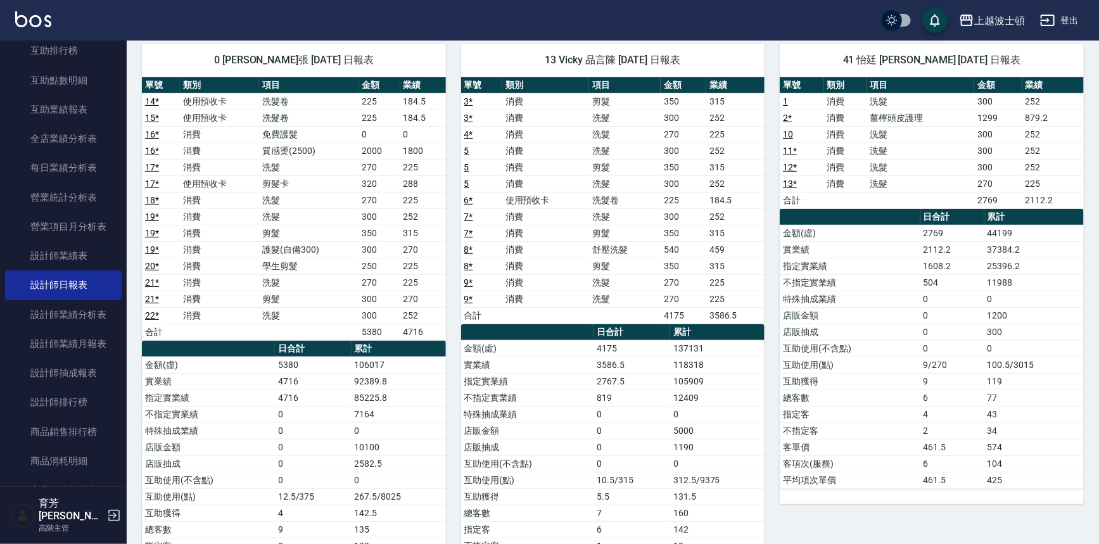
click at [1074, 327] on td "300" at bounding box center [1034, 332] width 99 height 16
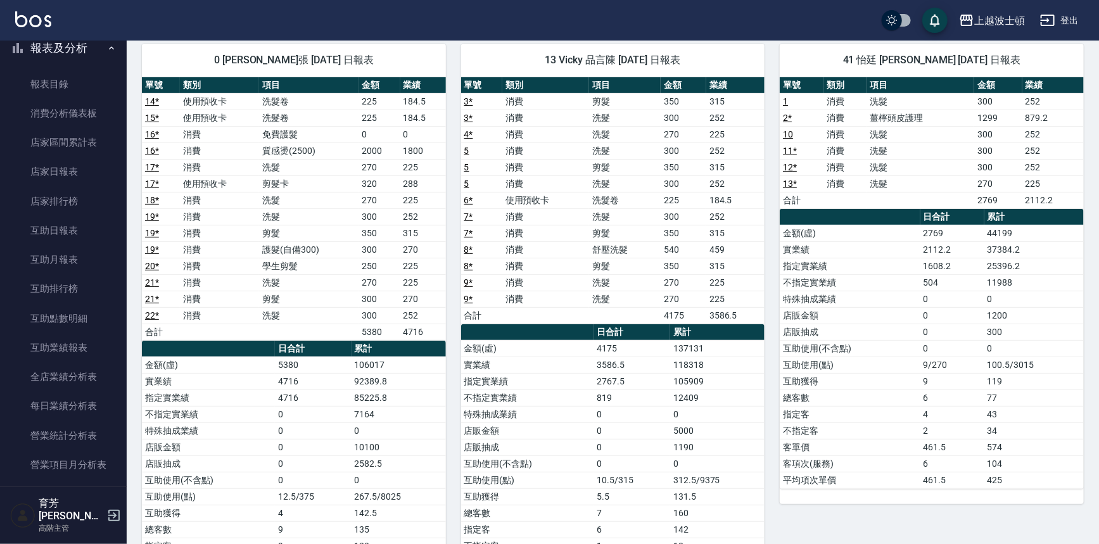
scroll to position [437, 0]
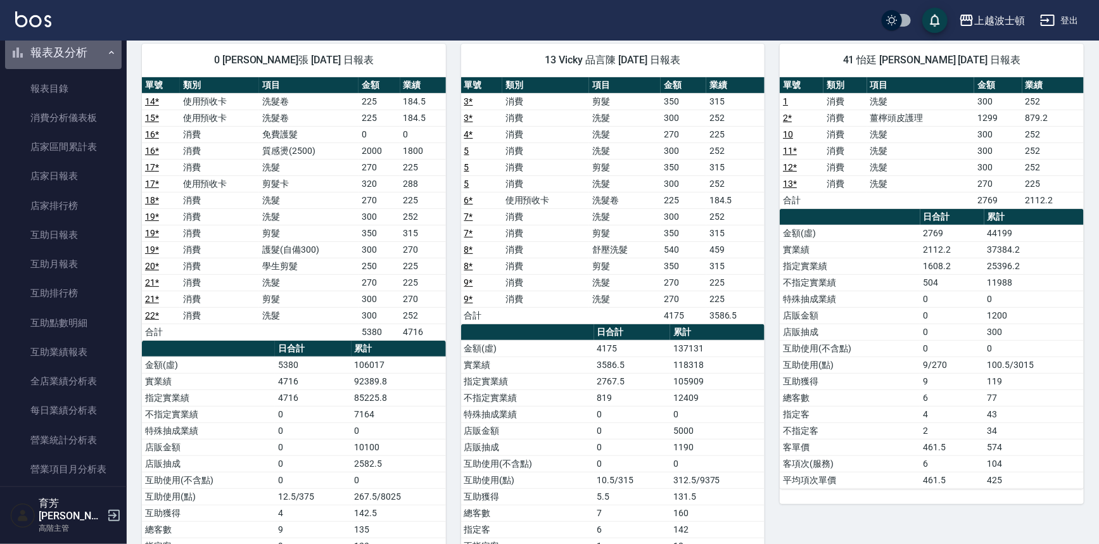
click at [106, 56] on icon "button" at bounding box center [111, 53] width 10 height 10
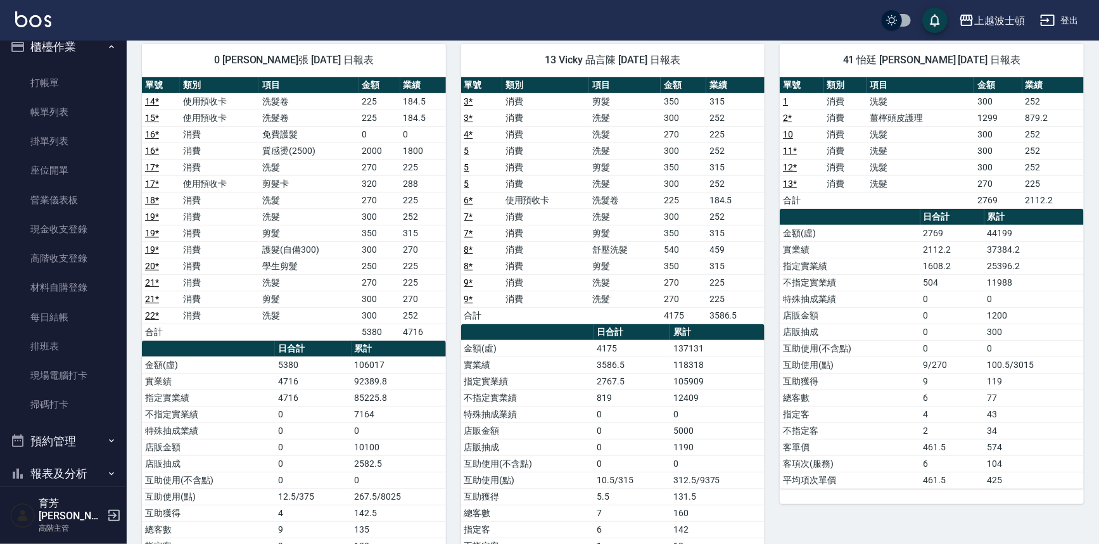
scroll to position [12, 0]
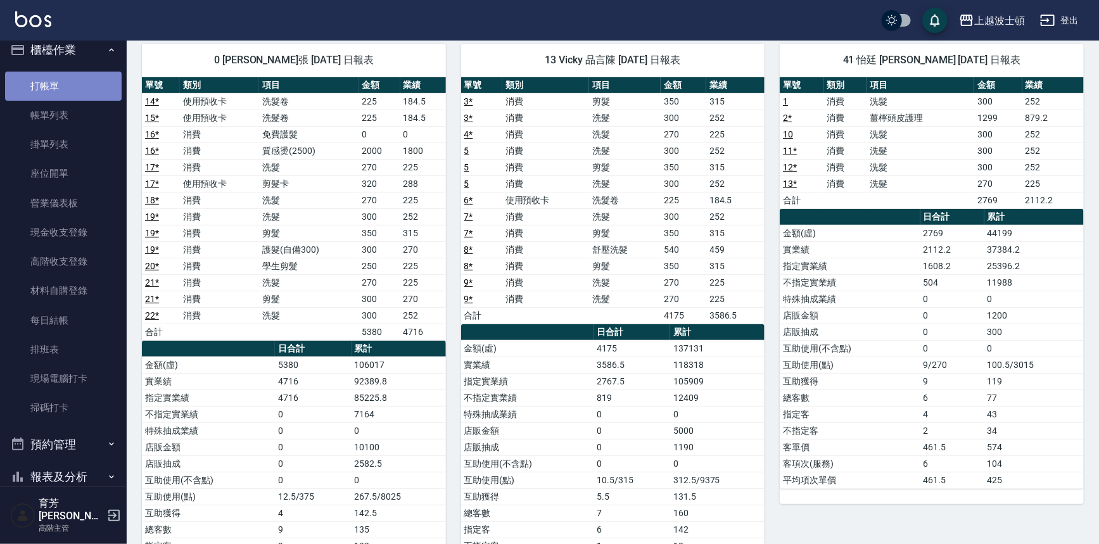
click at [69, 75] on link "打帳單" at bounding box center [63, 86] width 117 height 29
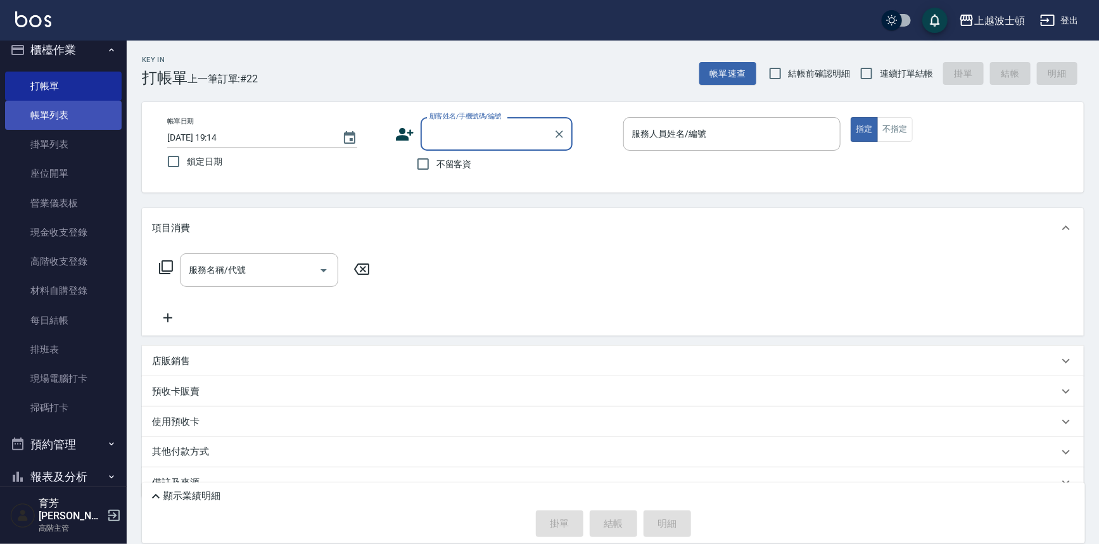
click at [25, 113] on link "帳單列表" at bounding box center [63, 115] width 117 height 29
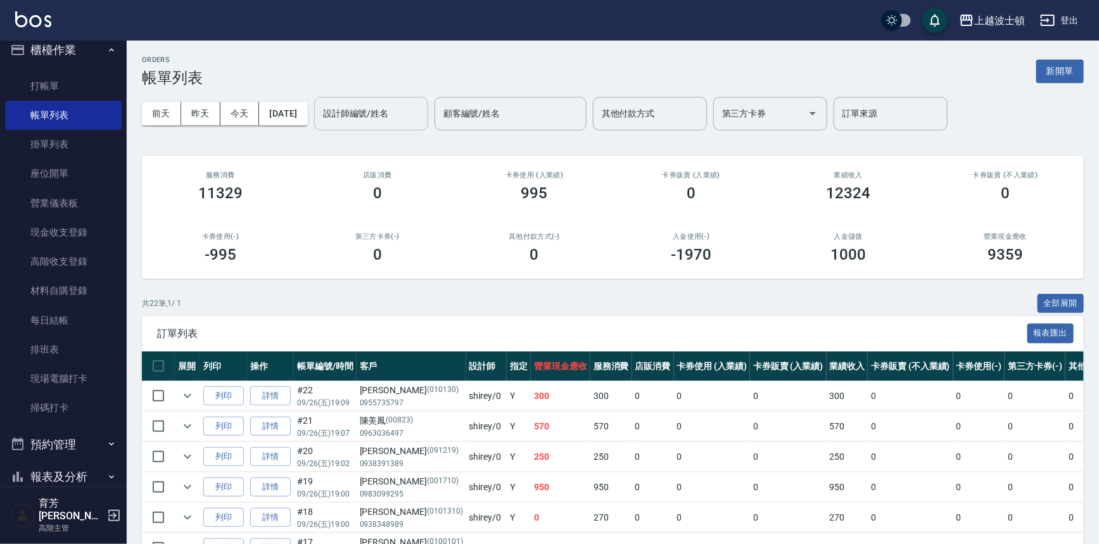
click at [399, 122] on input "設計師編號/姓名" at bounding box center [371, 114] width 103 height 22
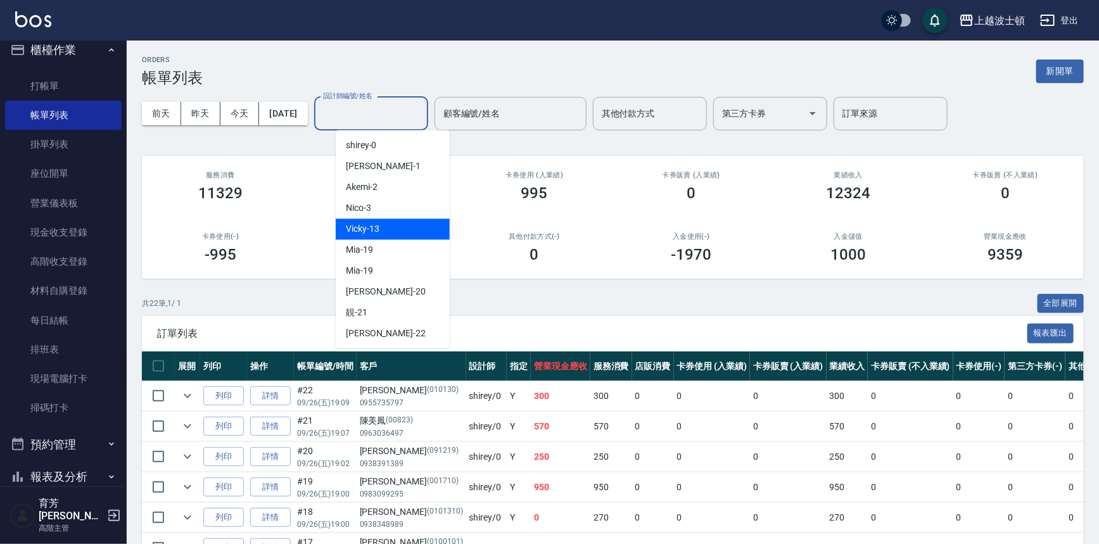
click at [385, 232] on div "Vicky -13" at bounding box center [393, 229] width 114 height 21
type input "Vicky-13"
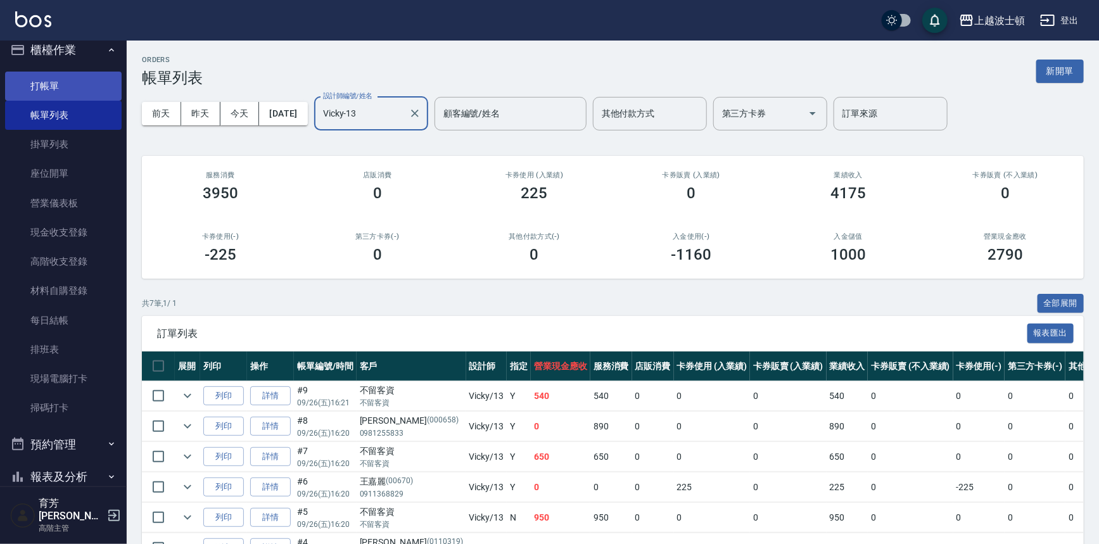
click at [43, 96] on link "打帳單" at bounding box center [63, 86] width 117 height 29
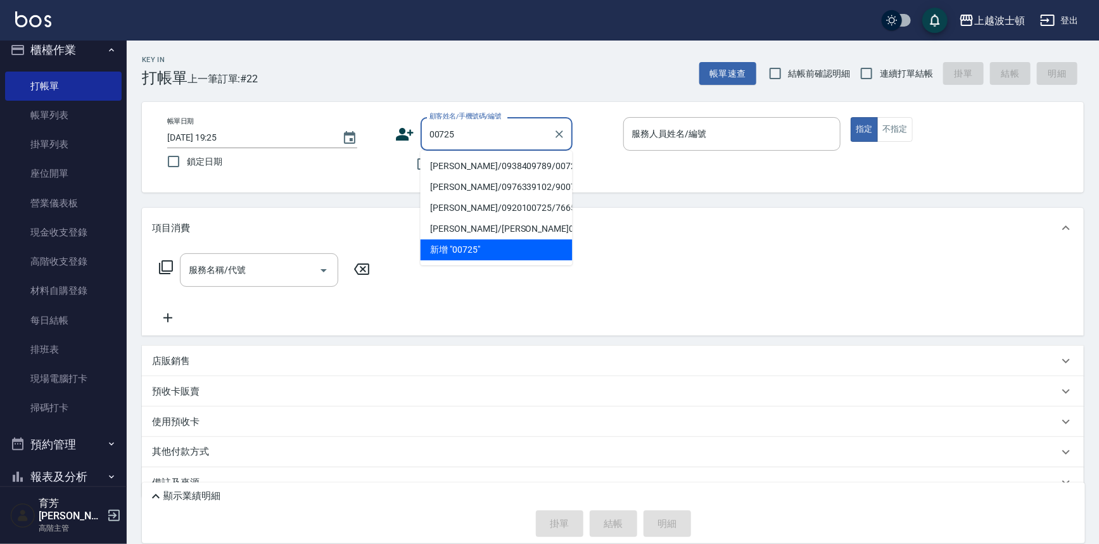
click at [442, 169] on li "[PERSON_NAME]/0938409789/00725" at bounding box center [497, 166] width 152 height 21
type input "[PERSON_NAME]/0938409789/00725"
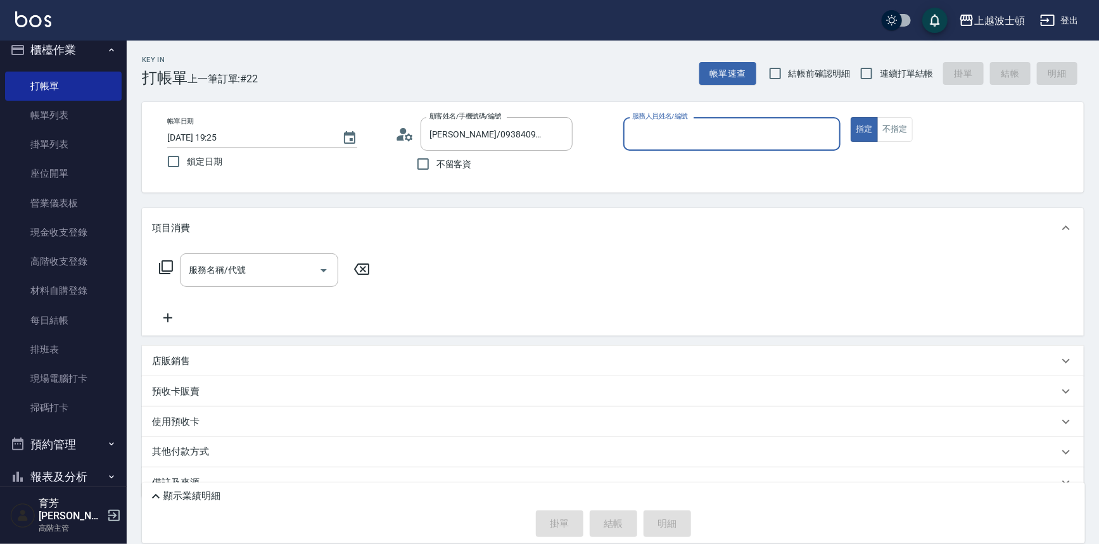
type input "Vicky-13"
click at [310, 270] on input "服務名稱/代號" at bounding box center [250, 270] width 128 height 22
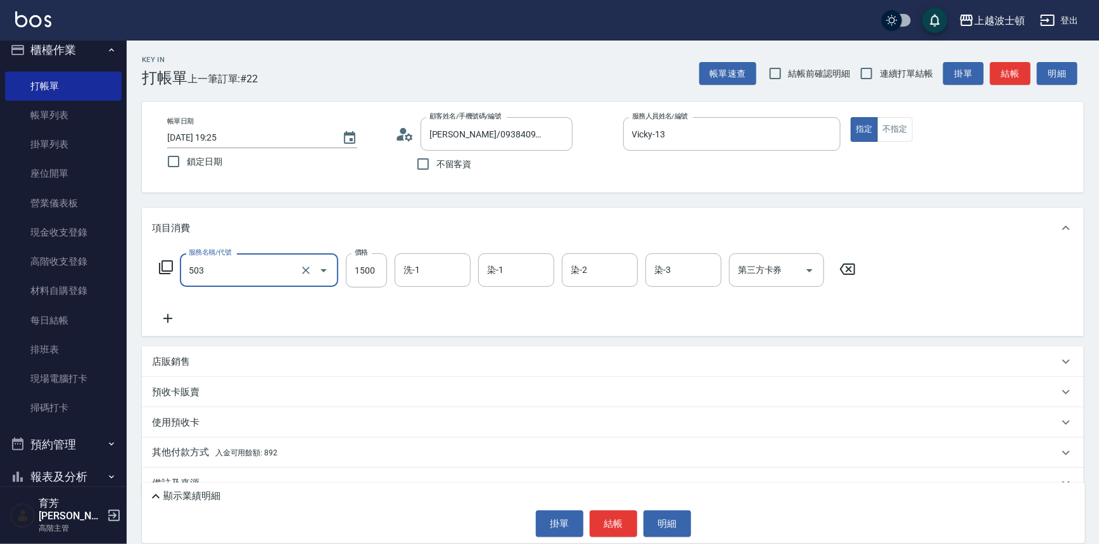
type input "洗+染髮(底染)(503)"
click at [175, 314] on icon at bounding box center [168, 318] width 32 height 15
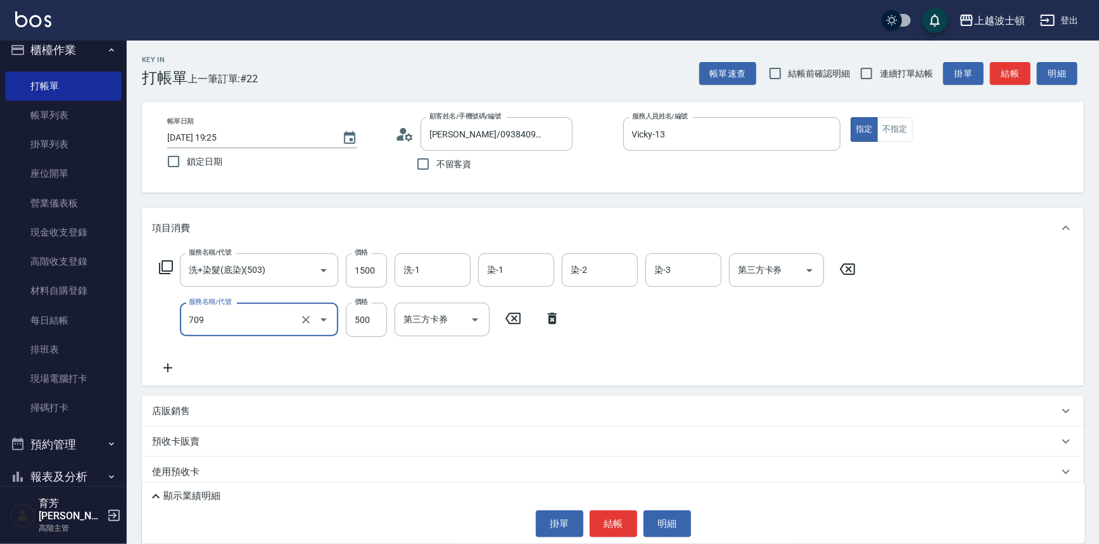
type input "自備防護(709)"
click at [167, 366] on icon at bounding box center [167, 368] width 9 height 9
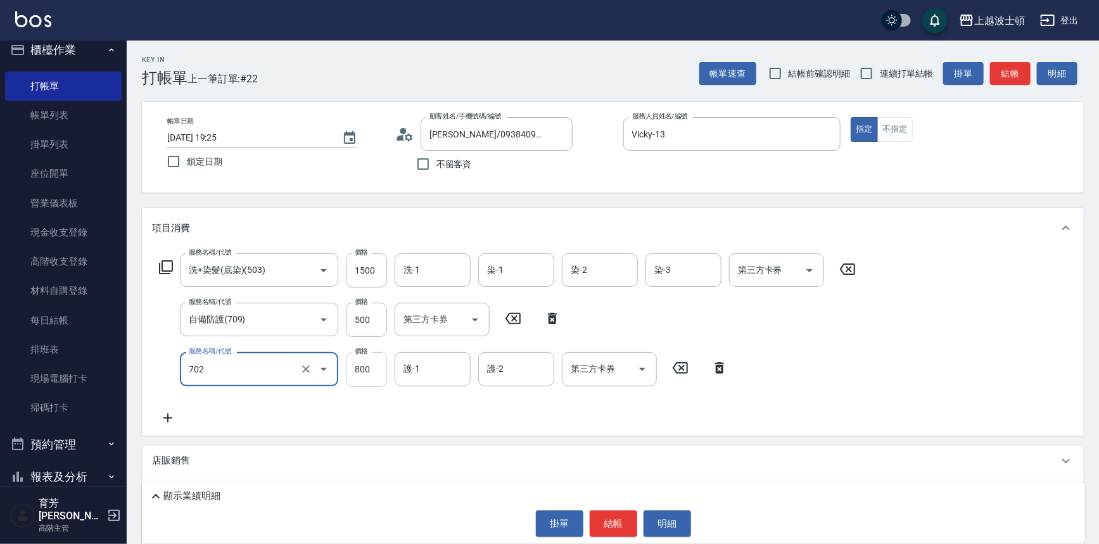
type input "[PERSON_NAME](800)(702)"
click at [381, 368] on input "800" at bounding box center [366, 369] width 41 height 34
type input "400"
click at [168, 414] on icon at bounding box center [167, 418] width 9 height 9
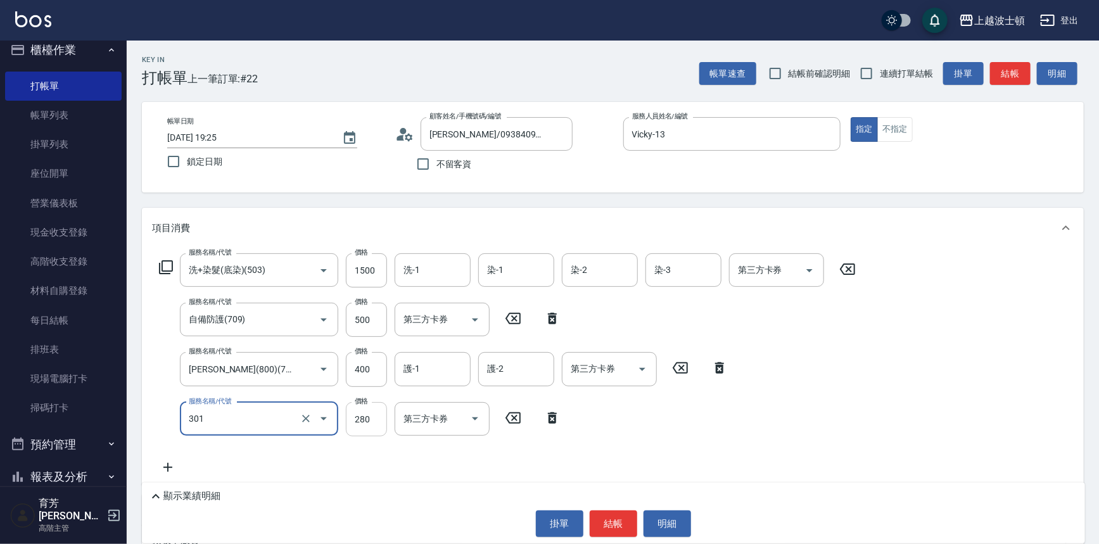
type input "學生剪髮(301)"
click at [362, 421] on input "280" at bounding box center [366, 419] width 41 height 34
type input "100"
click at [373, 319] on input "500" at bounding box center [366, 320] width 41 height 34
type input "300"
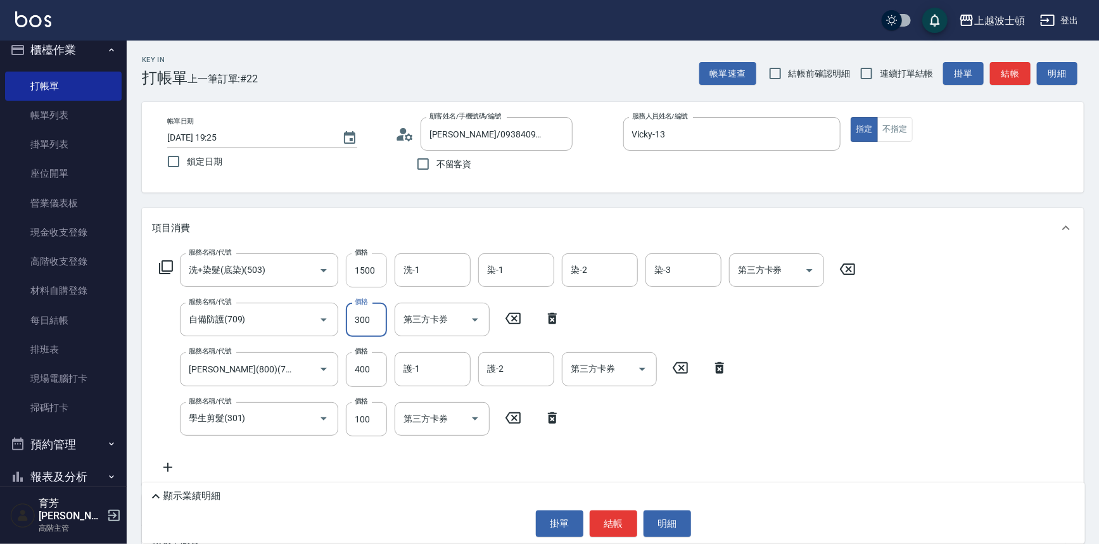
click at [380, 268] on input "1500" at bounding box center [366, 270] width 41 height 34
click at [554, 418] on icon at bounding box center [553, 418] width 32 height 15
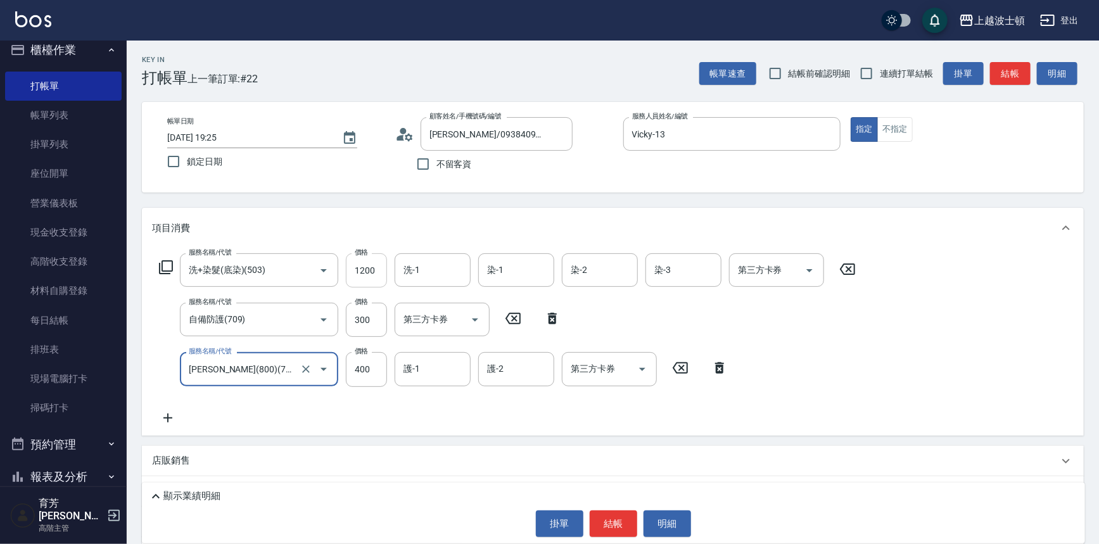
click at [376, 282] on input "1200" at bounding box center [366, 270] width 41 height 34
click at [376, 276] on input "1200" at bounding box center [366, 270] width 41 height 34
type input "1300"
click at [454, 276] on input "洗-1" at bounding box center [433, 270] width 65 height 22
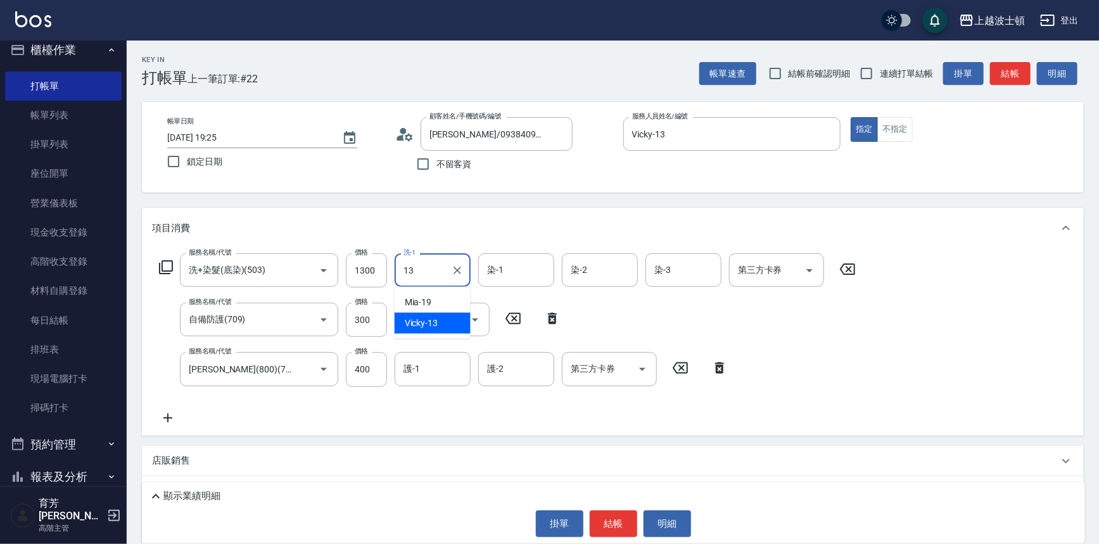
type input "Vicky-13"
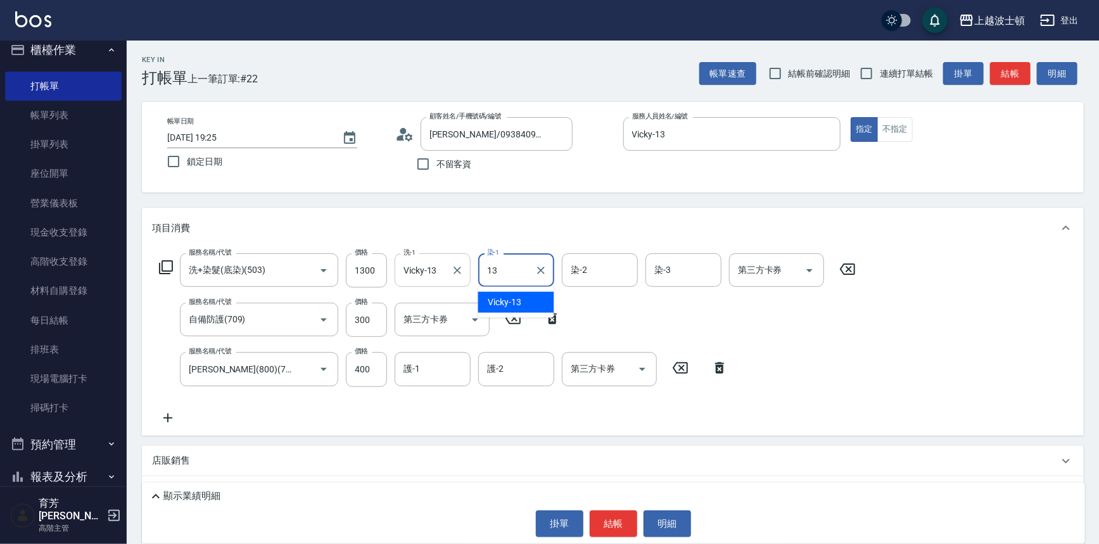
type input "Vicky-13"
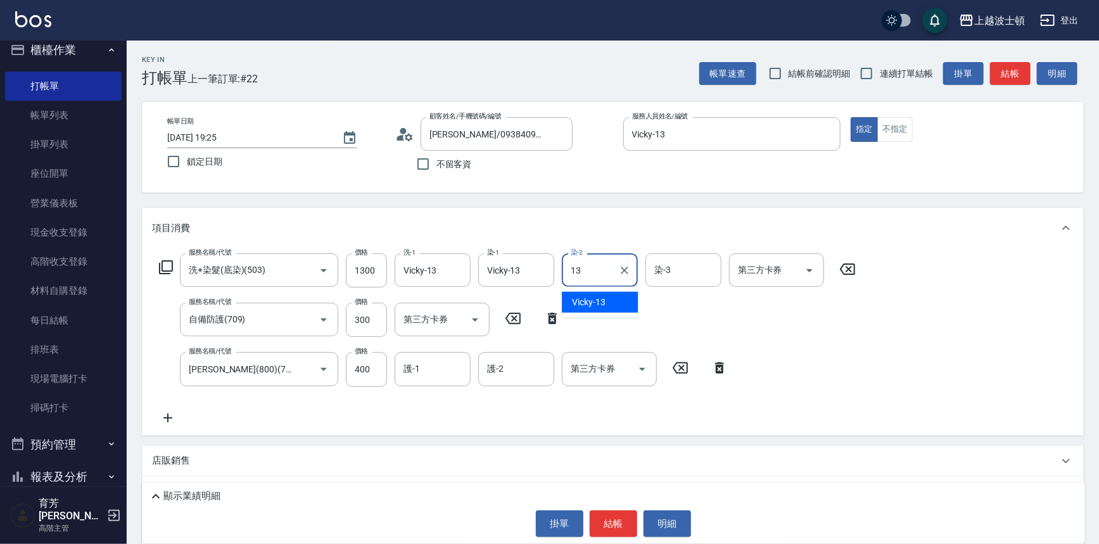
type input "Vicky-13"
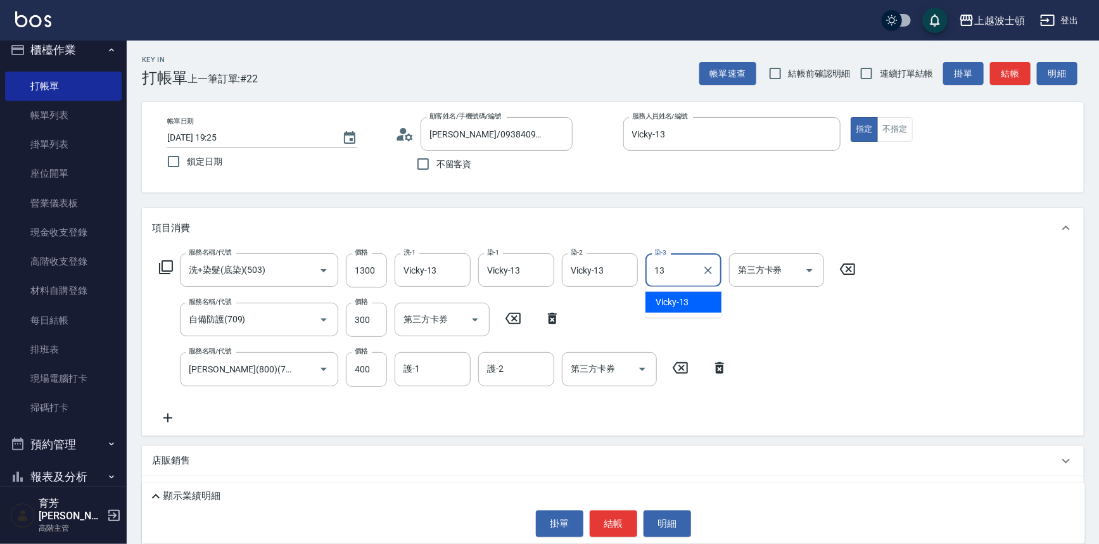
type input "Vicky-13"
click at [435, 382] on div "護-1" at bounding box center [433, 369] width 76 height 34
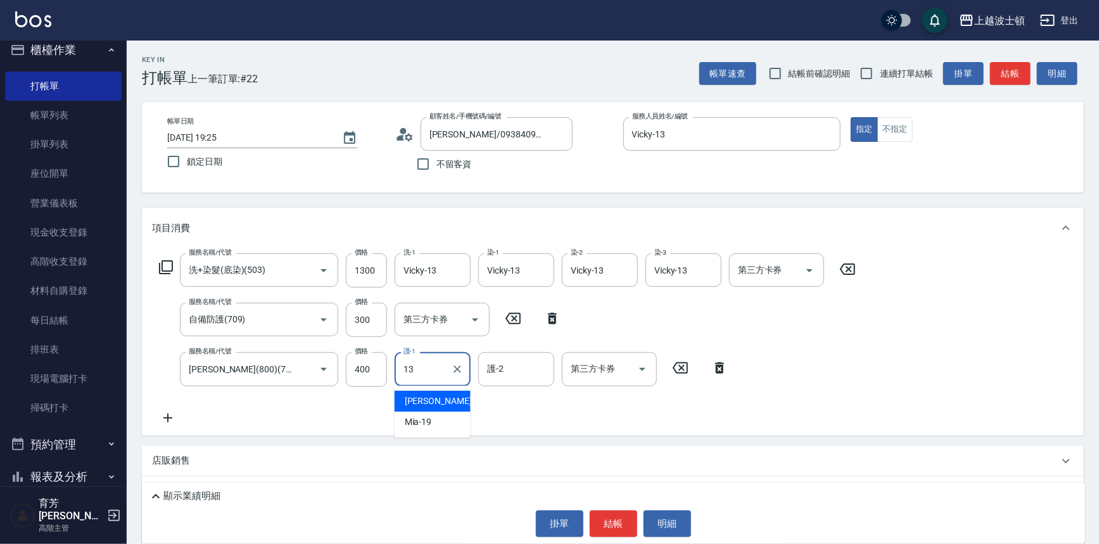
type input "Vicky-13"
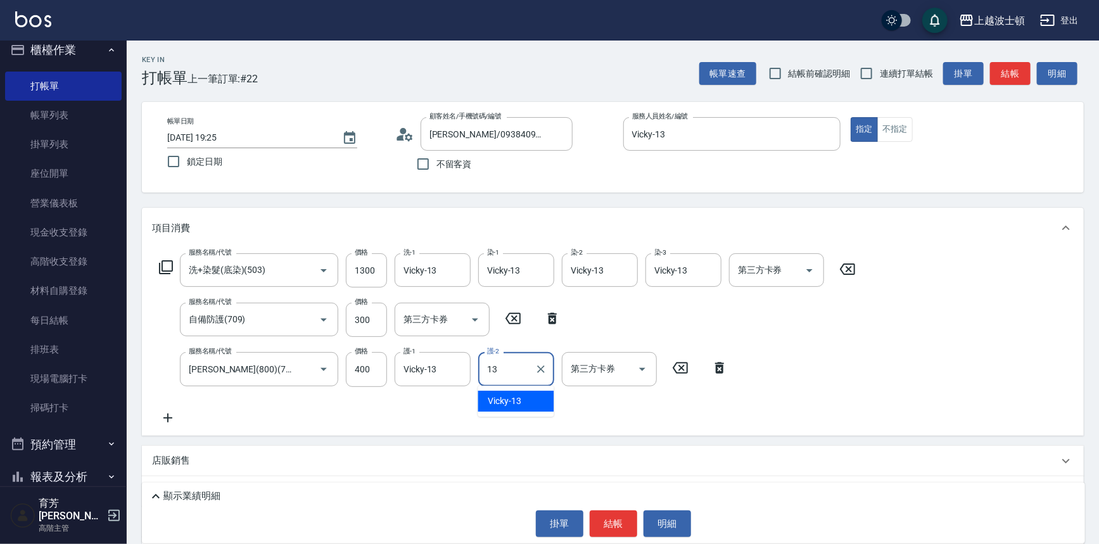
type input "Vicky-13"
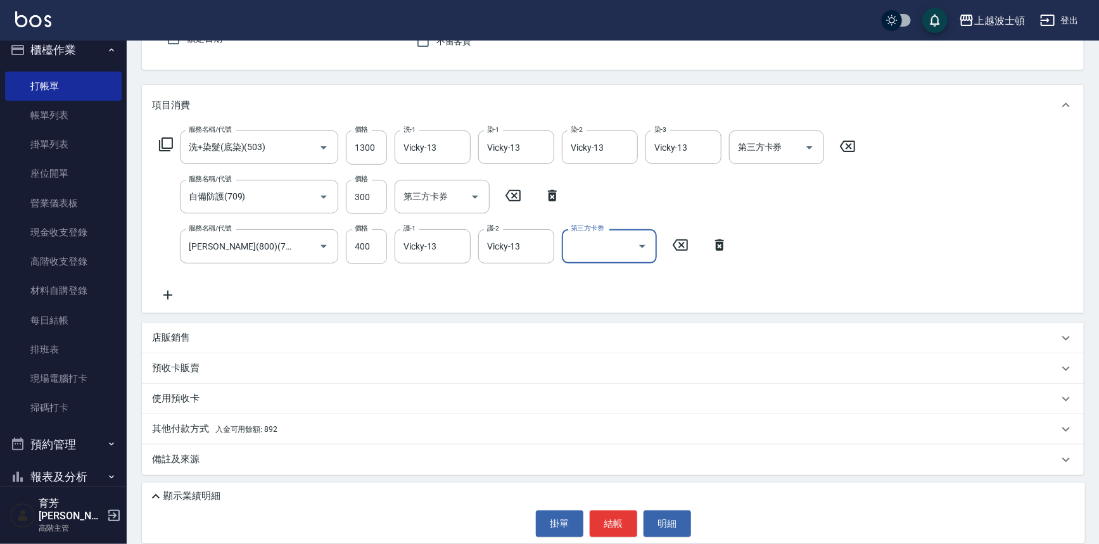
click at [153, 494] on icon at bounding box center [155, 496] width 15 height 15
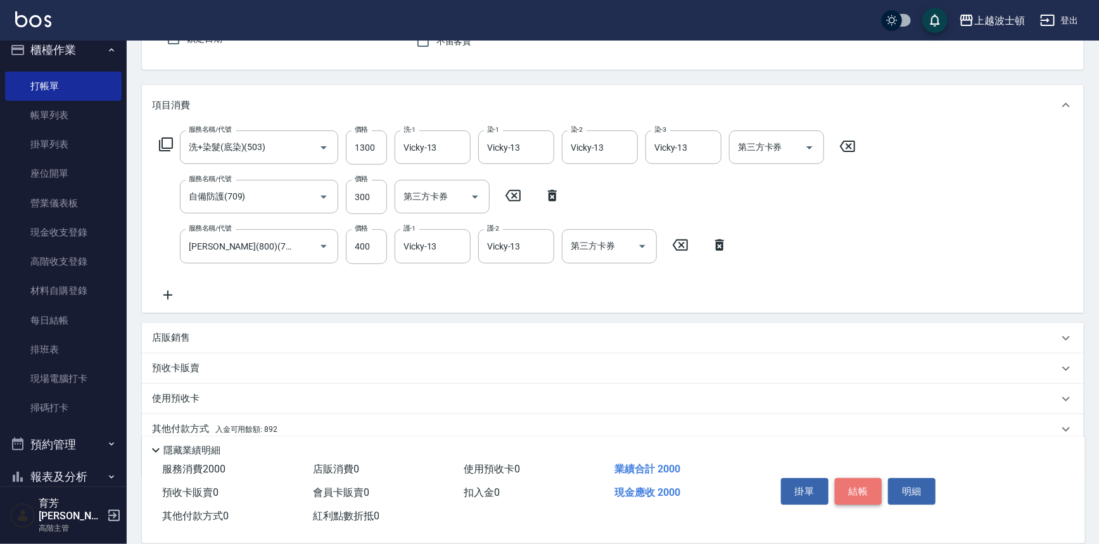
click at [851, 478] on button "結帳" at bounding box center [859, 491] width 48 height 27
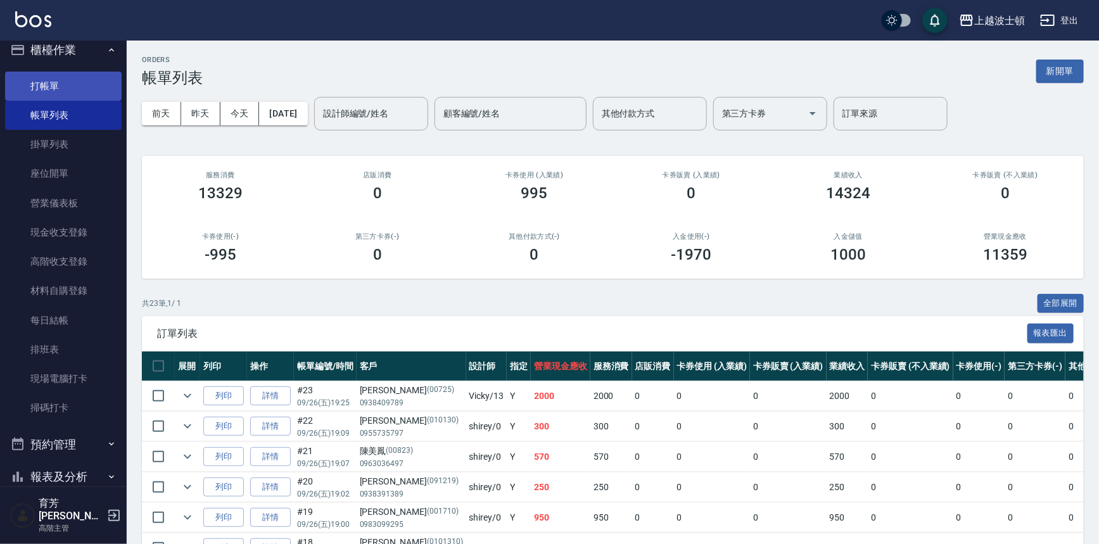
click at [51, 77] on link "打帳單" at bounding box center [63, 86] width 117 height 29
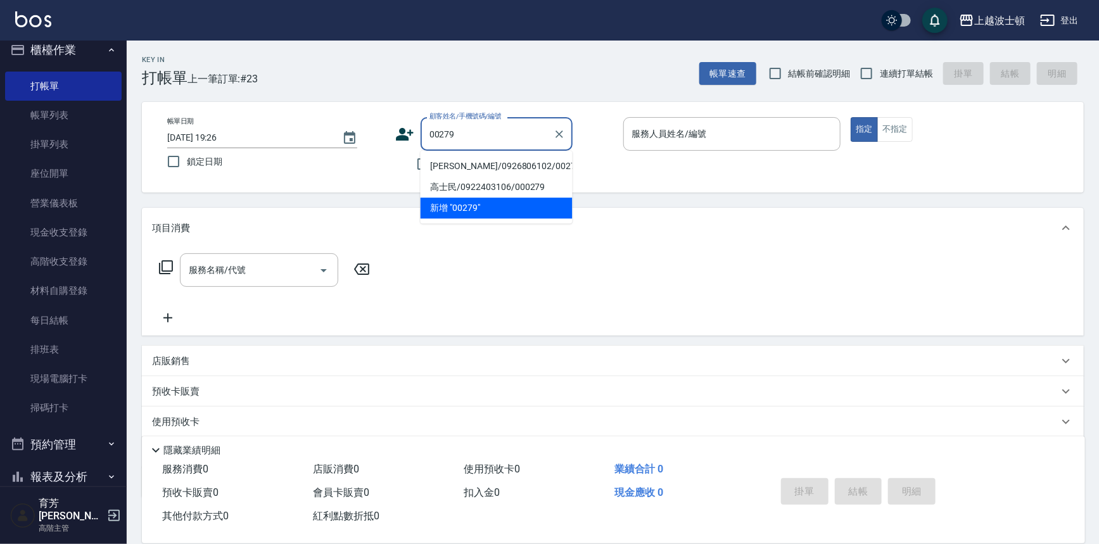
click at [468, 169] on li "[PERSON_NAME]/0926806102/00279" at bounding box center [497, 166] width 152 height 21
type input "[PERSON_NAME]/0926806102/00279"
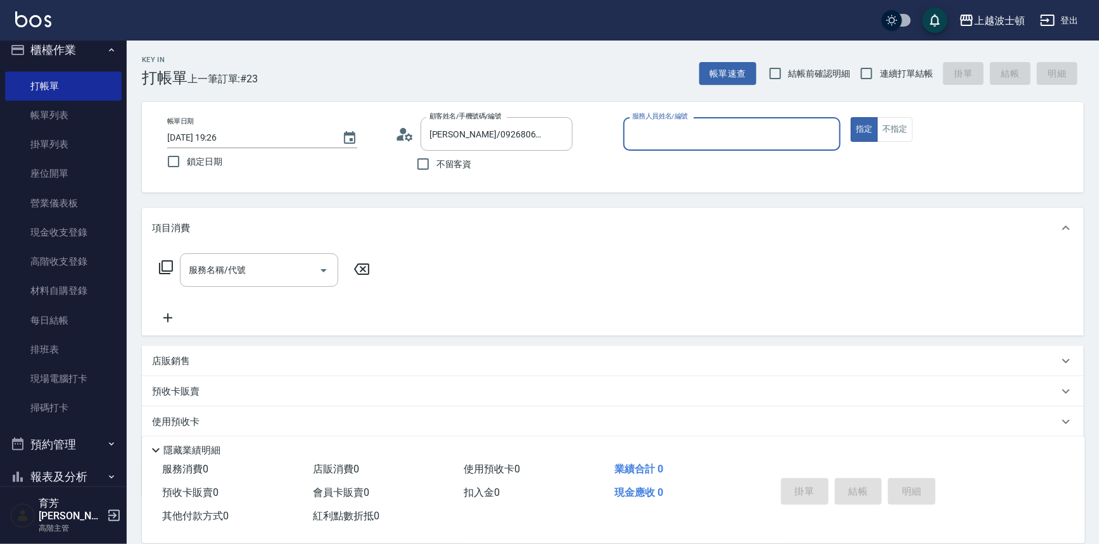
type input "Vicky-13"
click at [236, 287] on div "服務名稱/代號 服務名稱/代號" at bounding box center [265, 289] width 226 height 72
click at [243, 276] on input "服務名稱/代號" at bounding box center [250, 270] width 128 height 22
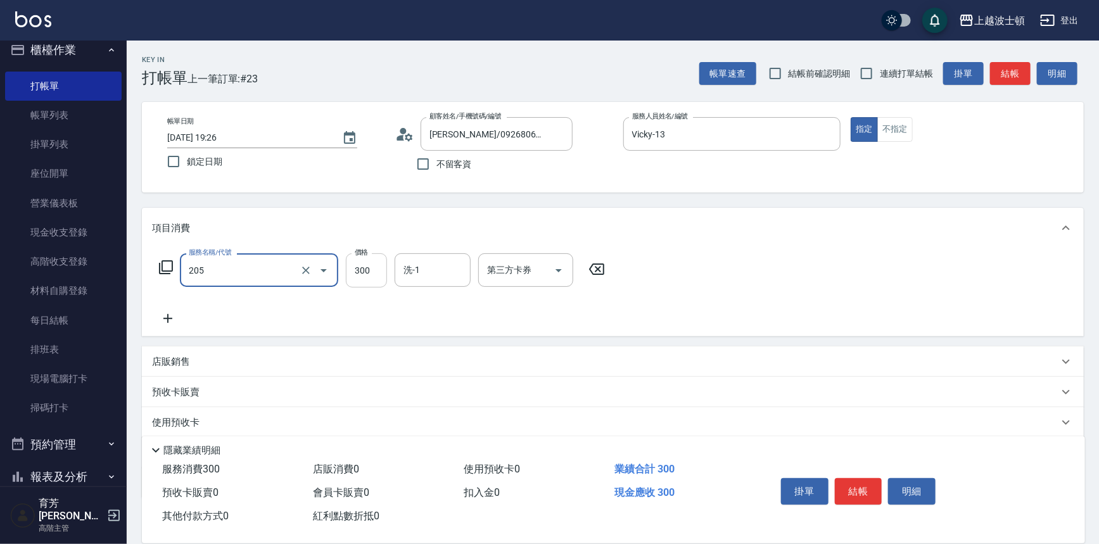
type input "洗髮(205)"
click at [380, 264] on input "300" at bounding box center [366, 270] width 41 height 34
type input "250"
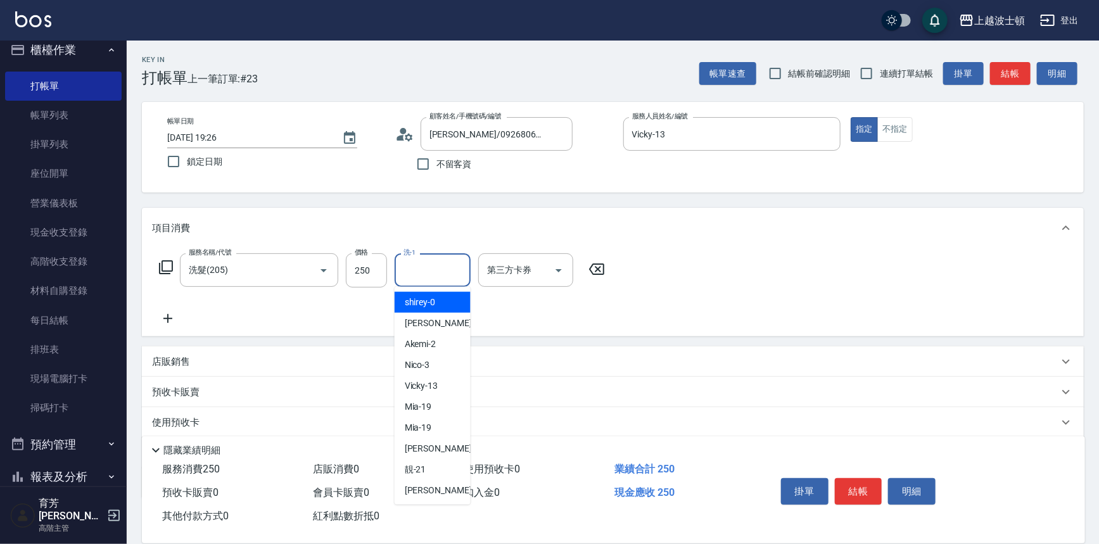
click at [439, 266] on input "洗-1" at bounding box center [433, 270] width 65 height 22
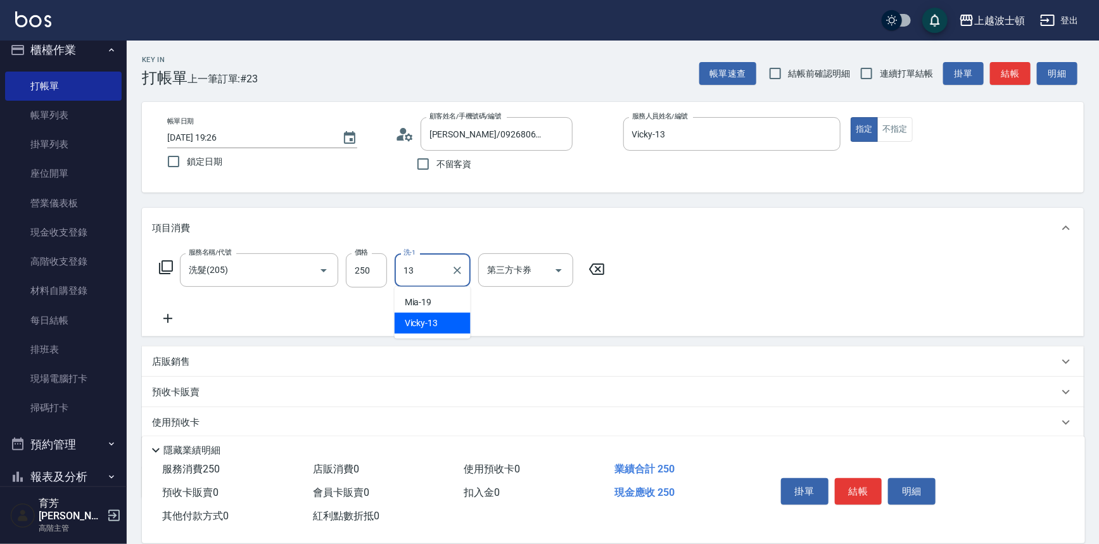
type input "Vicky-13"
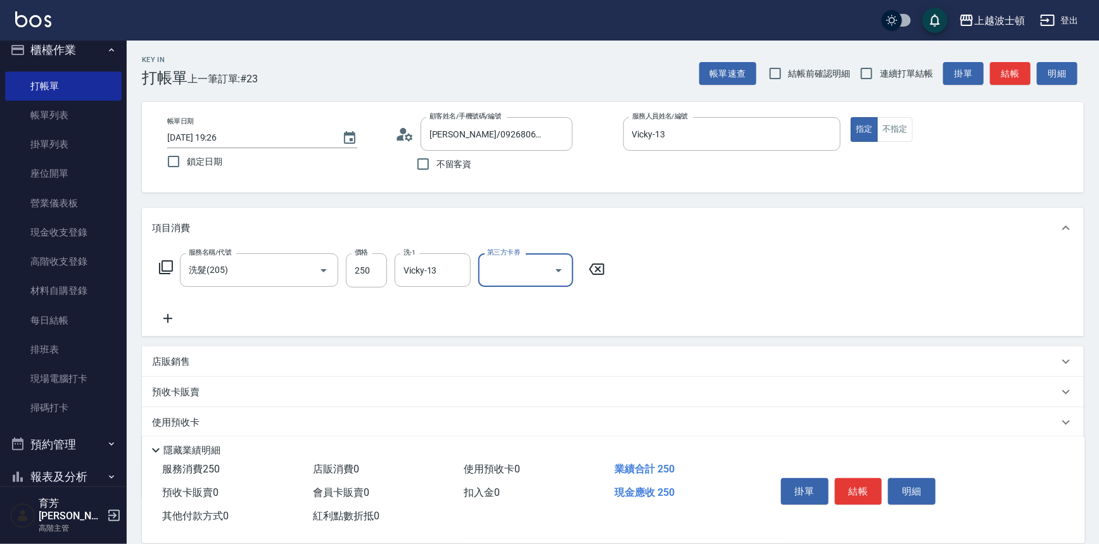
scroll to position [74, 0]
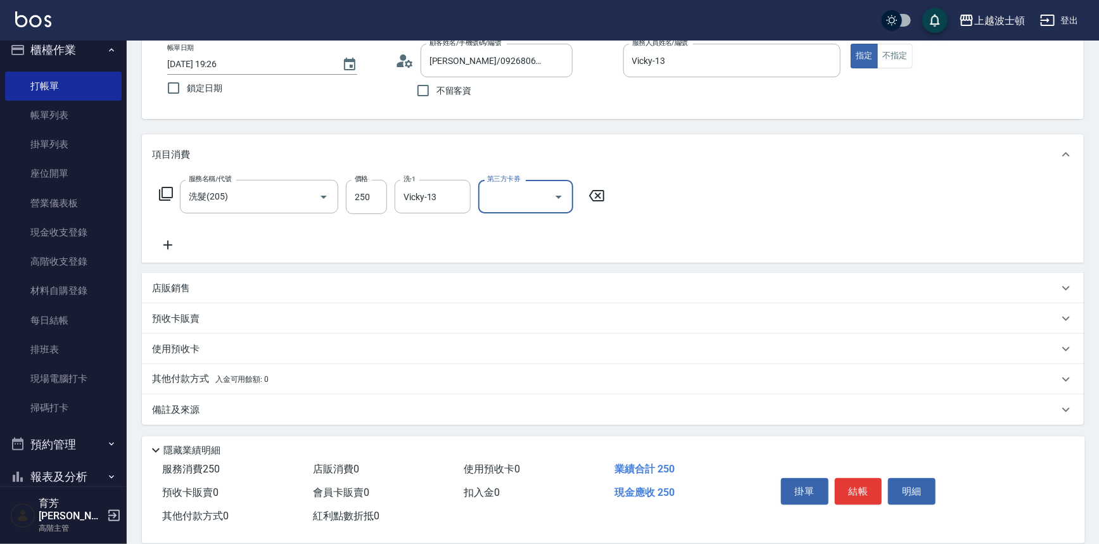
click at [193, 377] on p "其他付款方式 入金可用餘額: 0" at bounding box center [210, 380] width 117 height 14
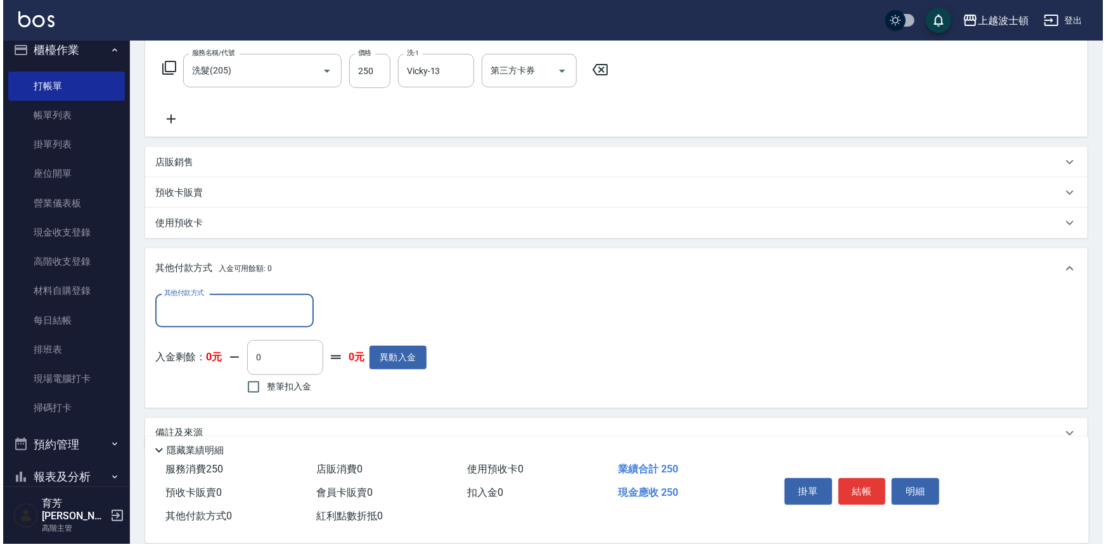
scroll to position [222, 0]
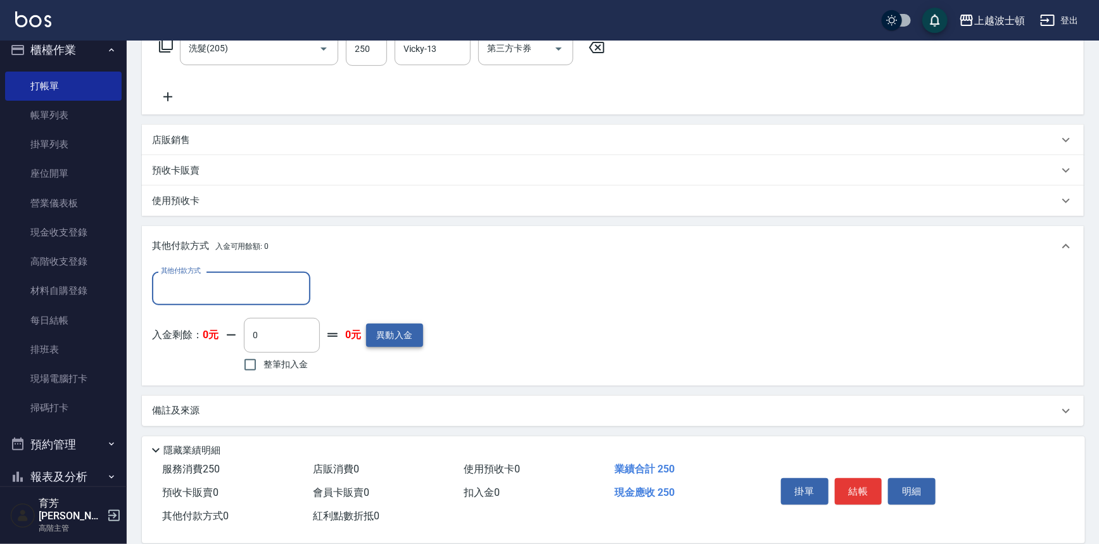
click at [388, 333] on button "異動入金" at bounding box center [394, 335] width 57 height 23
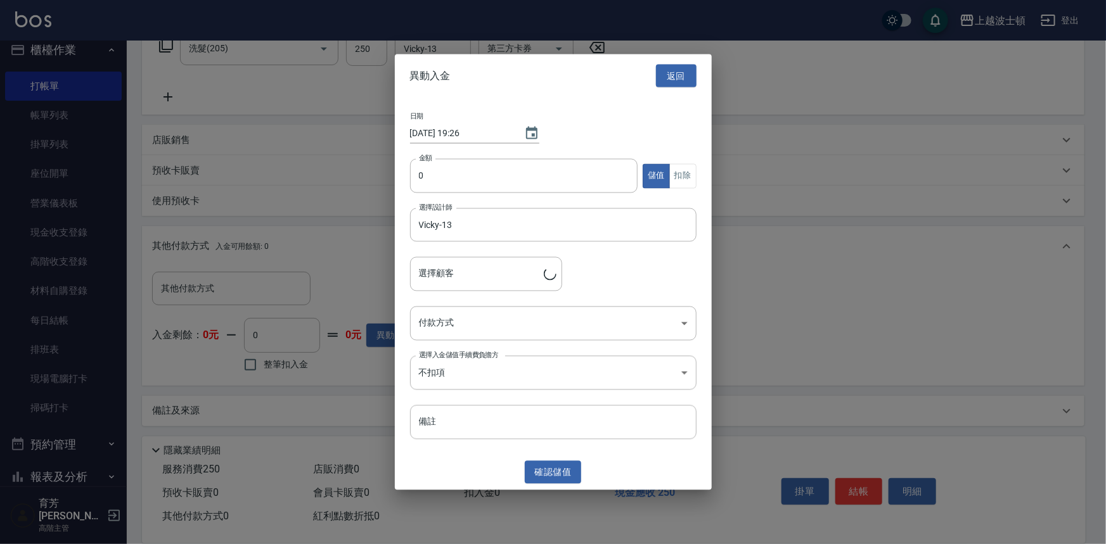
type input "[PERSON_NAME]/0926806102/00279"
click at [423, 188] on input "0" at bounding box center [524, 176] width 228 height 34
type input "2000"
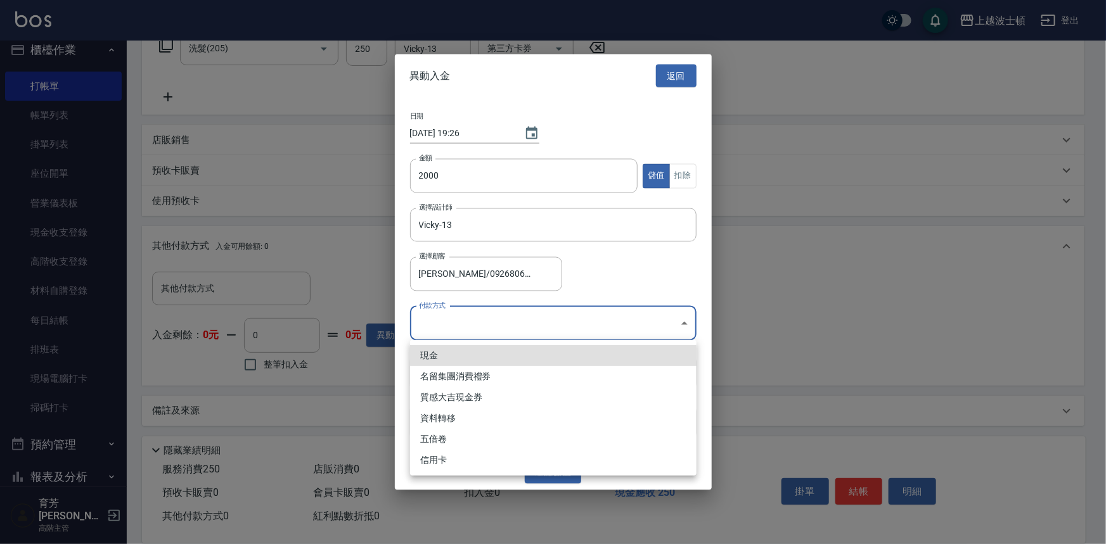
click at [440, 316] on body "上越波士頓 登出 櫃檯作業 打帳單 帳單列表 掛單列表 座位開單 營業儀表板 現金收支登錄 高階收支登錄 材料自購登錄 每日結帳 排班表 現場電腦打卡 掃碼打…" at bounding box center [553, 161] width 1106 height 767
click at [437, 345] on ul "現金 名留集團消費禮券 質感大吉現金券 資料轉移 五倍卷 信用卡" at bounding box center [553, 408] width 286 height 136
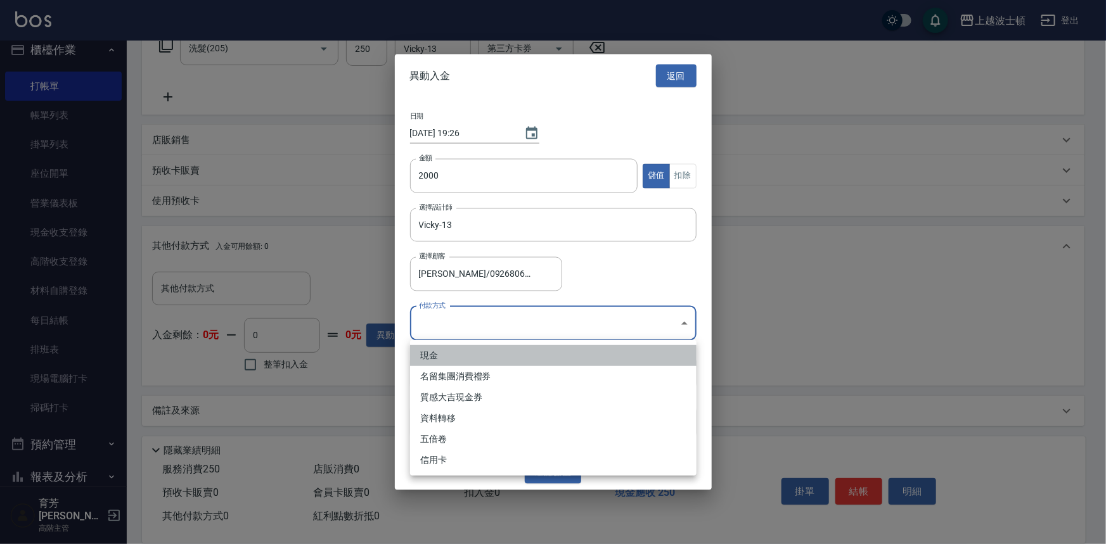
click at [437, 349] on li "現金" at bounding box center [553, 355] width 286 height 21
type input "現金"
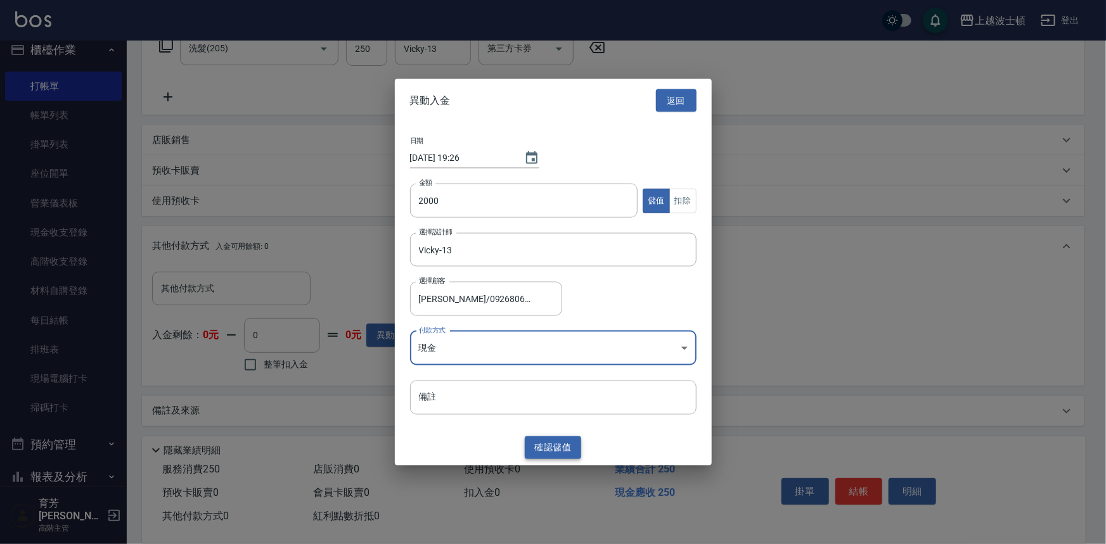
click at [540, 441] on button "確認 儲值" at bounding box center [553, 447] width 57 height 23
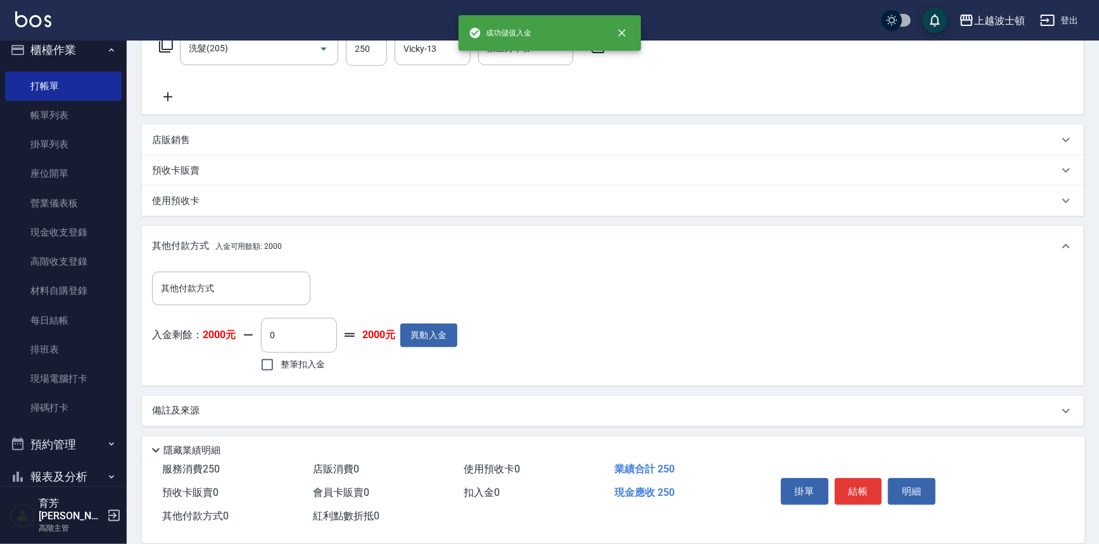
click at [323, 359] on label "整筆扣入金" at bounding box center [289, 365] width 71 height 27
click at [281, 359] on input "整筆扣入金" at bounding box center [267, 365] width 27 height 27
checkbox input "true"
type input "250"
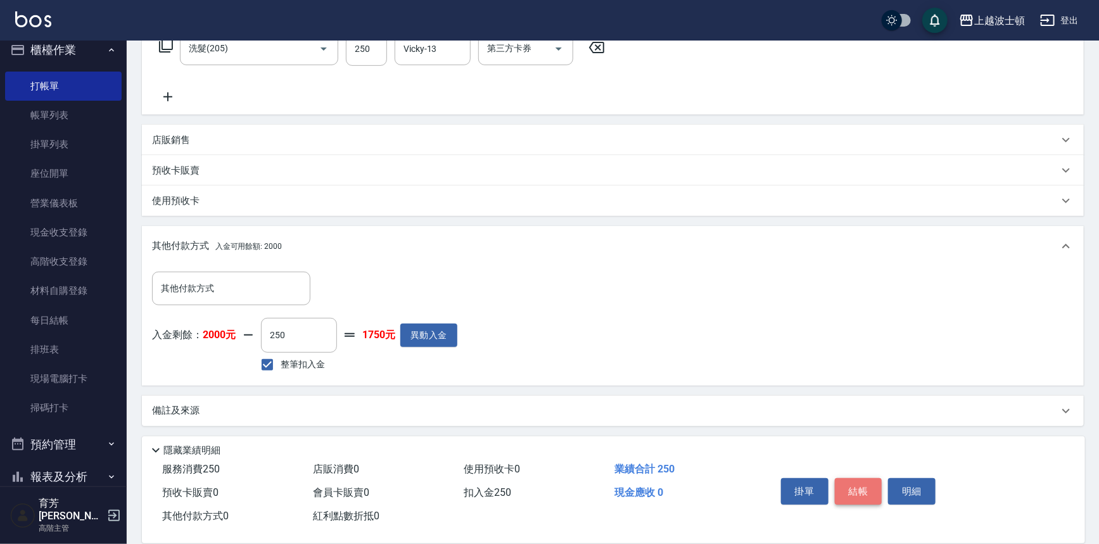
click at [876, 497] on button "結帳" at bounding box center [859, 491] width 48 height 27
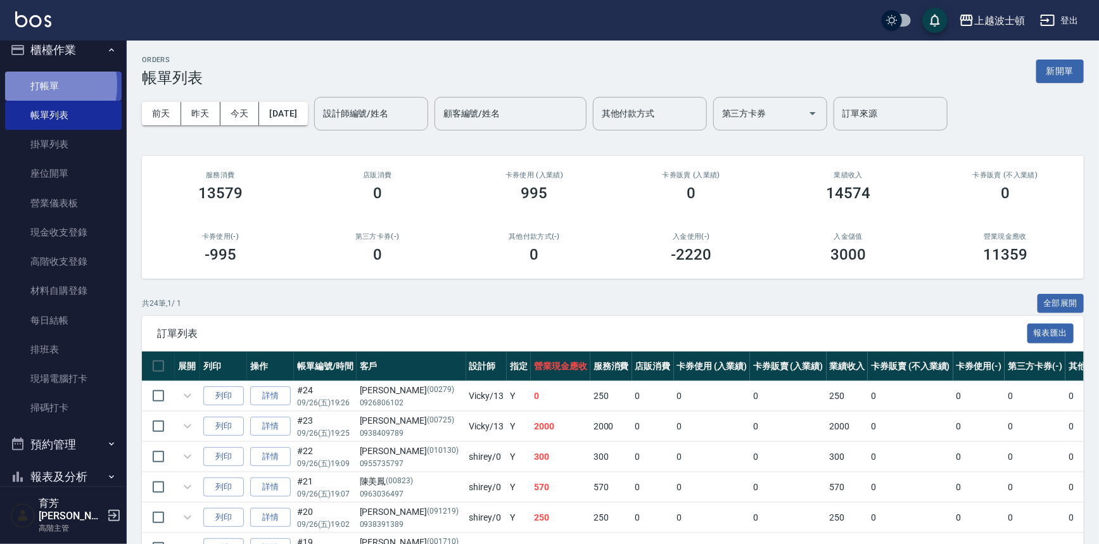
click at [29, 85] on link "打帳單" at bounding box center [63, 86] width 117 height 29
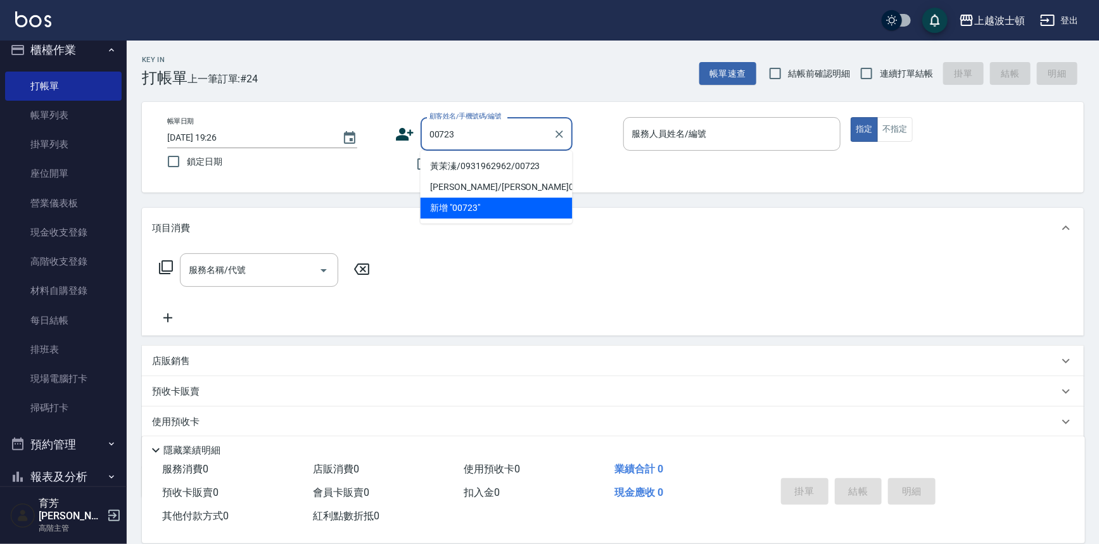
click at [463, 164] on li "黃茉溱/0931962962/00723" at bounding box center [497, 166] width 152 height 21
type input "黃茉溱/0931962962/00723"
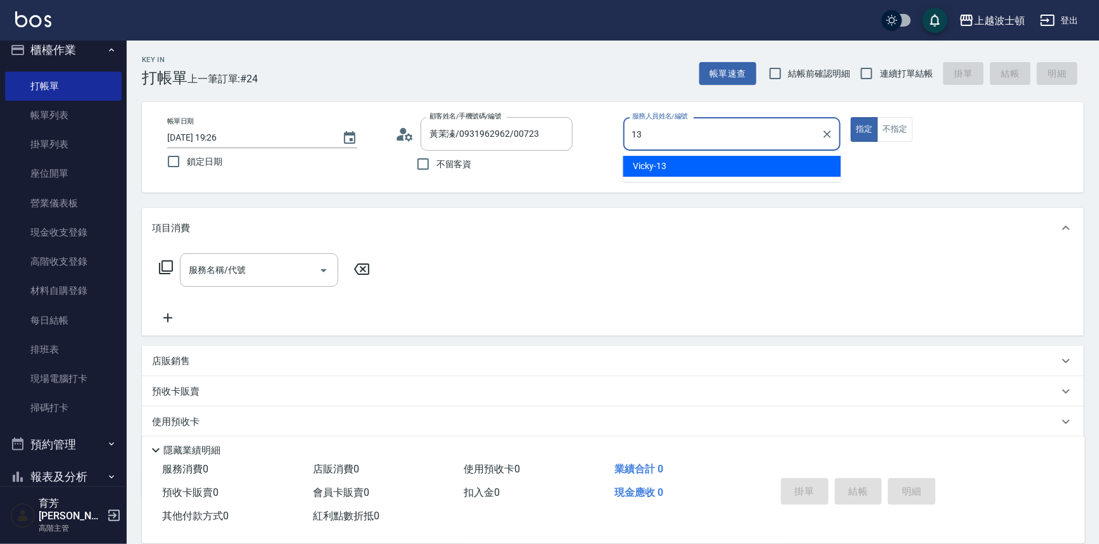
type input "Vicky-13"
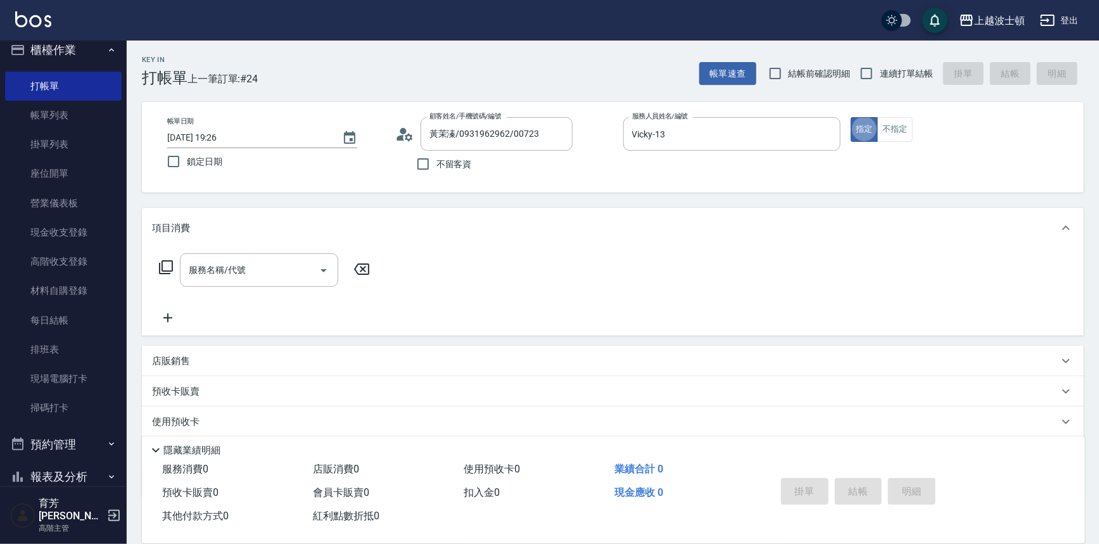
type button "true"
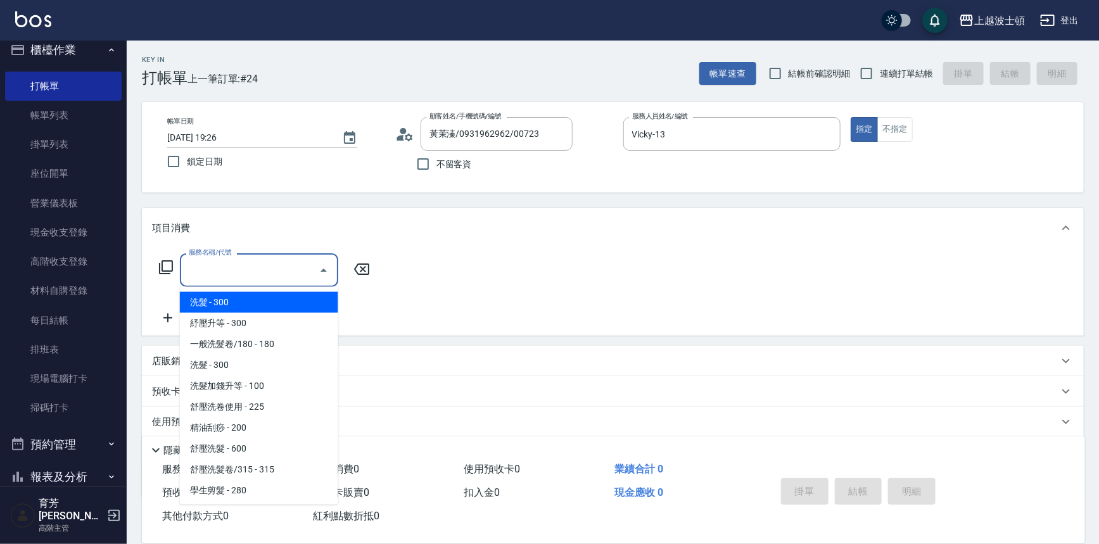
click at [274, 279] on input "服務名稱/代號" at bounding box center [250, 270] width 128 height 22
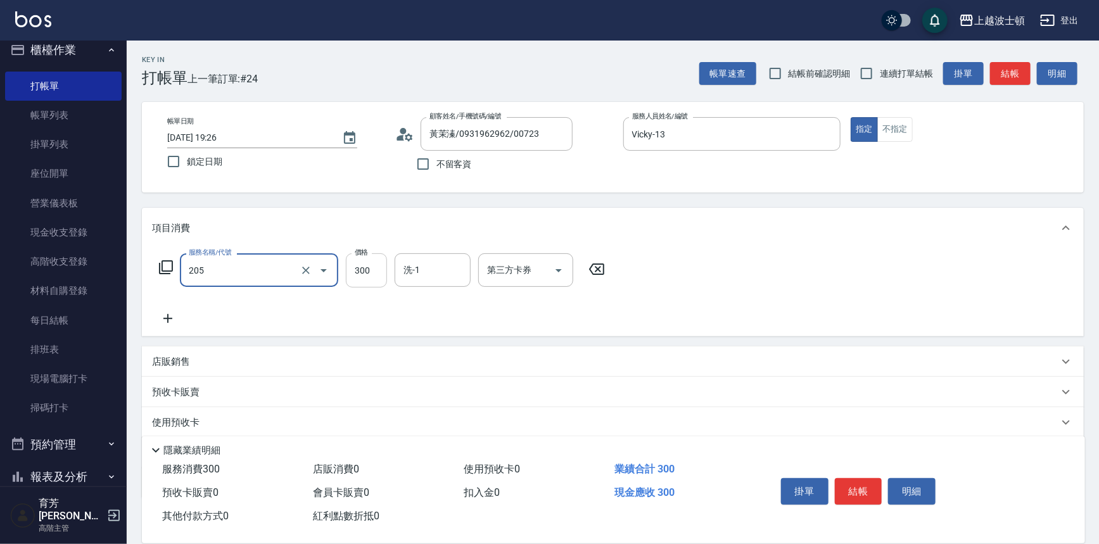
type input "洗髮(205)"
click at [365, 266] on input "300" at bounding box center [366, 270] width 41 height 34
type input "270"
click at [425, 262] on input "洗-1" at bounding box center [433, 270] width 65 height 22
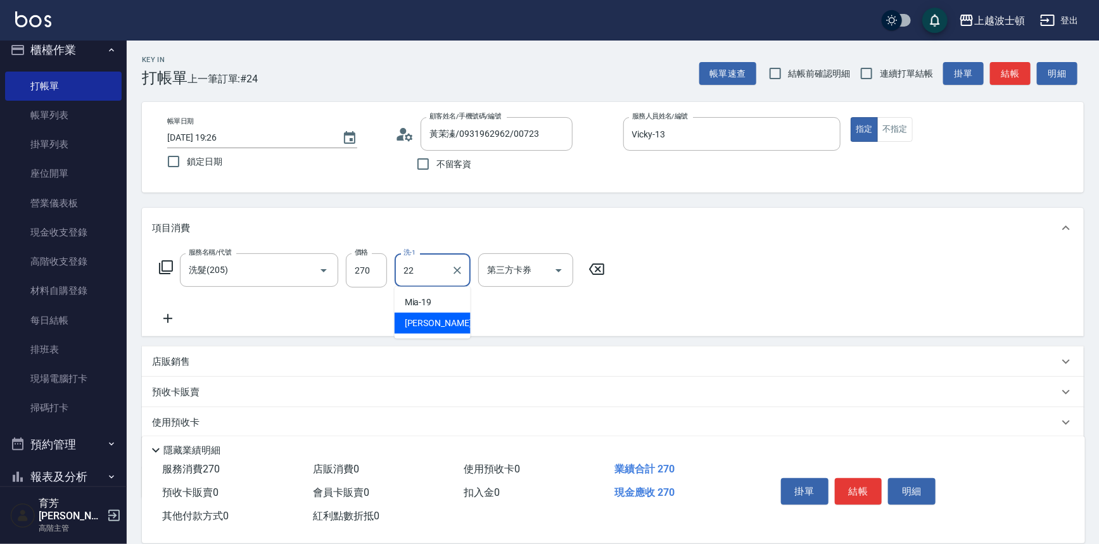
type input "[PERSON_NAME]-22"
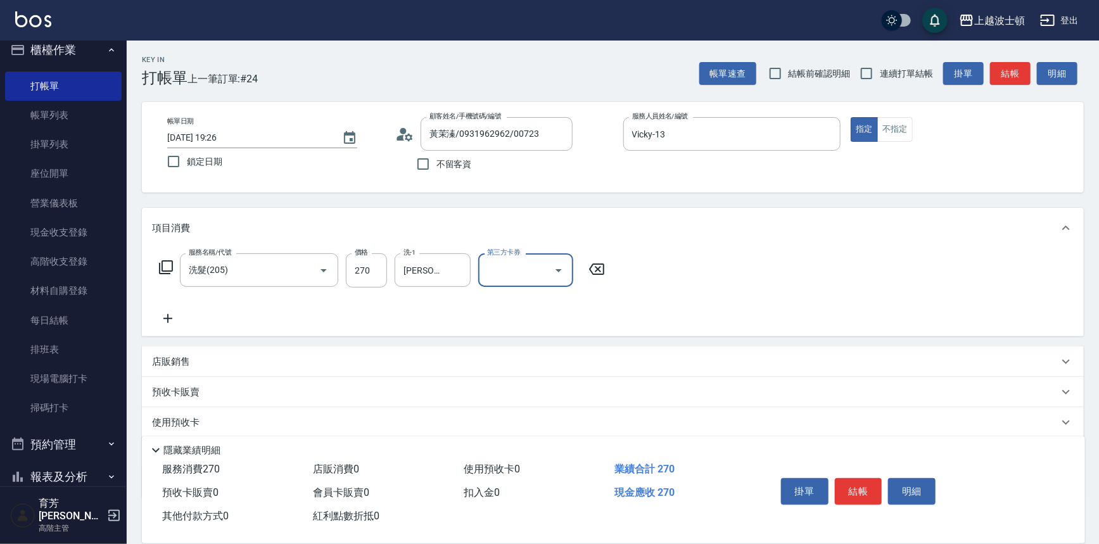
scroll to position [74, 0]
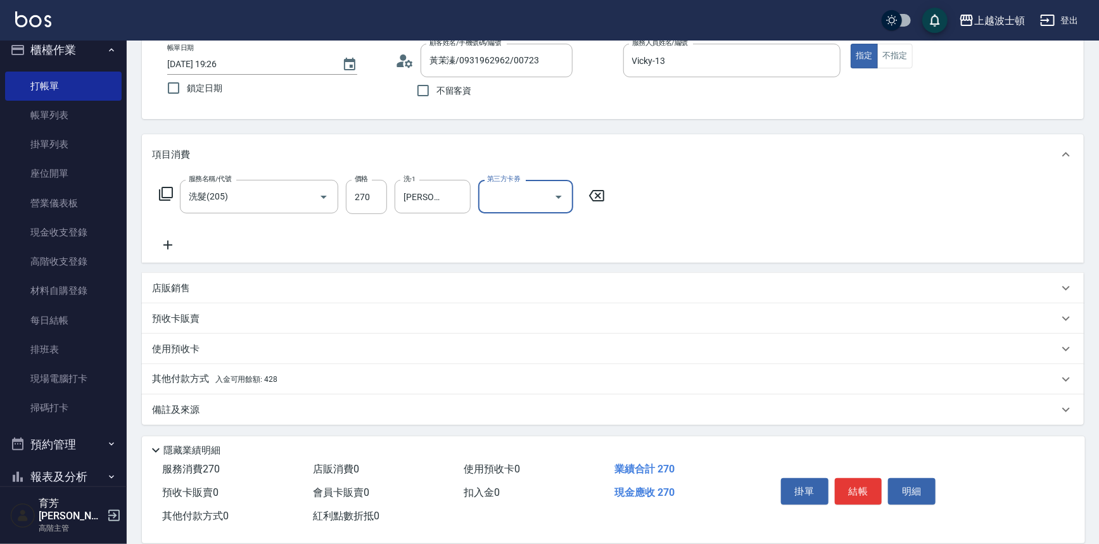
click at [185, 379] on p "其他付款方式 入金可用餘額: 428" at bounding box center [214, 380] width 125 height 14
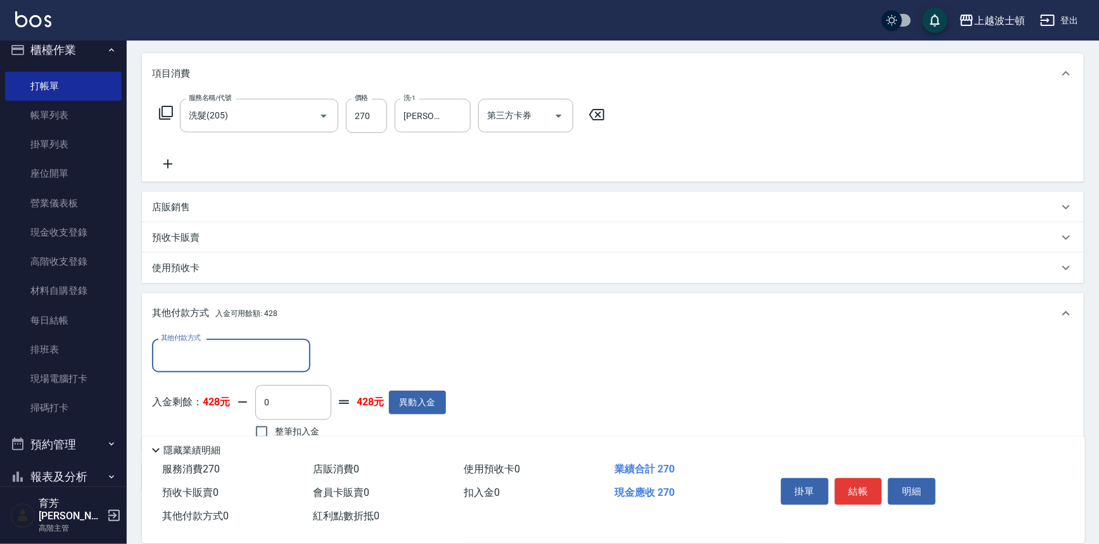
scroll to position [222, 0]
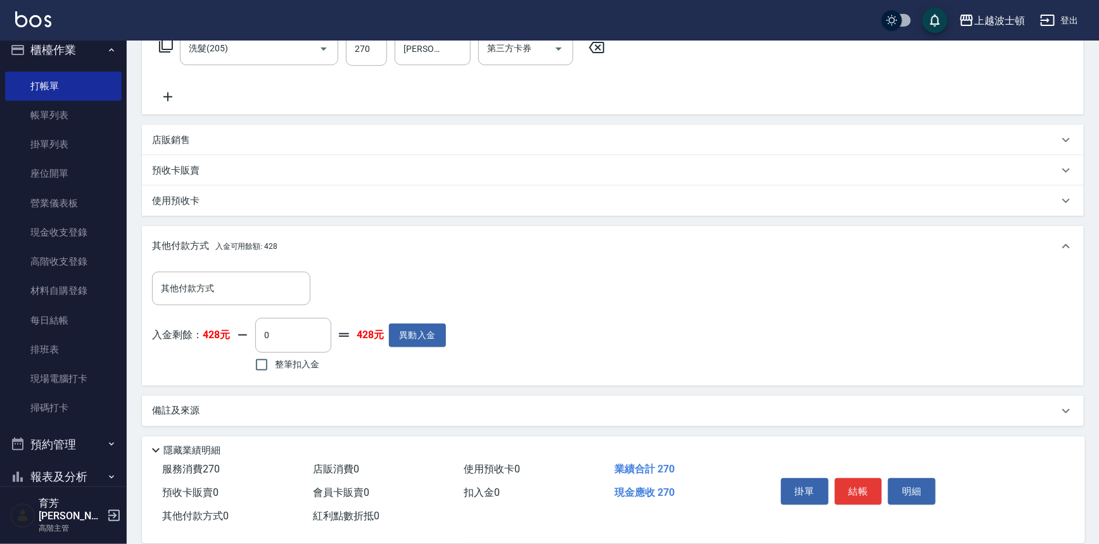
click at [287, 358] on span "整筆扣入金" at bounding box center [297, 364] width 44 height 13
click at [275, 357] on input "整筆扣入金" at bounding box center [261, 365] width 27 height 27
checkbox input "true"
type input "270"
click at [844, 480] on button "結帳" at bounding box center [859, 491] width 48 height 27
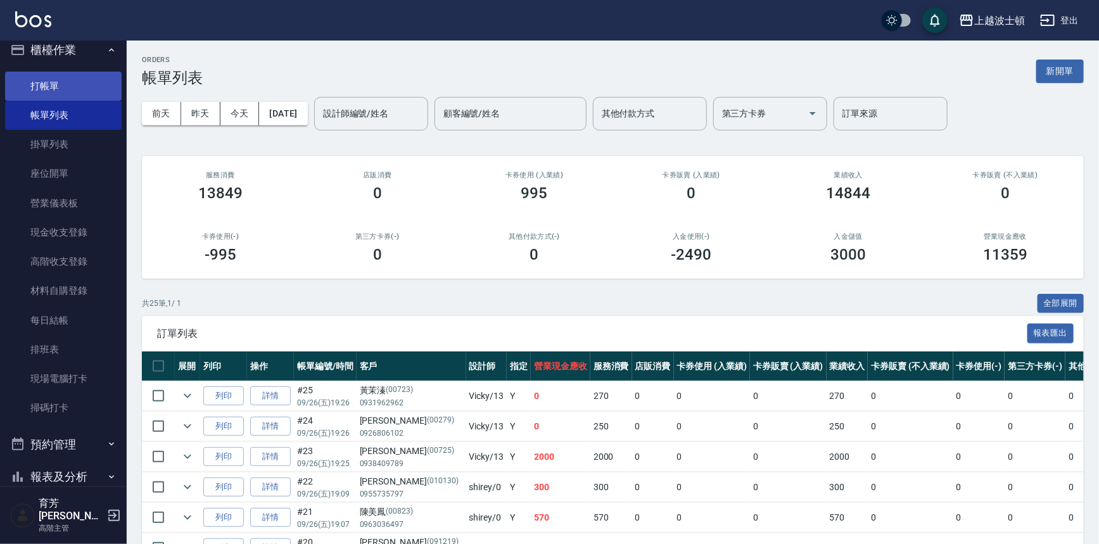
click at [37, 87] on link "打帳單" at bounding box center [63, 86] width 117 height 29
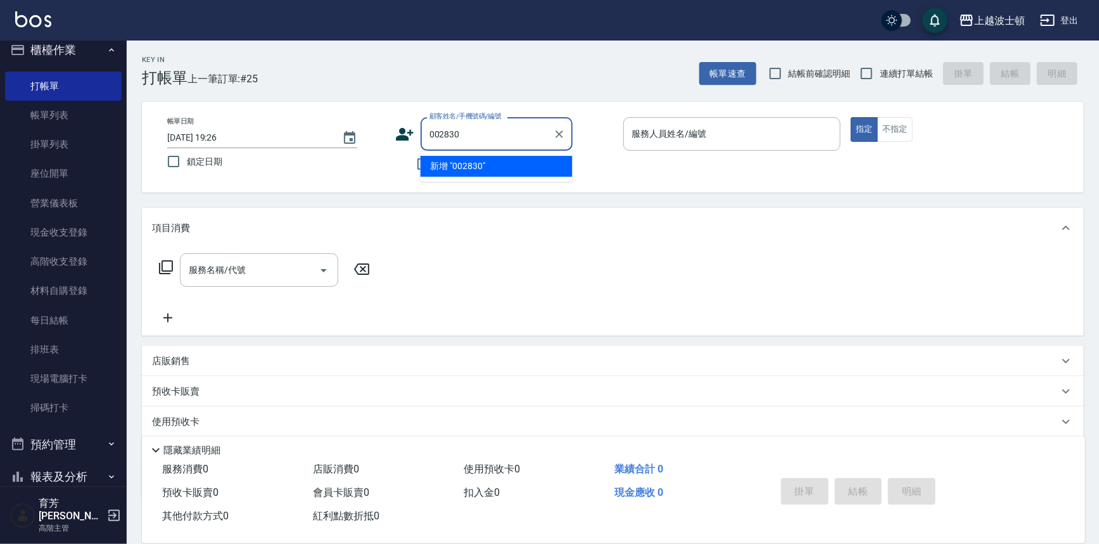
click at [444, 131] on input "002830" at bounding box center [487, 134] width 122 height 22
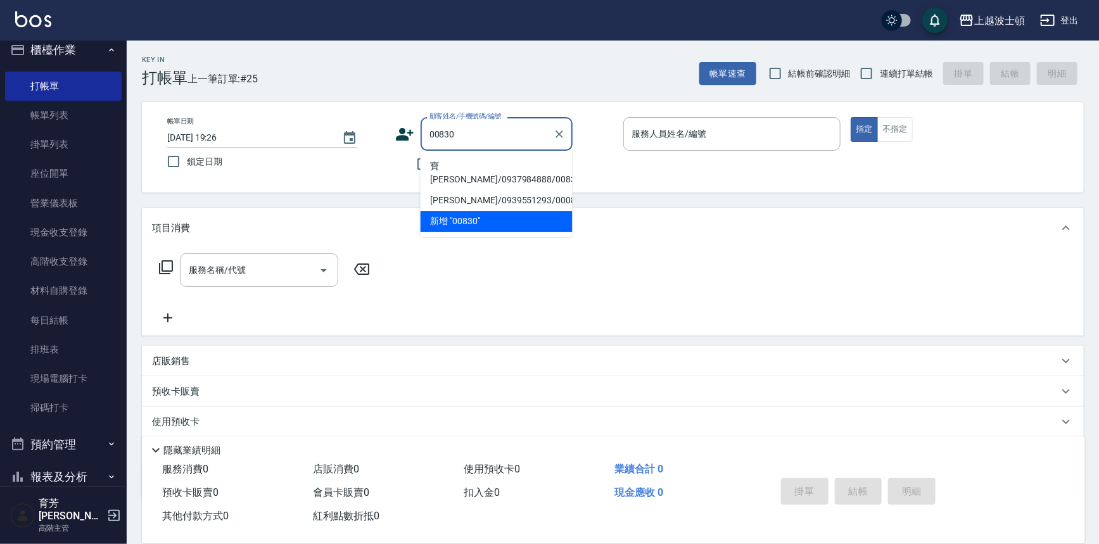
click at [482, 166] on li "寶[PERSON_NAME]/0937984888/00830" at bounding box center [497, 173] width 152 height 34
type input "寶[PERSON_NAME]/0937984888/00830"
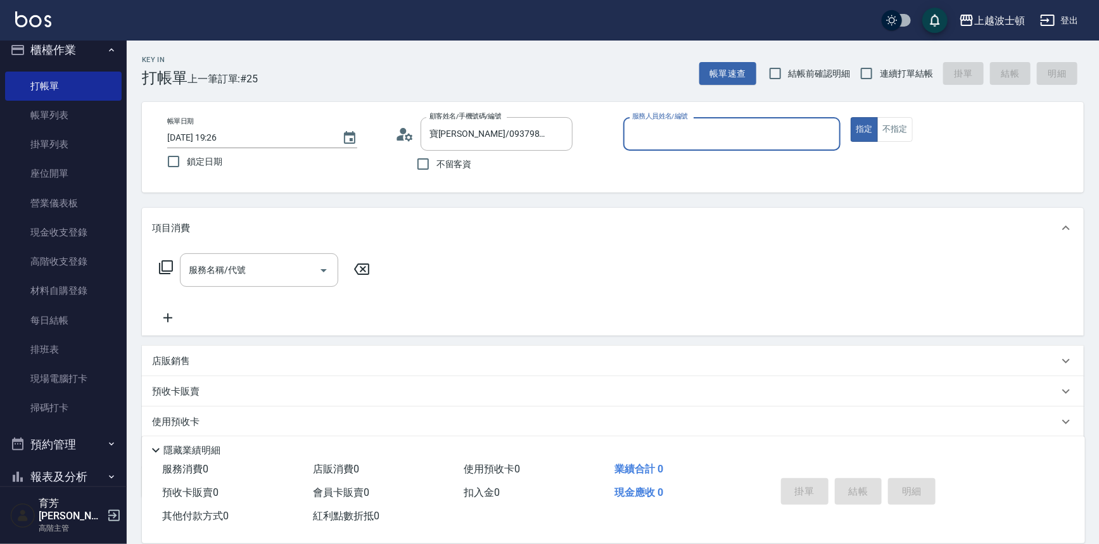
type input "Vicky-13"
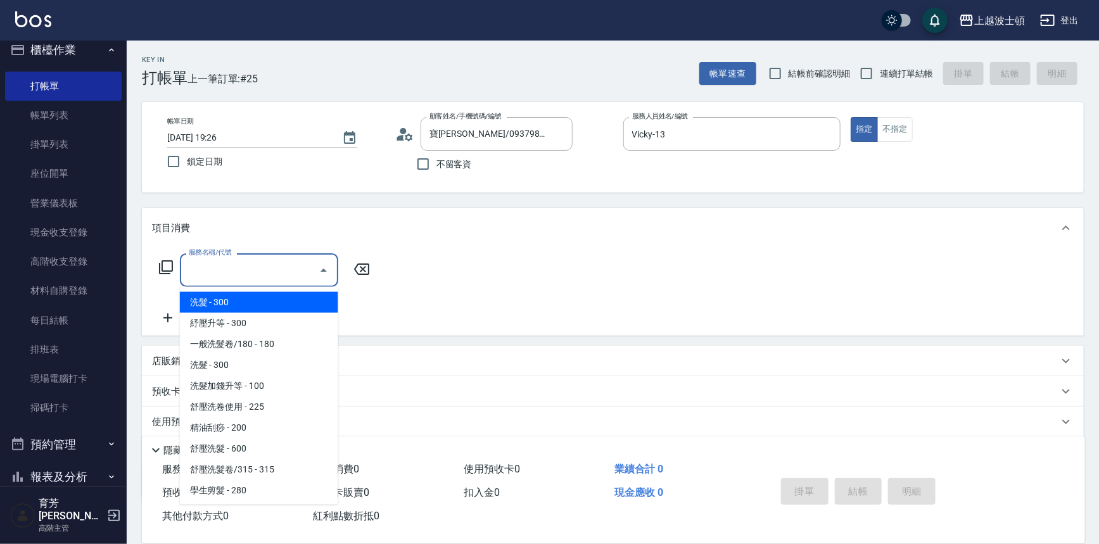
click at [300, 266] on input "服務名稱/代號" at bounding box center [250, 270] width 128 height 22
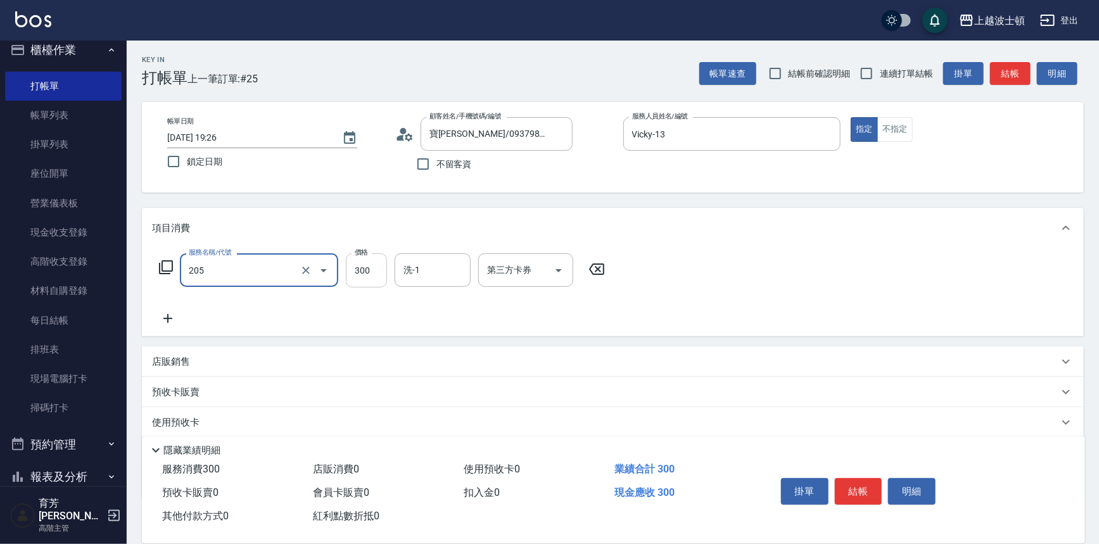
type input "洗髮(205)"
click at [386, 268] on input "300" at bounding box center [366, 270] width 41 height 34
type input "270"
click at [401, 278] on input "洗-1" at bounding box center [433, 270] width 65 height 22
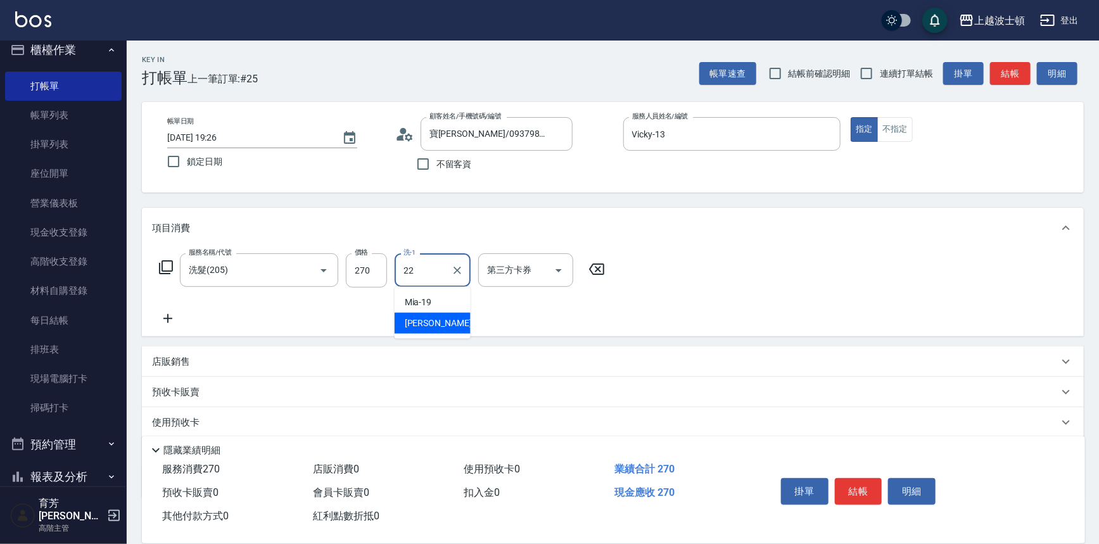
type input "[PERSON_NAME]-22"
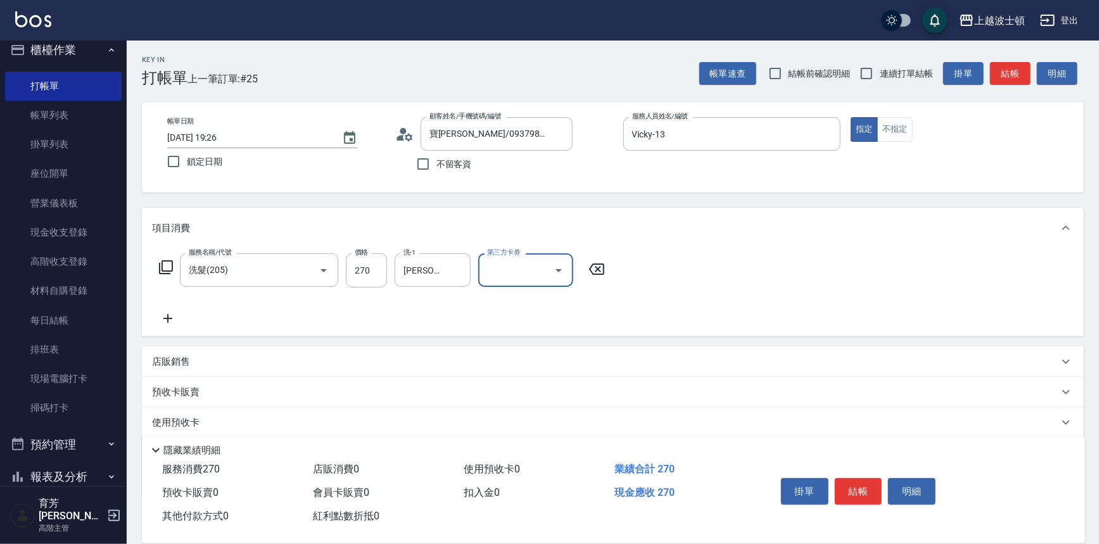
scroll to position [74, 0]
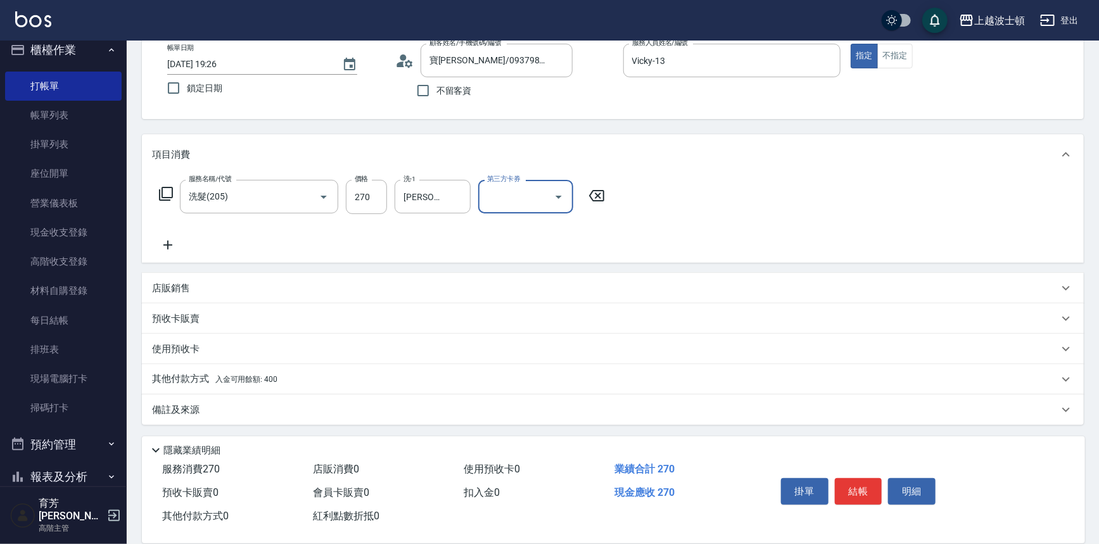
click at [177, 374] on p "其他付款方式 入金可用餘額: 400" at bounding box center [214, 380] width 125 height 14
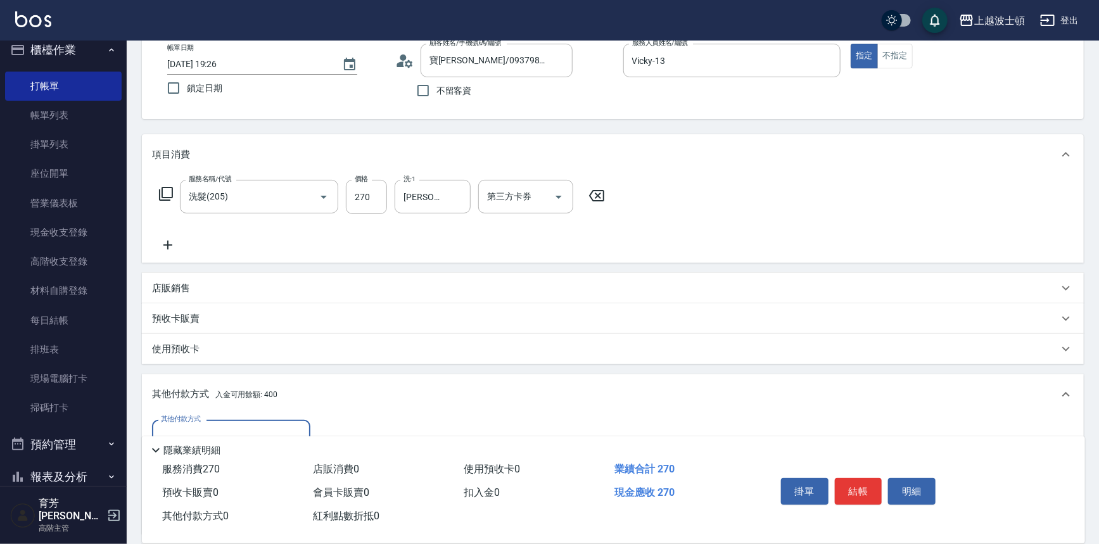
scroll to position [222, 0]
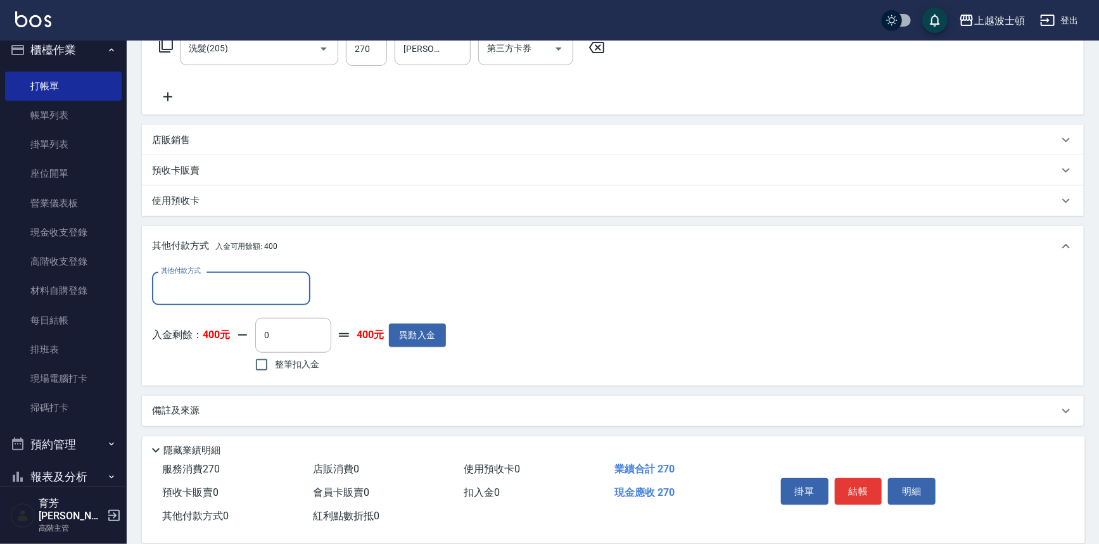
click at [304, 369] on span "整筆扣入金" at bounding box center [297, 364] width 44 height 13
click at [275, 369] on input "整筆扣入金" at bounding box center [261, 365] width 27 height 27
checkbox input "true"
type input "270"
click at [876, 481] on button "結帳" at bounding box center [859, 491] width 48 height 27
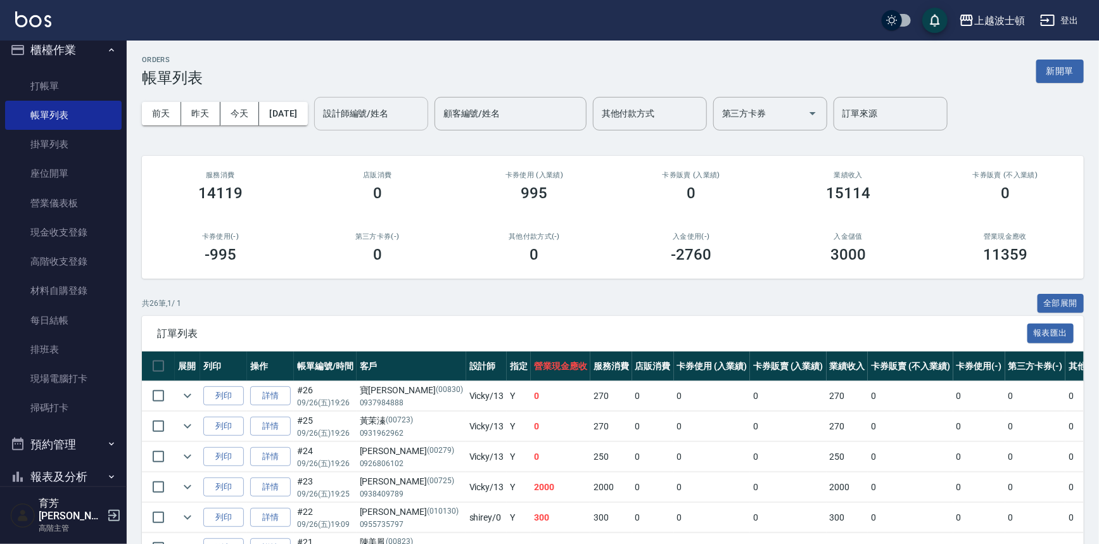
click at [397, 113] on input "設計師編號/姓名" at bounding box center [371, 114] width 103 height 22
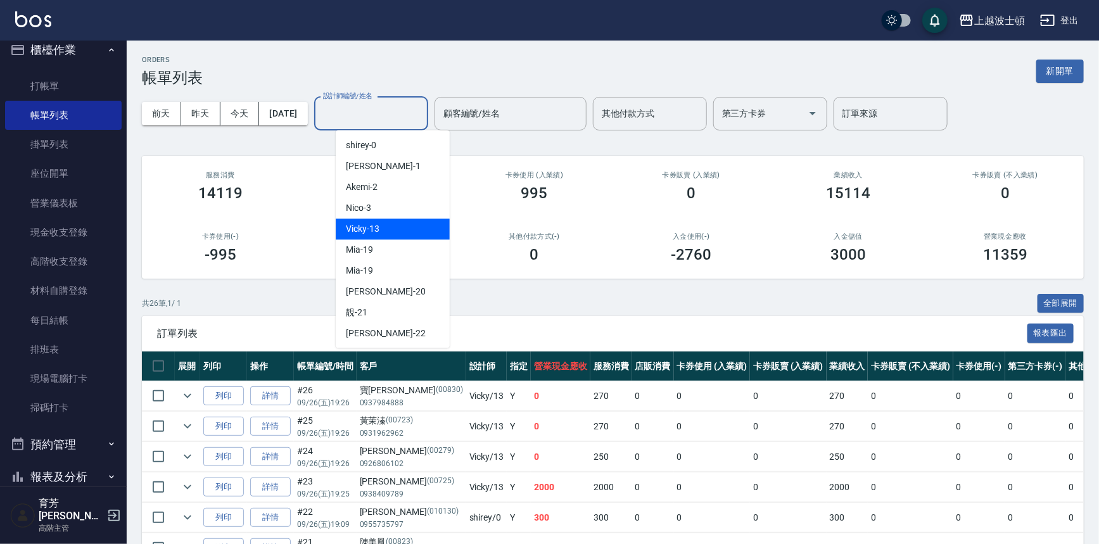
click at [400, 225] on div "Vicky -13" at bounding box center [393, 229] width 114 height 21
type input "Vicky-13"
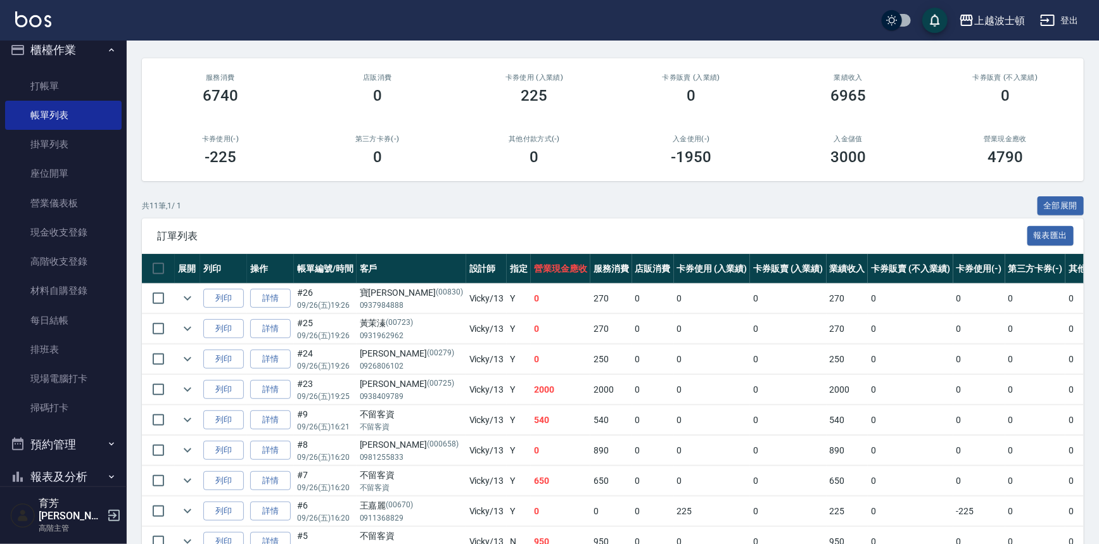
scroll to position [228, 0]
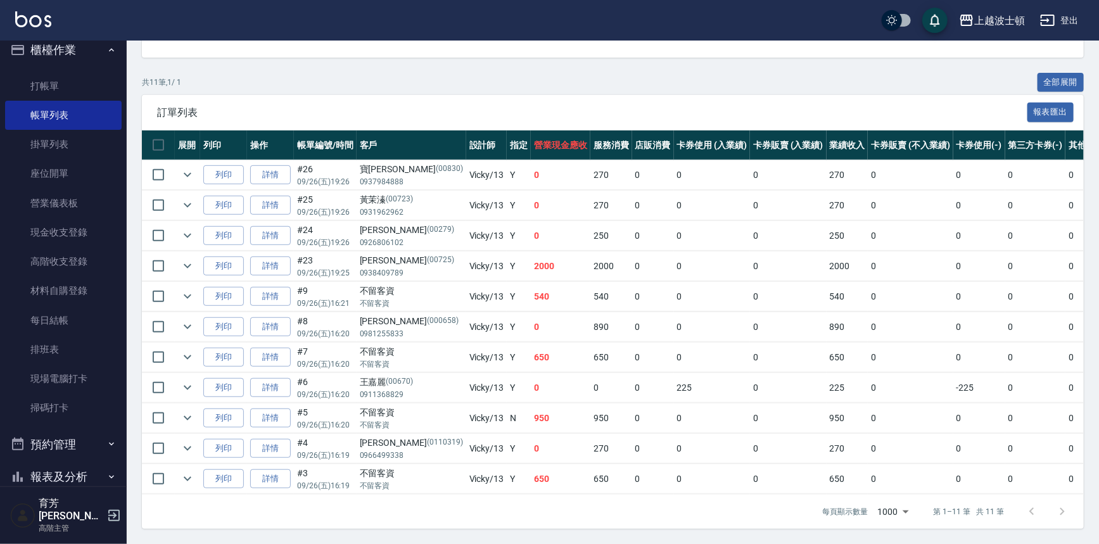
click at [67, 47] on button "櫃檯作業" at bounding box center [63, 50] width 117 height 33
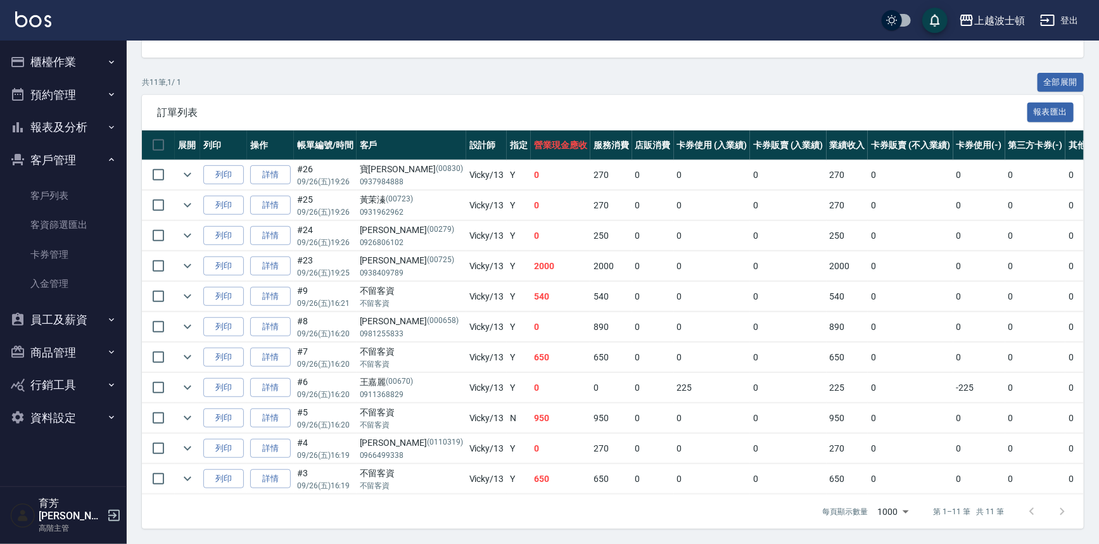
scroll to position [0, 0]
click at [37, 160] on button "客戶管理" at bounding box center [63, 160] width 117 height 33
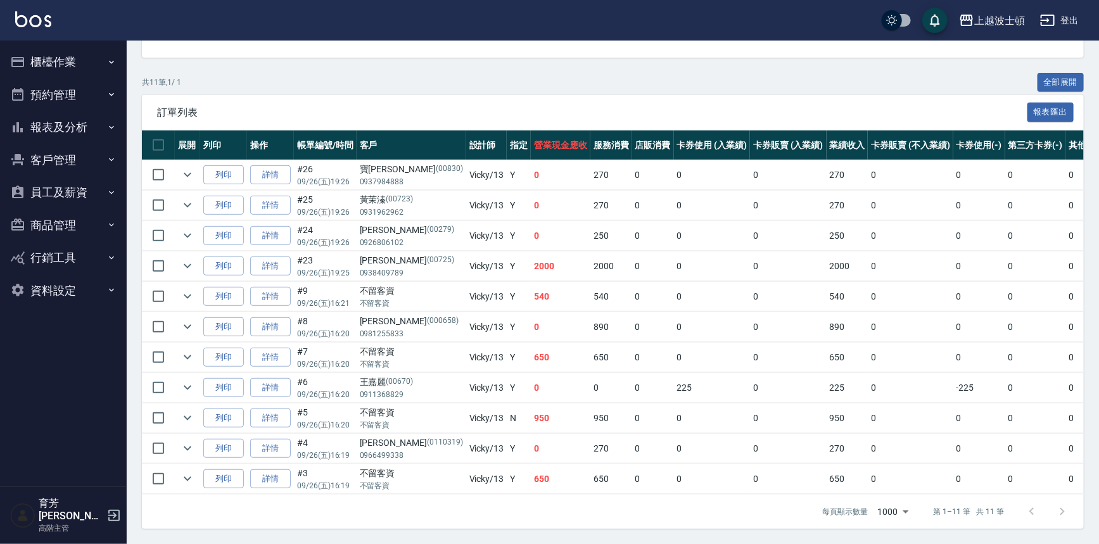
click at [52, 125] on button "報表及分析" at bounding box center [63, 127] width 117 height 33
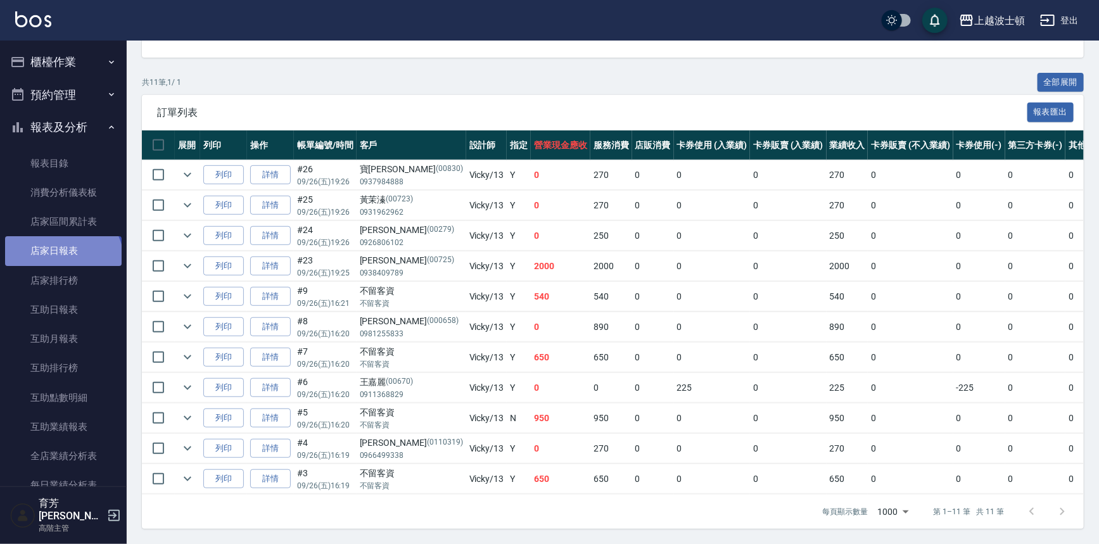
click at [61, 262] on link "店家日報表" at bounding box center [63, 250] width 117 height 29
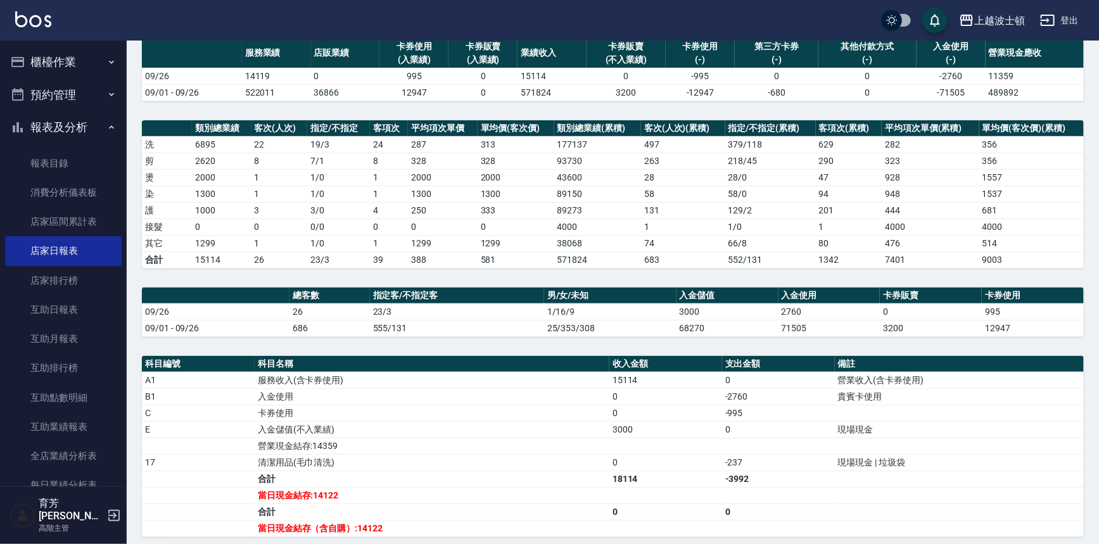
scroll to position [107, 0]
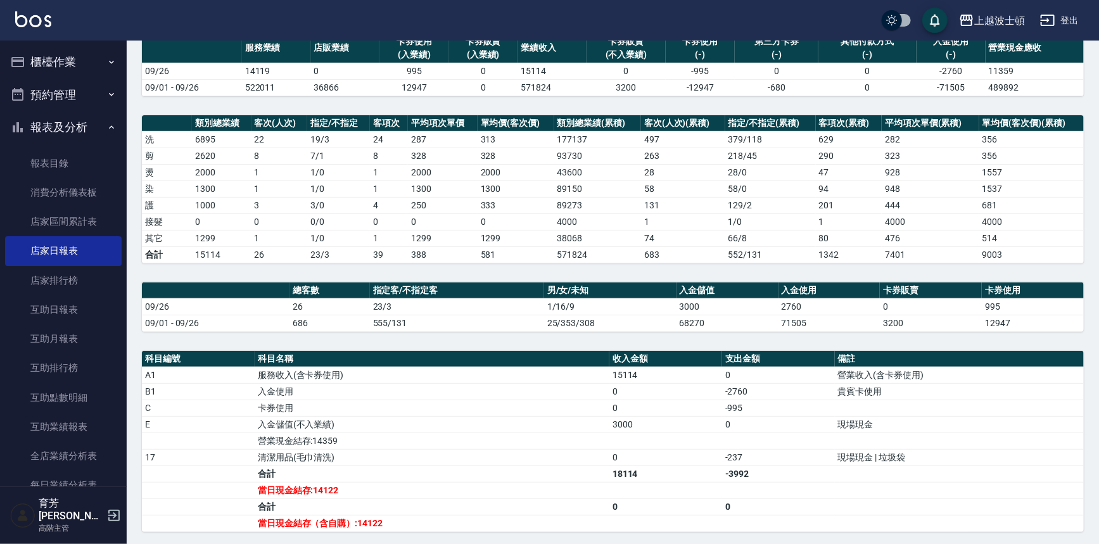
click at [73, 58] on button "櫃檯作業" at bounding box center [63, 62] width 117 height 33
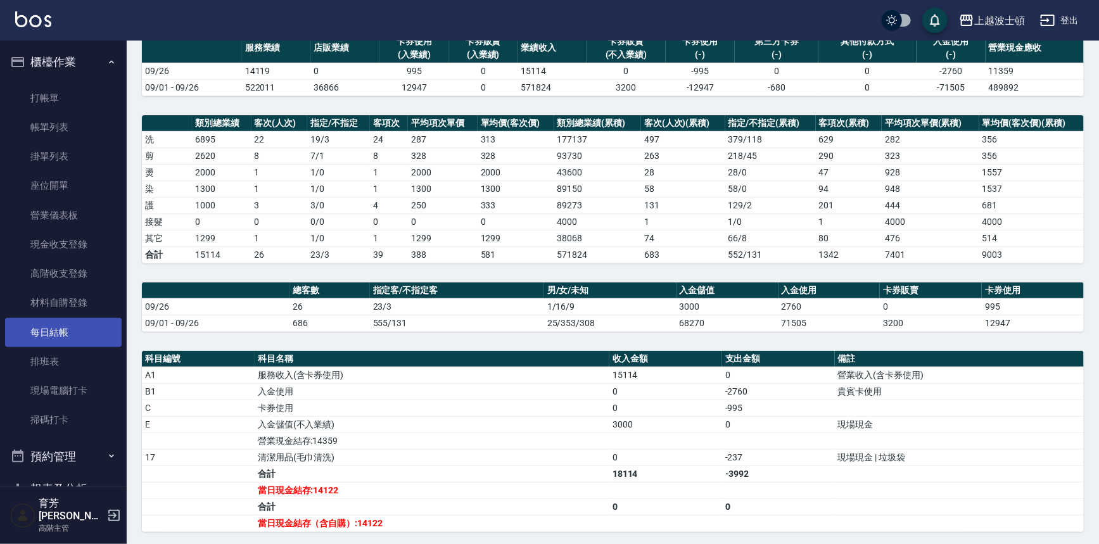
click at [51, 333] on link "每日結帳" at bounding box center [63, 332] width 117 height 29
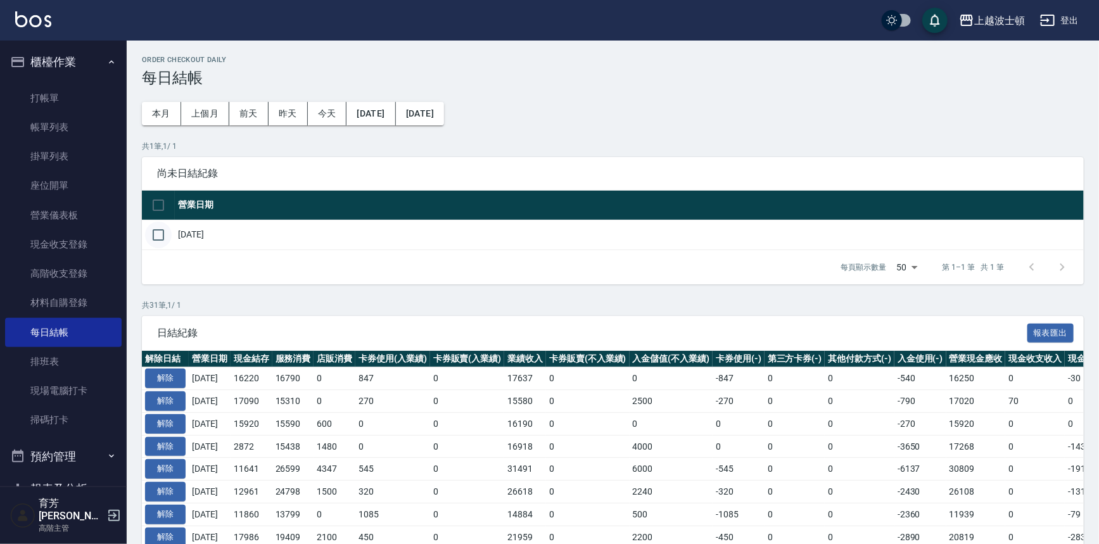
click at [158, 233] on input "checkbox" at bounding box center [158, 235] width 27 height 27
checkbox input "true"
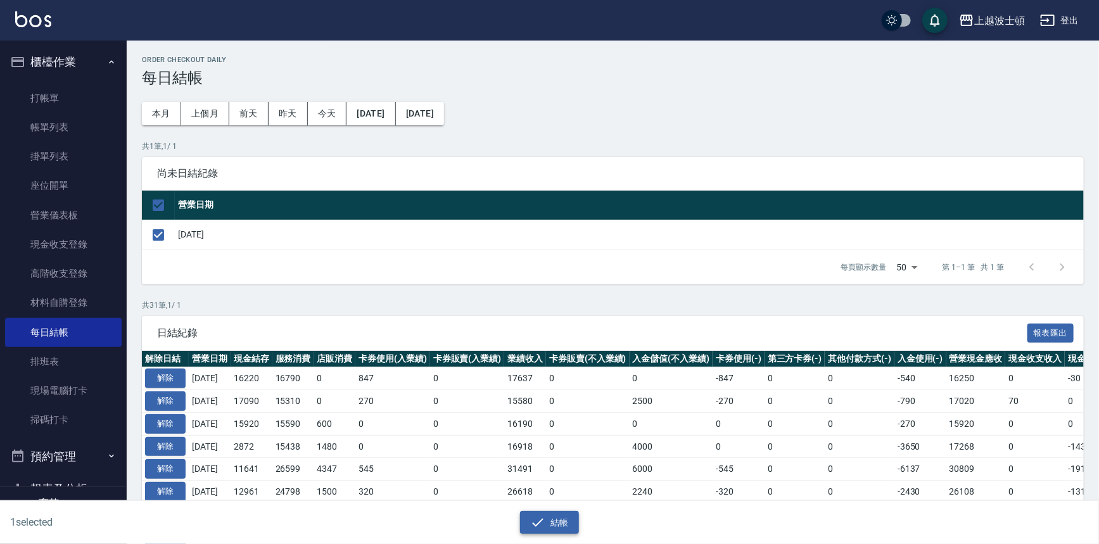
click at [550, 520] on button "結帳" at bounding box center [549, 522] width 59 height 23
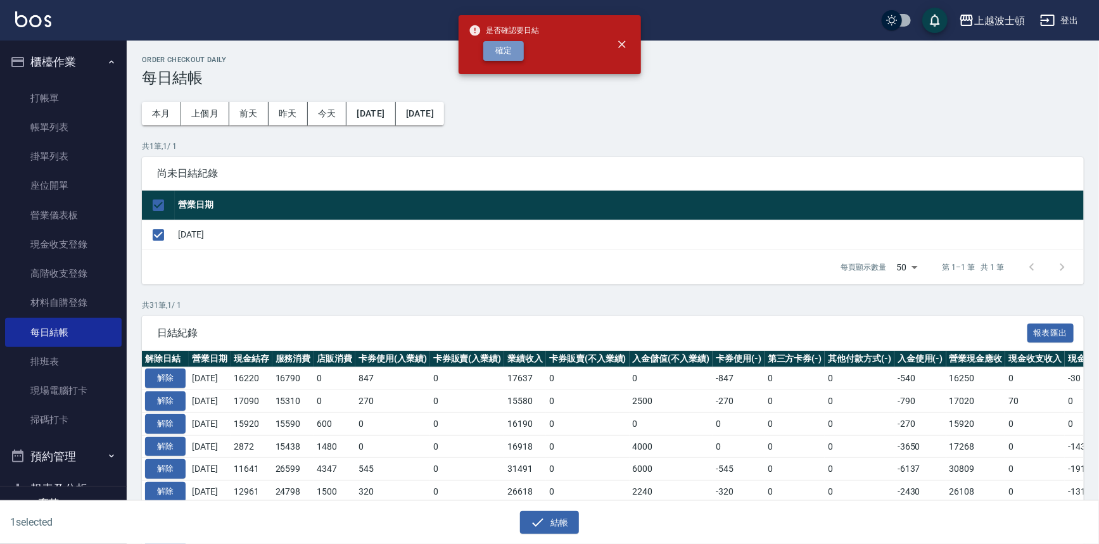
click at [521, 49] on button "確定" at bounding box center [504, 51] width 41 height 20
checkbox input "false"
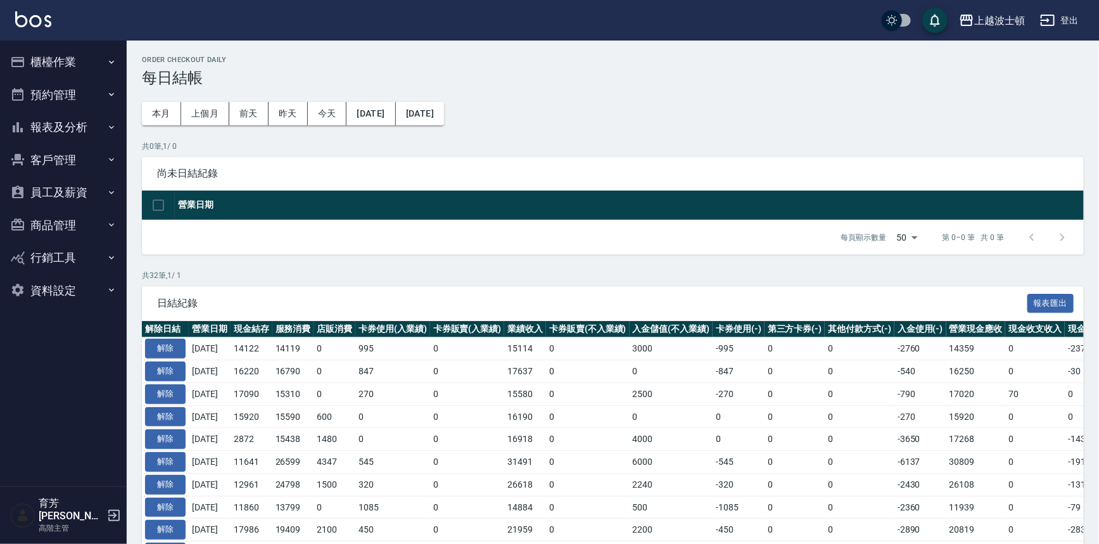
click at [92, 119] on button "報表及分析" at bounding box center [63, 127] width 117 height 33
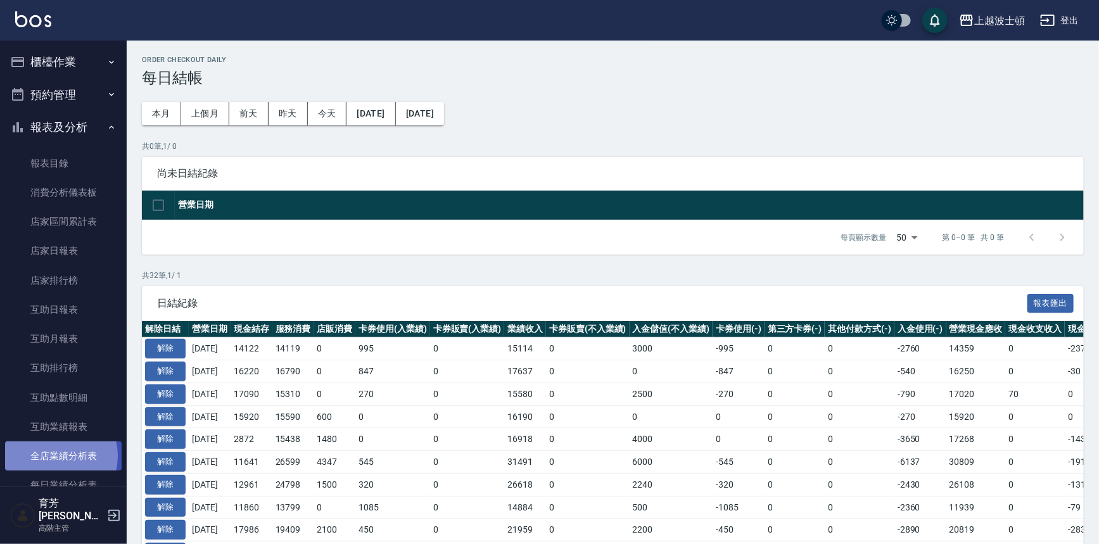
click at [54, 456] on link "全店業績分析表" at bounding box center [63, 456] width 117 height 29
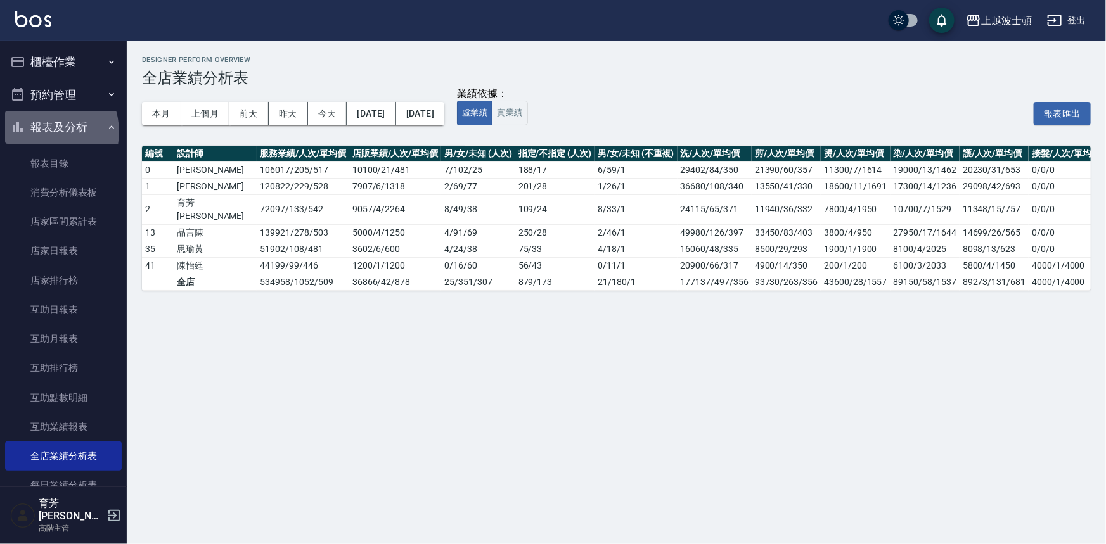
drag, startPoint x: 44, startPoint y: 132, endPoint x: 53, endPoint y: 129, distance: 8.8
click at [44, 132] on button "報表及分析" at bounding box center [63, 127] width 117 height 33
